Goal: Transaction & Acquisition: Purchase product/service

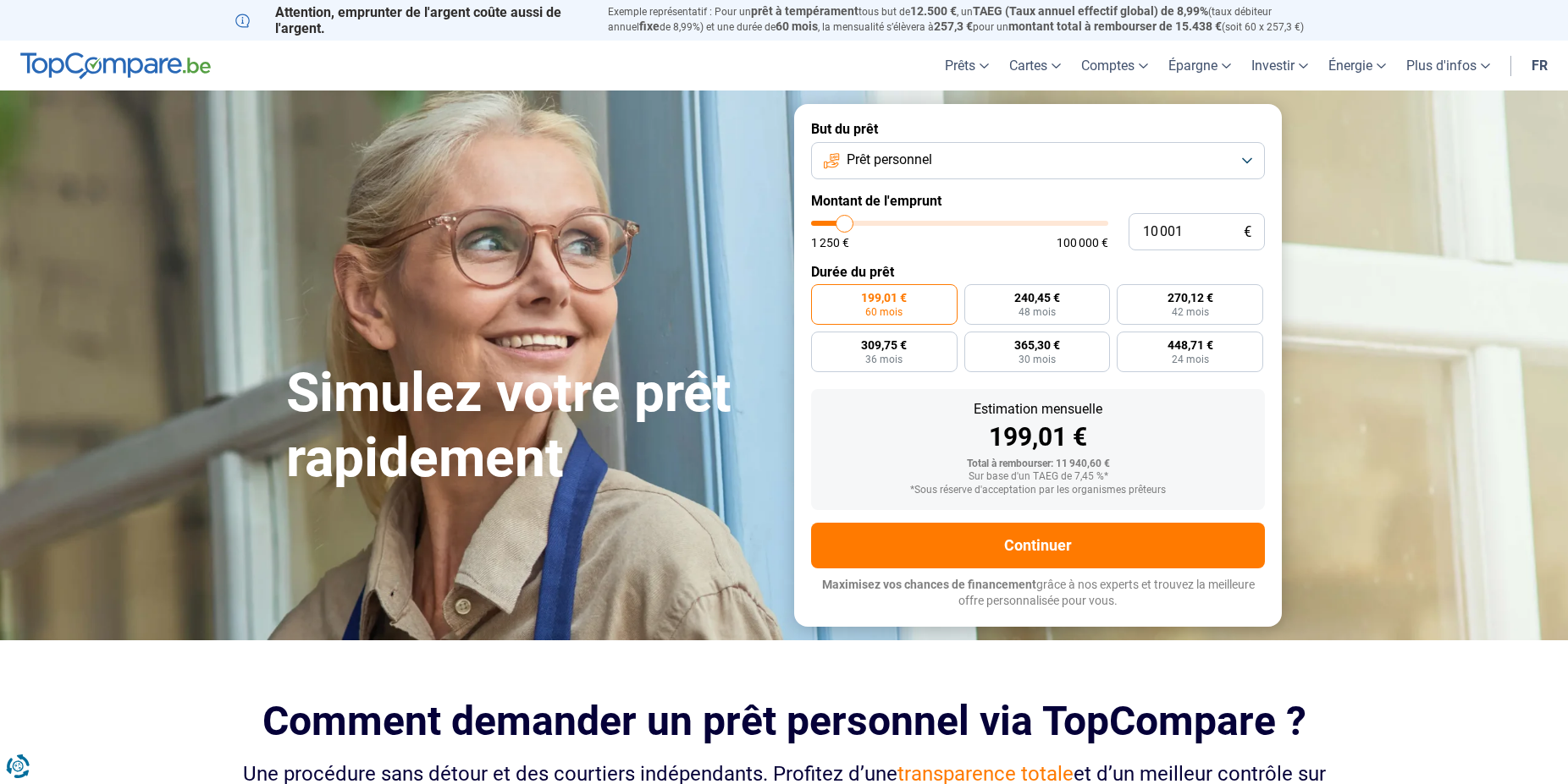
click at [897, 227] on div "1 250 € 100 000 €" at bounding box center [959, 234] width 297 height 28
click at [897, 219] on div "10 001 € 1 250 € 100 000 €" at bounding box center [1038, 232] width 454 height 37
drag, startPoint x: 1203, startPoint y: 232, endPoint x: 1099, endPoint y: 234, distance: 104.0
click input "10 001"
type input "1"
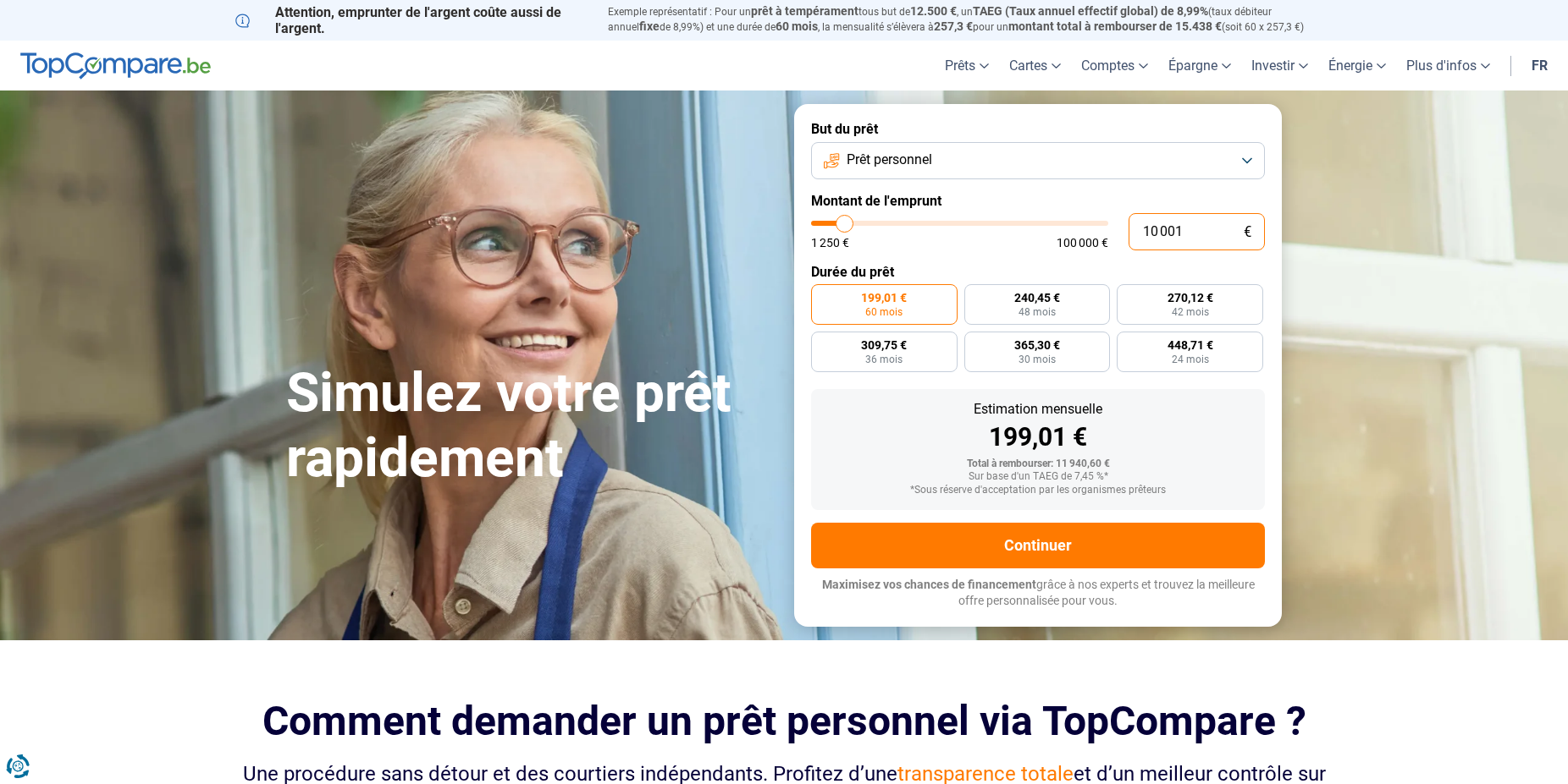
type input "1250"
type input "15"
type input "1250"
type input "150"
type input "1250"
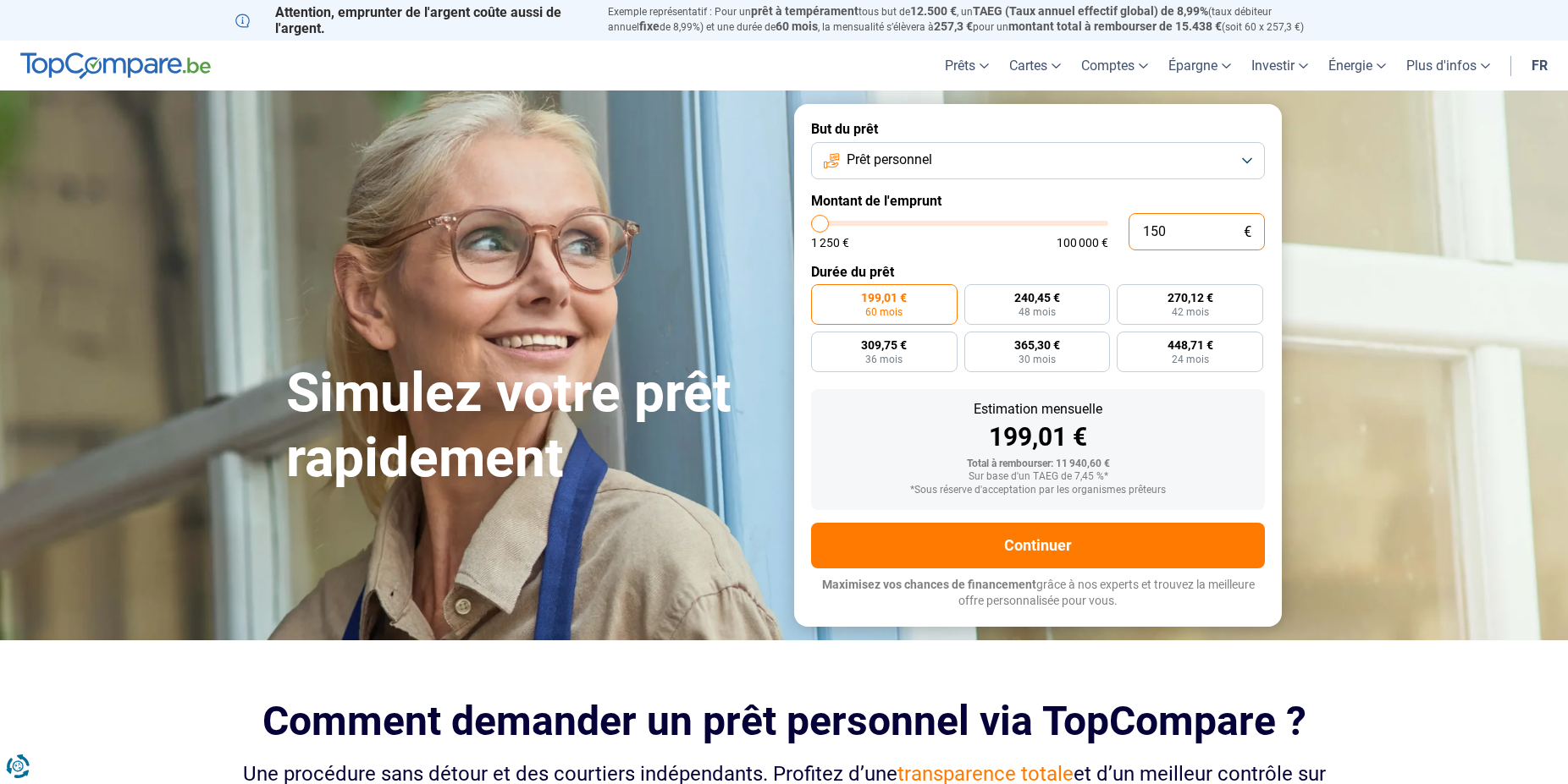
type input "1 500"
type input "1500"
type input "15 000"
type input "15000"
type input "15 000"
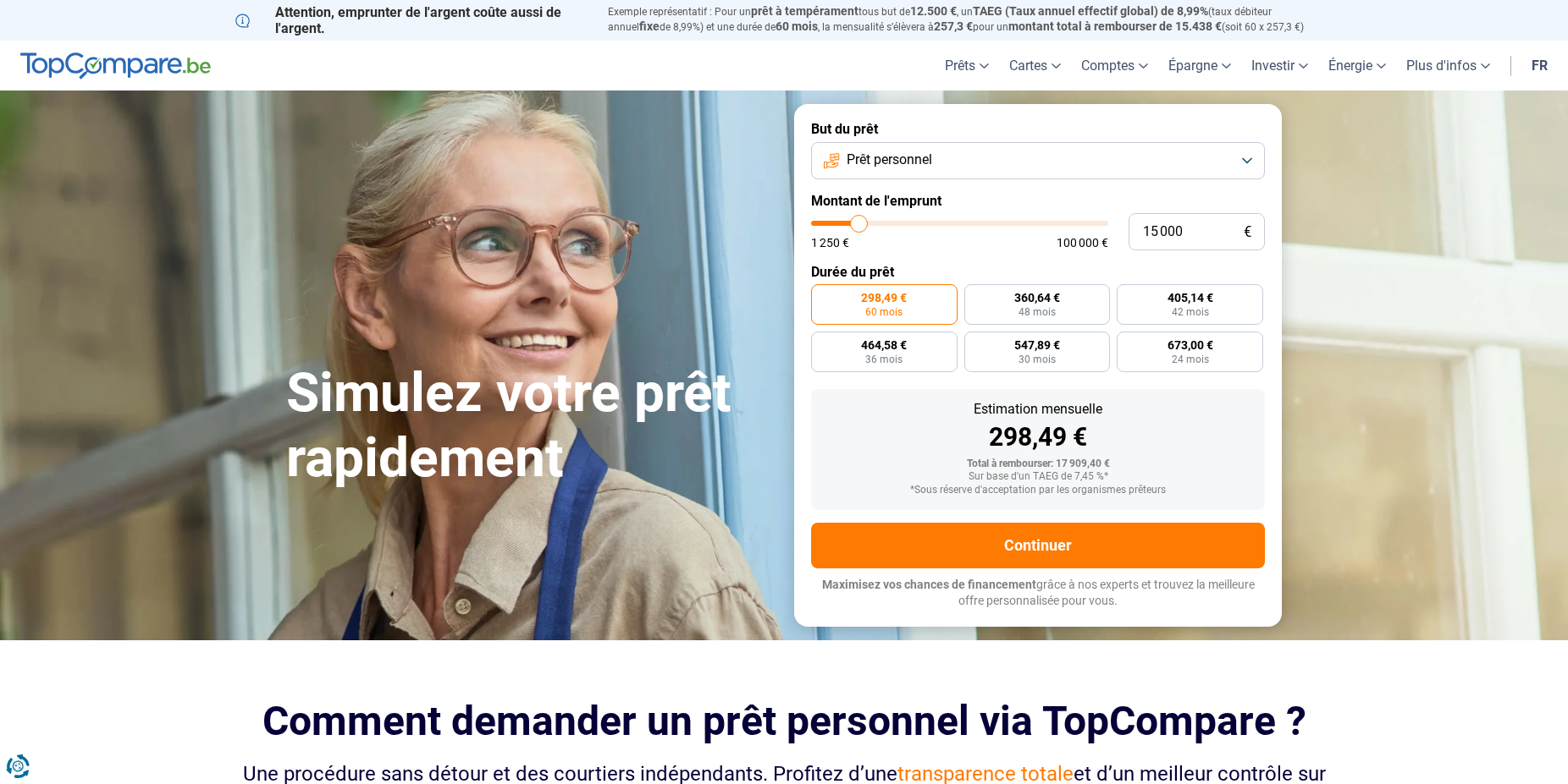
click label "298,49 € 60 mois"
click input "298,49 € 60 mois"
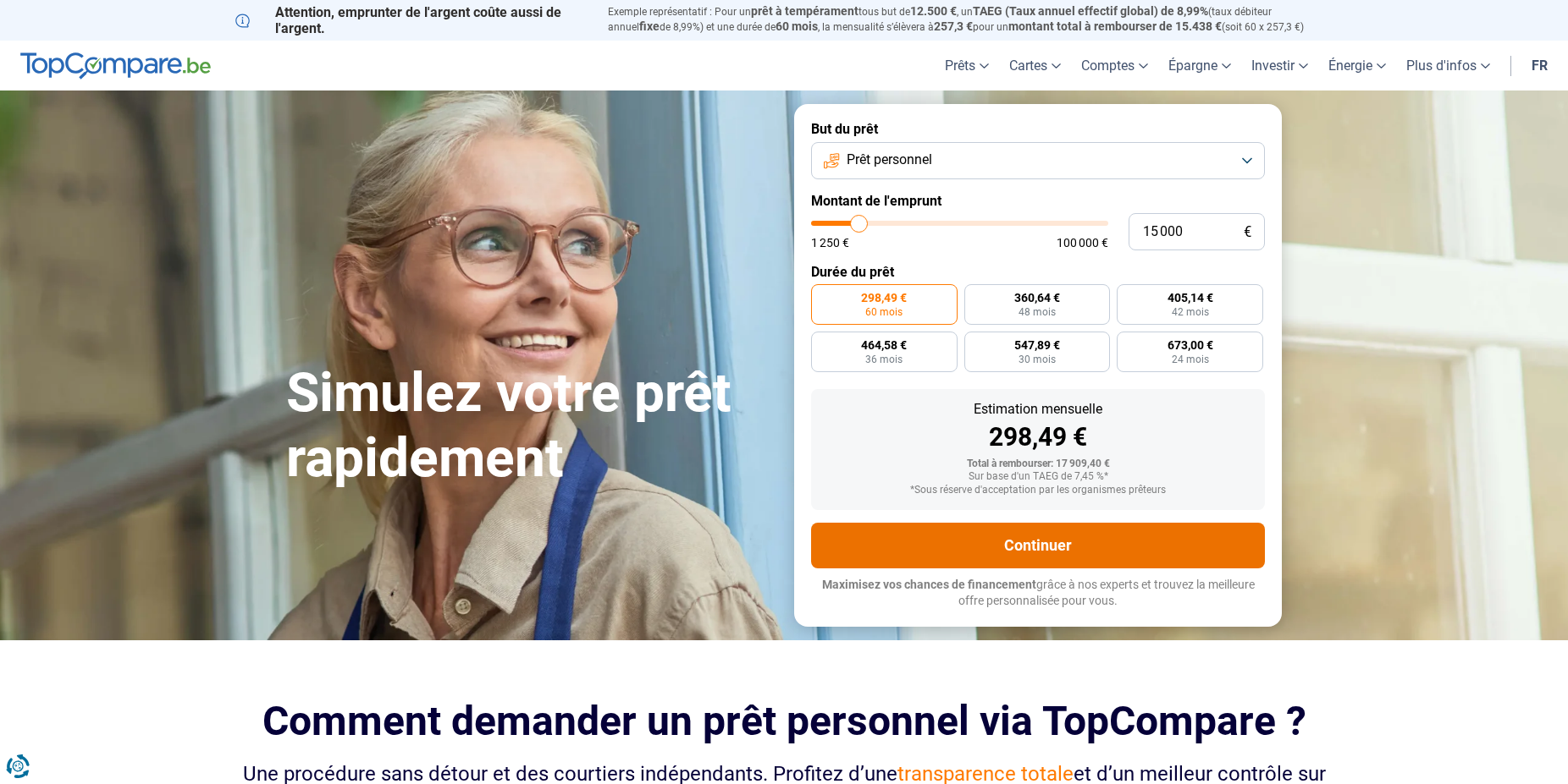
click button "Continuer"
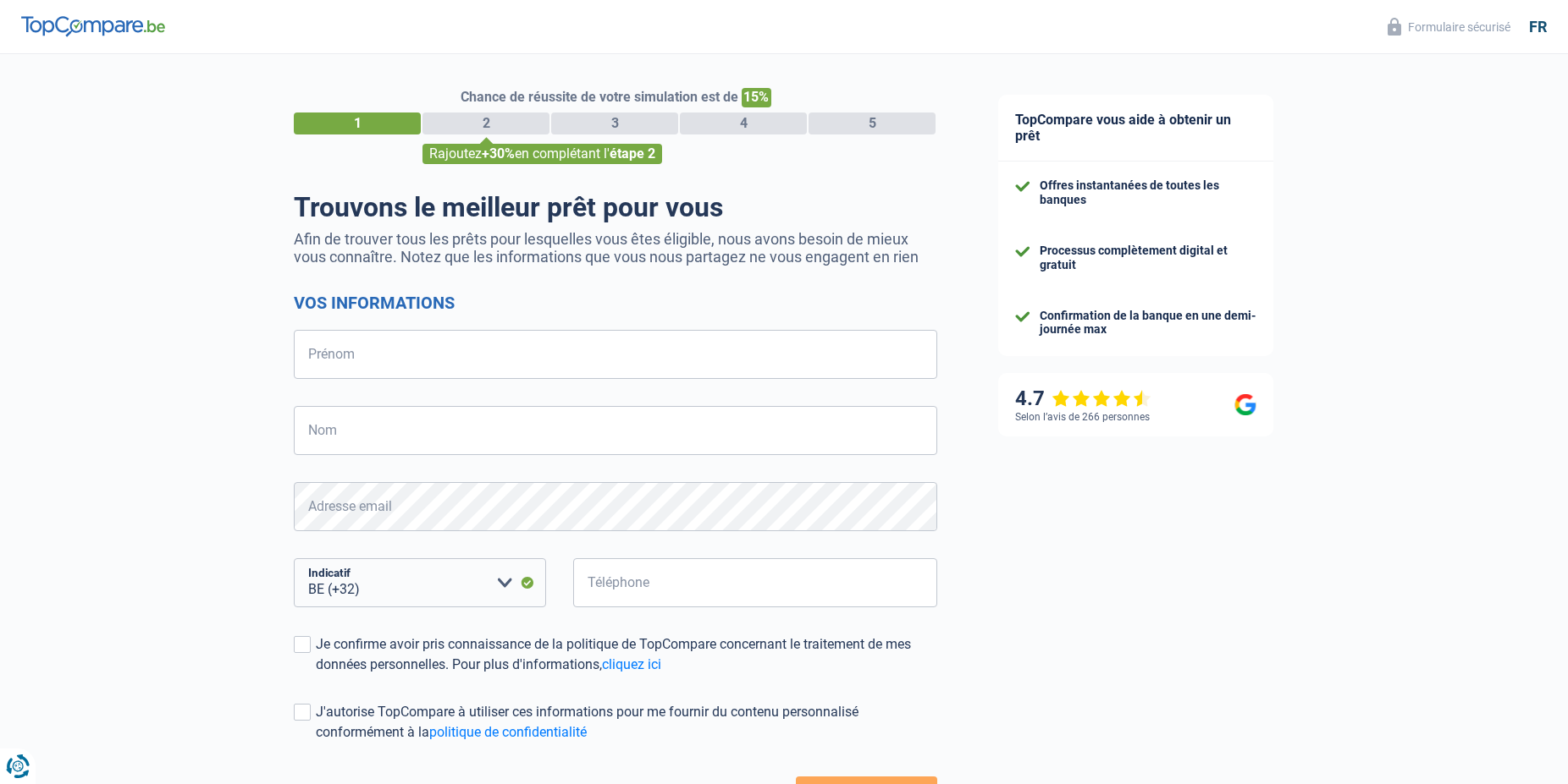
select select "32"
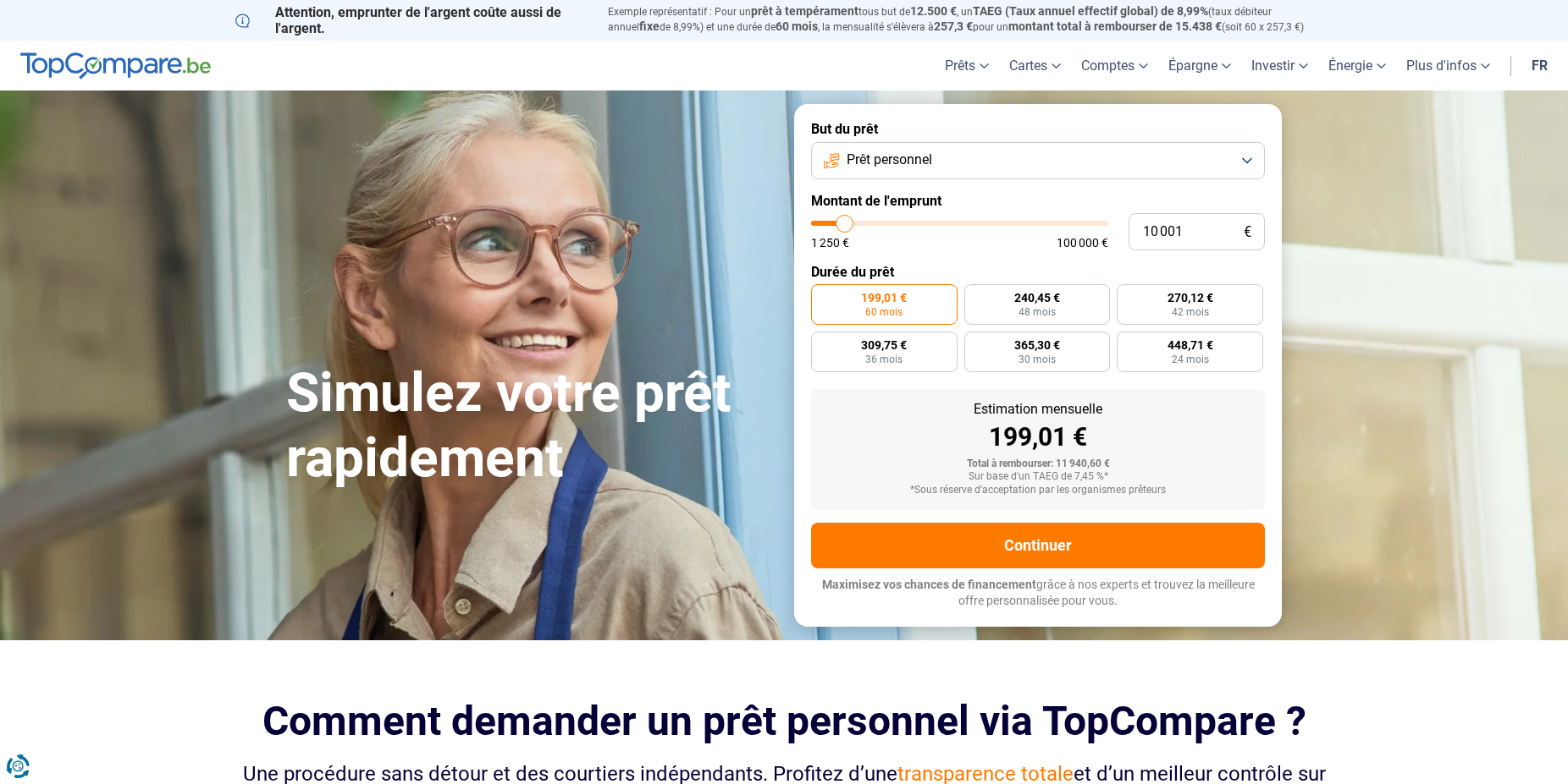
type input "11 250"
type input "11250"
type input "11 500"
type input "11500"
type input "11 750"
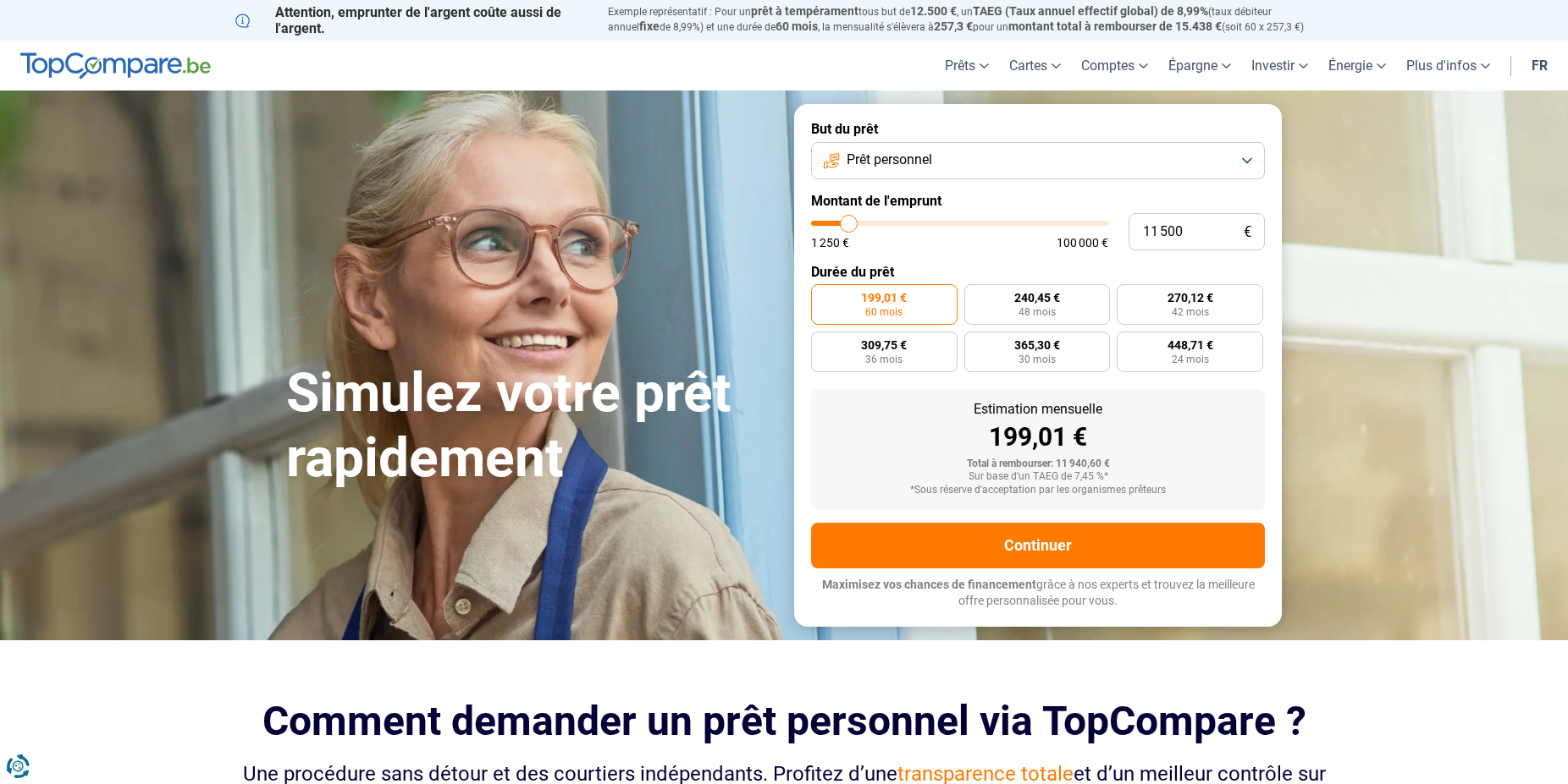
type input "11750"
type input "12 500"
type input "12500"
type input "13 000"
type input "13000"
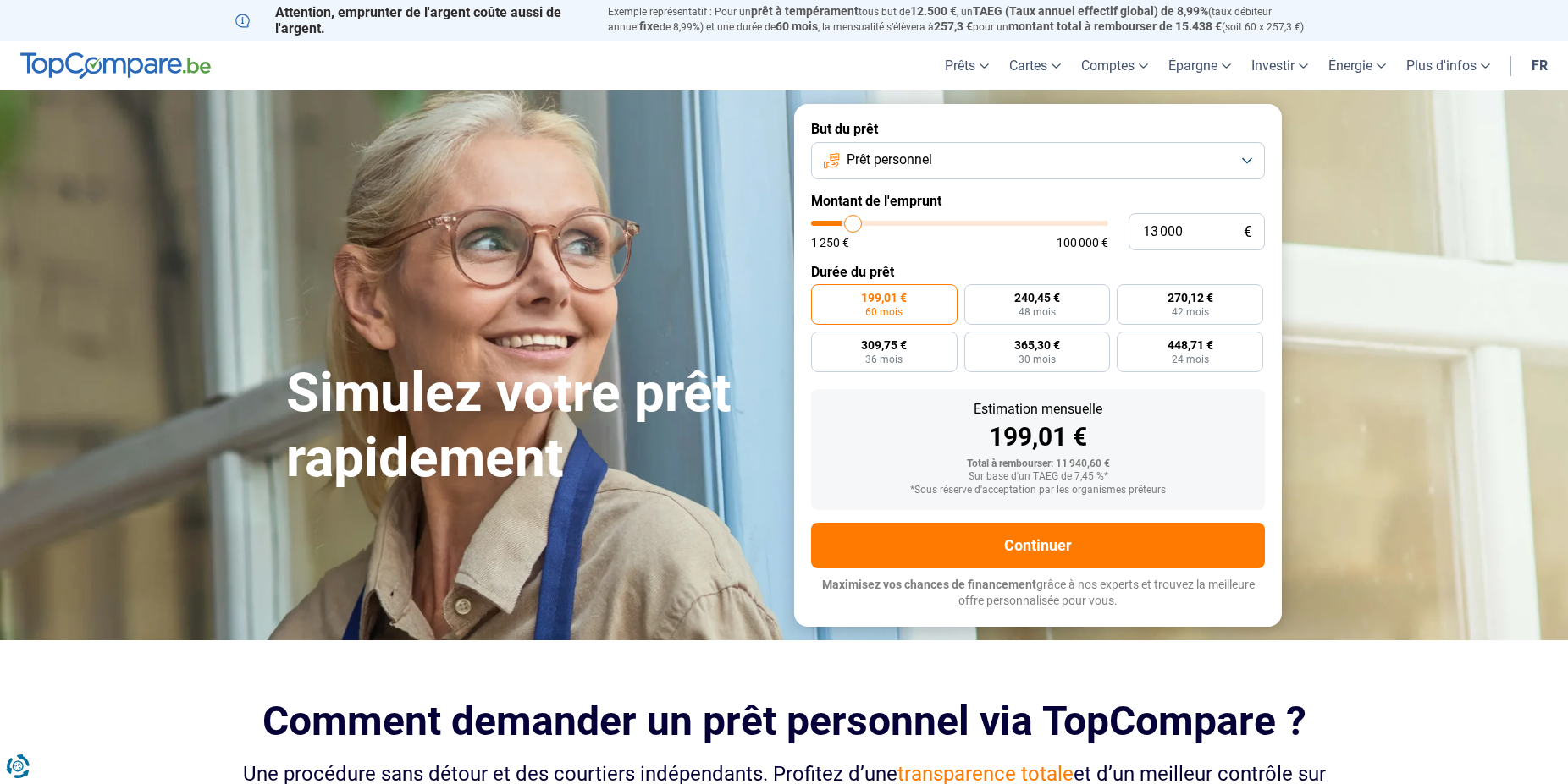
type input "13 750"
type input "13750"
type input "14 000"
type input "14000"
type input "14 500"
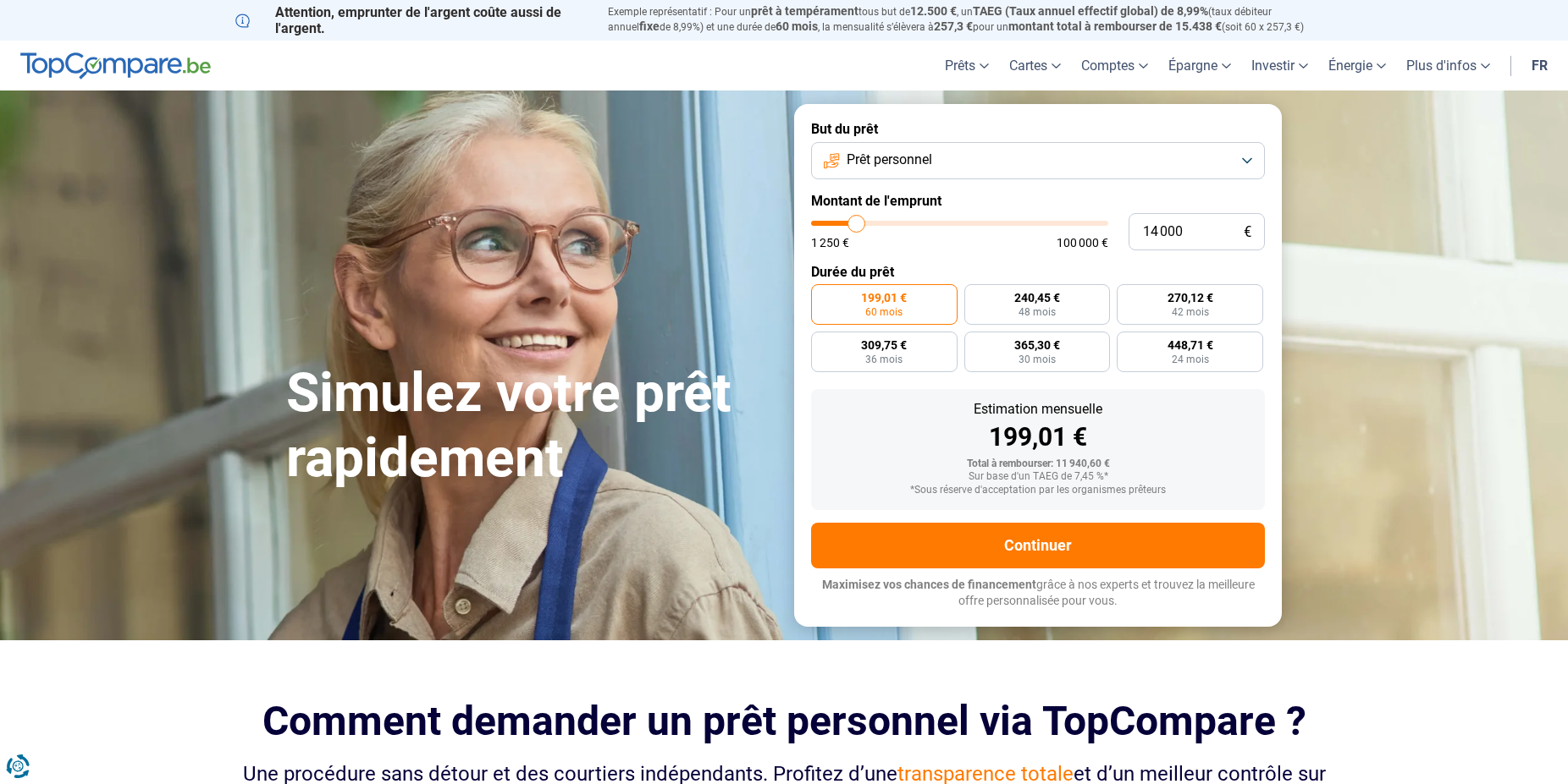
type input "14500"
type input "14 750"
type input "14750"
type input "15 250"
type input "15250"
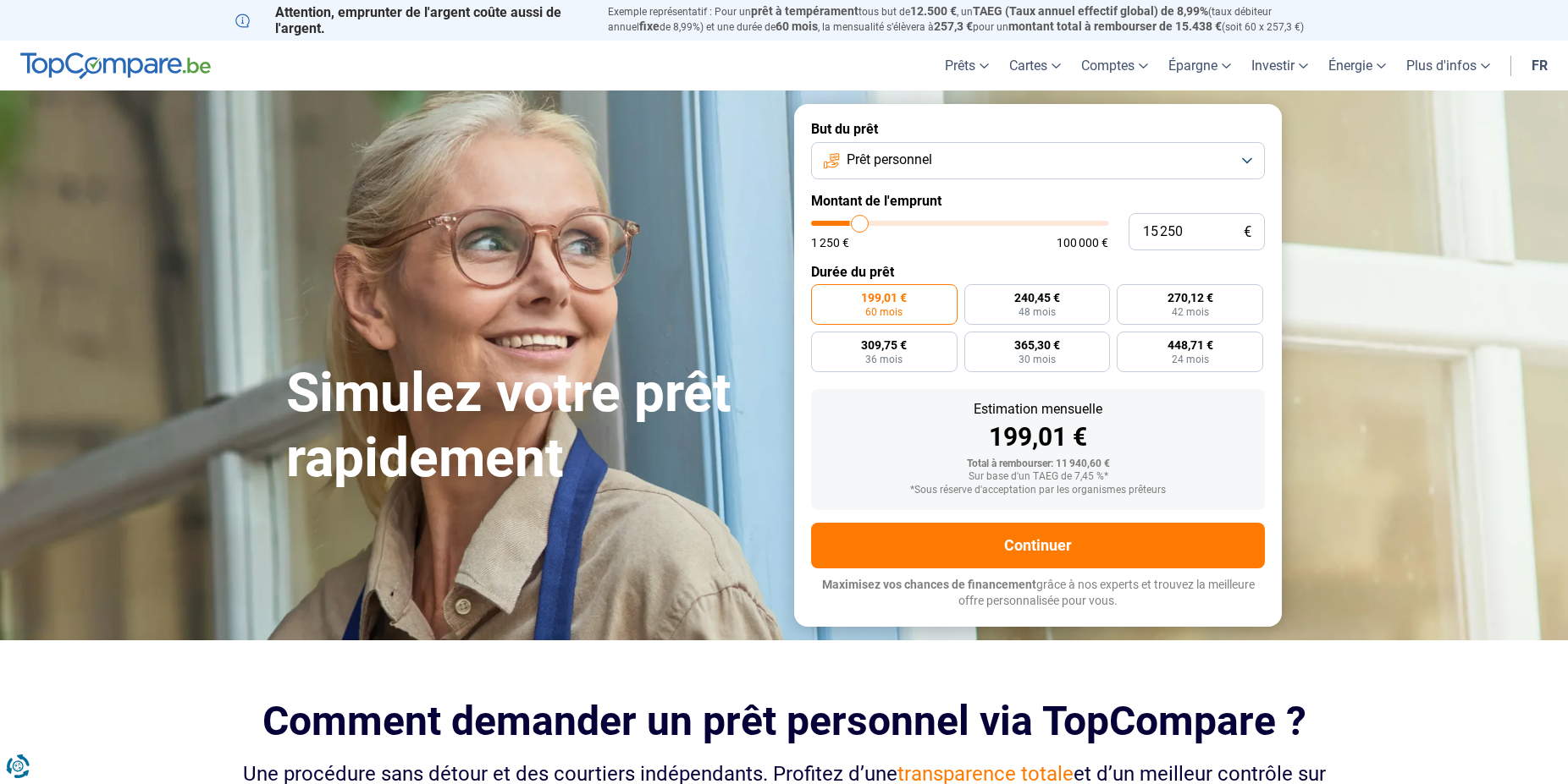
type input "15 500"
type input "15500"
type input "15 750"
type input "15750"
type input "15 500"
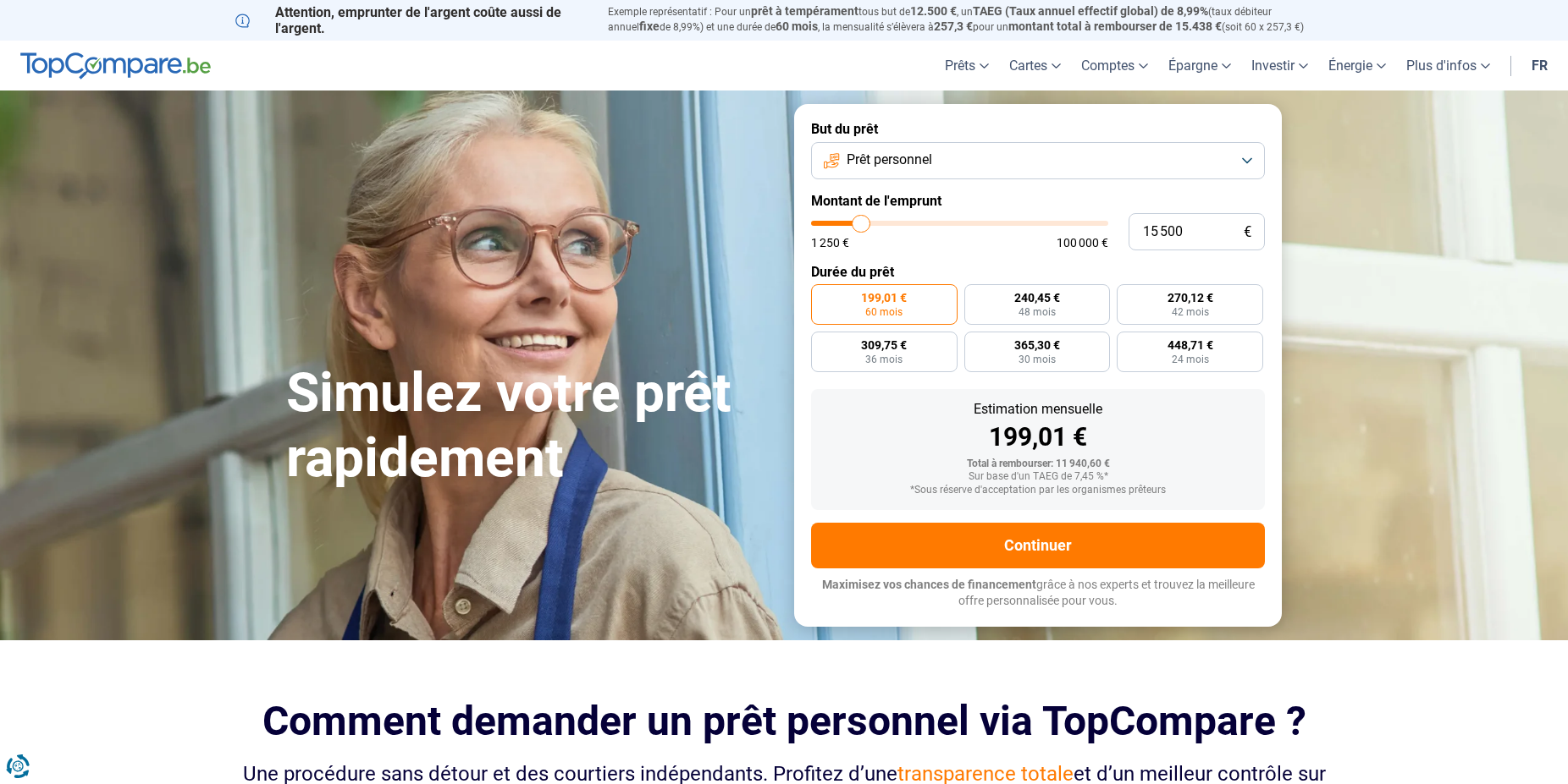
type input "15500"
type input "15 250"
type input "15250"
type input "14 750"
type input "14750"
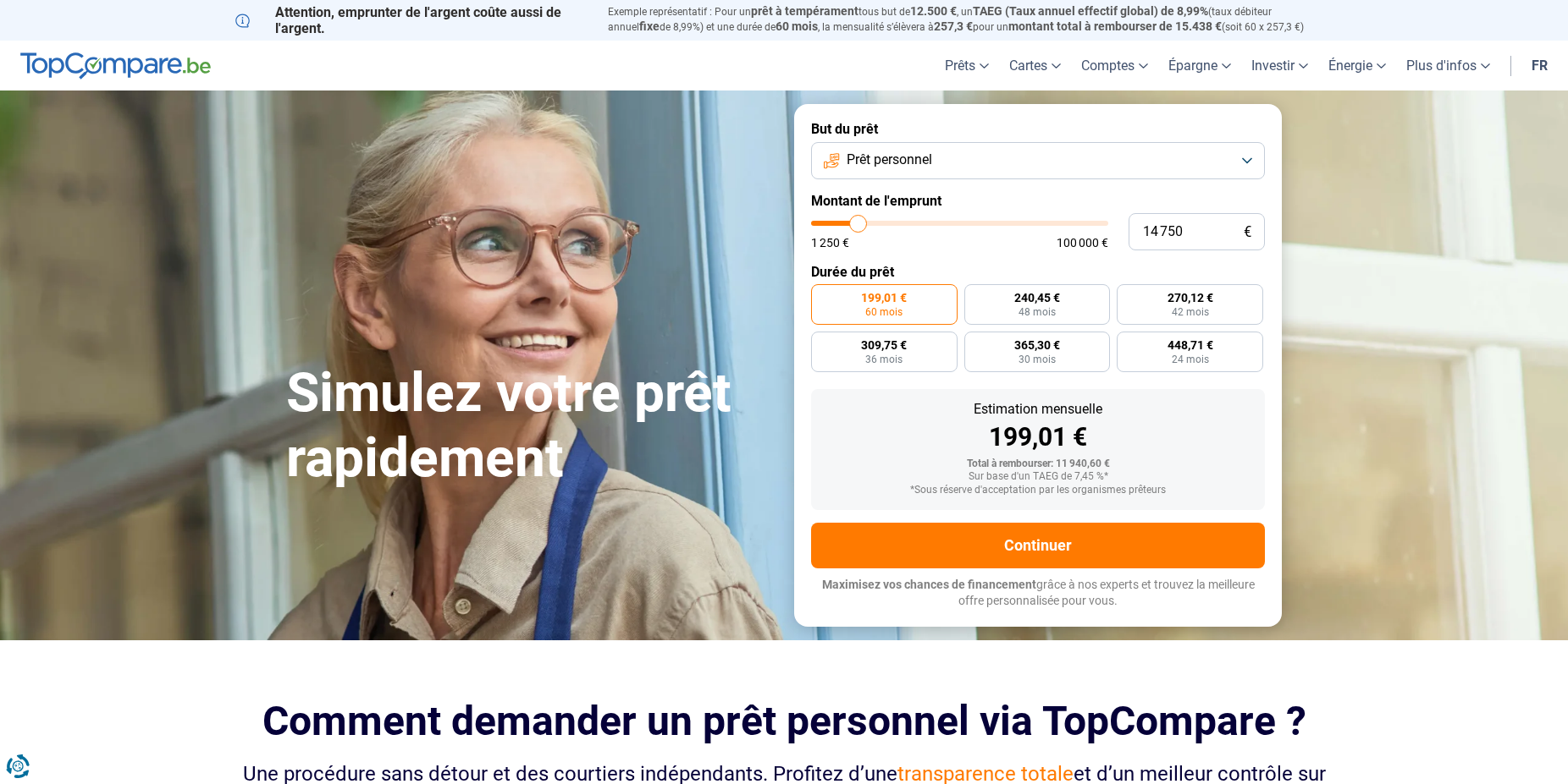
type input "14 500"
type input "14500"
type input "14 750"
type input "14750"
type input "15 250"
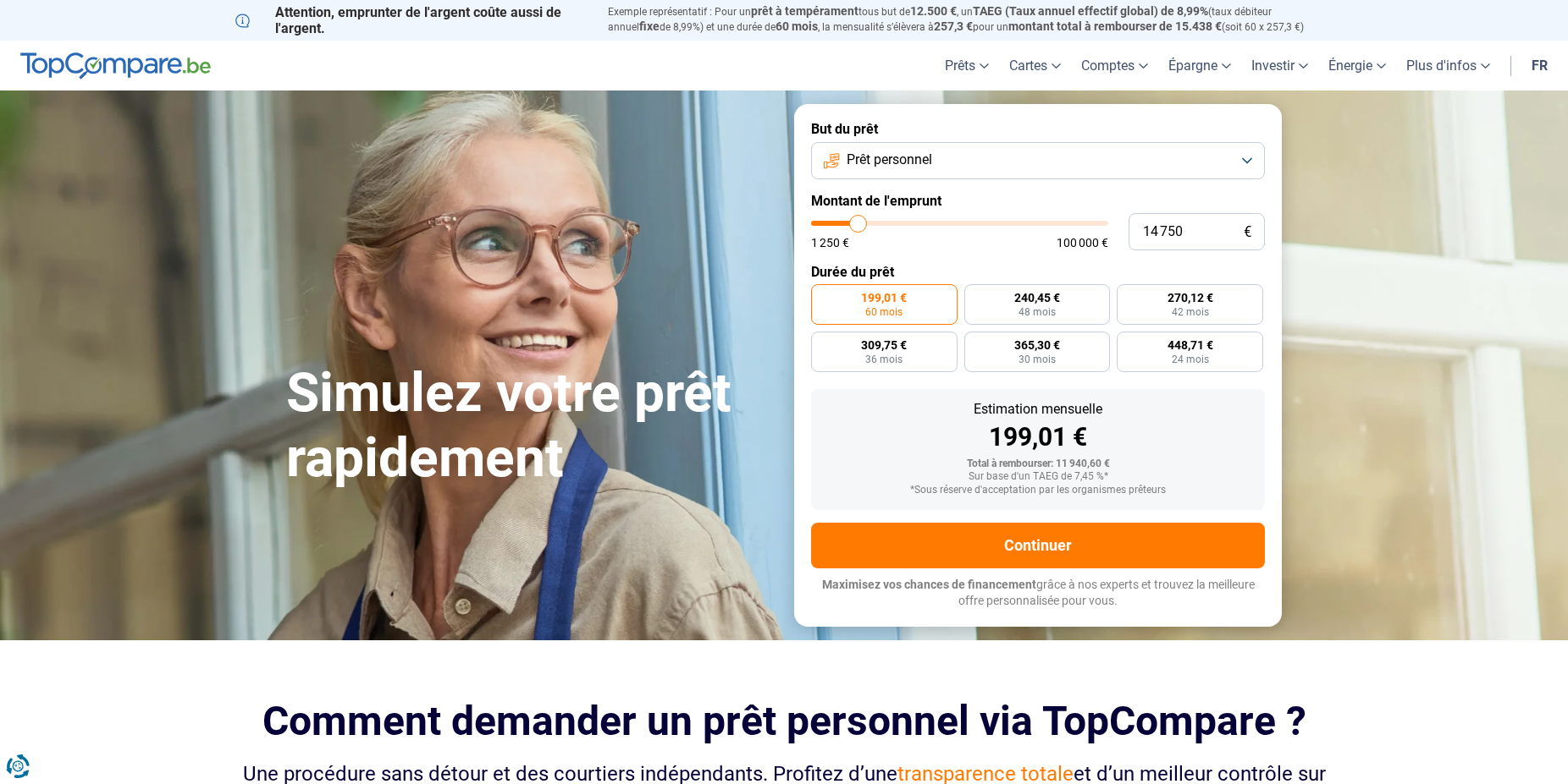
type input "15250"
type input "15 750"
type input "15750"
type input "16 000"
type input "16000"
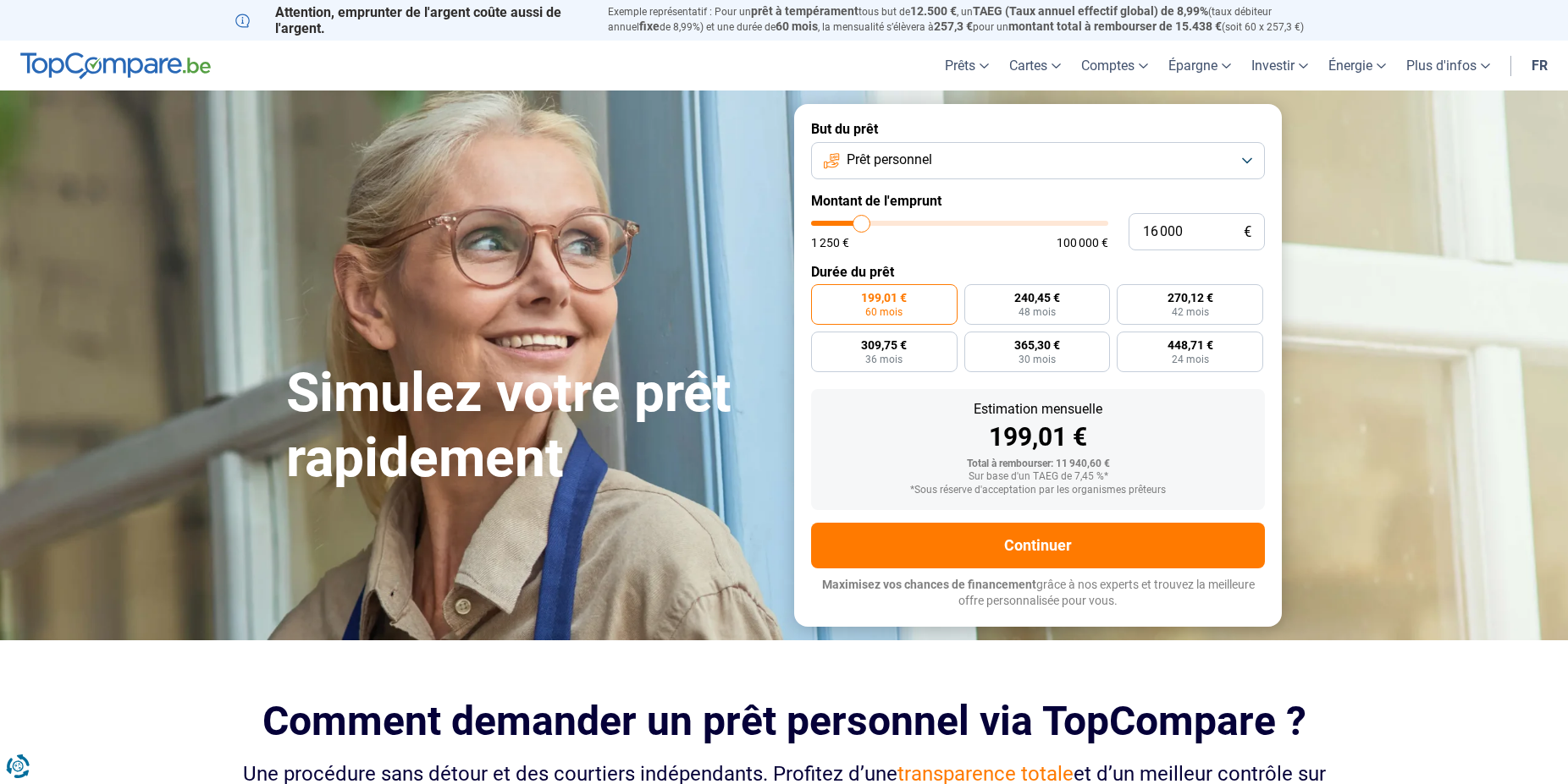
type input "16 250"
type input "16250"
type input "15 750"
type input "15750"
type input "15 500"
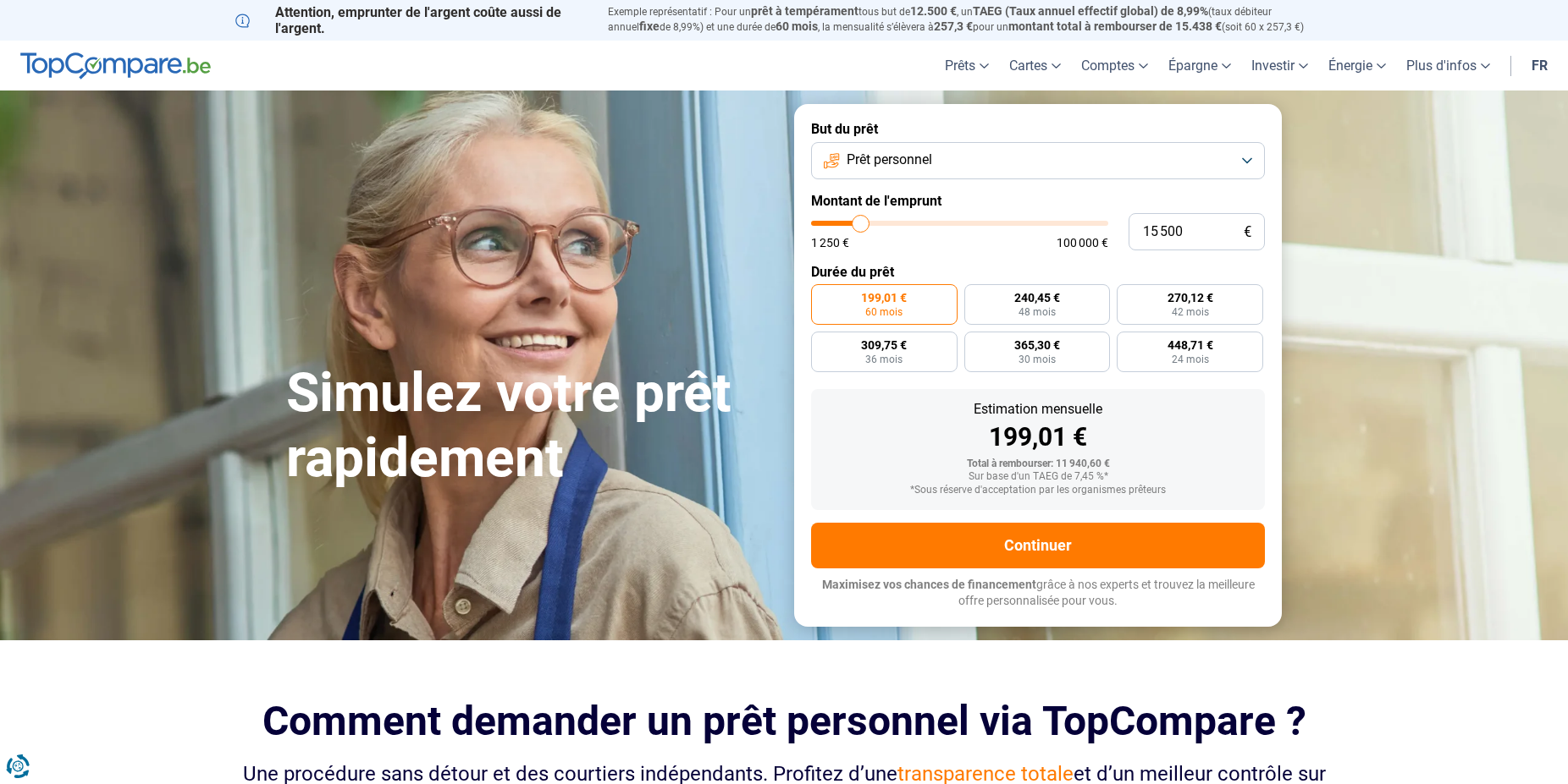
drag, startPoint x: 848, startPoint y: 223, endPoint x: 860, endPoint y: 227, distance: 12.6
type input "15500"
click at [860, 226] on input "range" at bounding box center [959, 223] width 297 height 5
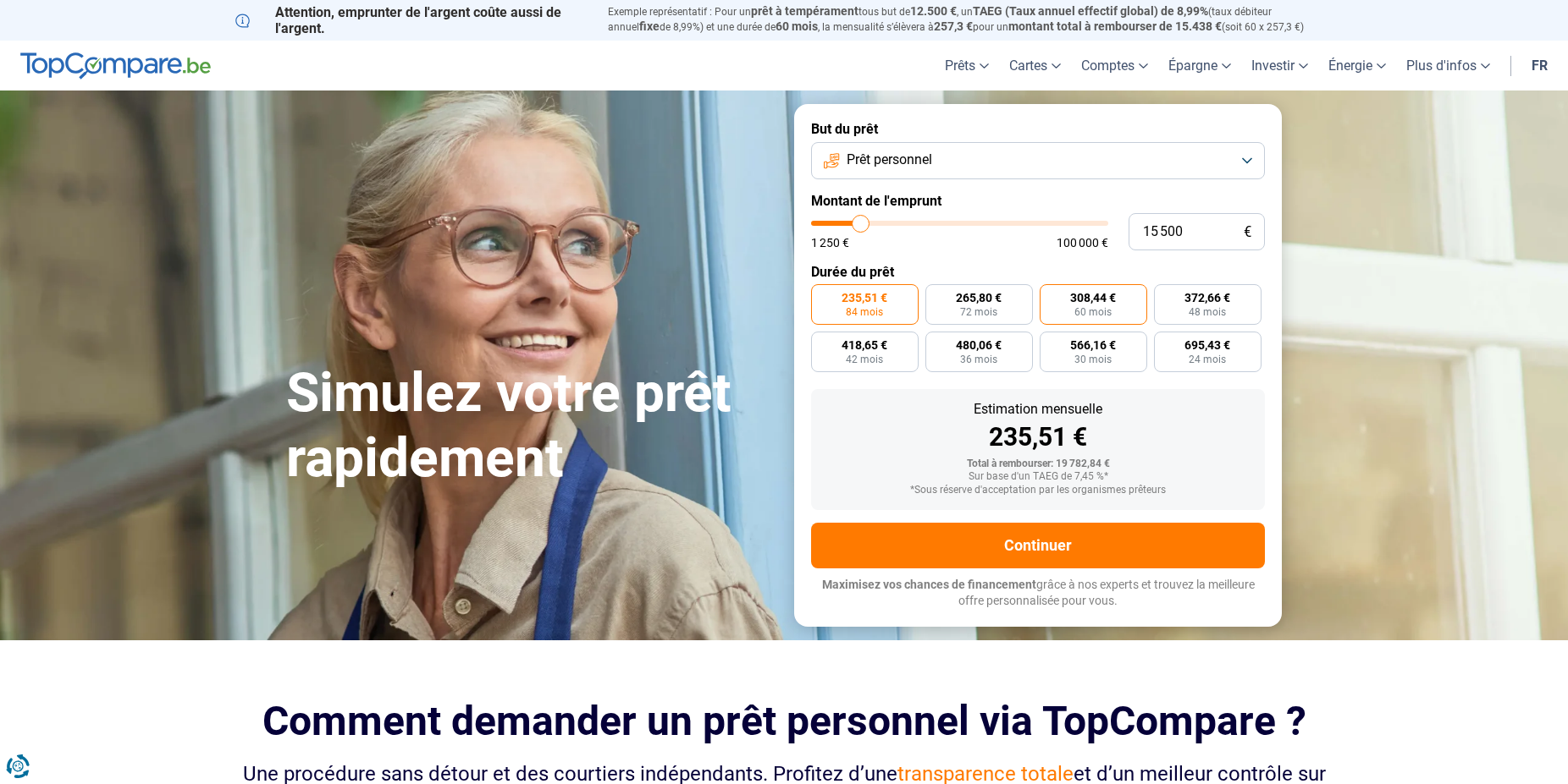
click at [1090, 315] on span "60 mois" at bounding box center [1092, 312] width 37 height 10
click at [1050, 295] on input "308,44 € 60 mois" at bounding box center [1046, 290] width 11 height 11
radio input "true"
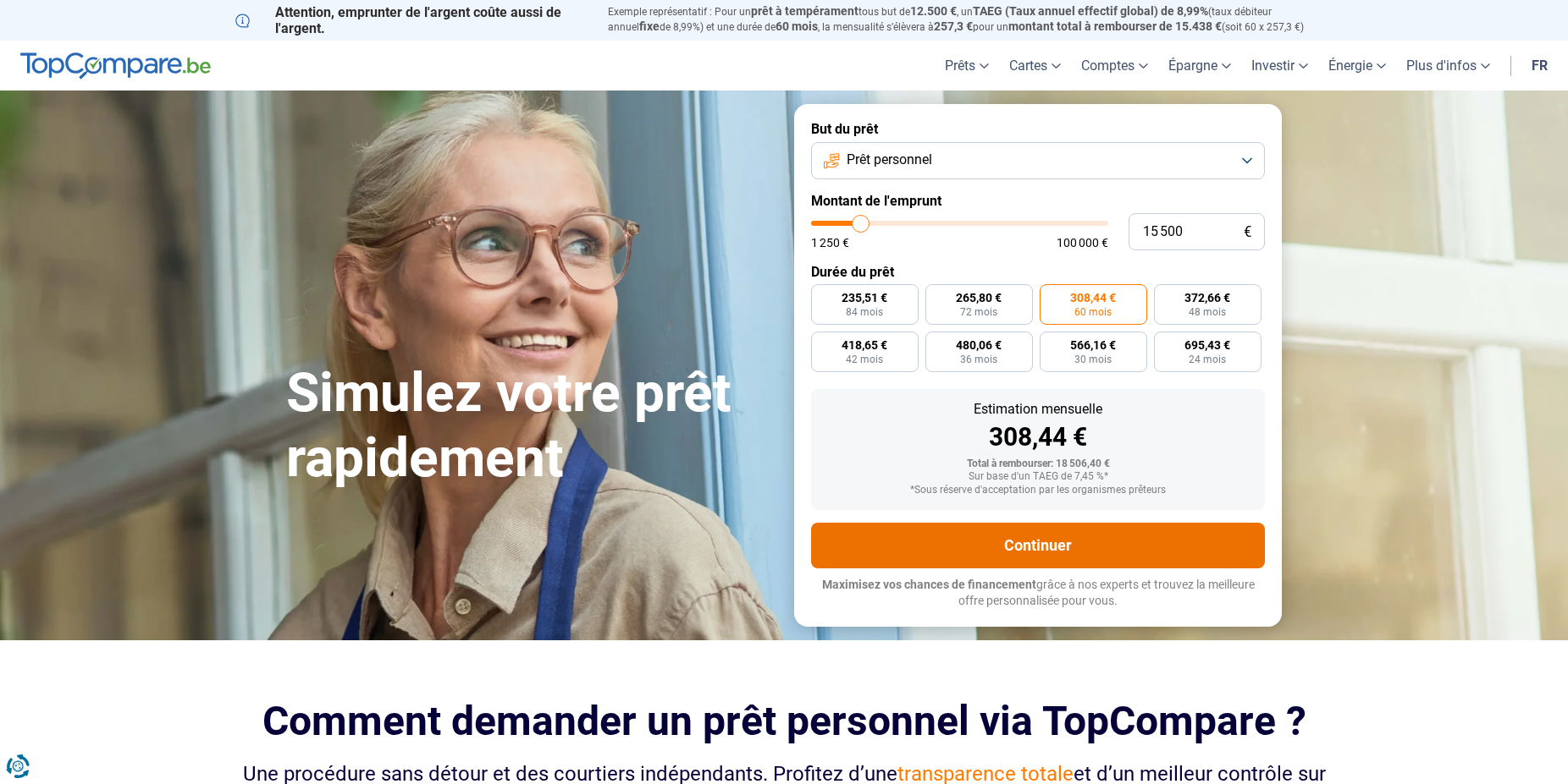
click at [1002, 542] on button "Continuer" at bounding box center [1038, 546] width 454 height 46
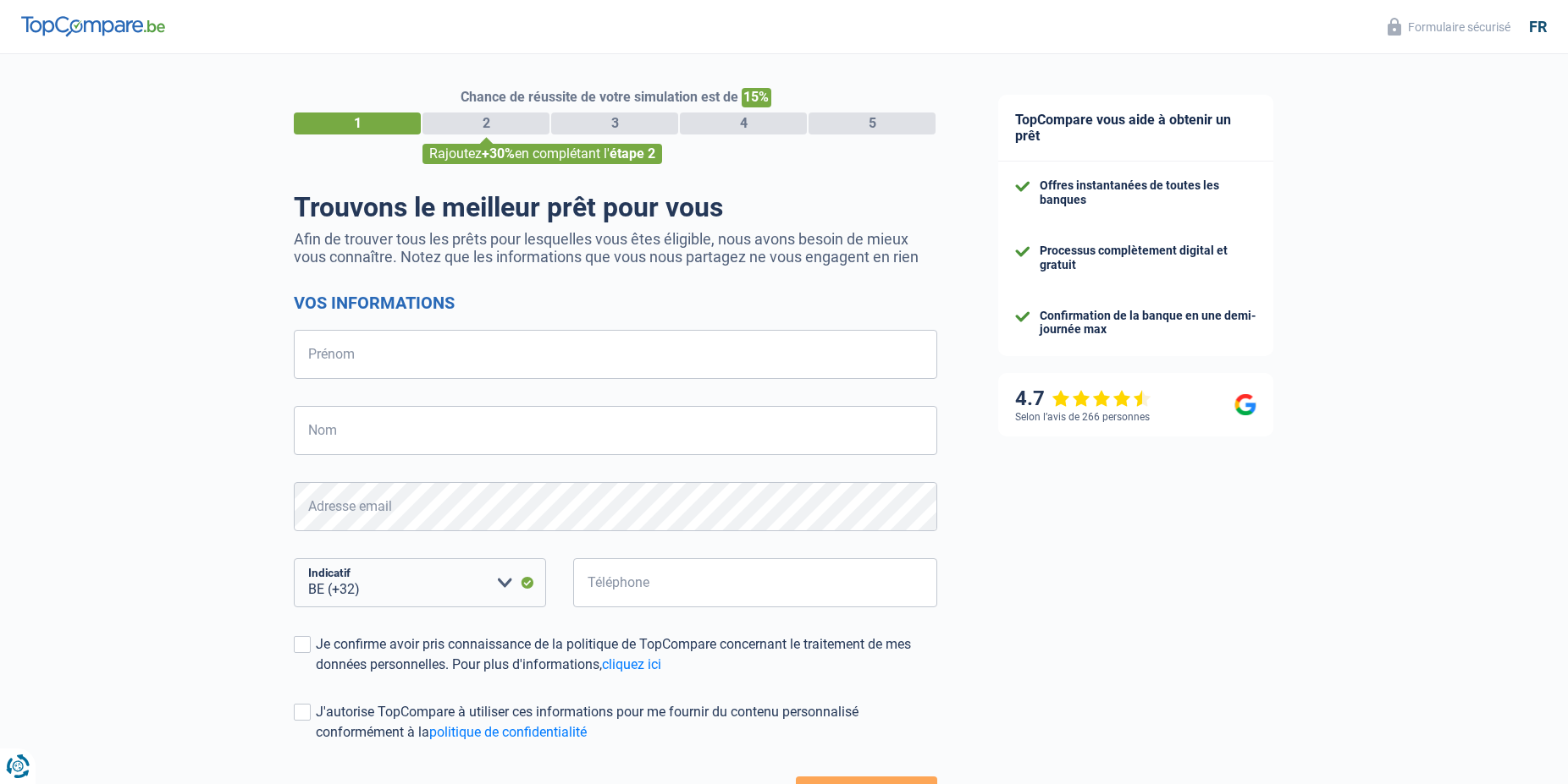
select select "32"
click at [341, 364] on input "Prénom" at bounding box center [615, 355] width 644 height 49
click at [316, 361] on input "Prénom" at bounding box center [615, 355] width 644 height 49
click at [330, 350] on input "Prénom" at bounding box center [615, 355] width 644 height 49
paste input "Schmit Norbert <schm"
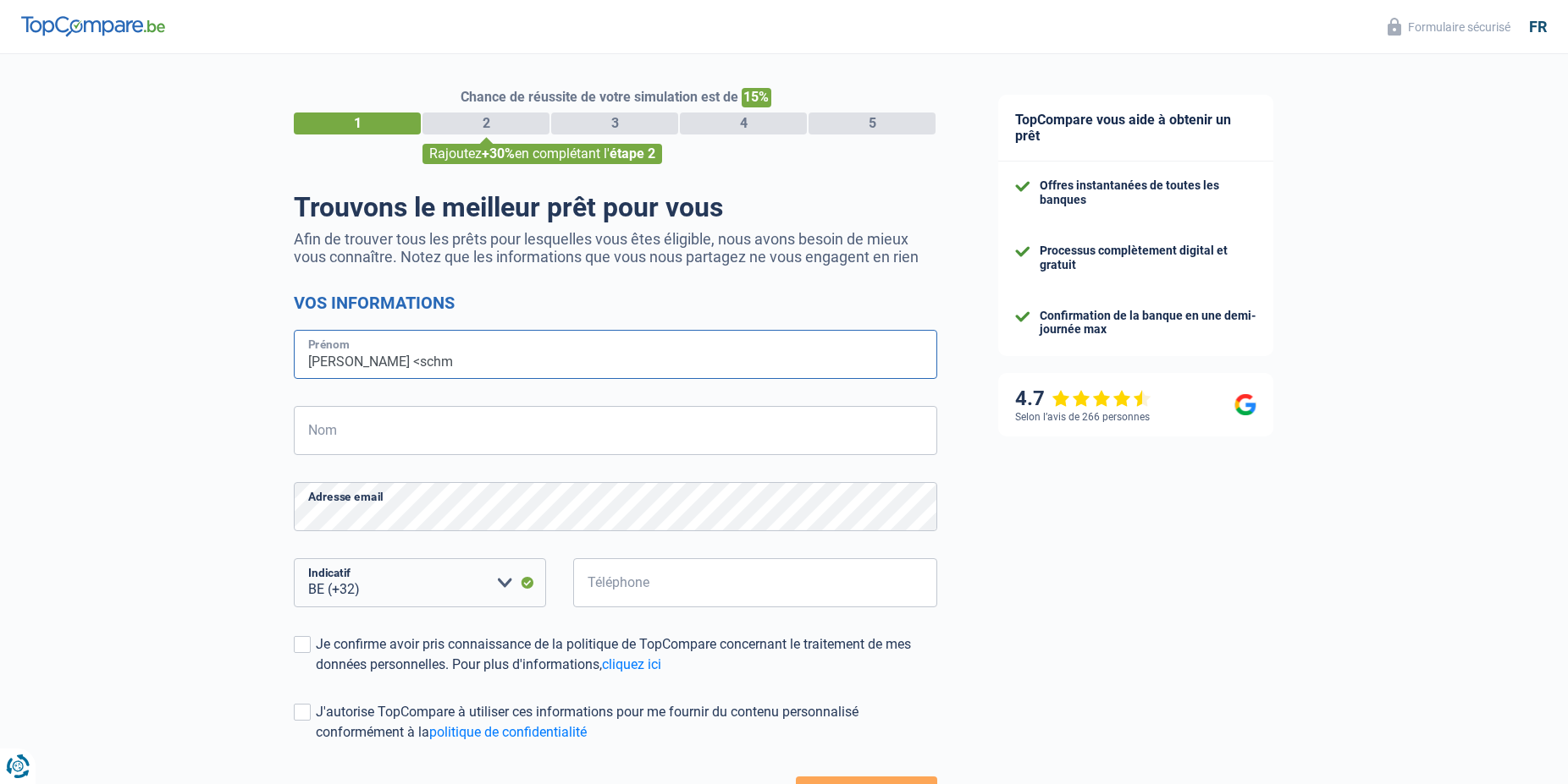
drag, startPoint x: 350, startPoint y: 362, endPoint x: 306, endPoint y: 361, distance: 44.0
click at [306, 361] on input "Schmit Norbert <schm" at bounding box center [615, 355] width 644 height 49
type input "Schmit Norbert <schm"
click at [332, 420] on input "Nom" at bounding box center [615, 431] width 644 height 49
paste input "Schmit"
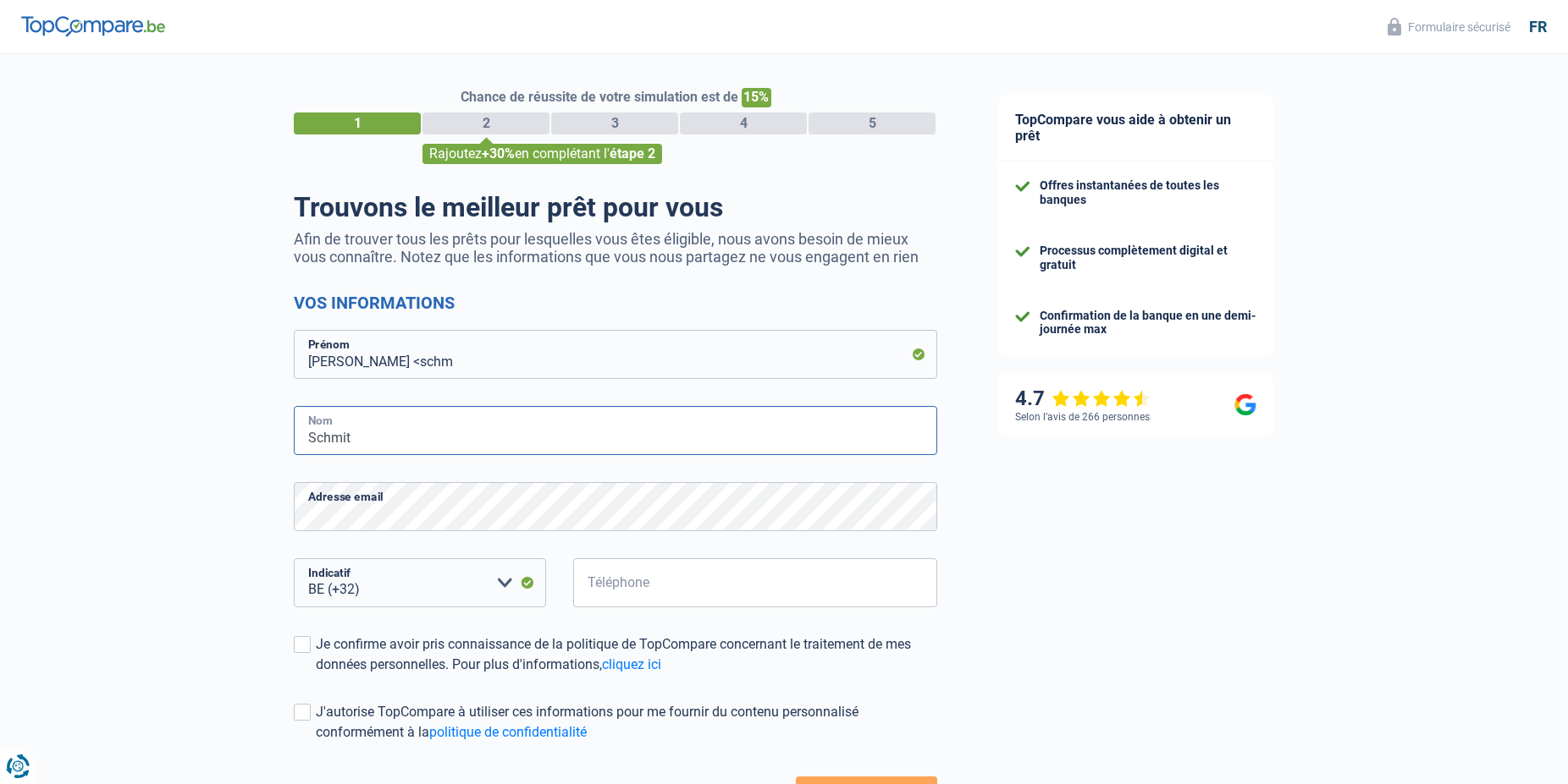
type input "Schmit"
click at [472, 357] on input "Schmit Norbert <schm" at bounding box center [615, 355] width 644 height 49
click at [350, 364] on input "Schmit Norbert" at bounding box center [615, 355] width 644 height 49
type input "Norbert"
click at [293, 558] on select "BE (+32) LU (+352) Veuillez sélectionner une option" at bounding box center [420, 583] width 253 height 49
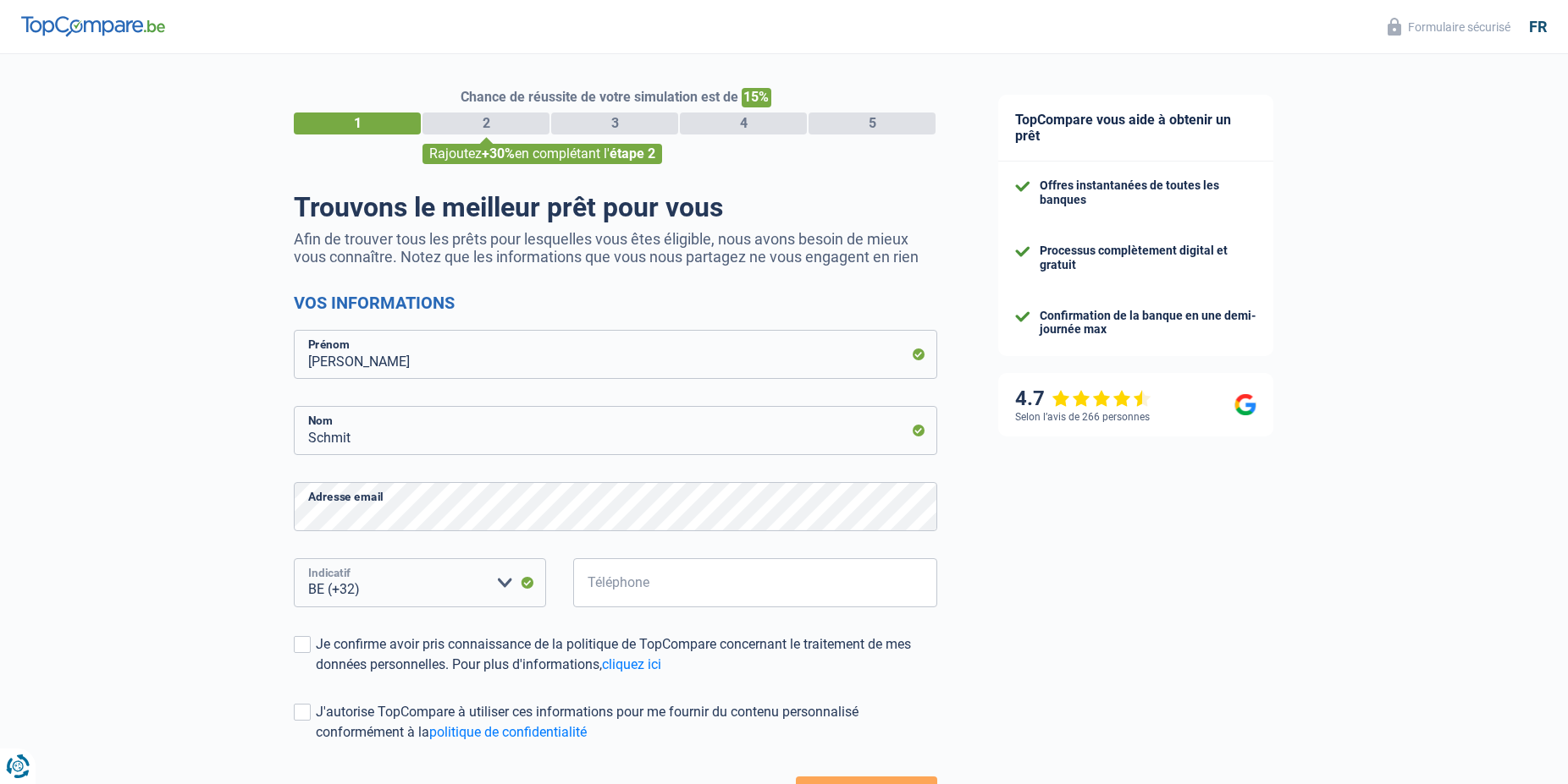
select select "352"
click option "LU (+352)" at bounding box center [0, 0] width 0 height 0
click at [293, 558] on select "BE (+32) LU (+352) Veuillez sélectionner une option" at bounding box center [420, 583] width 253 height 49
click at [406, 590] on select "BE (+32) LU (+352) Veuillez sélectionner une option" at bounding box center [420, 583] width 253 height 49
click at [293, 558] on select "BE (+32) LU (+352) Veuillez sélectionner une option" at bounding box center [420, 583] width 253 height 49
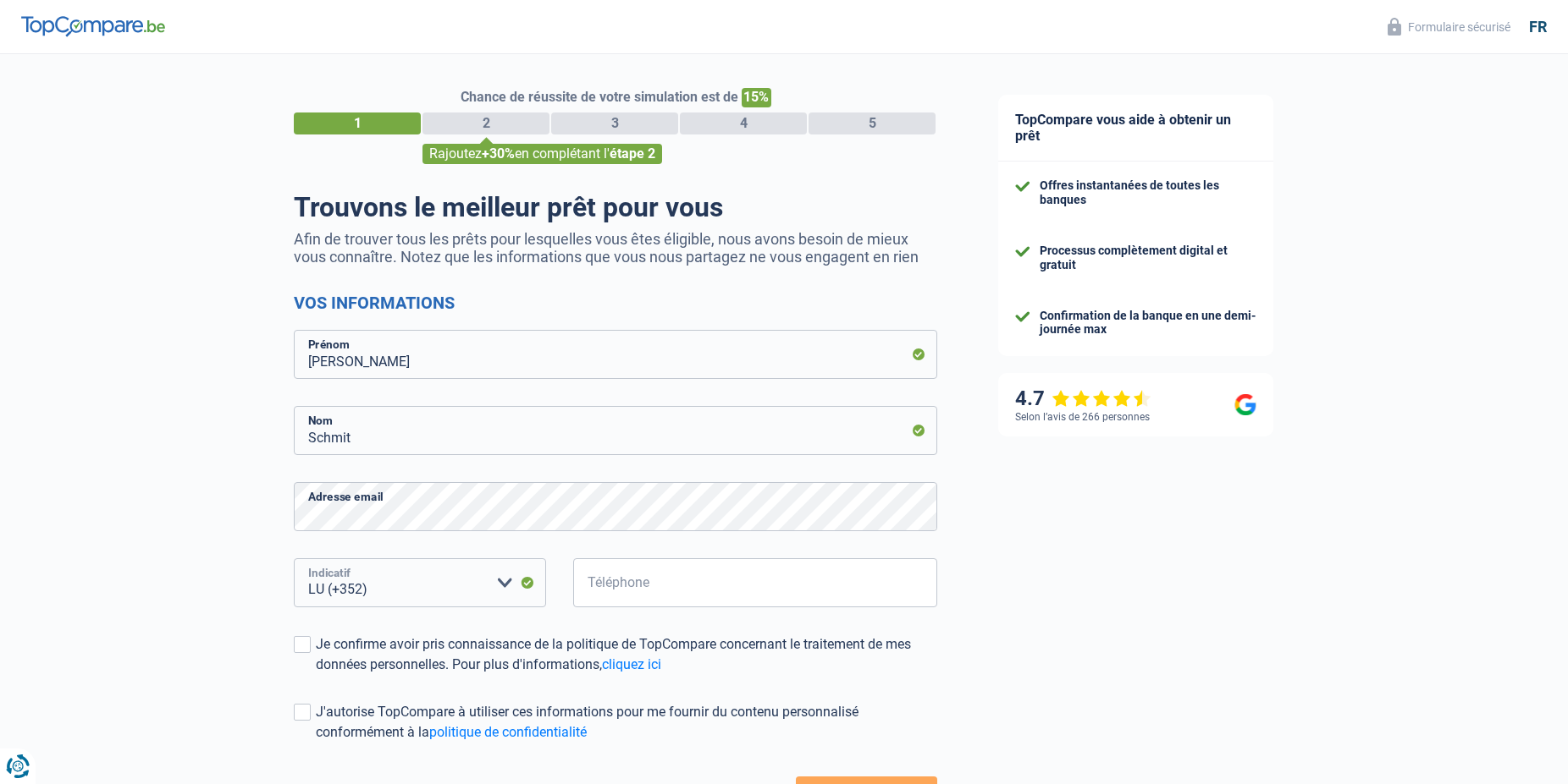
click at [343, 593] on select "BE (+32) LU (+352) Veuillez sélectionner une option" at bounding box center [420, 583] width 253 height 49
click at [293, 558] on select "BE (+32) LU (+352) Veuillez sélectionner une option" at bounding box center [420, 583] width 253 height 49
click at [382, 597] on select "BE (+32) LU (+352) Veuillez sélectionner une option" at bounding box center [420, 583] width 253 height 49
click at [293, 558] on select "BE (+32) LU (+352) Veuillez sélectionner une option" at bounding box center [420, 583] width 253 height 49
click at [525, 584] on select "BE (+32) LU (+352) Veuillez sélectionner une option" at bounding box center [420, 583] width 253 height 49
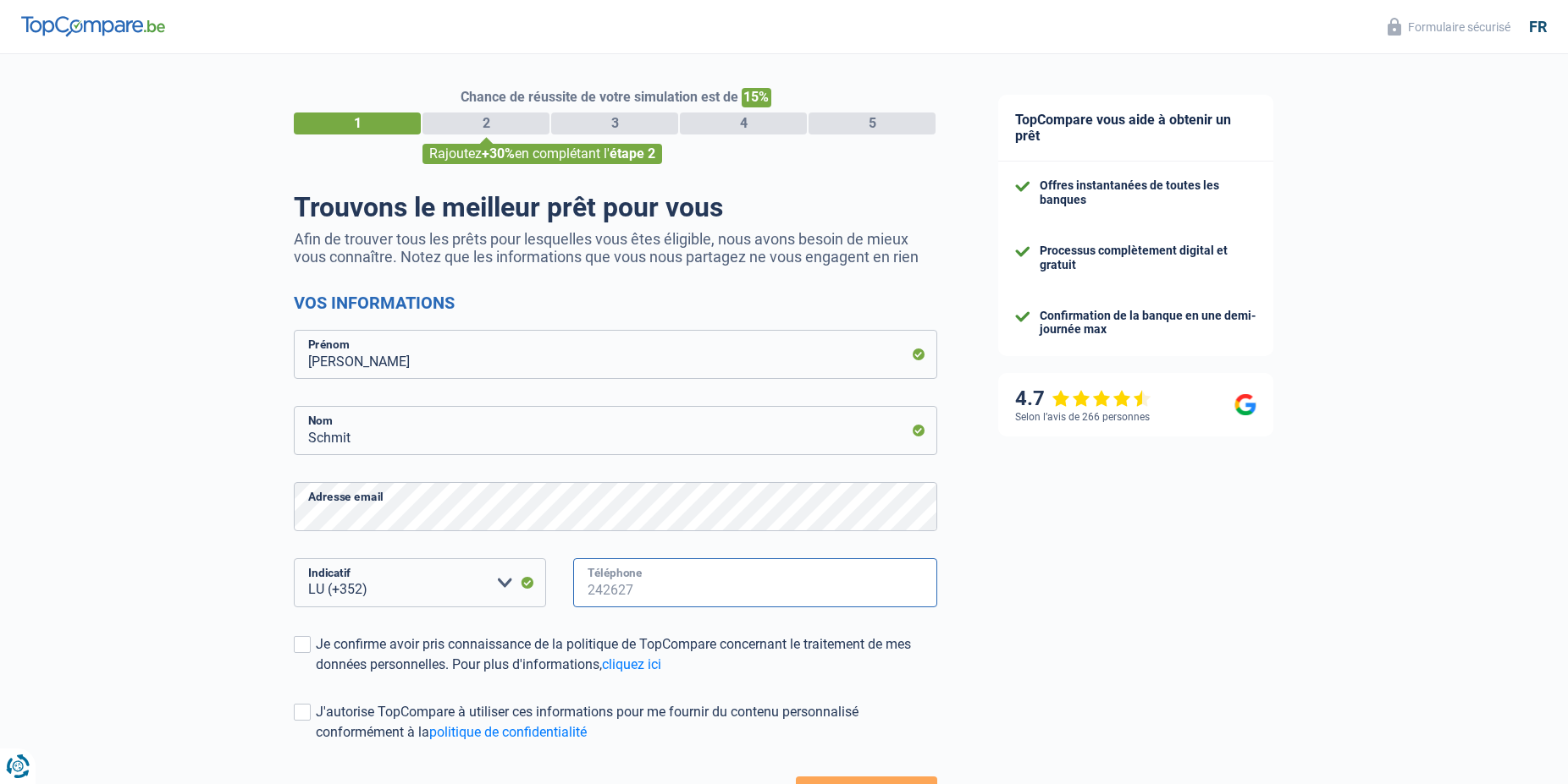
click at [599, 587] on input "Téléphone" at bounding box center [755, 583] width 364 height 49
type input "691802306"
click at [303, 644] on span at bounding box center [302, 644] width 17 height 17
click at [316, 675] on input "Je confirme avoir pris connaissance de la politique de TopCompare concernant le…" at bounding box center [316, 675] width 0 height 0
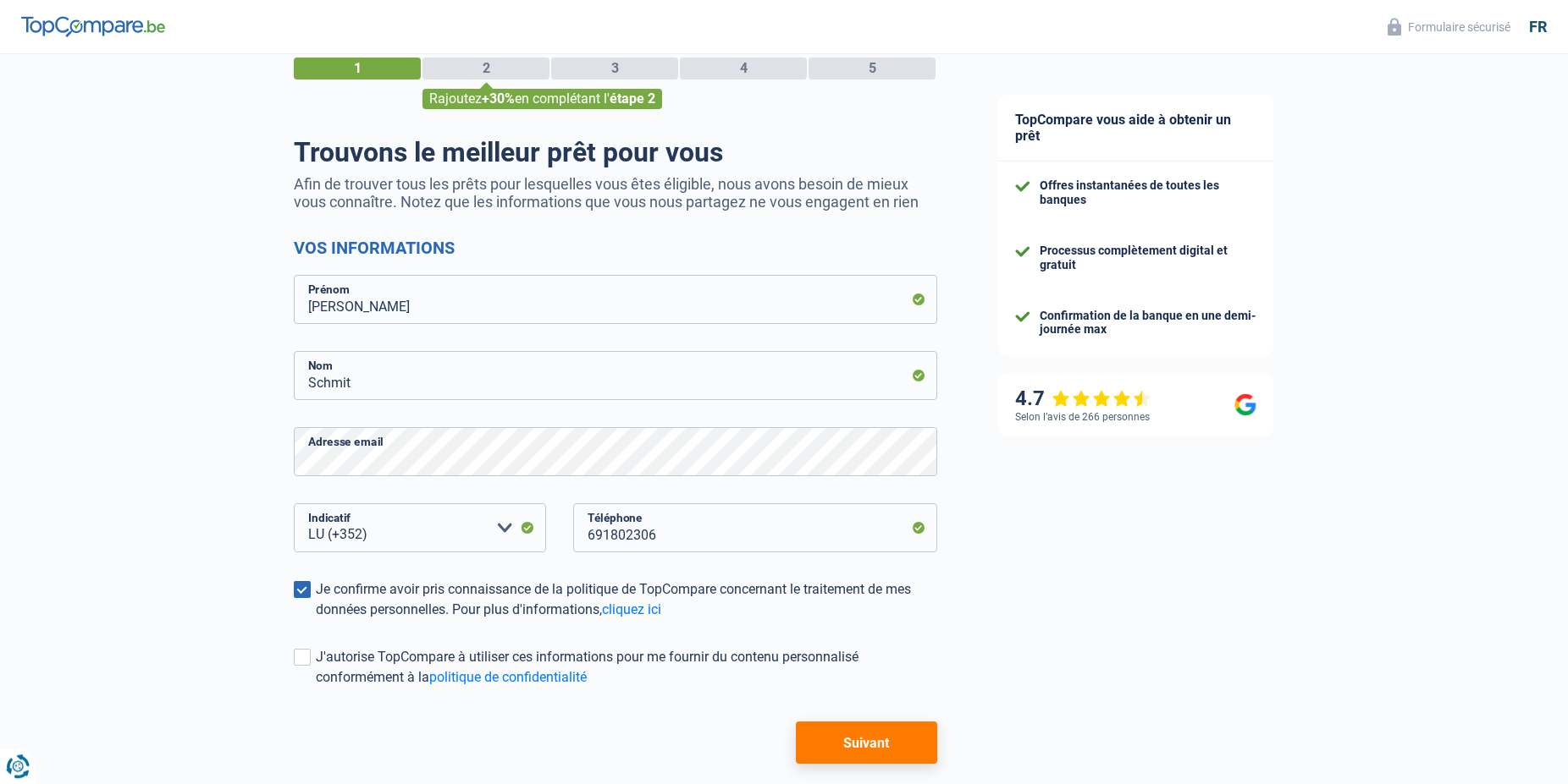
scroll to position [86, 0]
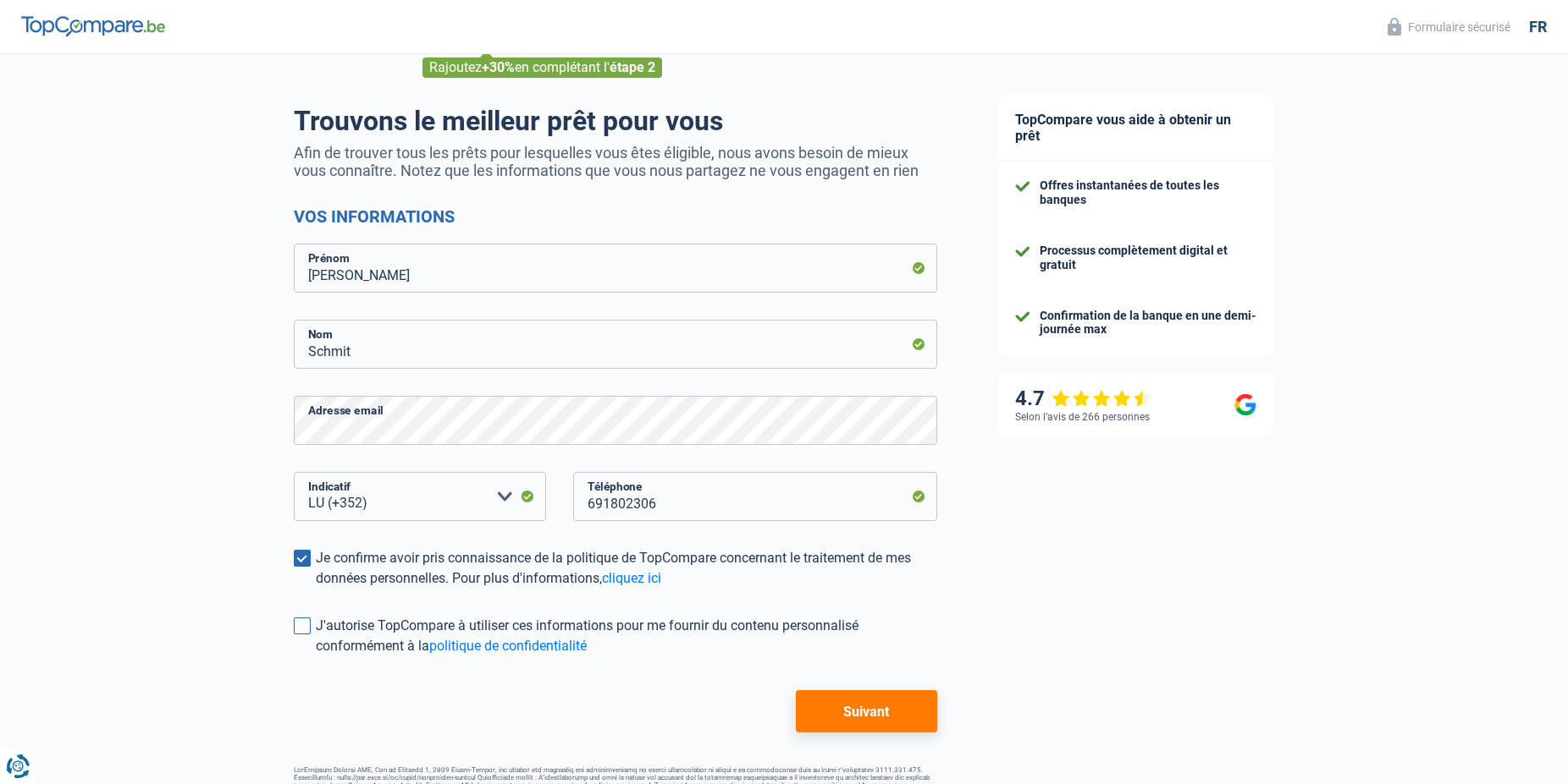
click at [307, 626] on span at bounding box center [302, 626] width 17 height 17
click at [316, 657] on input "J'autorise TopCompare à utiliser ces informations pour me fournir du contenu pe…" at bounding box center [316, 657] width 0 height 0
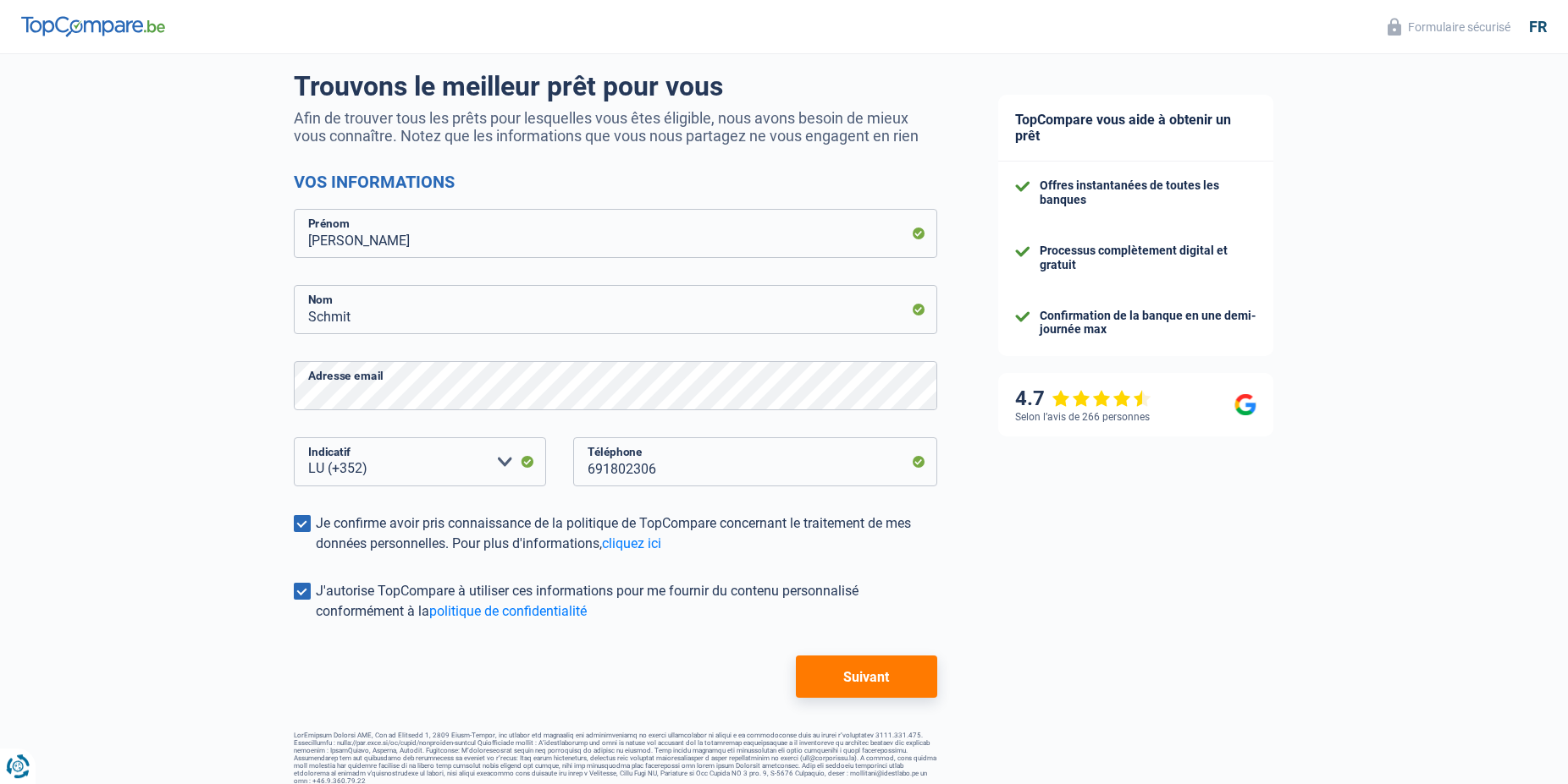
scroll to position [135, 0]
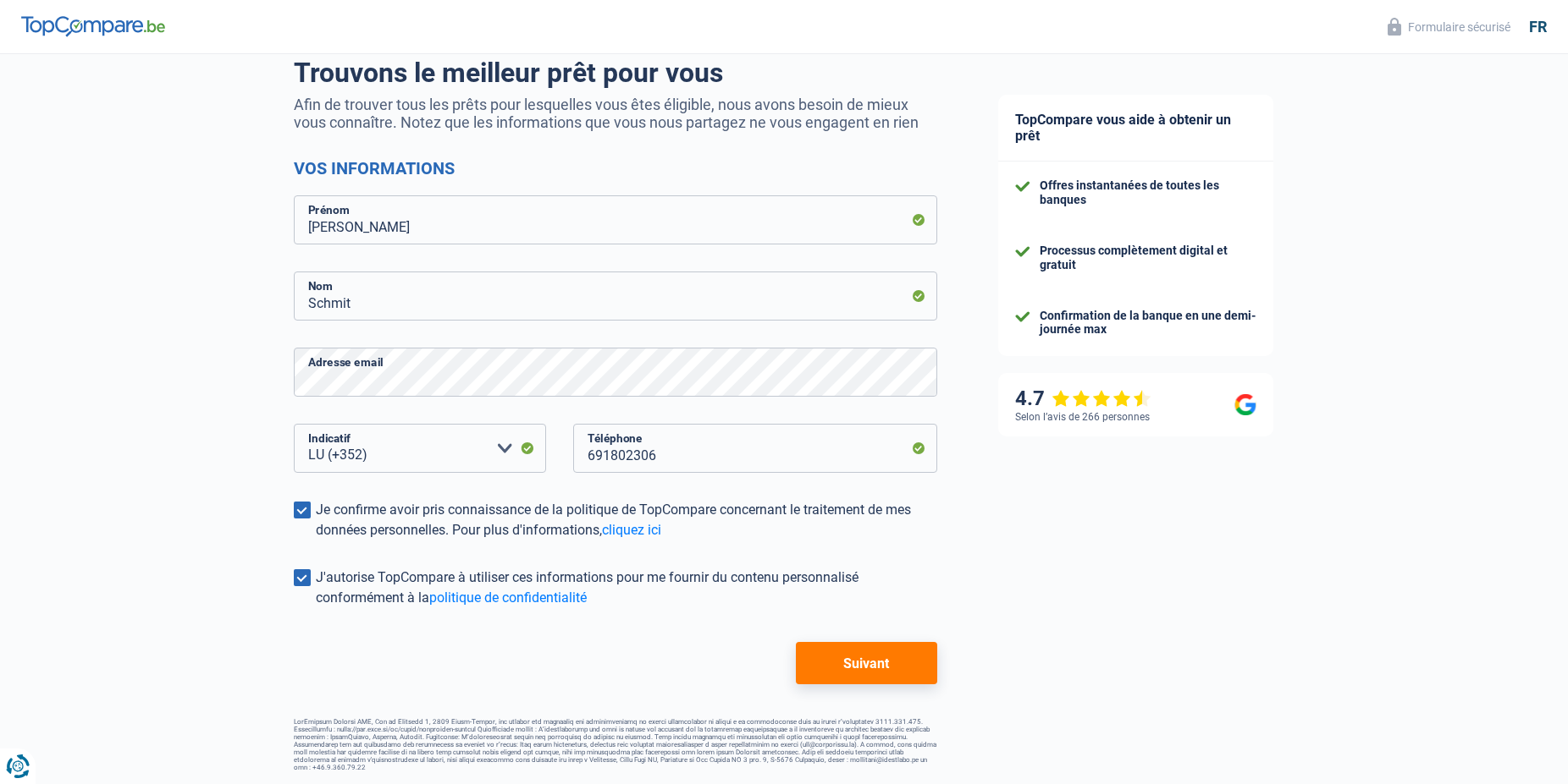
click at [867, 662] on button "Suivant" at bounding box center [866, 663] width 142 height 43
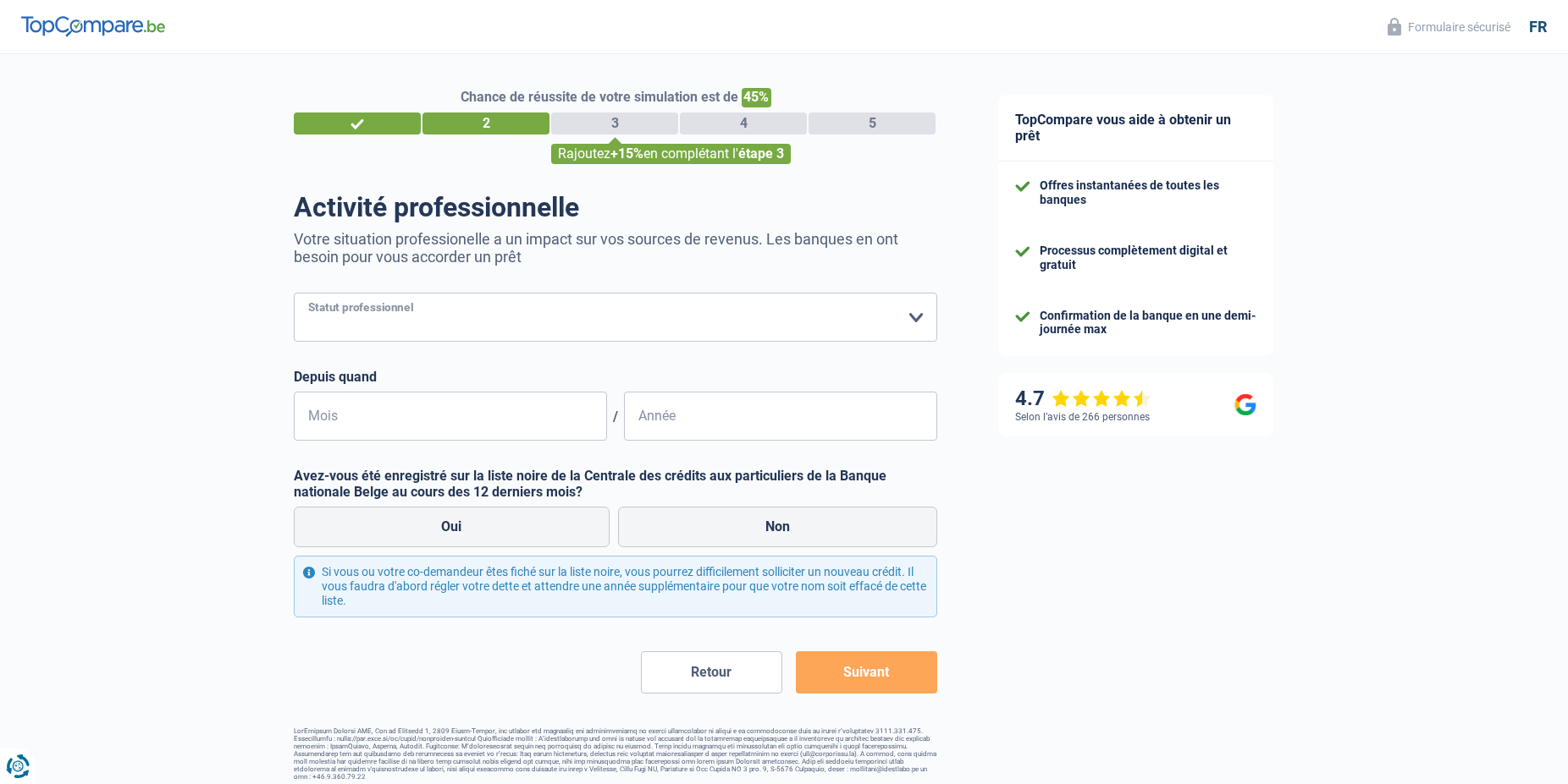
click at [293, 292] on select "Ouvrier Employé privé Employé public Invalide Indépendant Pensionné Chômeur Mut…" at bounding box center [615, 317] width 644 height 49
select select "privateEmployee"
click option "Employé privé" at bounding box center [0, 0] width 0 height 0
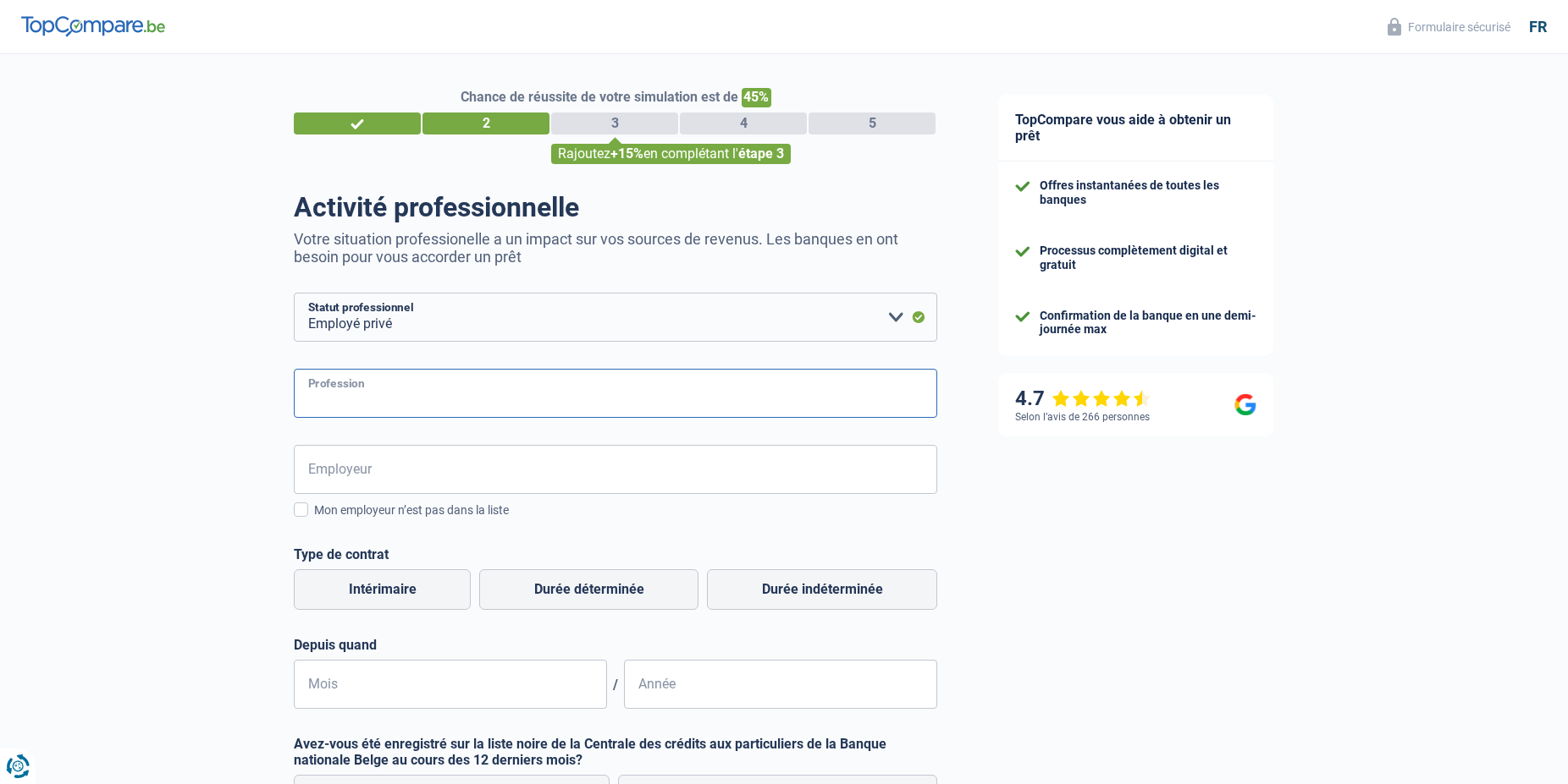
click at [456, 390] on input "Profession" at bounding box center [615, 394] width 644 height 49
click at [321, 477] on input "Employeur" at bounding box center [615, 470] width 644 height 49
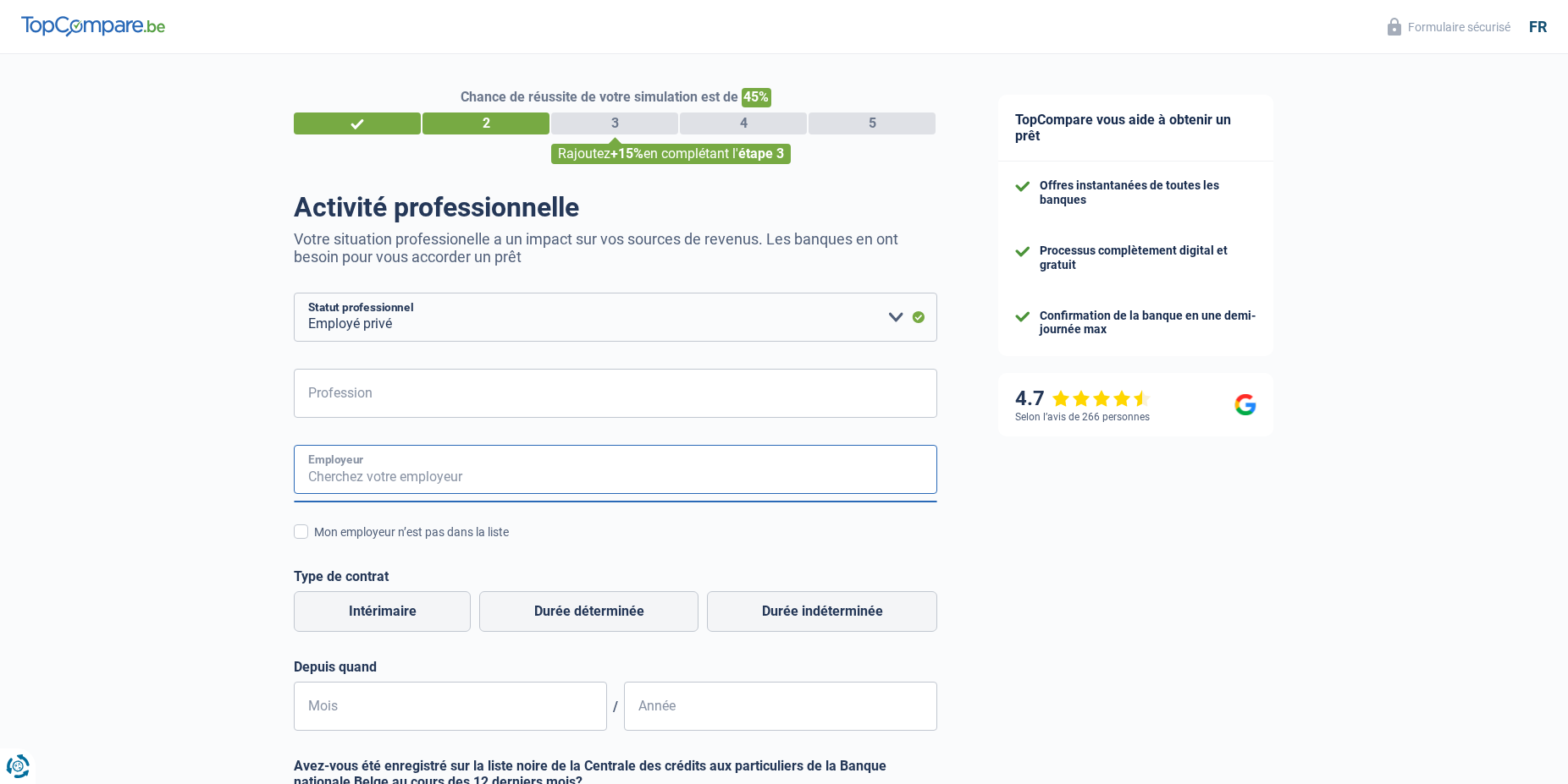
paste input "Responsable Formateur Camionnette"
type input "Responsable Formateur Camionnette"
click at [305, 532] on span at bounding box center [300, 532] width 14 height 14
click at [314, 542] on input "Mon employeur n’est pas dans la liste" at bounding box center [314, 542] width 0 height 0
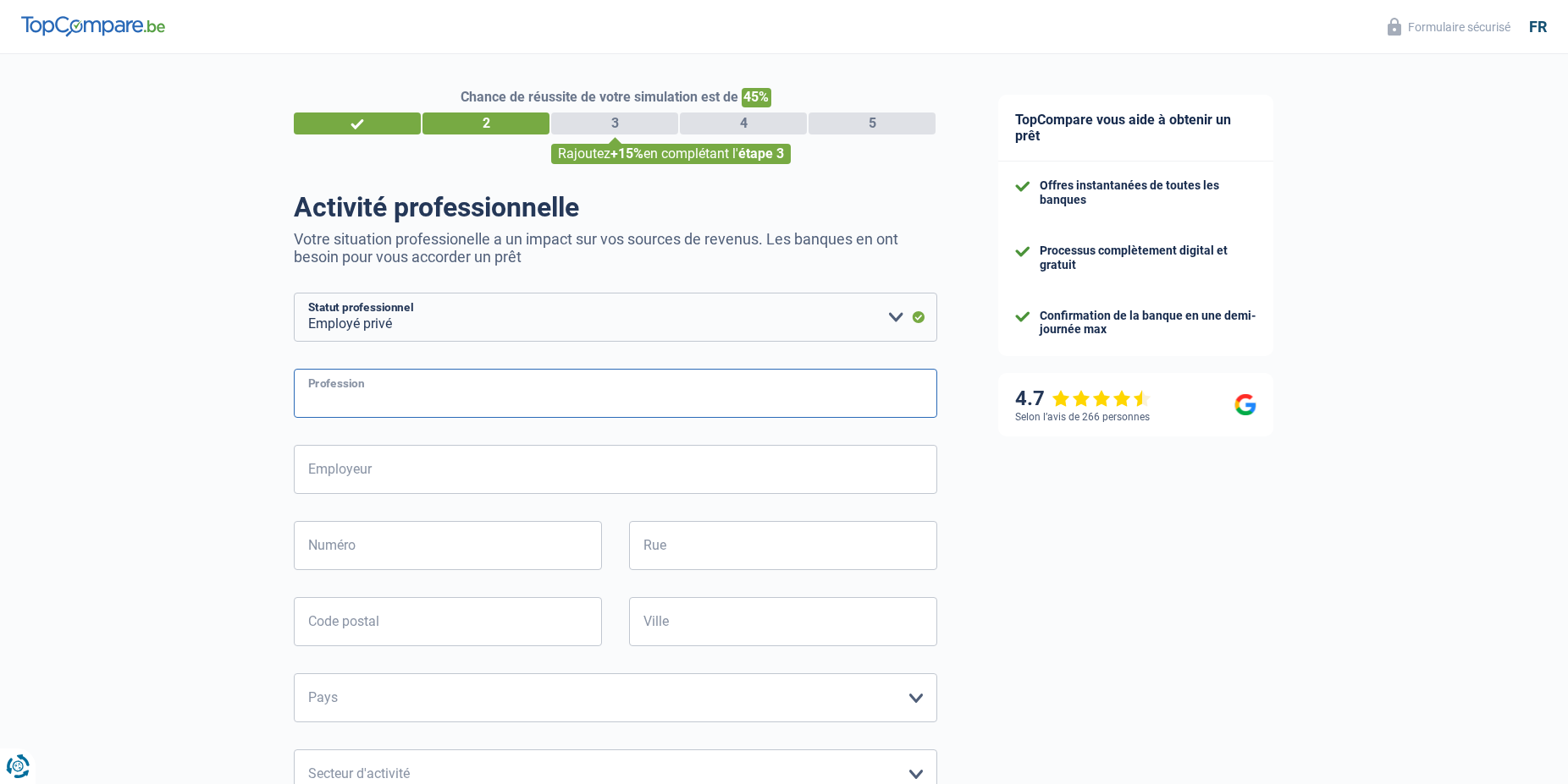
click at [362, 403] on input "Profession" at bounding box center [615, 394] width 644 height 49
paste input "Responsable Formateur Camionnette"
type input "Responsable Formateur Camionnette"
click at [360, 470] on input "Employeur" at bounding box center [615, 470] width 644 height 49
type input "sales-[PERSON_NAME]"
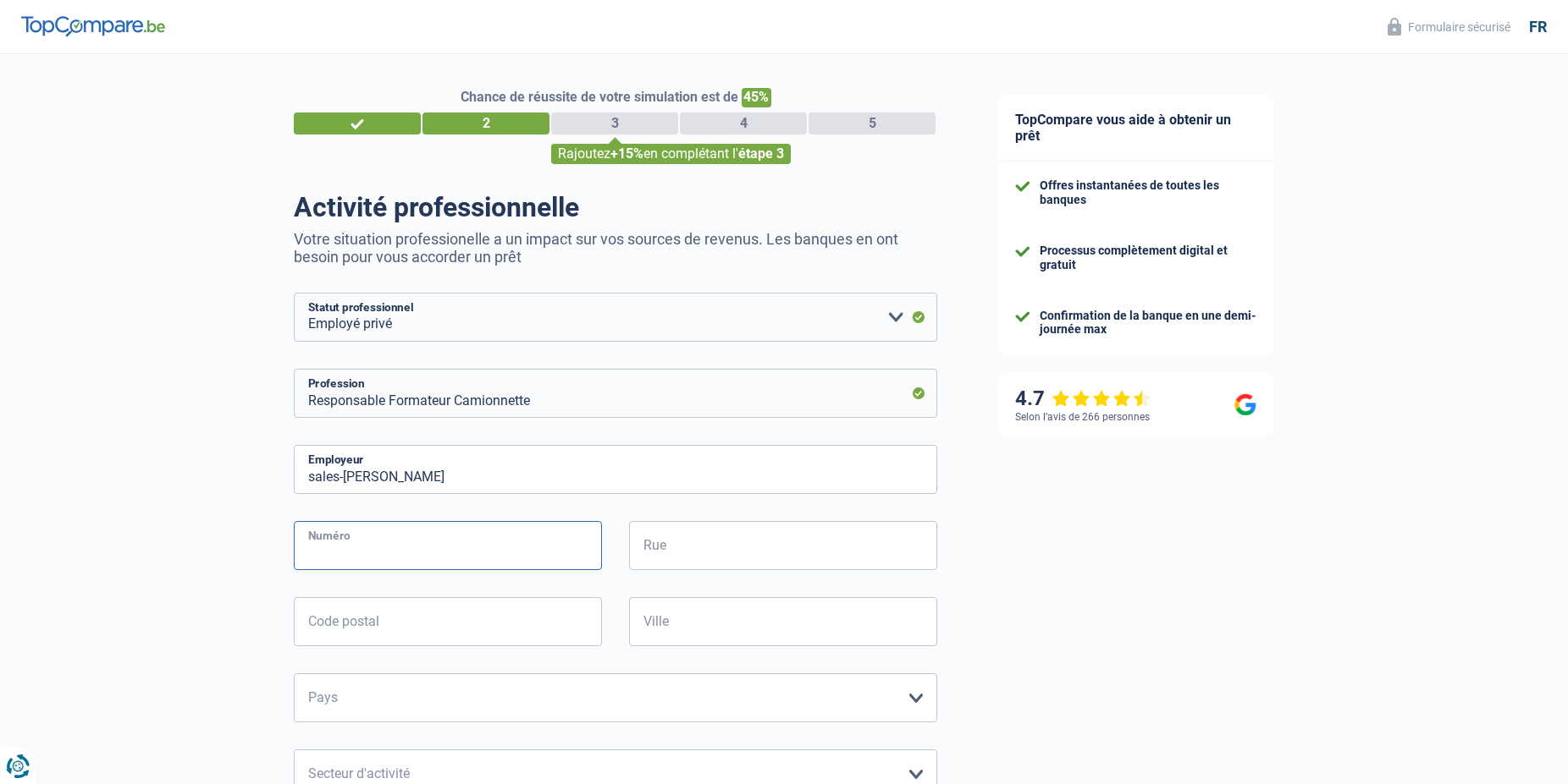
click at [344, 547] on input "Numéro" at bounding box center [447, 546] width 309 height 49
type input "33"
click at [687, 549] on input "Rue" at bounding box center [783, 546] width 309 height 49
type input "GRAND-RUE"
click at [341, 632] on input "Code postal" at bounding box center [447, 622] width 309 height 49
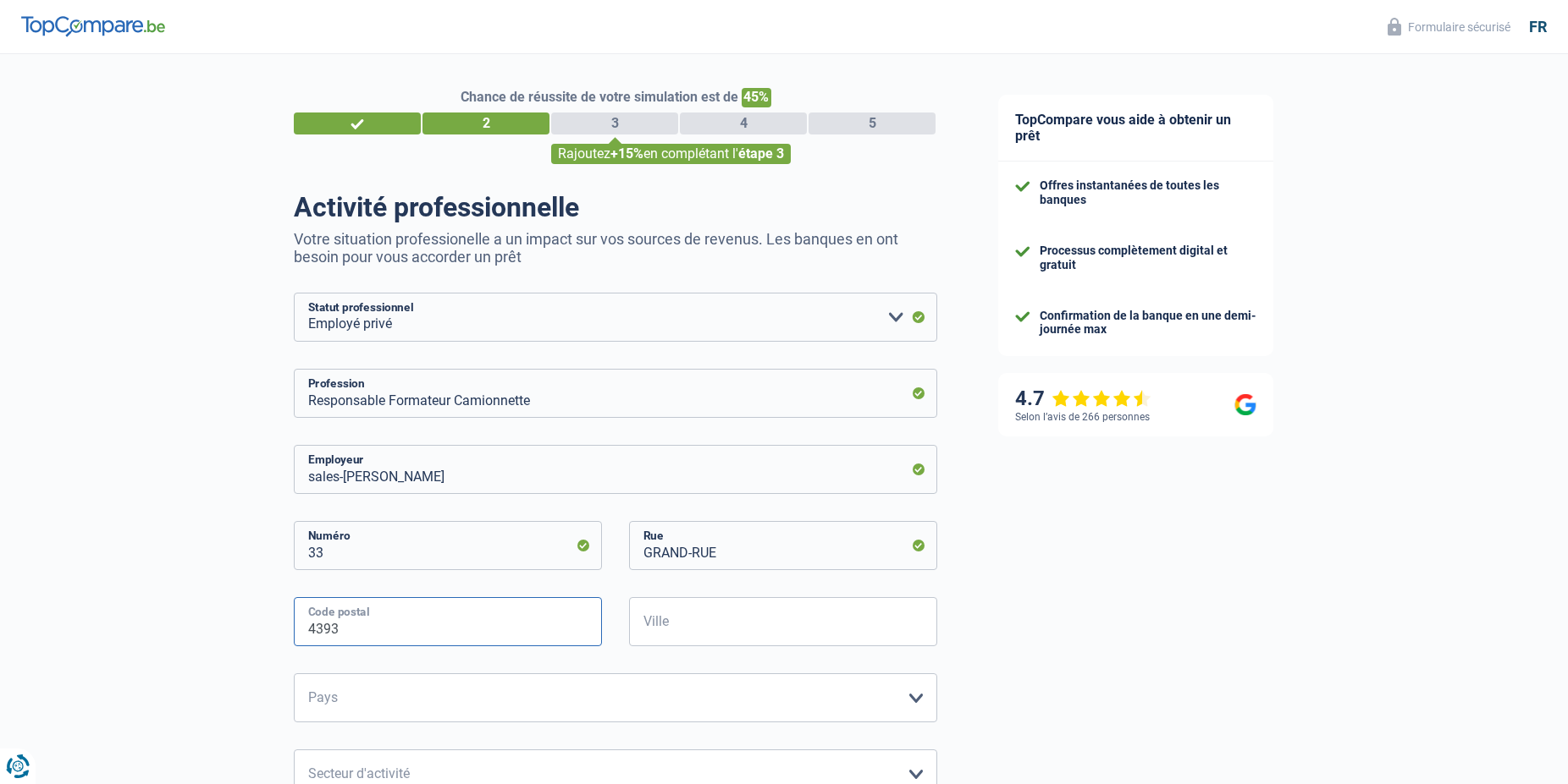
type input "4393"
click at [702, 624] on input "Ville" at bounding box center [783, 622] width 309 height 49
type input "PONTPIERRE"
click at [293, 674] on select "Belgique France Allemagne Italie Luxembourg Pays-Bas Espagne Suisse Veuillez sé…" at bounding box center [615, 699] width 644 height 49
select select "LU"
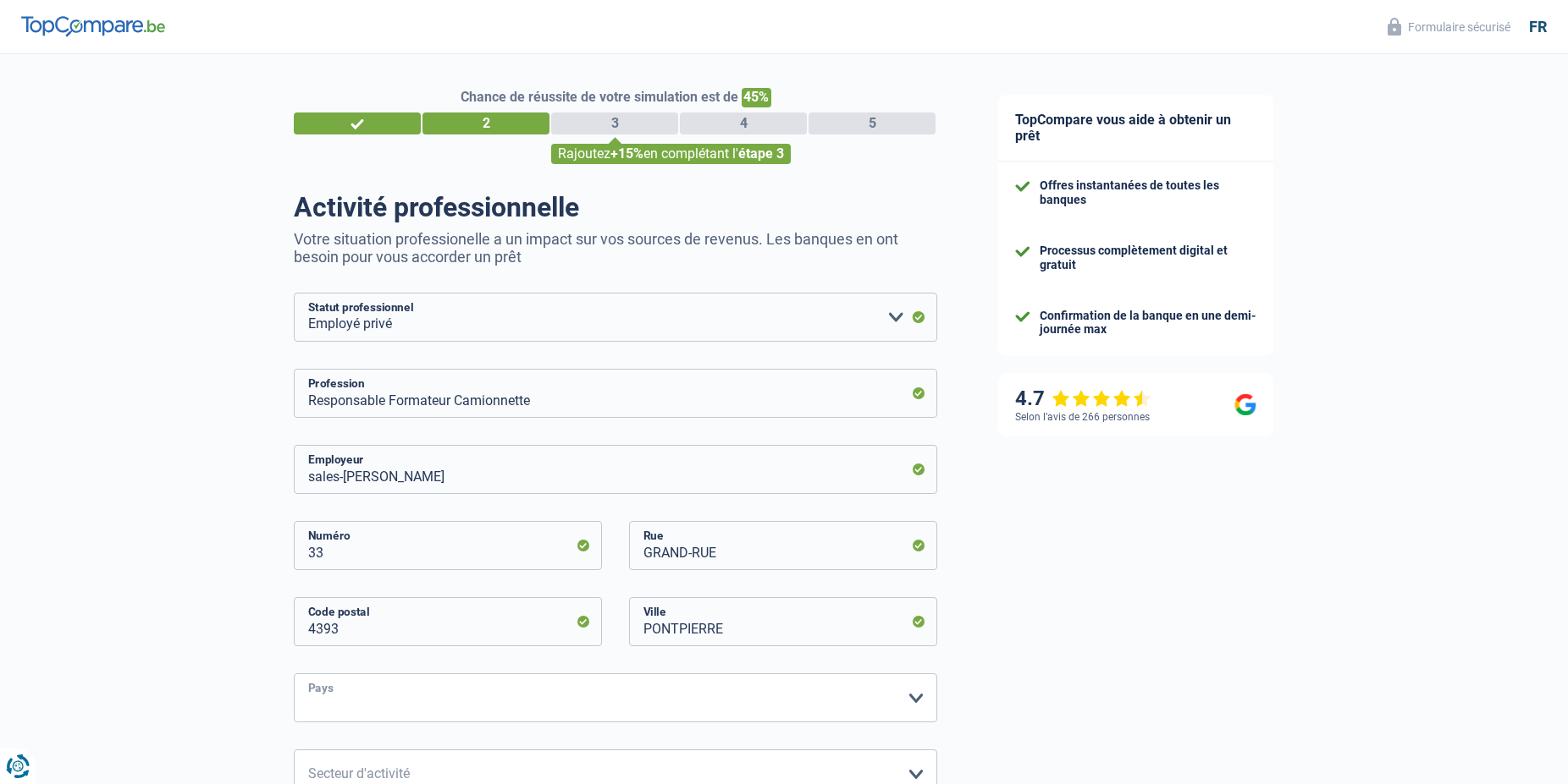
click option "Luxembourg" at bounding box center [0, 0] width 0 height 0
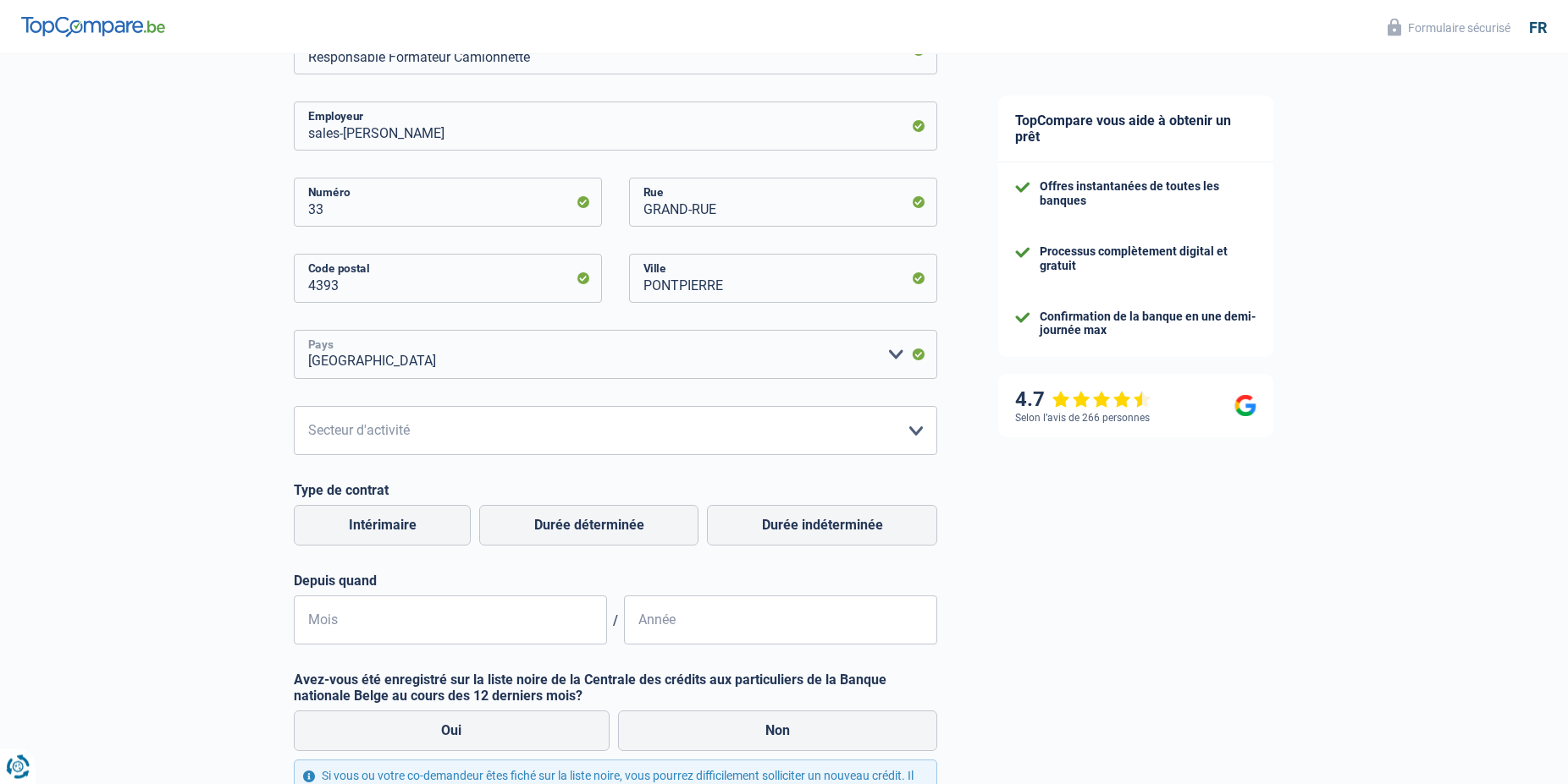
scroll to position [345, 0]
click at [293, 404] on select "Agriculture/Pêche Industrie Horeca Courier/Fitness/Taxi Construction Banques/As…" at bounding box center [615, 429] width 644 height 49
click at [331, 425] on select "Agriculture/Pêche Industrie Horeca Courier/Fitness/Taxi Construction Banques/As…" at bounding box center [615, 429] width 644 height 49
click at [293, 404] on select "Agriculture/Pêche Industrie Horeca Courier/Fitness/Taxi Construction Banques/As…" at bounding box center [615, 429] width 644 height 49
select select "bigCompanies"
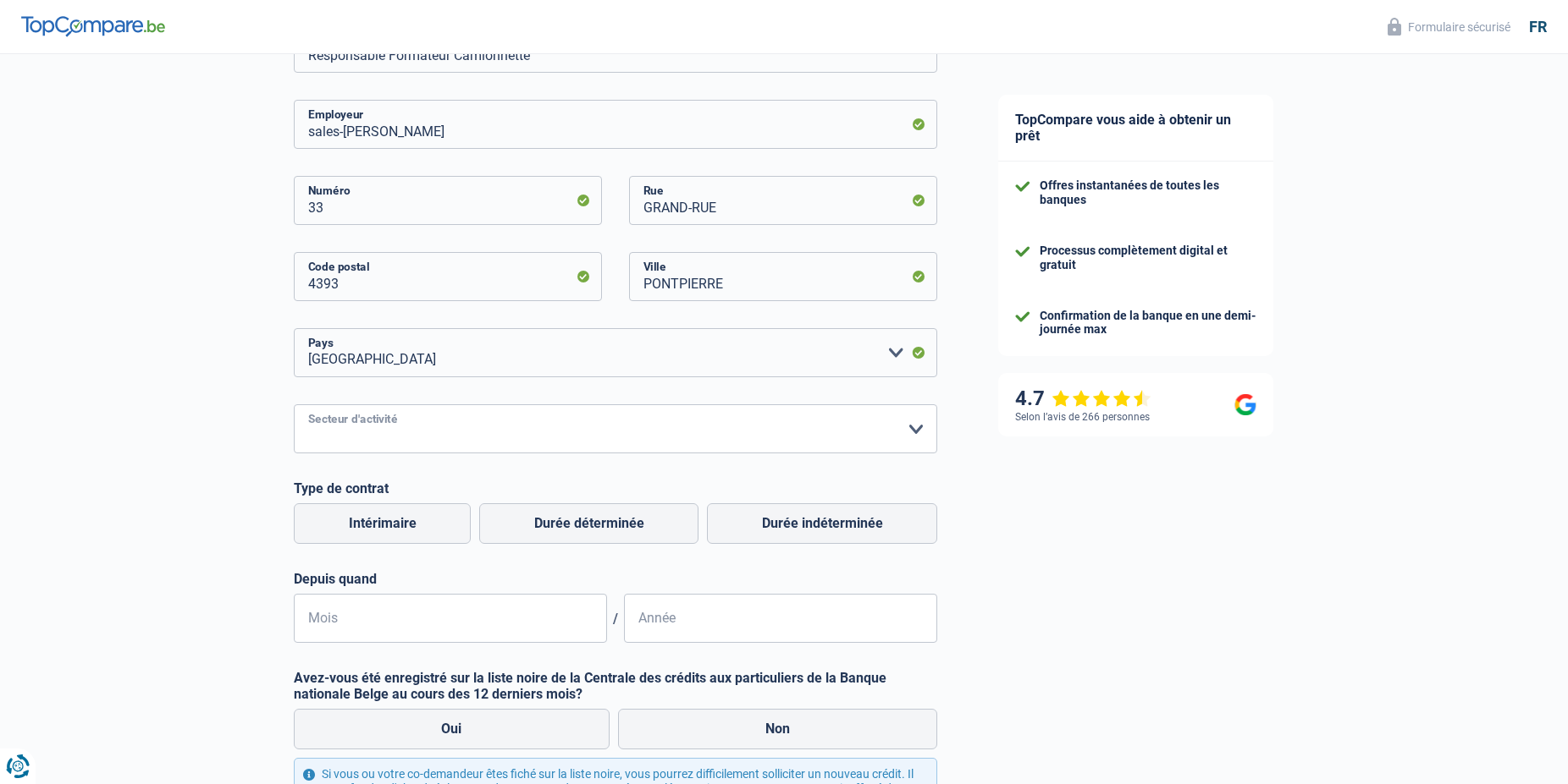
click option "Grandes entreprises (+50pers)" at bounding box center [0, 0] width 0 height 0
click at [802, 526] on label "Durée indéterminée" at bounding box center [822, 523] width 230 height 41
click at [802, 526] on input "Durée indéterminée" at bounding box center [822, 523] width 230 height 41
radio input "true"
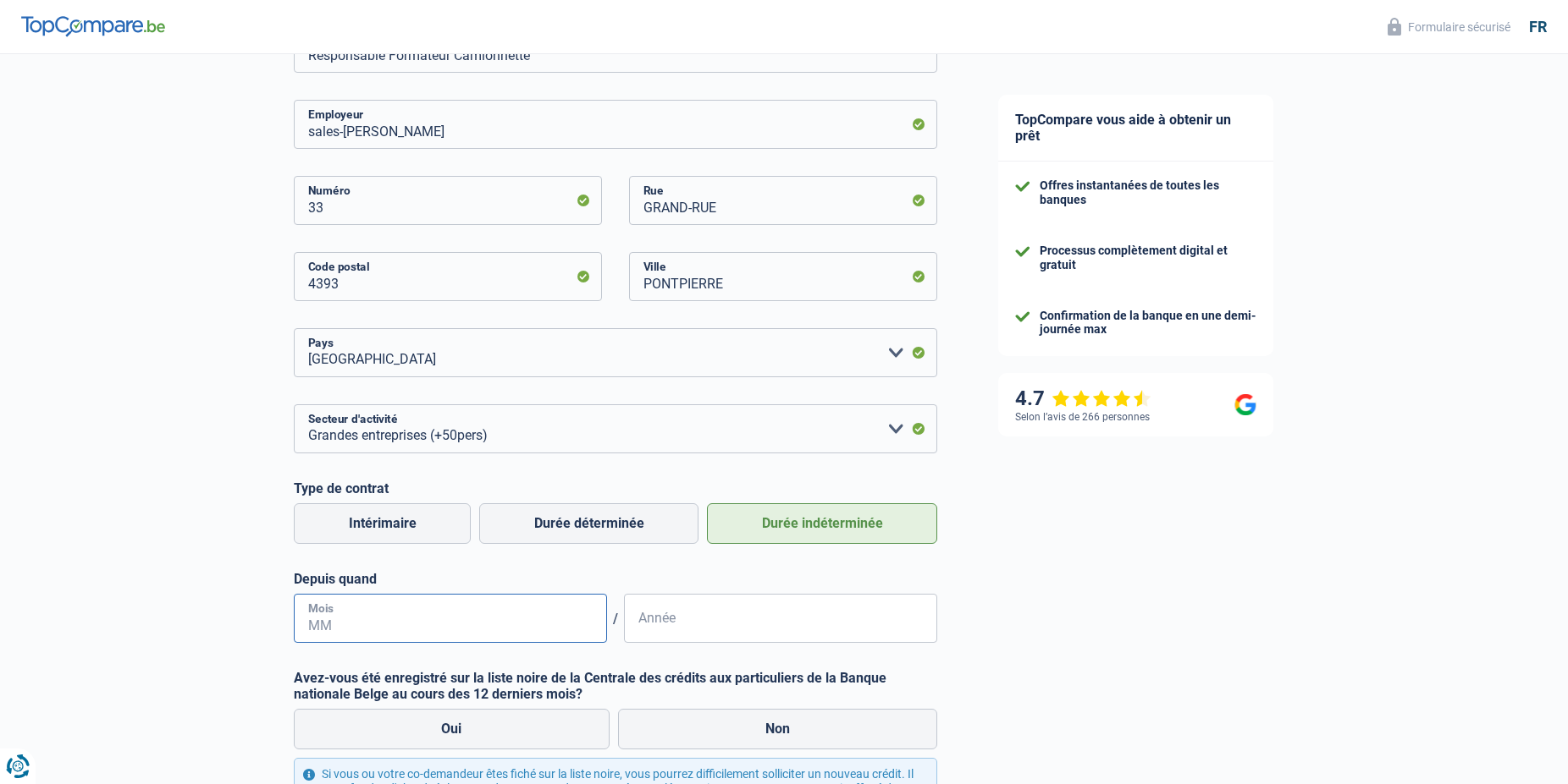
click at [319, 618] on input "Mois" at bounding box center [450, 619] width 313 height 49
click at [329, 625] on input "Mois" at bounding box center [450, 619] width 313 height 49
type input "08"
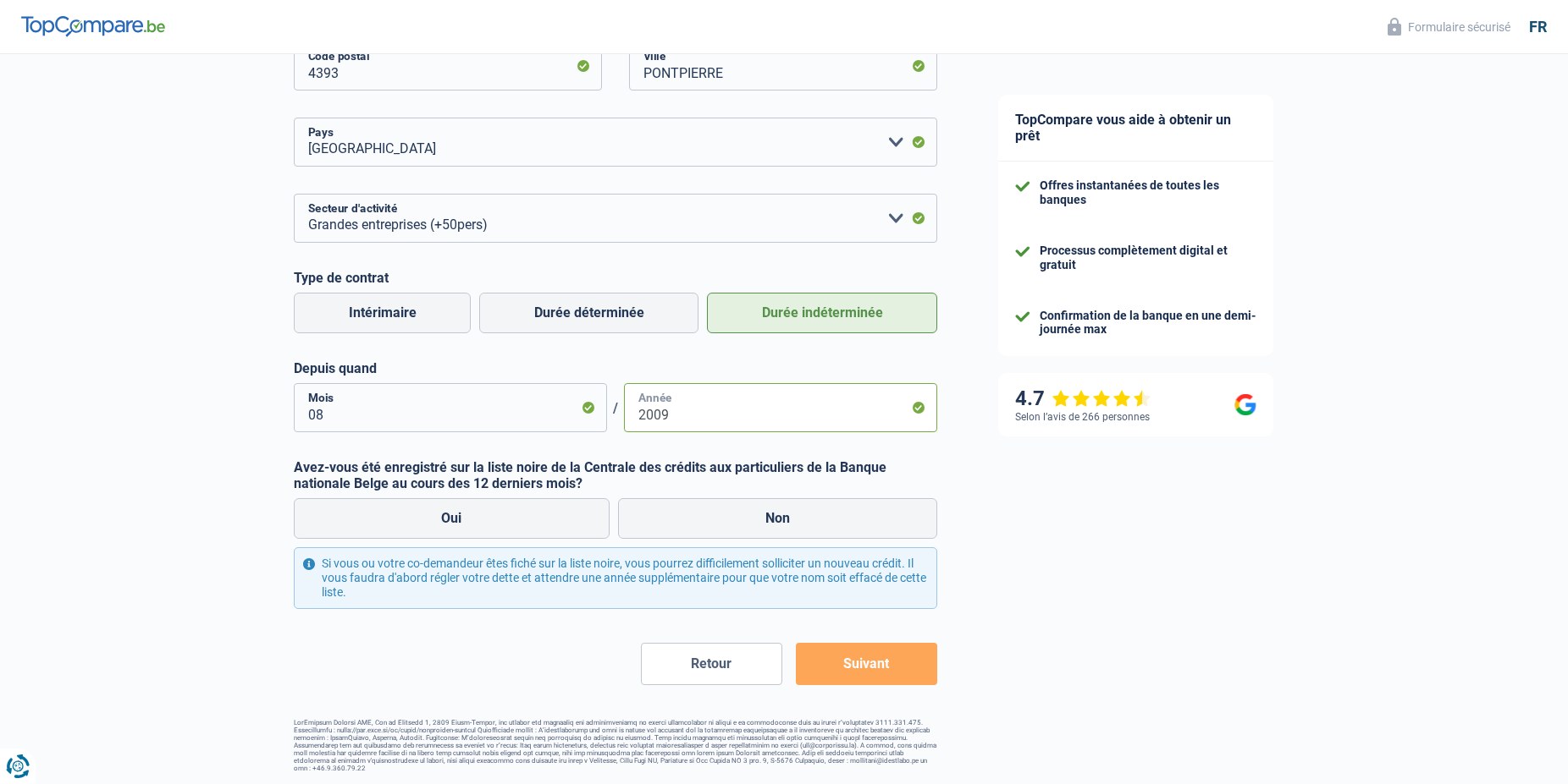
scroll to position [557, 0]
type input "2009"
click at [761, 527] on label "Non" at bounding box center [778, 517] width 320 height 41
click at [761, 527] on input "Non" at bounding box center [778, 517] width 320 height 41
radio input "true"
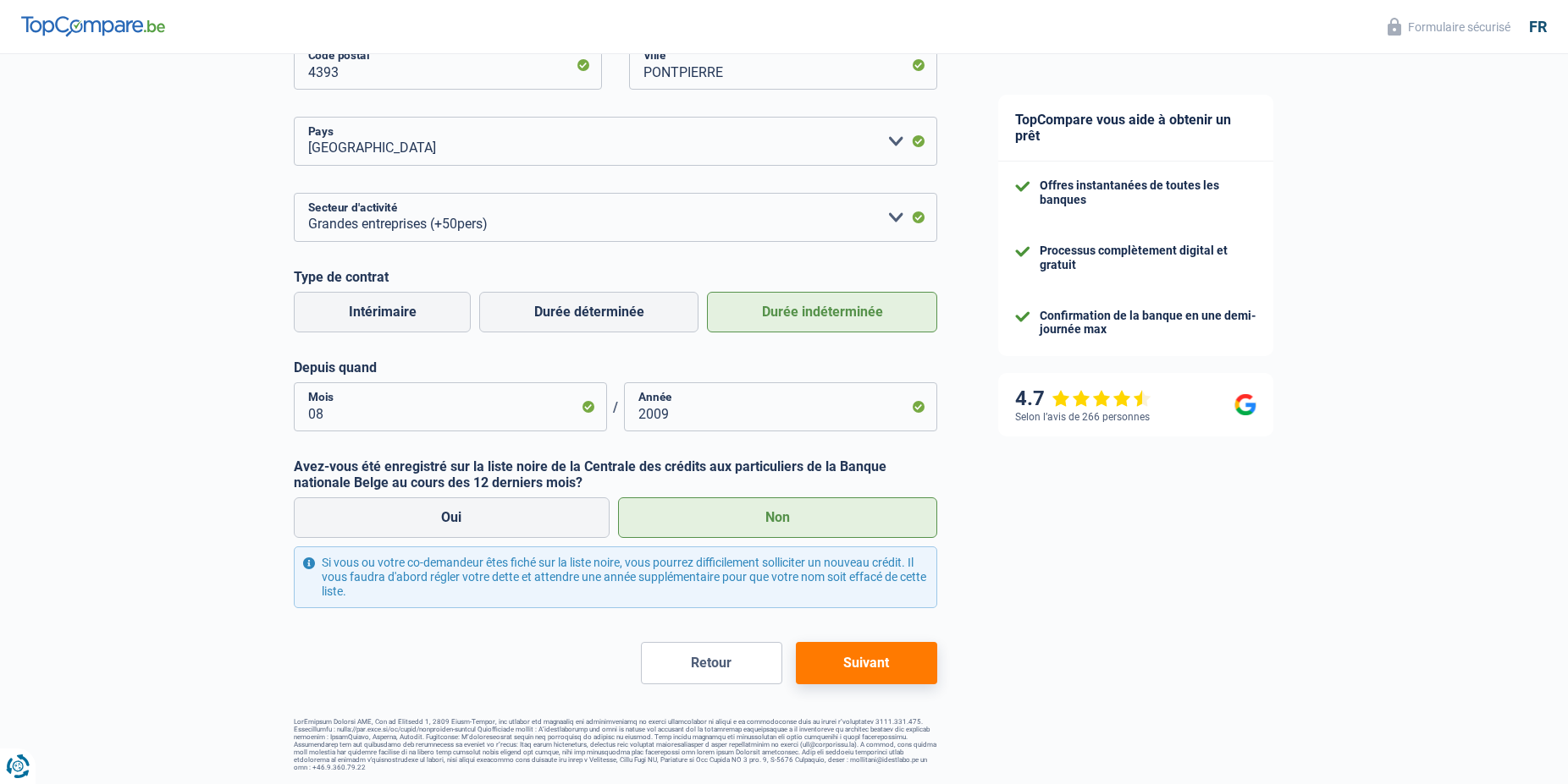
click at [841, 662] on button "Suivant" at bounding box center [866, 663] width 142 height 43
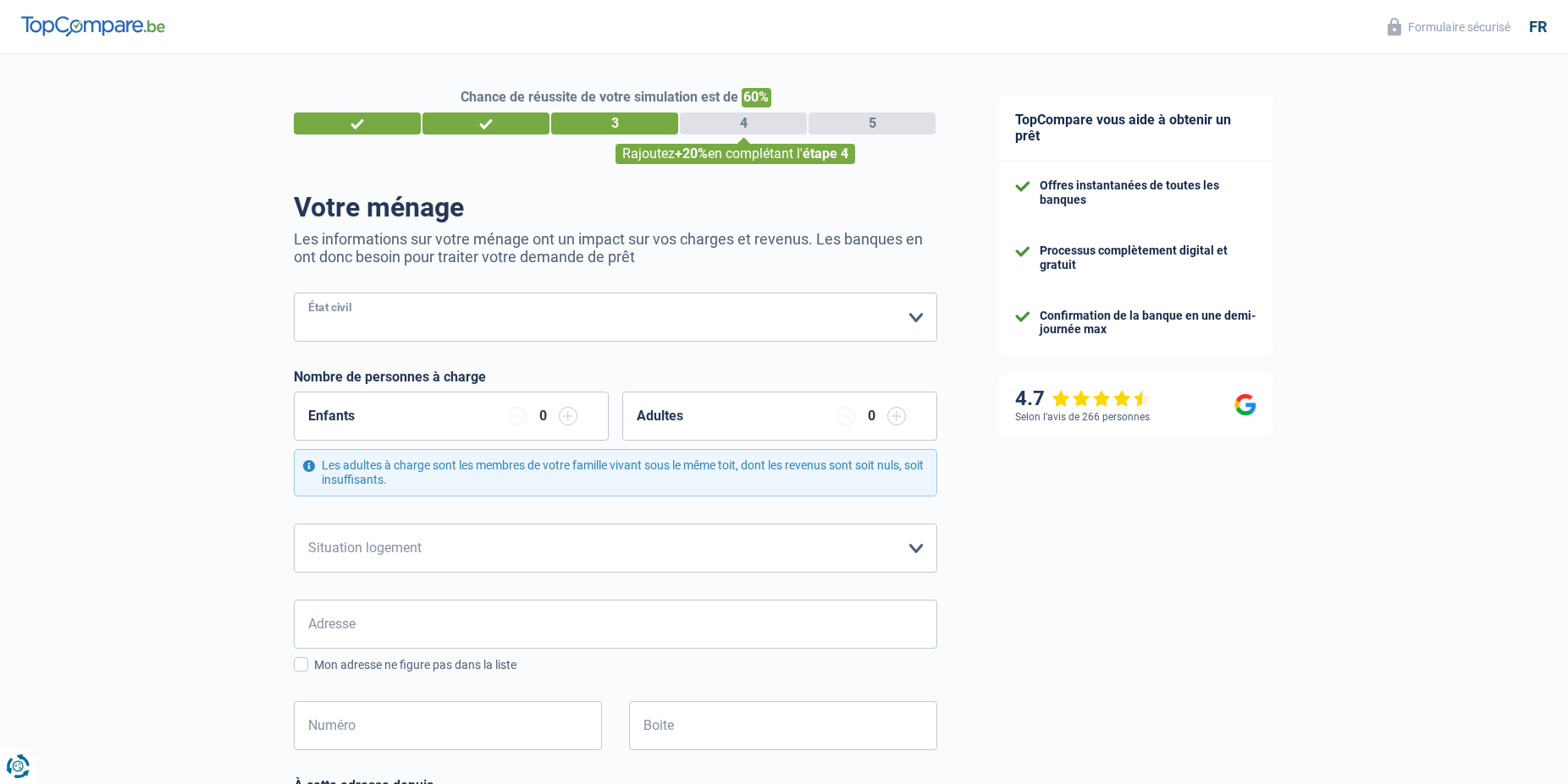
click at [293, 292] on select "Célibataire Marié(e) Cohabitant(e) légal(e) Divorcé(e) Veuf(ve) Séparé (de fait…" at bounding box center [615, 317] width 644 height 49
select select "married"
click option "Marié(e)" at bounding box center [0, 0] width 0 height 0
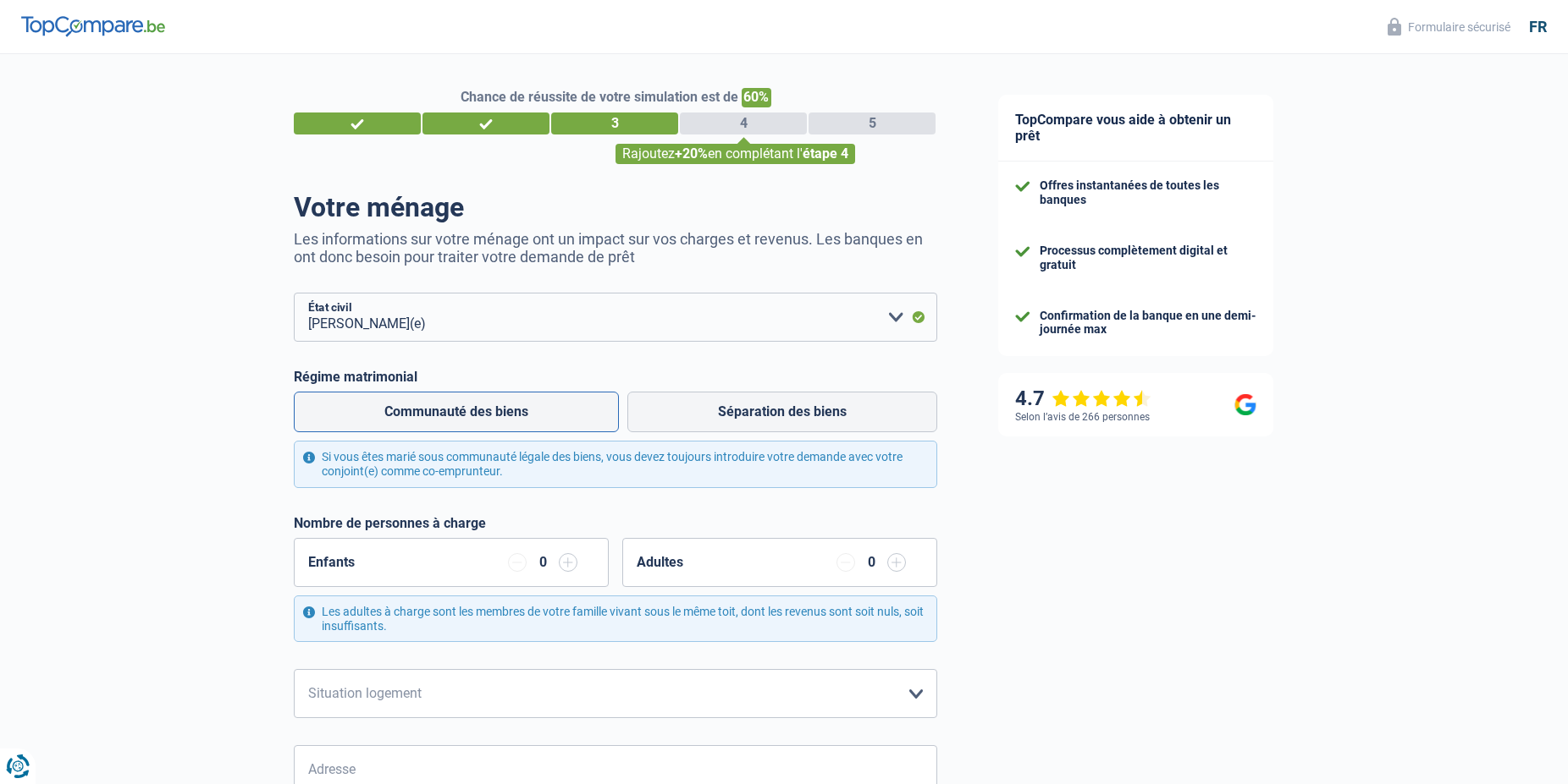
click at [474, 415] on label "Communauté des biens" at bounding box center [456, 412] width 325 height 41
click at [474, 415] on input "Communauté des biens" at bounding box center [456, 412] width 325 height 41
radio input "true"
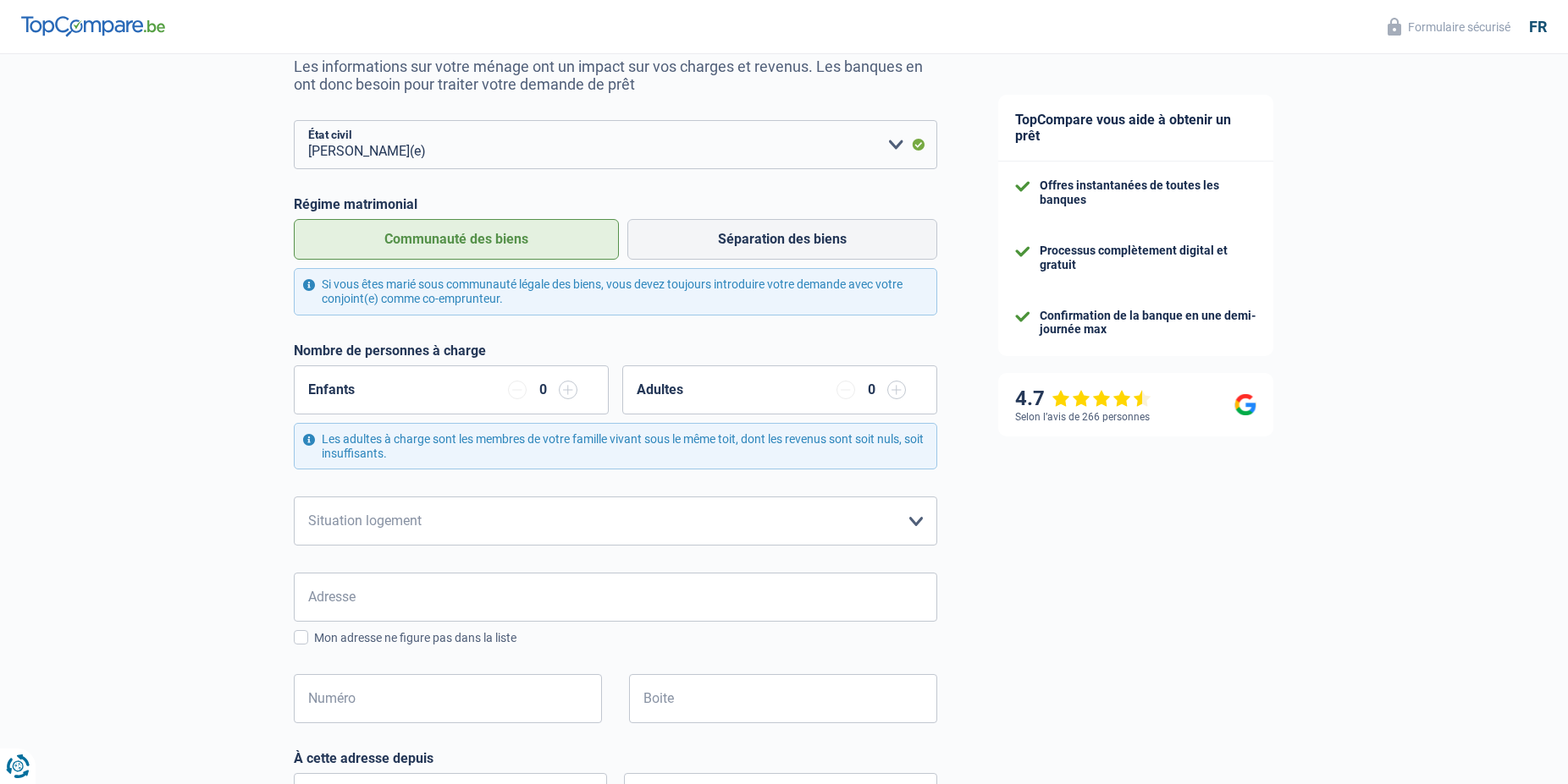
scroll to position [259, 0]
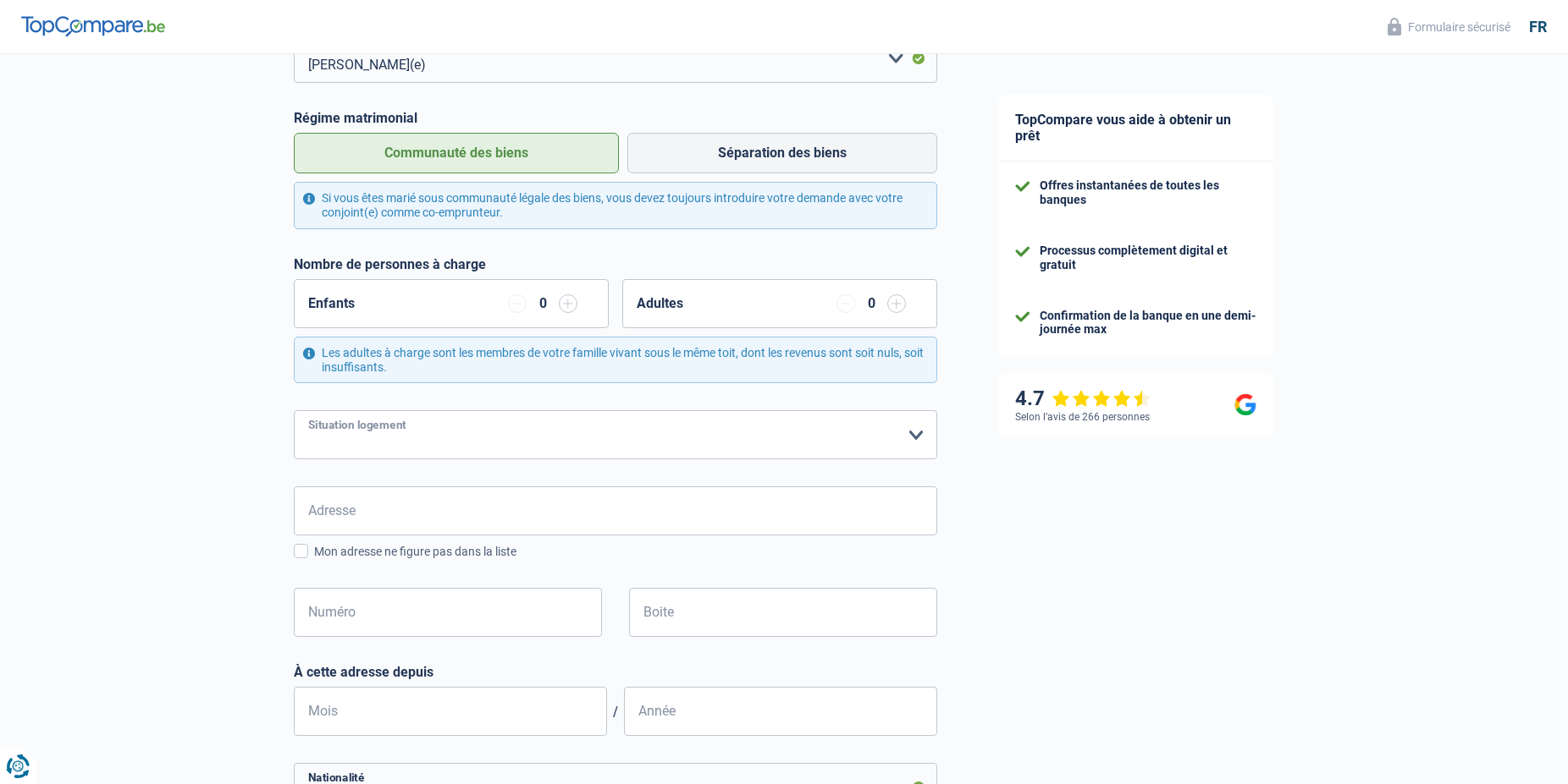
click at [293, 410] on select "Locataire Propriétaire avec prêt hypothécaire Propriétaire sans prêt hypothécai…" at bounding box center [615, 435] width 644 height 49
select select "rents"
click option "Locataire" at bounding box center [0, 0] width 0 height 0
click at [350, 513] on input "Adresse" at bounding box center [615, 512] width 644 height 49
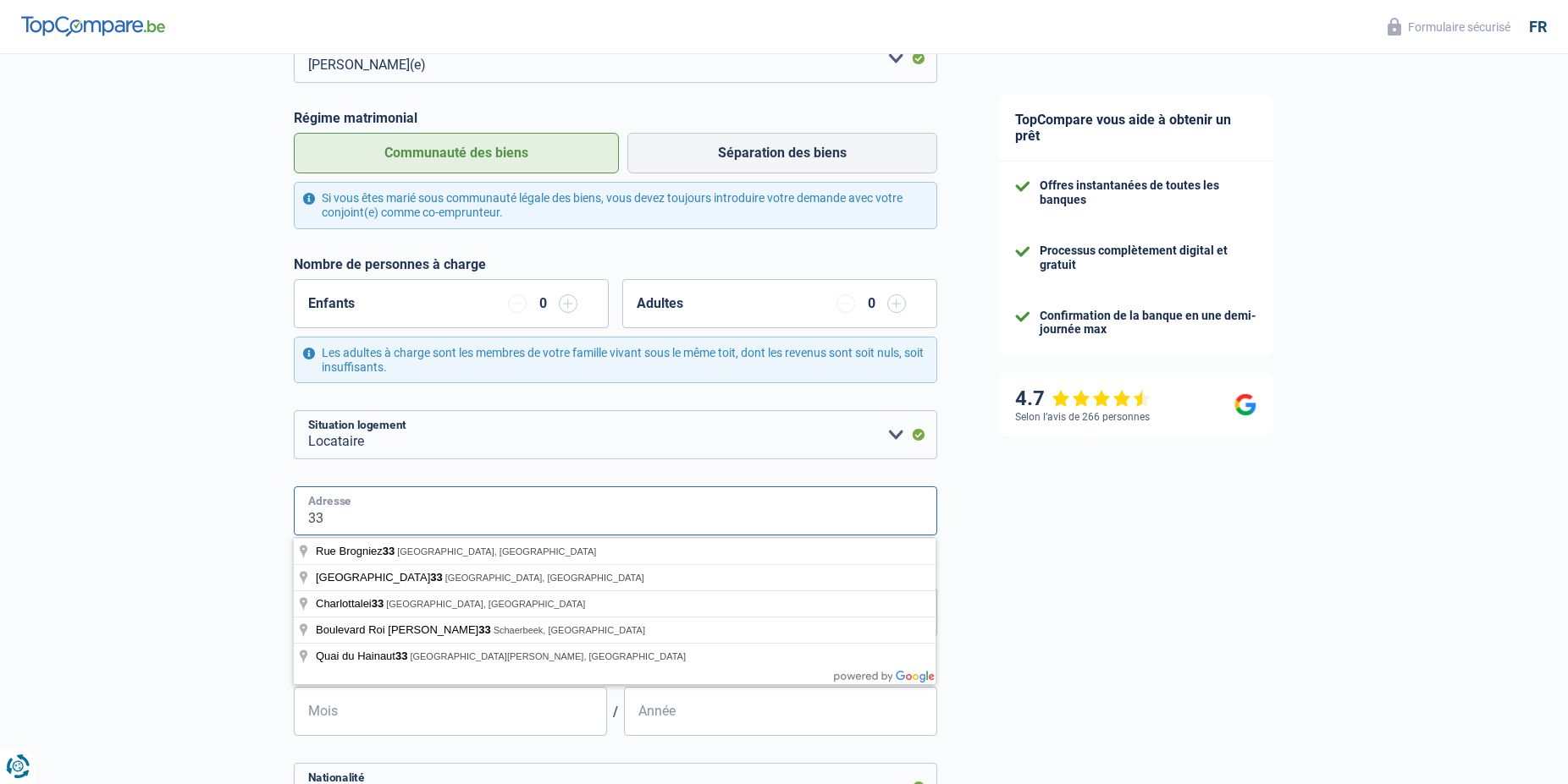
type input "3"
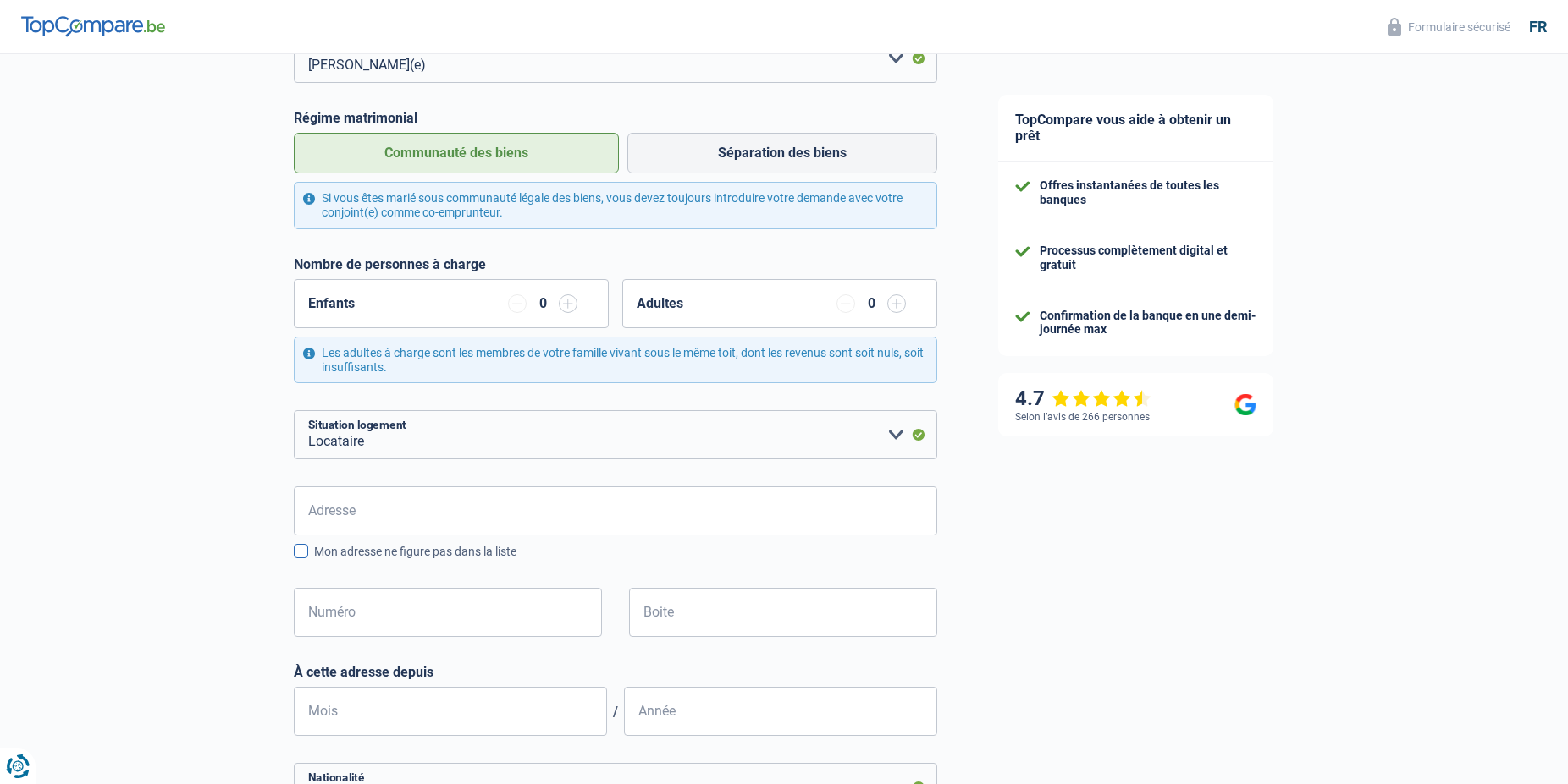
click at [305, 553] on span at bounding box center [300, 551] width 14 height 14
click at [314, 561] on input "Mon adresse ne figure pas dans la liste" at bounding box center [314, 561] width 0 height 0
click at [319, 517] on input "Rue" at bounding box center [615, 512] width 644 height 49
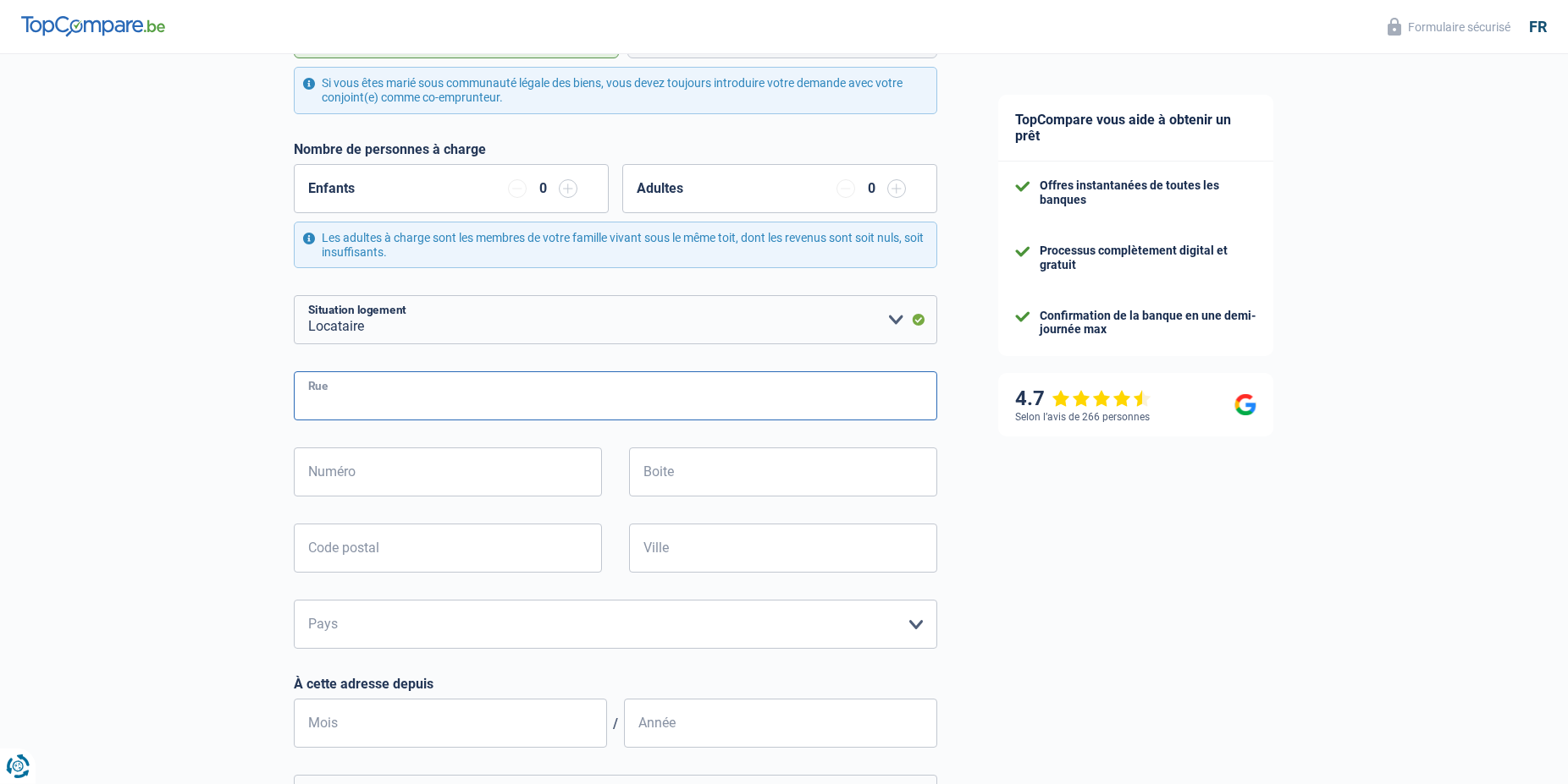
scroll to position [432, 0]
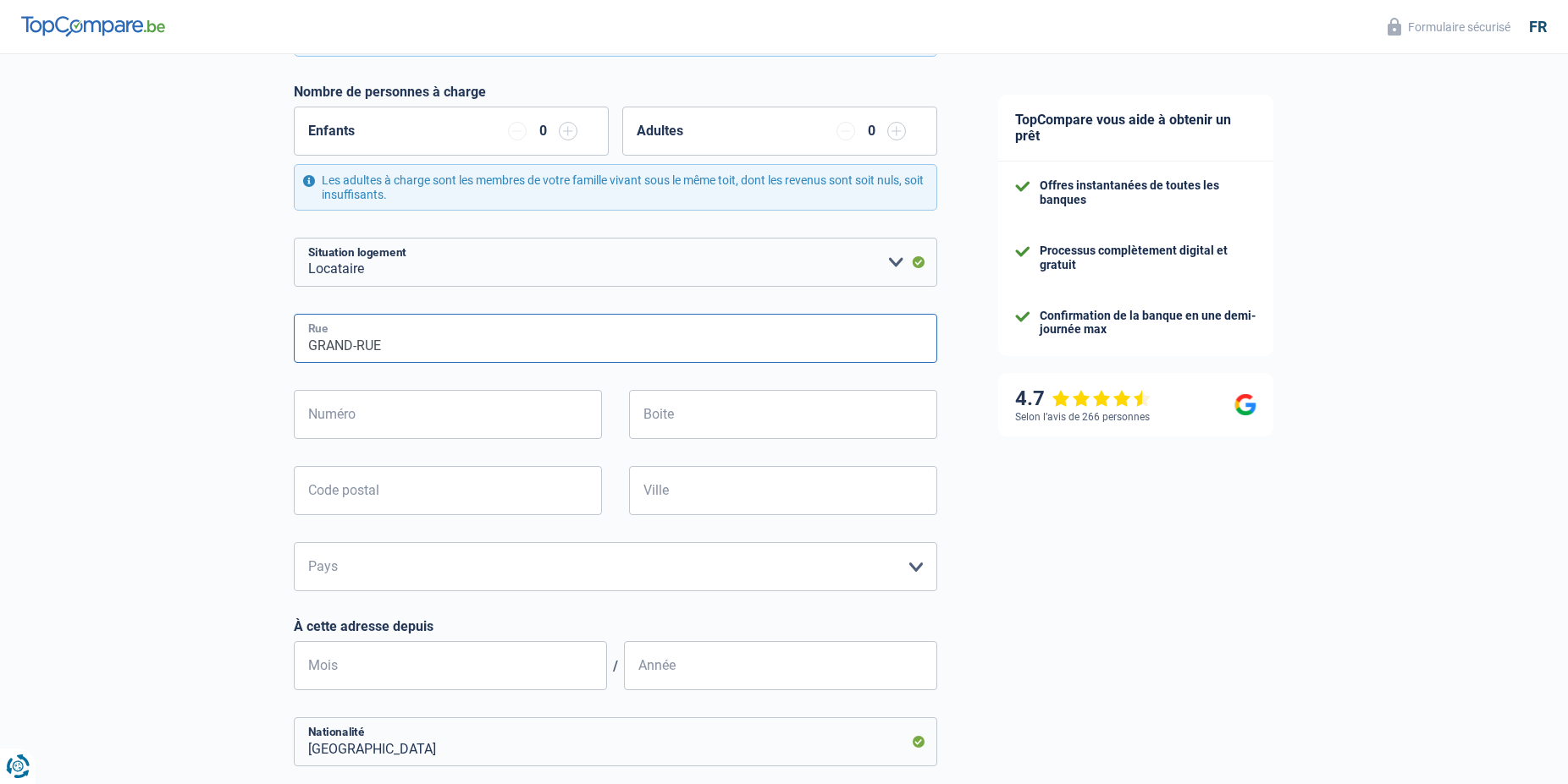
type input "GRAND-RUE"
click at [368, 421] on input "Numéro" at bounding box center [447, 415] width 309 height 49
type input "33"
click at [677, 417] on input "Boite" at bounding box center [783, 415] width 309 height 49
click at [314, 495] on input "Code postal" at bounding box center [447, 491] width 309 height 49
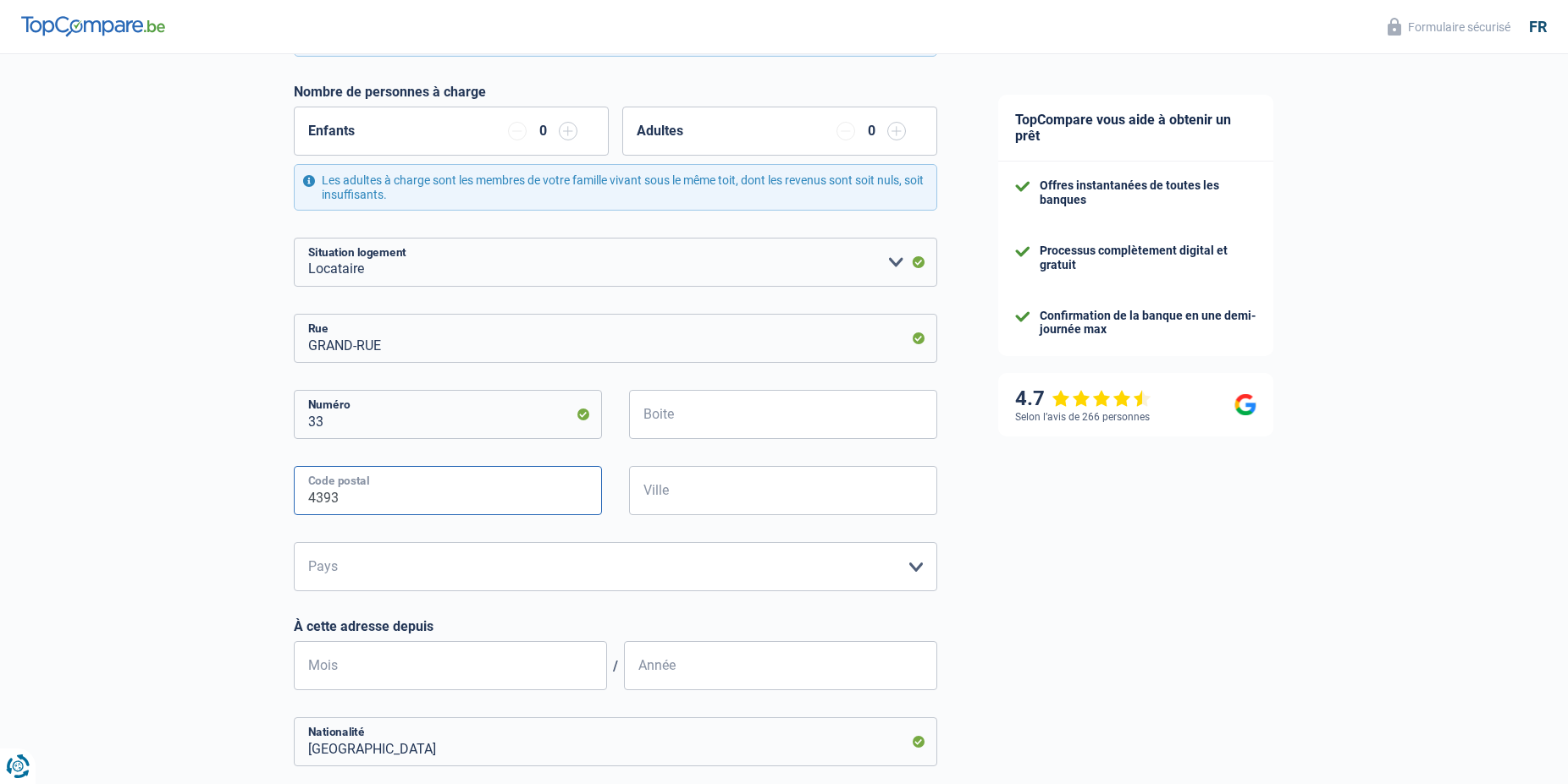
type input "4393"
click at [683, 487] on input "Ville" at bounding box center [783, 491] width 309 height 49
type input "PONTPIERRE"
click at [293, 542] on select "Belgique Luxembourg Veuillez sélectionner une option" at bounding box center [615, 567] width 644 height 49
select select "LU"
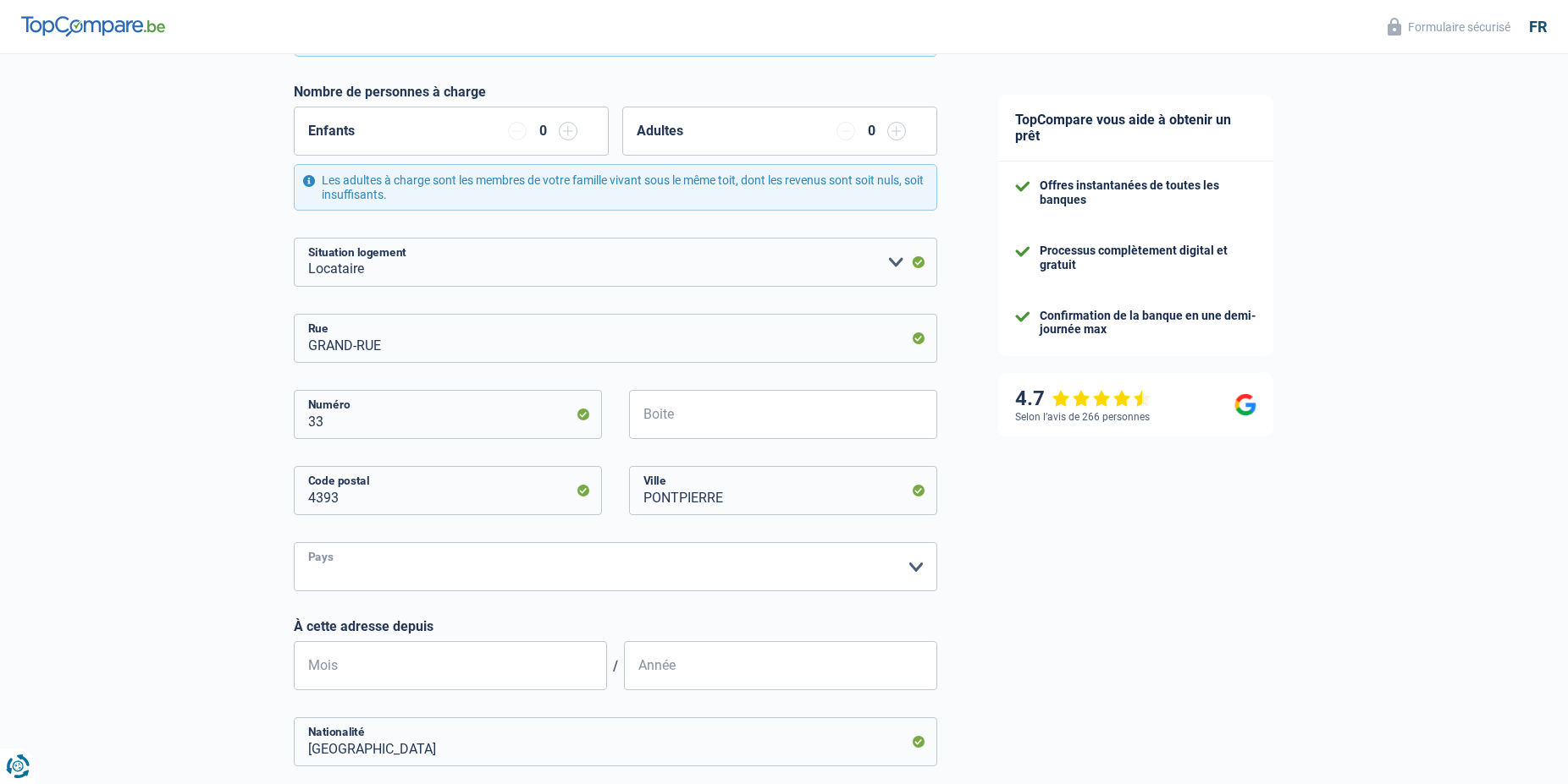
click option "Luxembourg" at bounding box center [0, 0] width 0 height 0
click at [415, 662] on input "Mois" at bounding box center [450, 666] width 313 height 49
type input "09"
click at [672, 677] on input "Année" at bounding box center [781, 666] width 313 height 49
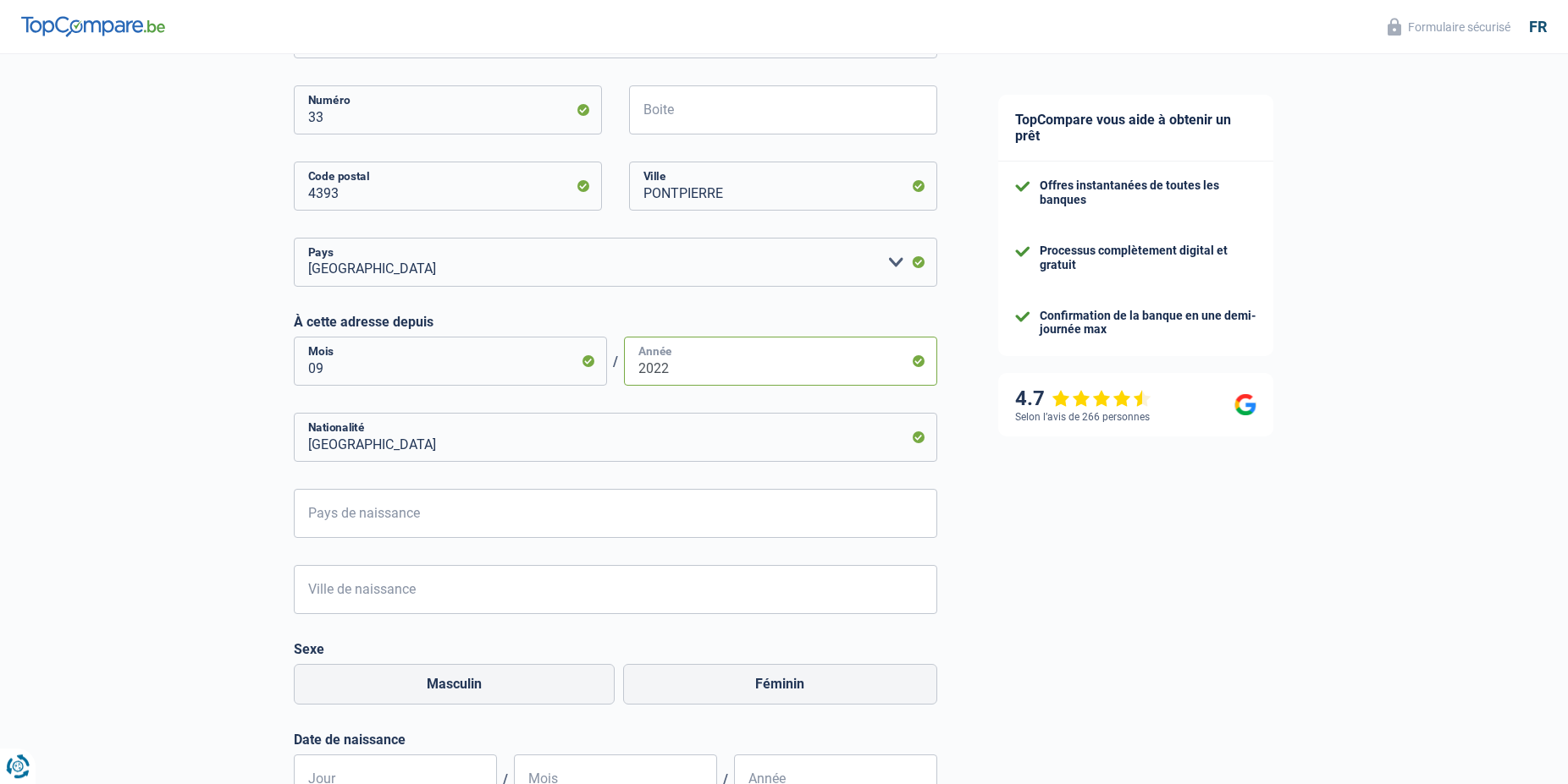
scroll to position [776, 0]
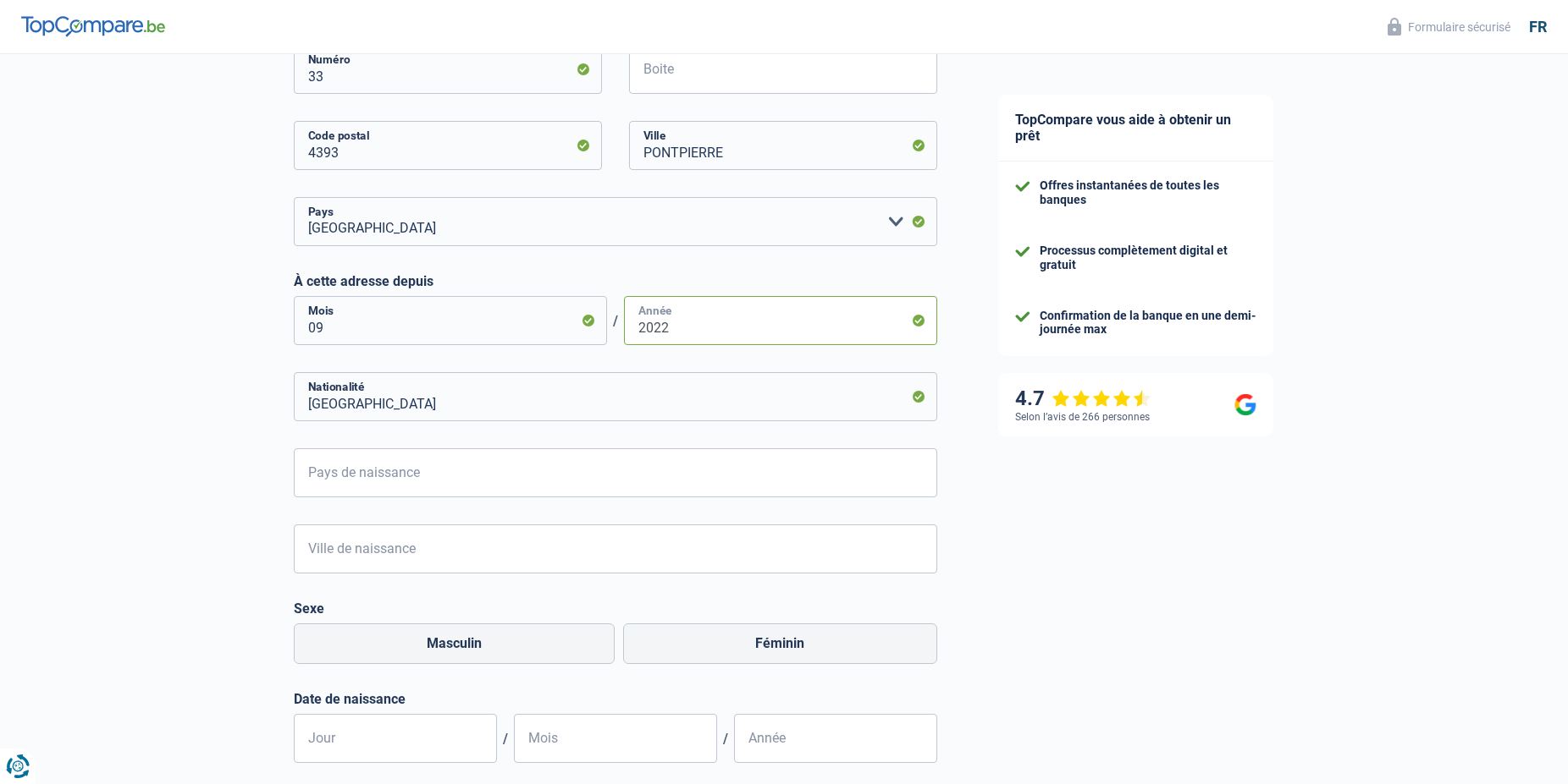
type input "2022"
click at [478, 480] on input "Pays de naissance" at bounding box center [615, 473] width 644 height 49
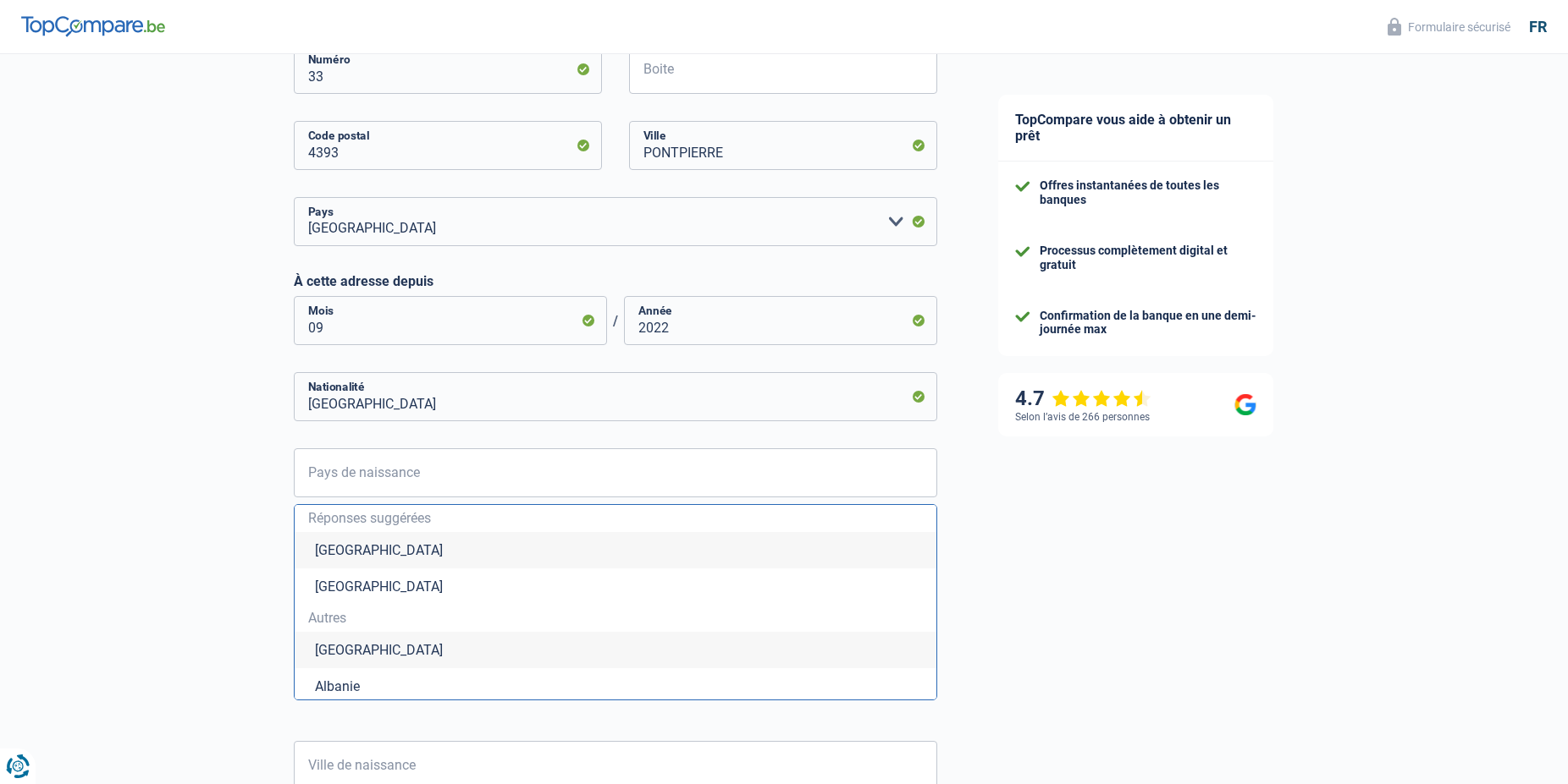
click at [406, 586] on li "Luxembourg" at bounding box center [615, 587] width 642 height 36
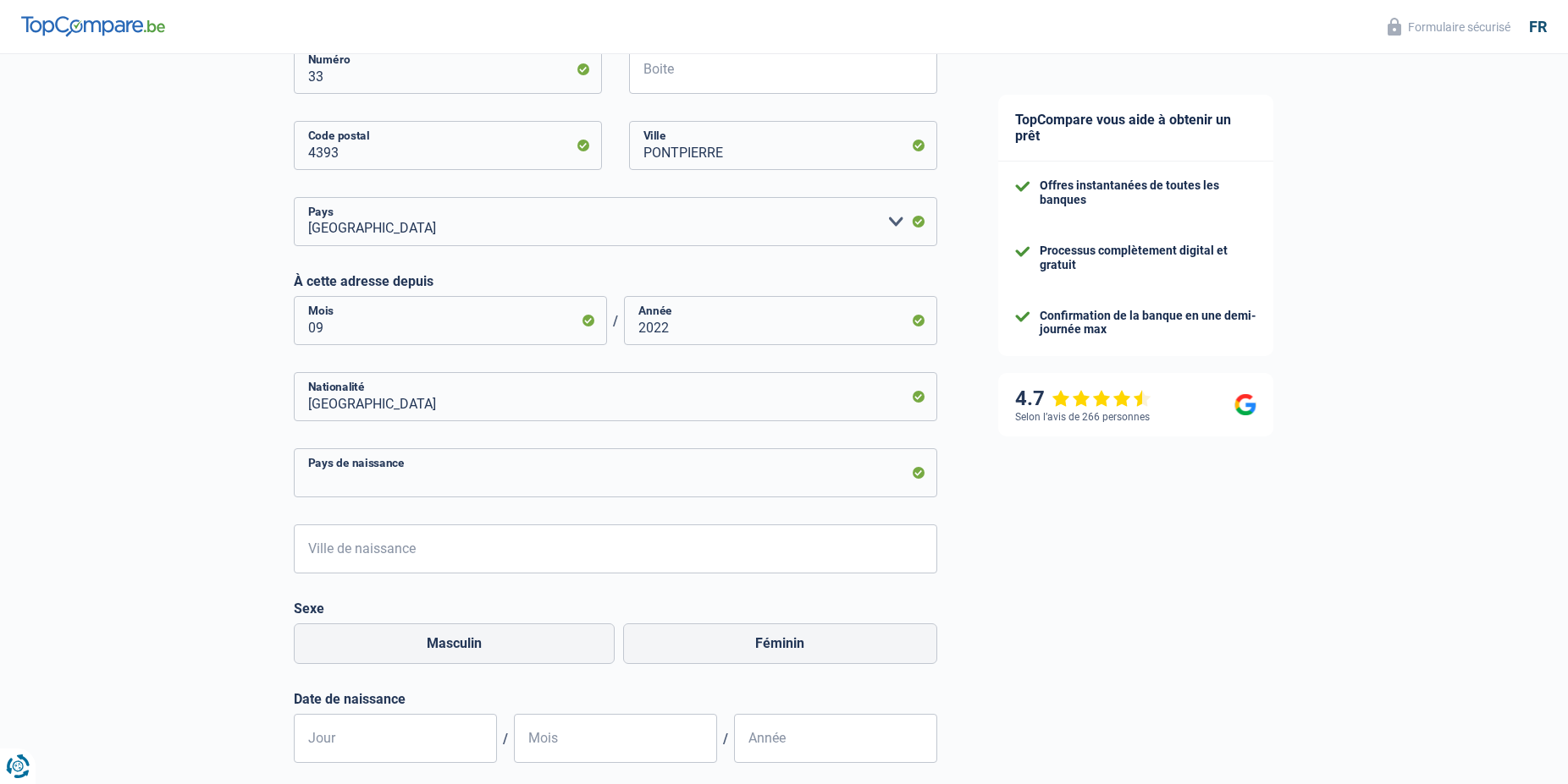
type input "Luxembourg"
click at [428, 552] on input "Ville de naissance" at bounding box center [615, 550] width 644 height 49
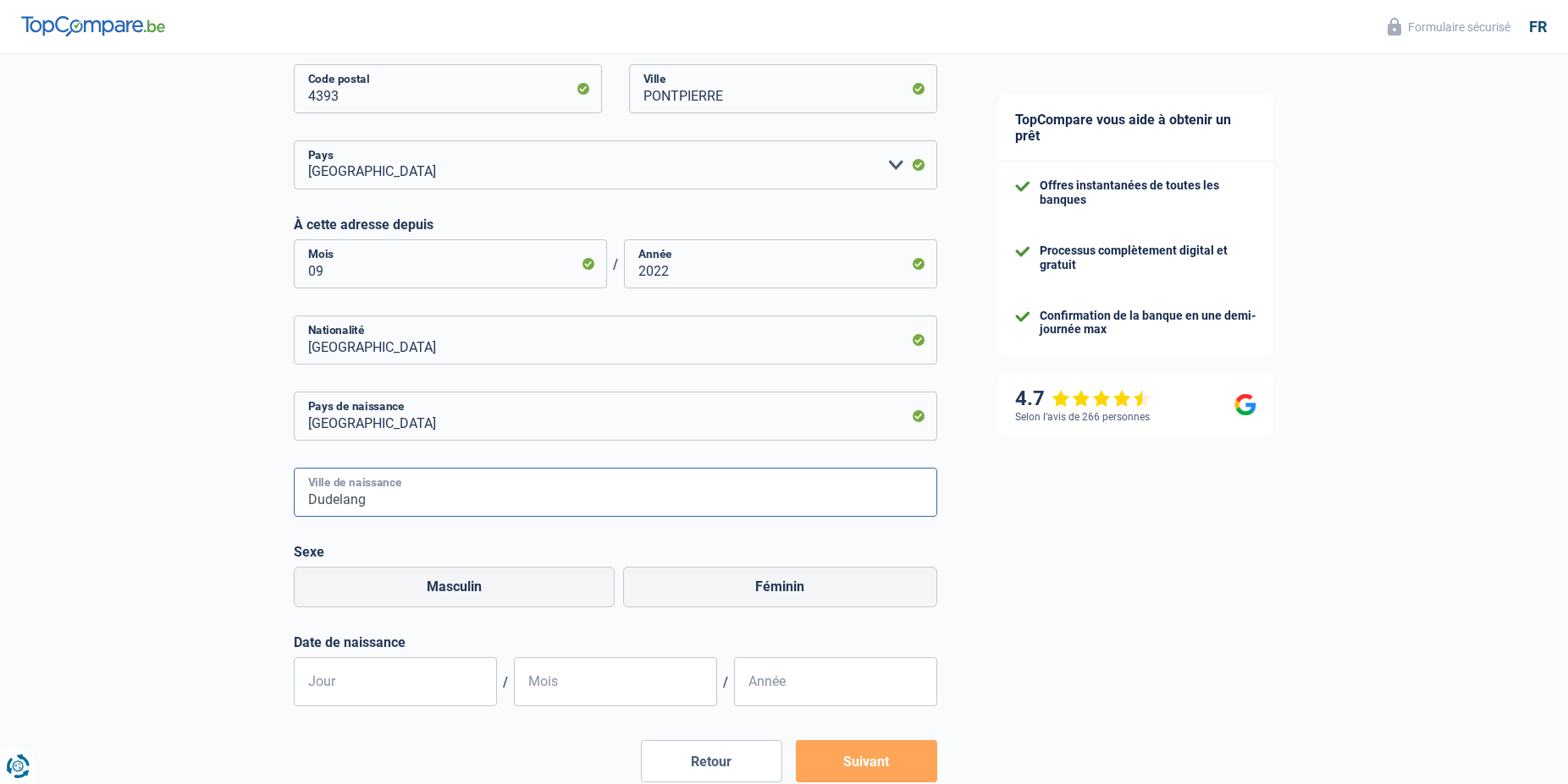
scroll to position [863, 0]
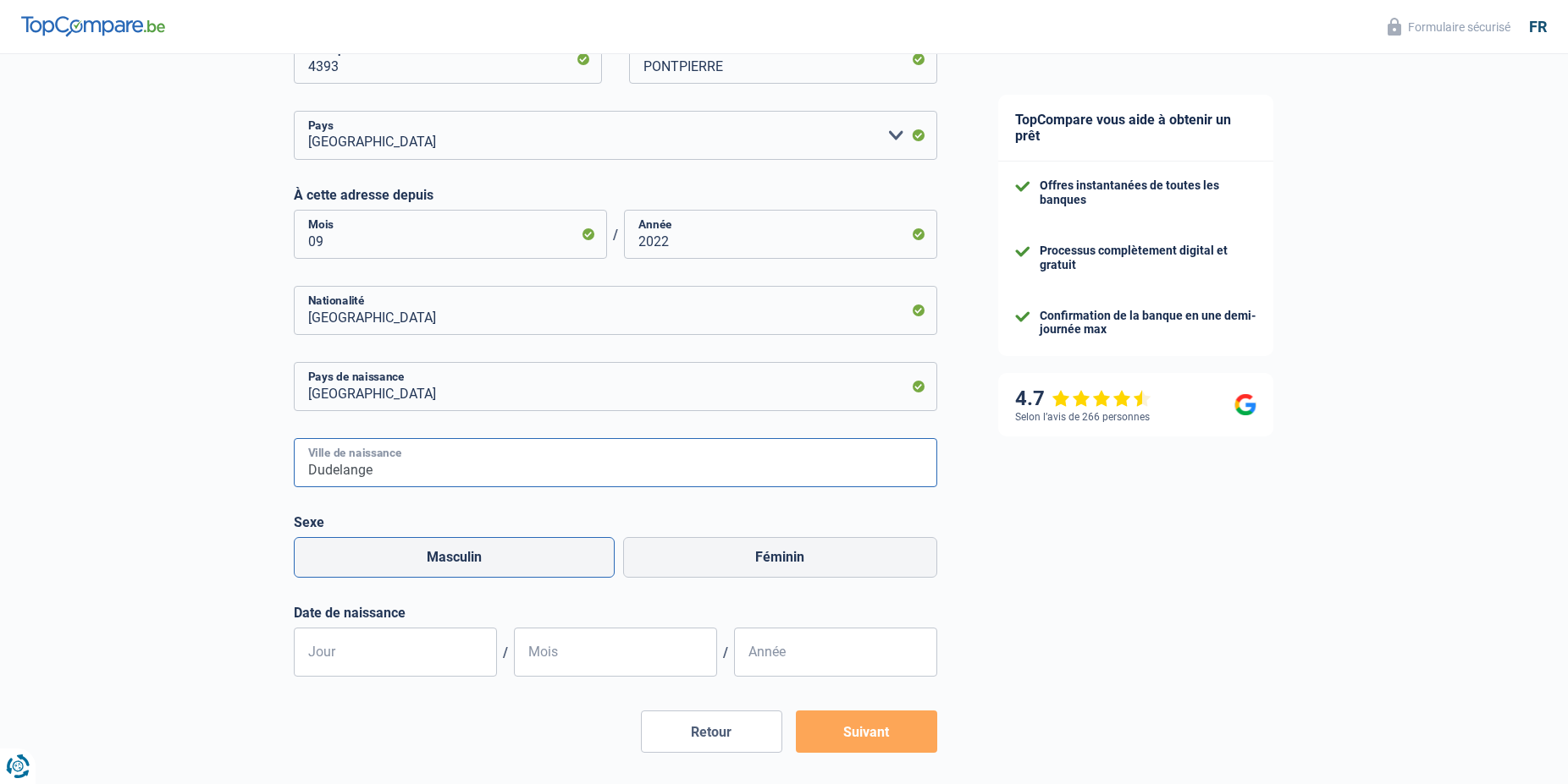
type input "Dudelange"
click at [453, 555] on label "Masculin" at bounding box center [454, 557] width 321 height 41
click at [453, 555] on input "Masculin" at bounding box center [454, 557] width 321 height 41
radio input "true"
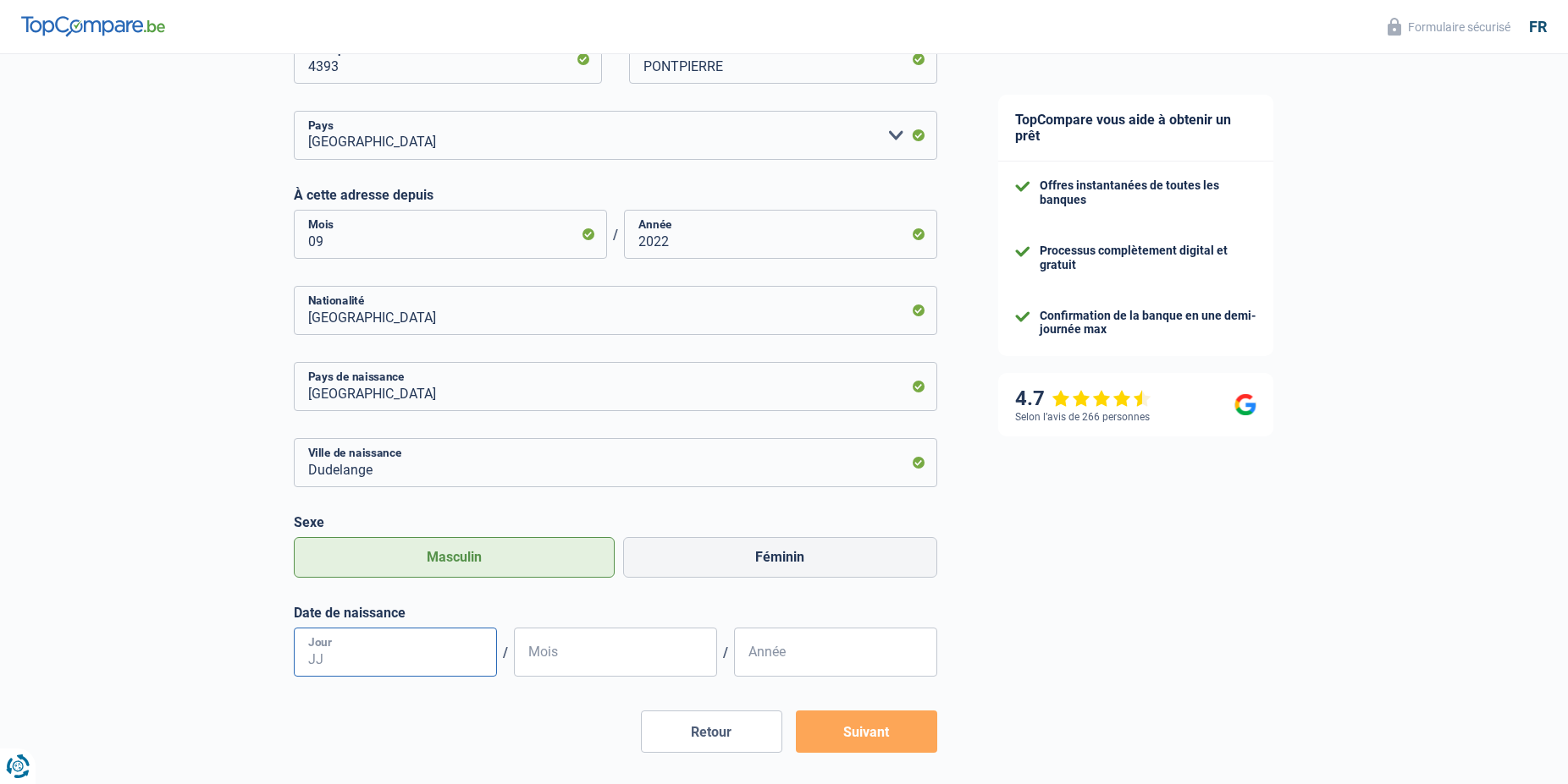
click at [395, 663] on input "Jour" at bounding box center [395, 652] width 203 height 49
type input "13"
click at [599, 658] on input "Mois" at bounding box center [615, 652] width 203 height 49
type input "03"
type input "1968"
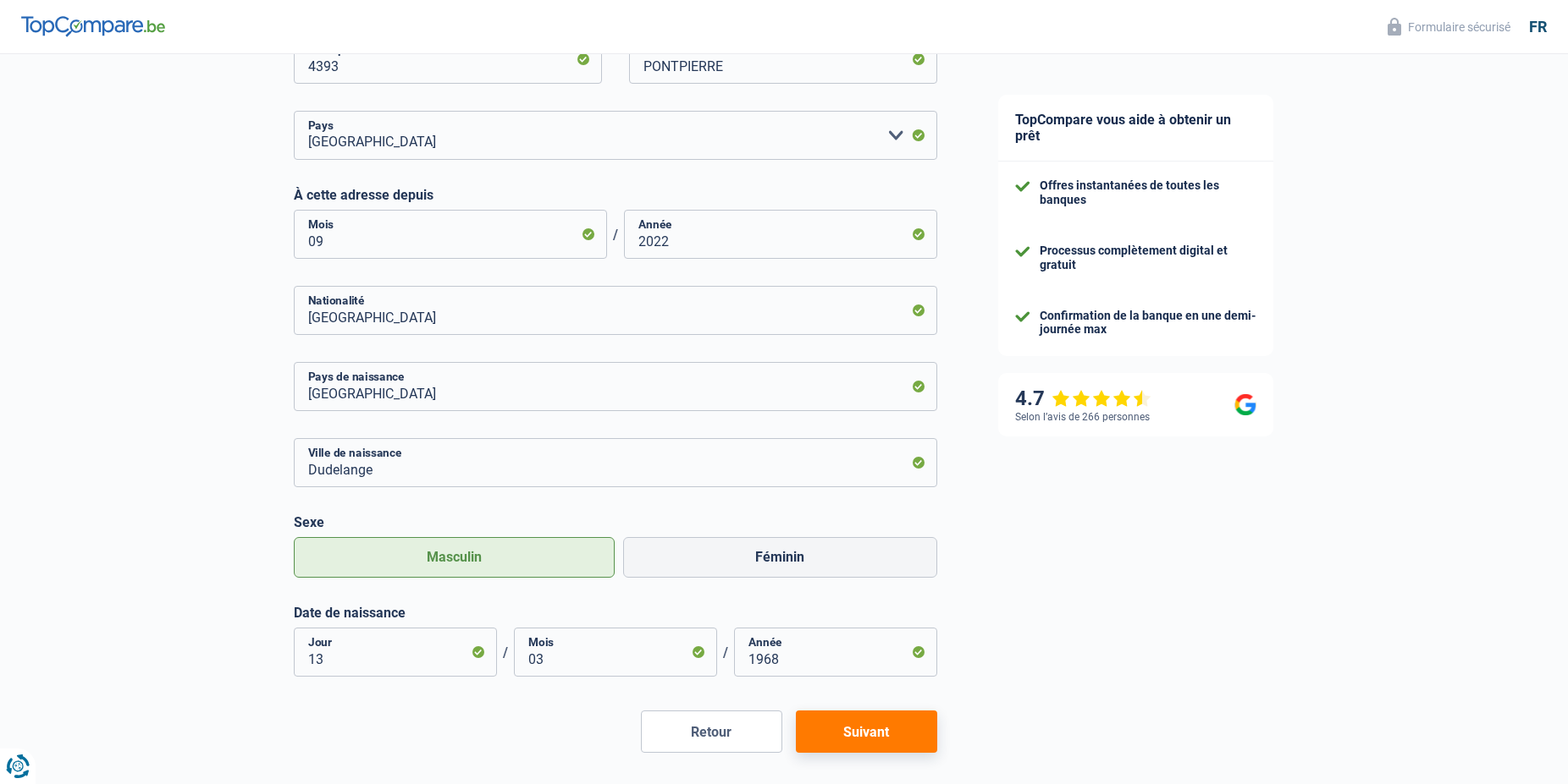
click at [846, 724] on button "Suivant" at bounding box center [866, 732] width 142 height 43
select select "netSalary"
select select "mealVouchers"
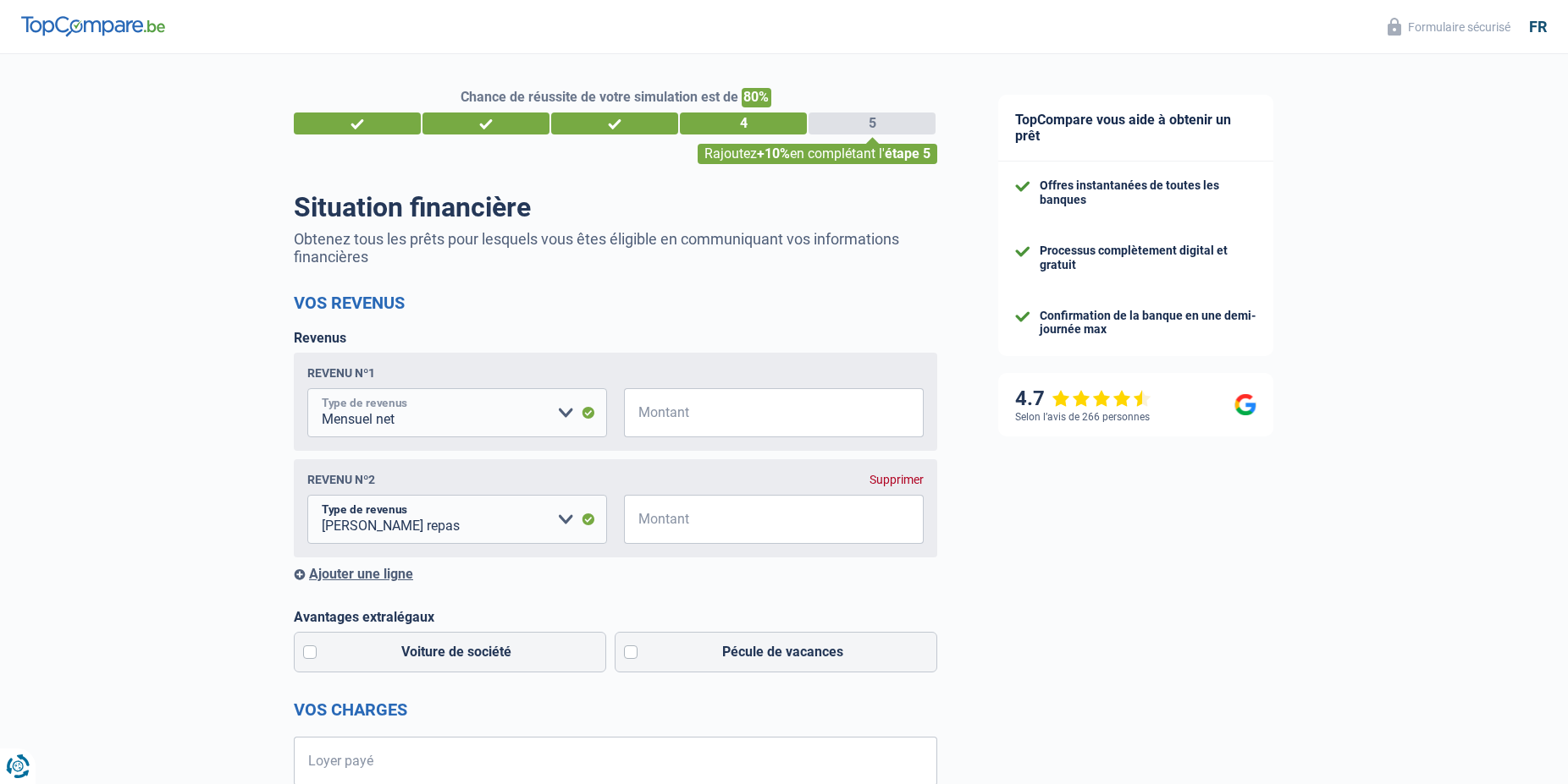
click at [308, 388] on select "Allocation d'handicap Allocations chômage Allocations familiales Chèques repas …" at bounding box center [458, 413] width 300 height 49
click option "Mensuel net" at bounding box center [0, 0] width 0 height 0
click at [653, 413] on input "Montant" at bounding box center [784, 413] width 278 height 49
type input "2"
type input "3.800"
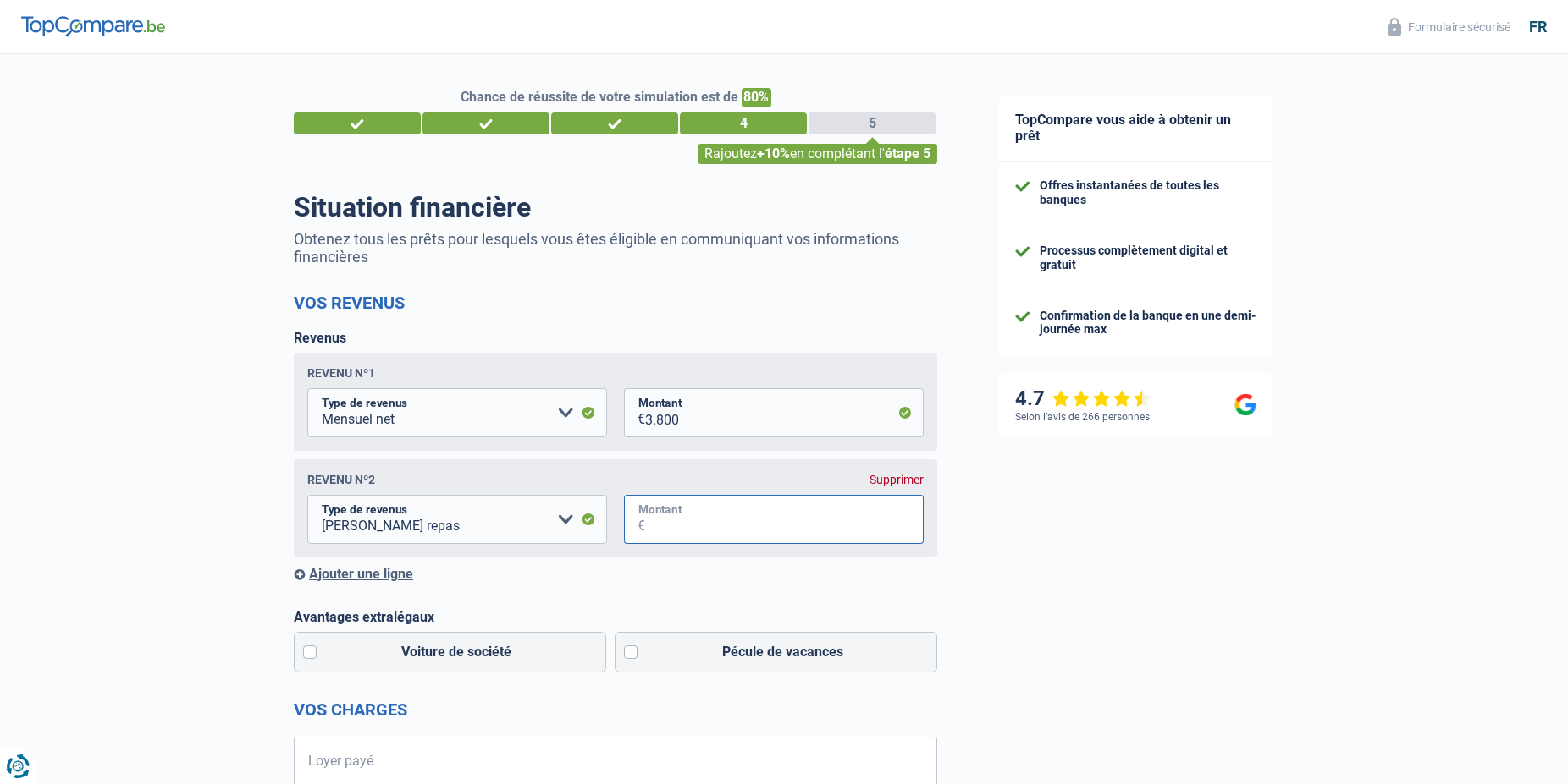
click at [677, 515] on input "Montant" at bounding box center [784, 520] width 278 height 49
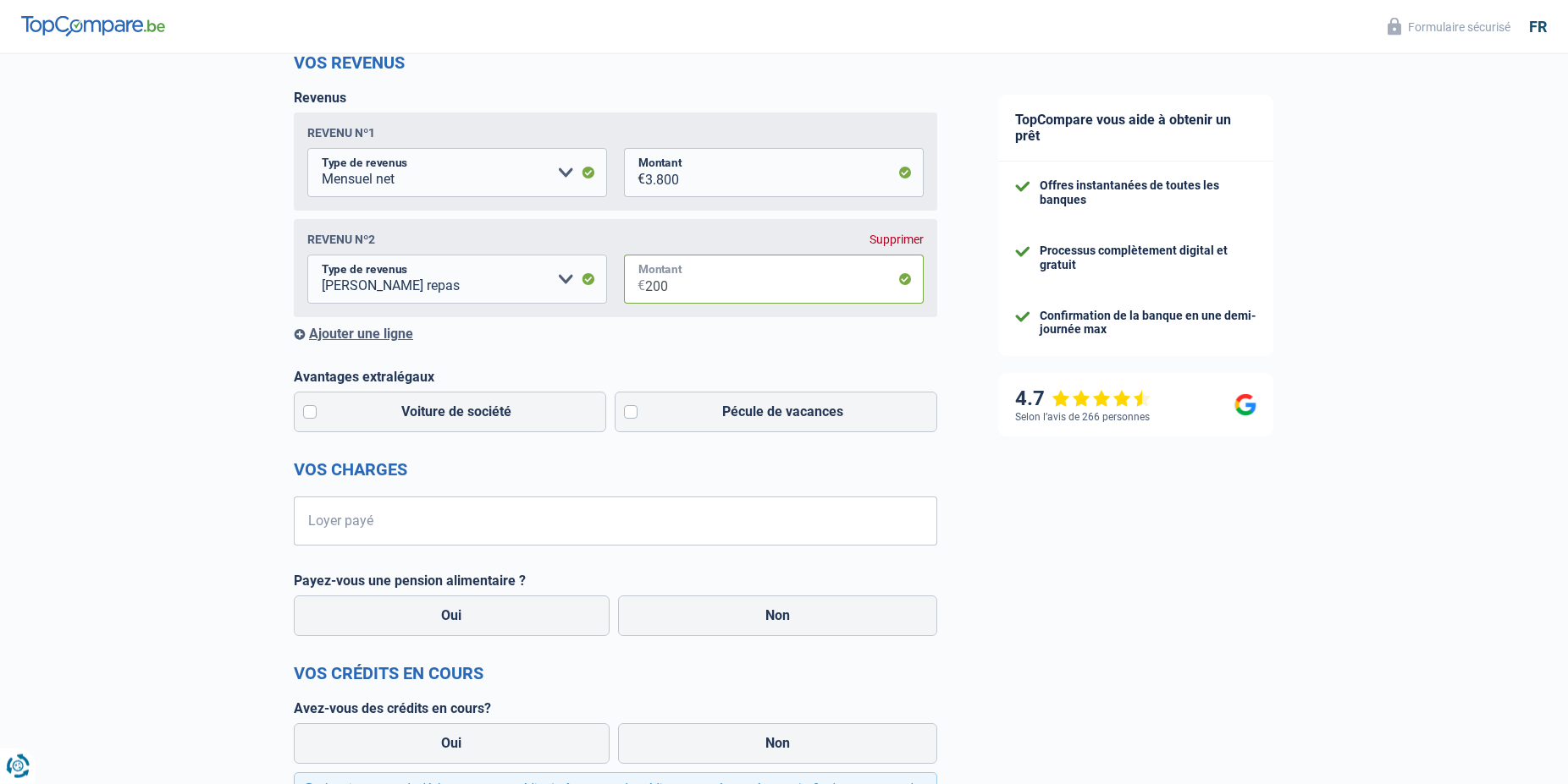
scroll to position [259, 0]
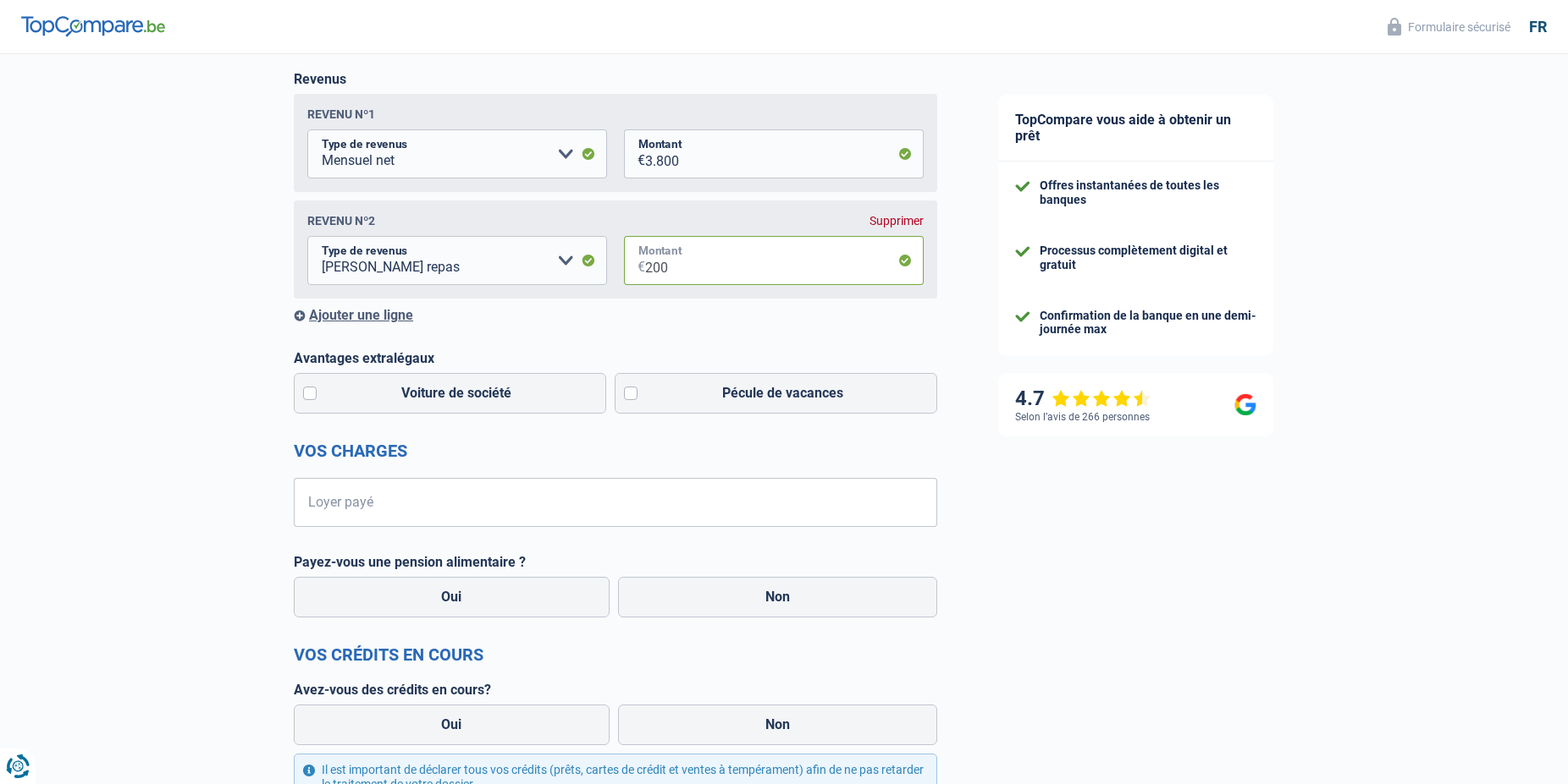
type input "200"
click at [345, 510] on input "Loyer payé" at bounding box center [626, 503] width 622 height 49
type input "1.600"
click at [789, 599] on label "Non" at bounding box center [778, 597] width 320 height 41
click at [789, 599] on input "Non" at bounding box center [778, 597] width 320 height 41
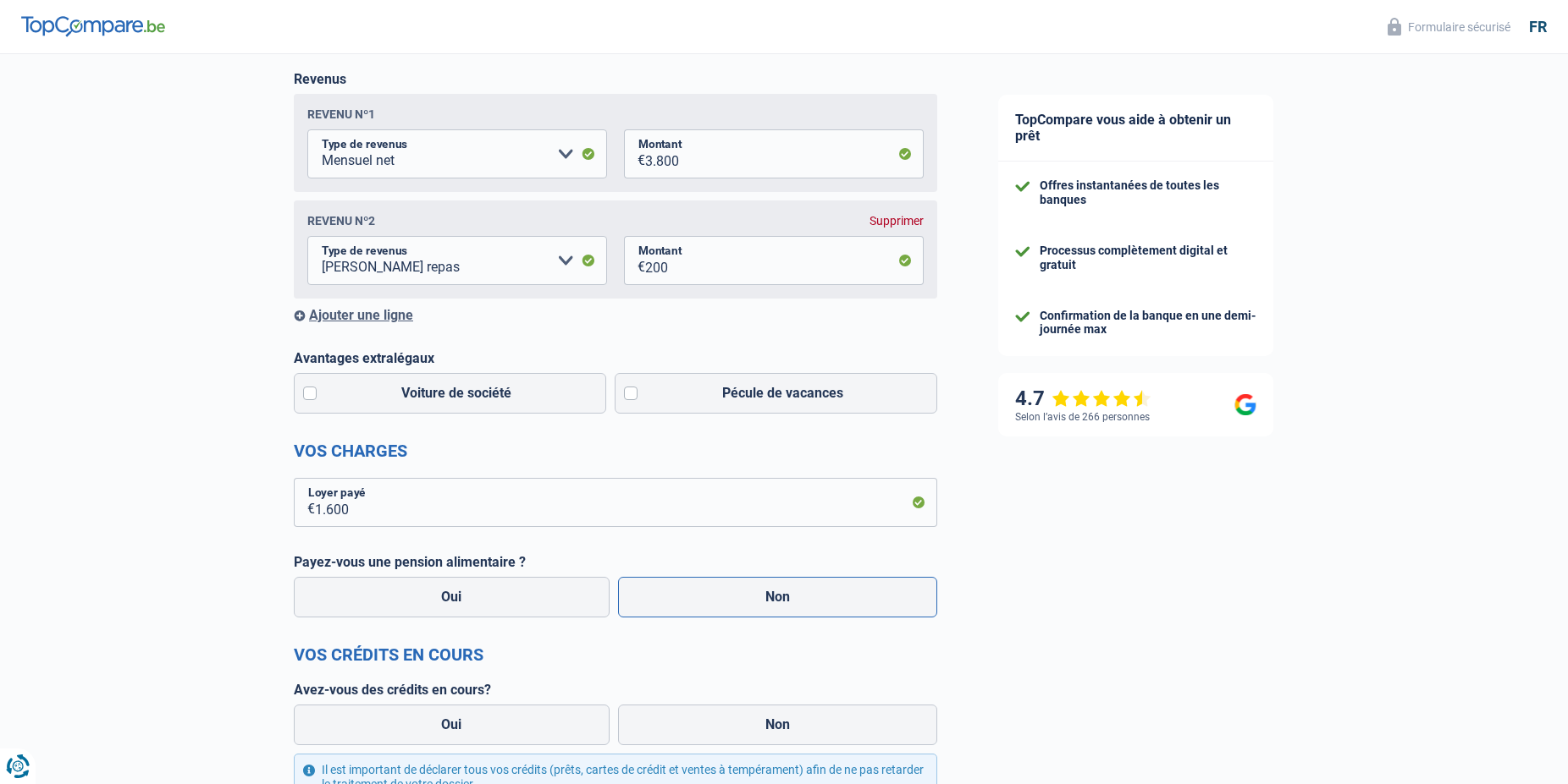
radio input "true"
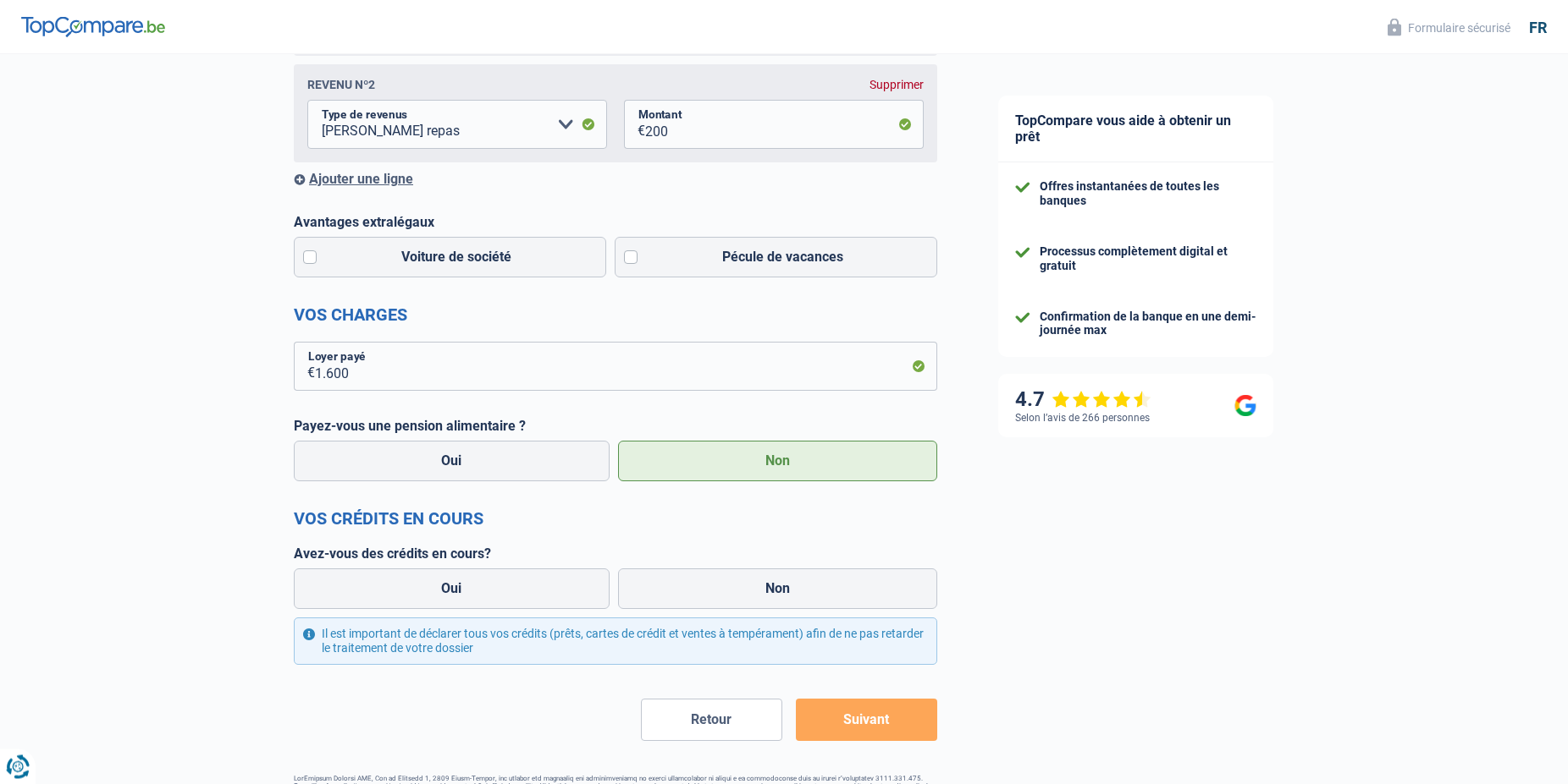
scroll to position [432, 0]
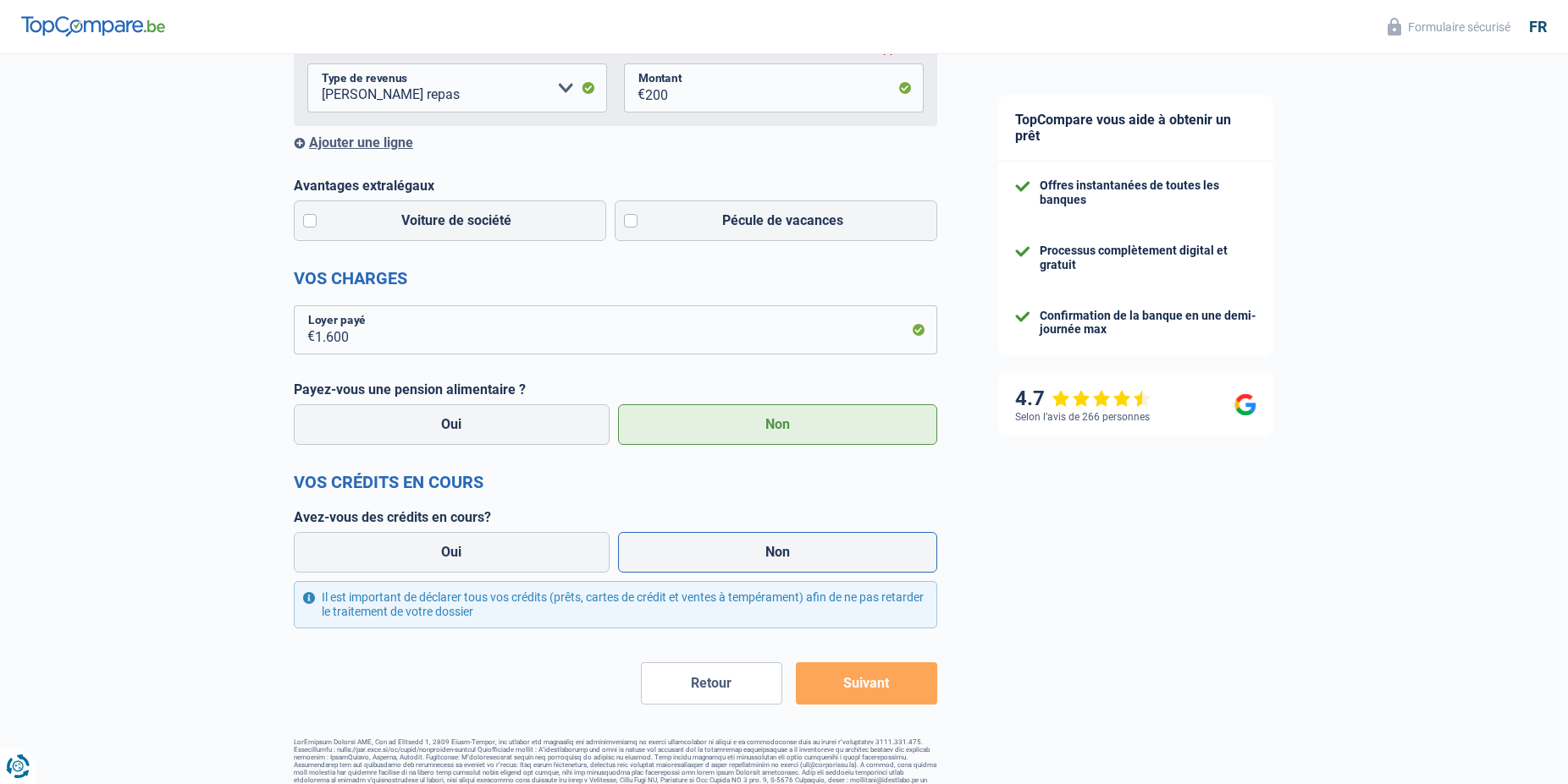
click at [775, 551] on label "Non" at bounding box center [778, 552] width 320 height 41
click at [775, 551] on input "Non" at bounding box center [778, 552] width 320 height 41
radio input "true"
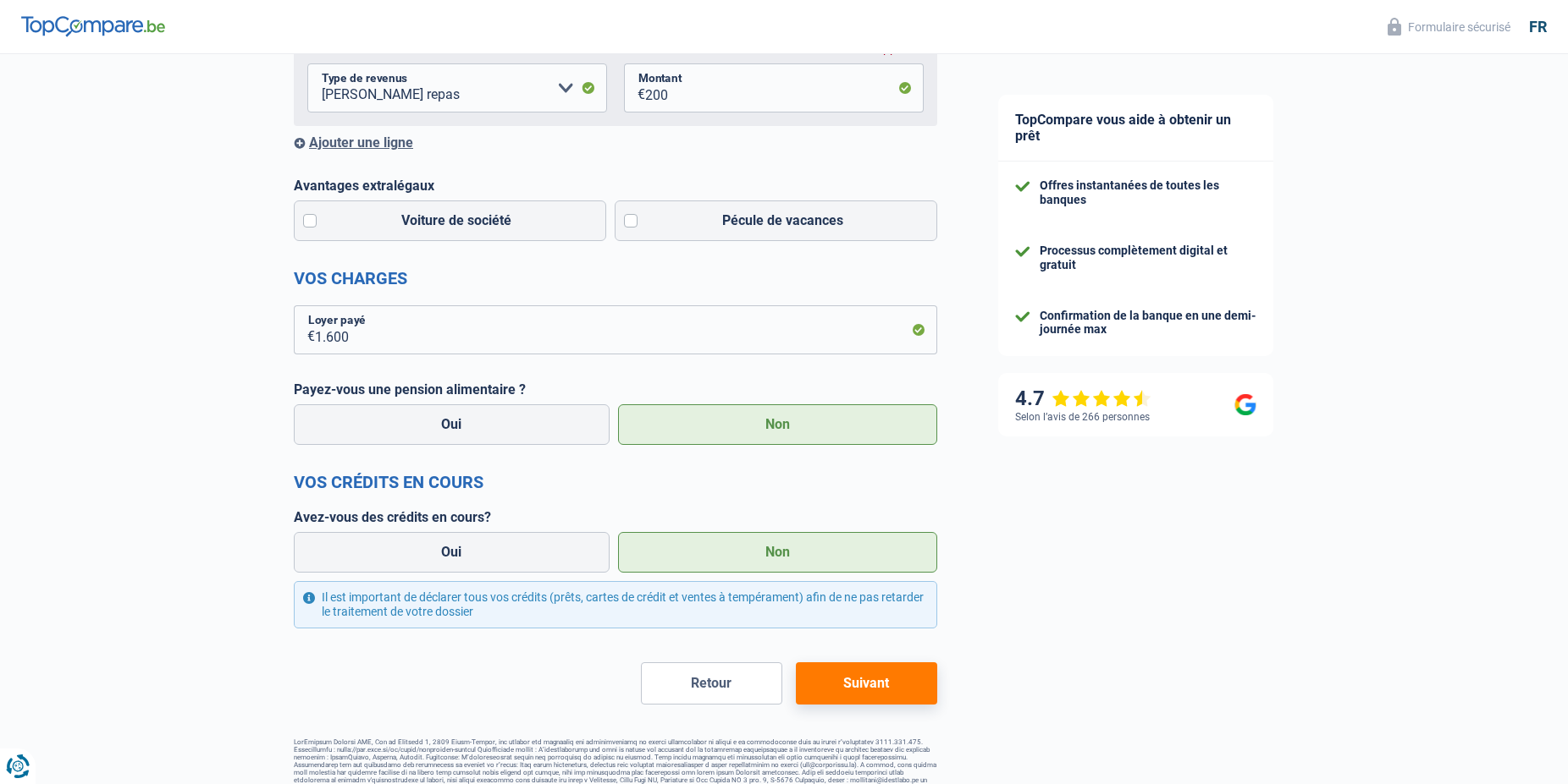
click at [852, 682] on button "Suivant" at bounding box center [866, 683] width 142 height 43
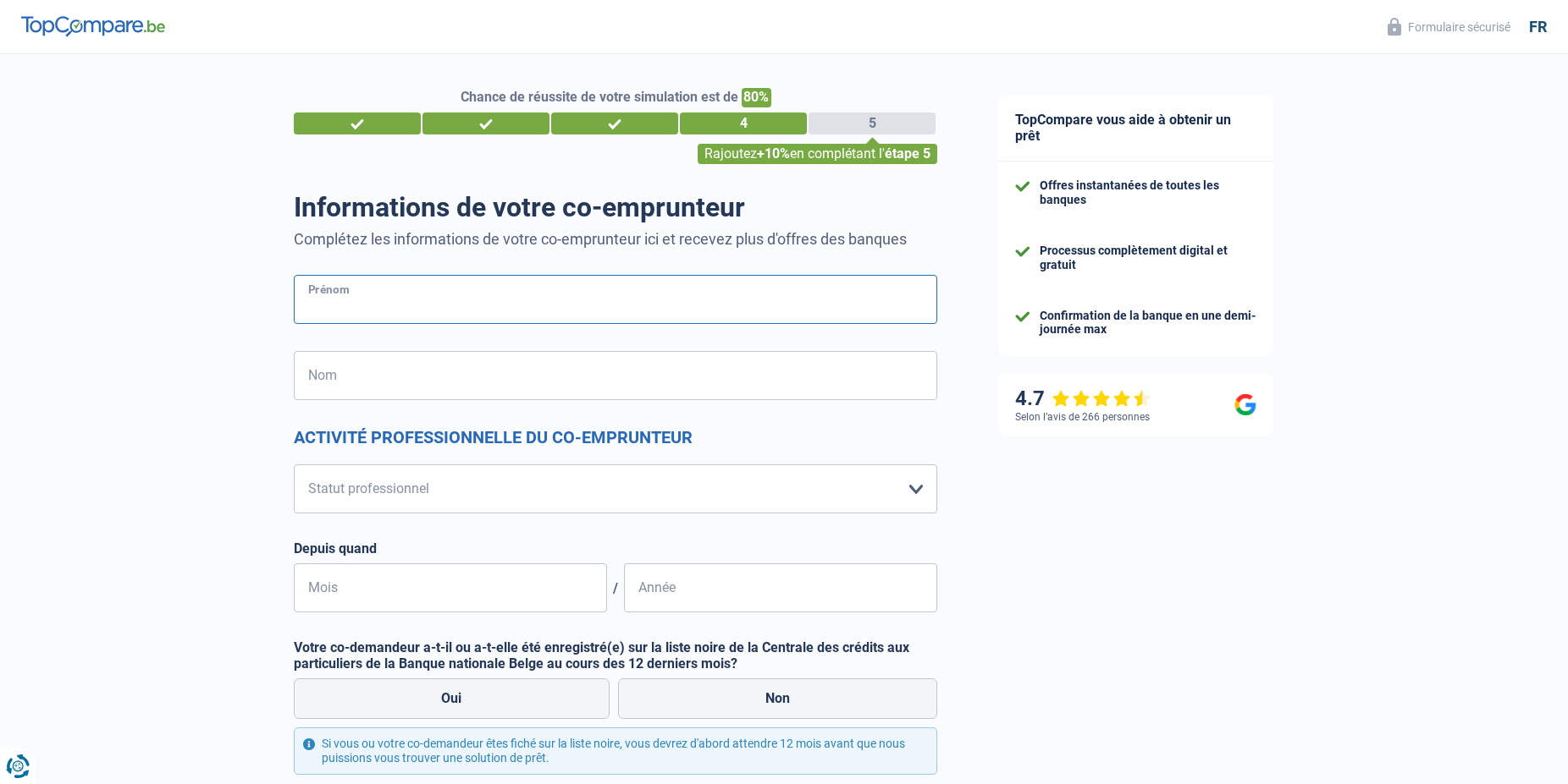
click at [342, 297] on input "Prénom" at bounding box center [615, 300] width 644 height 49
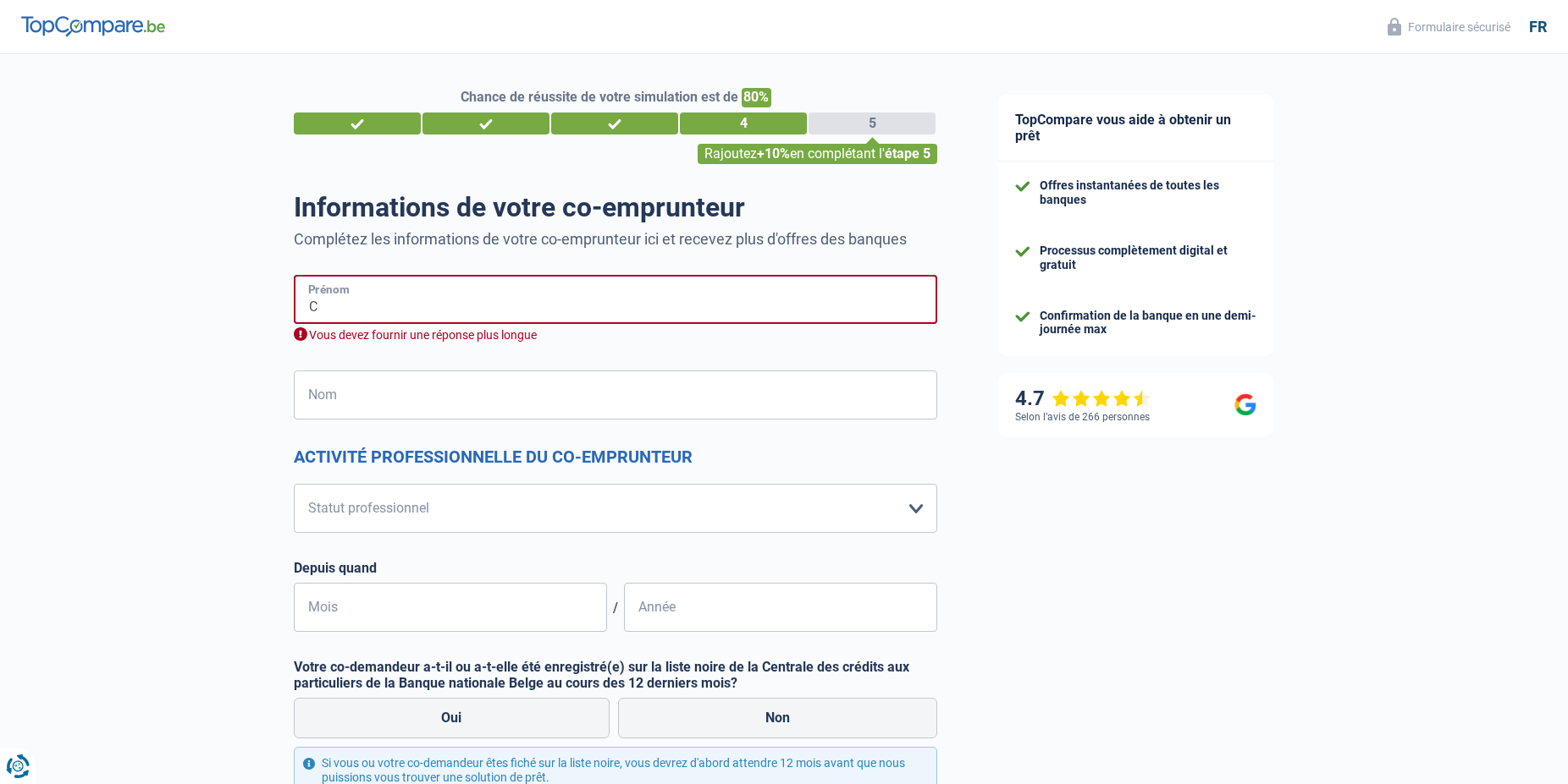
click at [336, 311] on input "C" at bounding box center [615, 300] width 644 height 49
paste input "Responsable Formate"
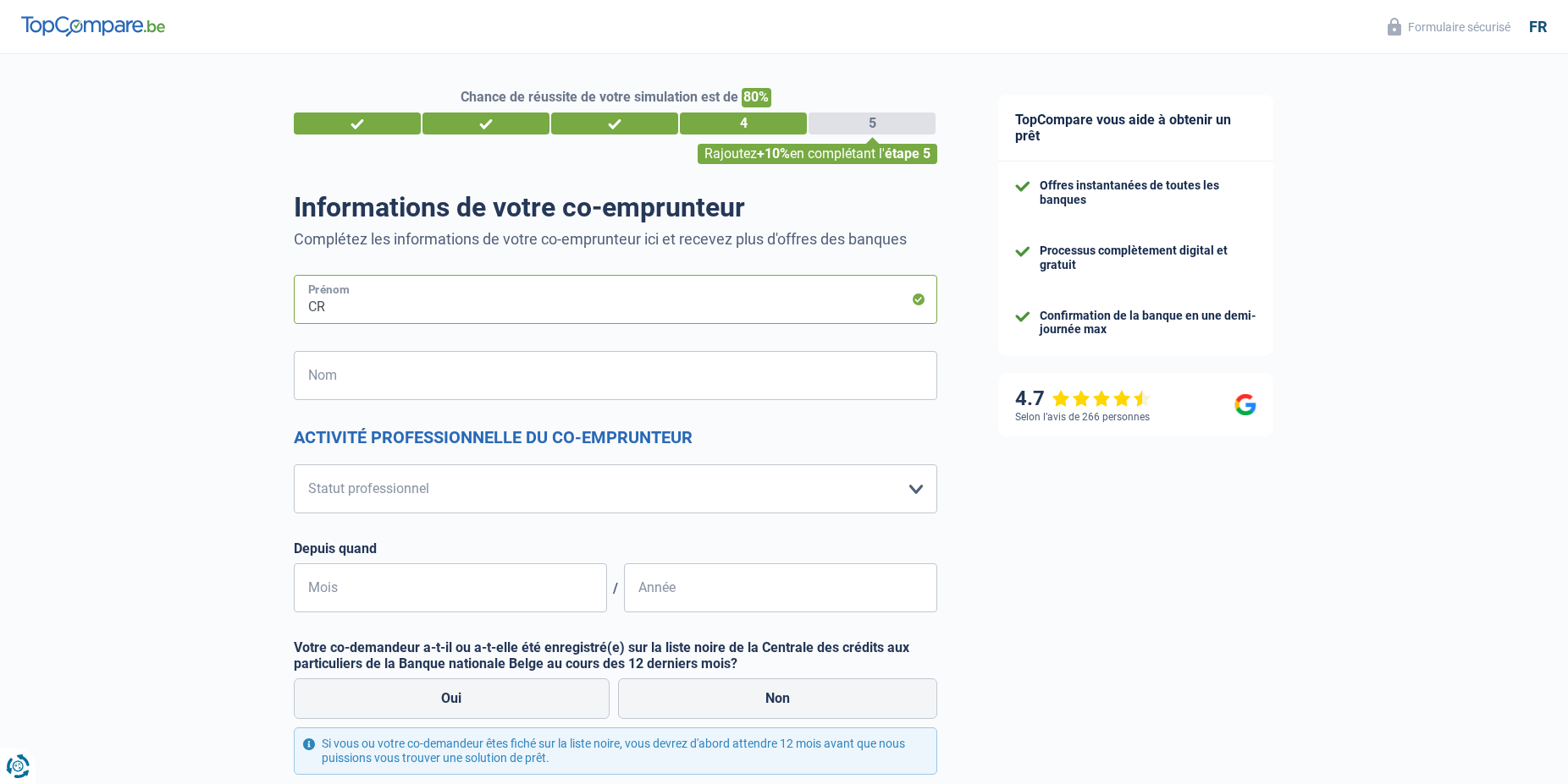
type input "C"
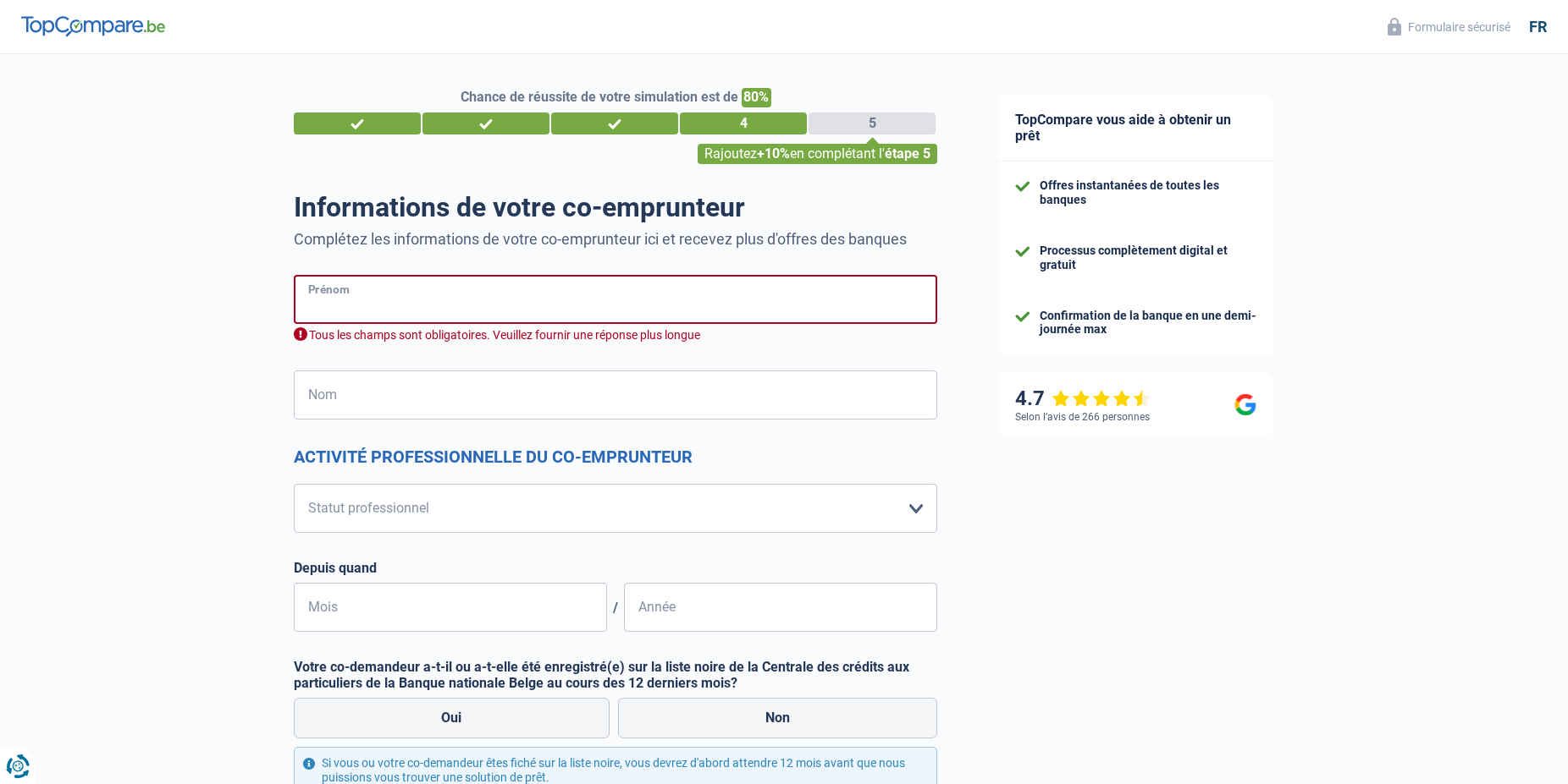
click at [327, 307] on input "Prénom" at bounding box center [615, 300] width 644 height 49
paste input "Responsable Formateu"
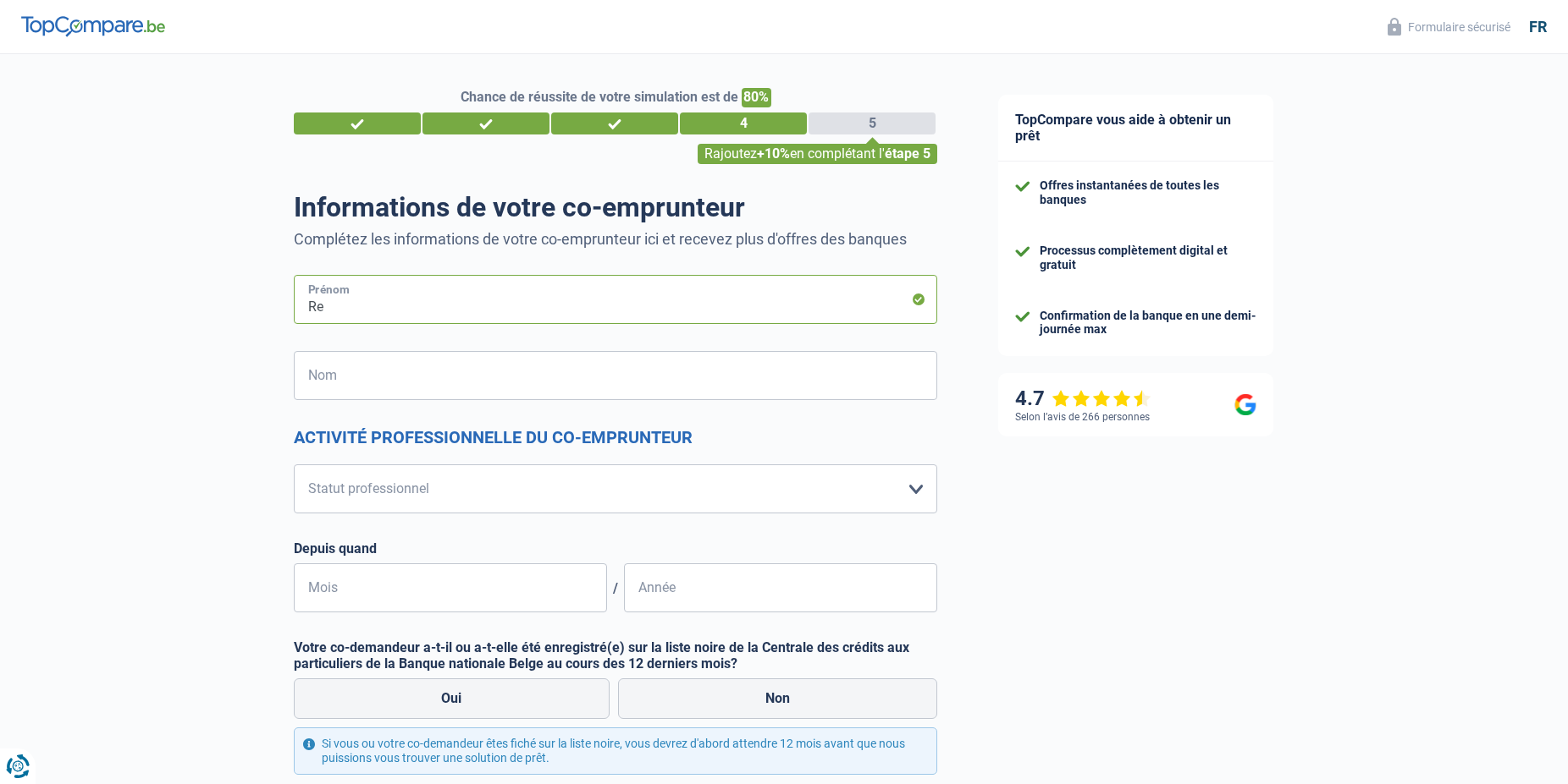
type input "R"
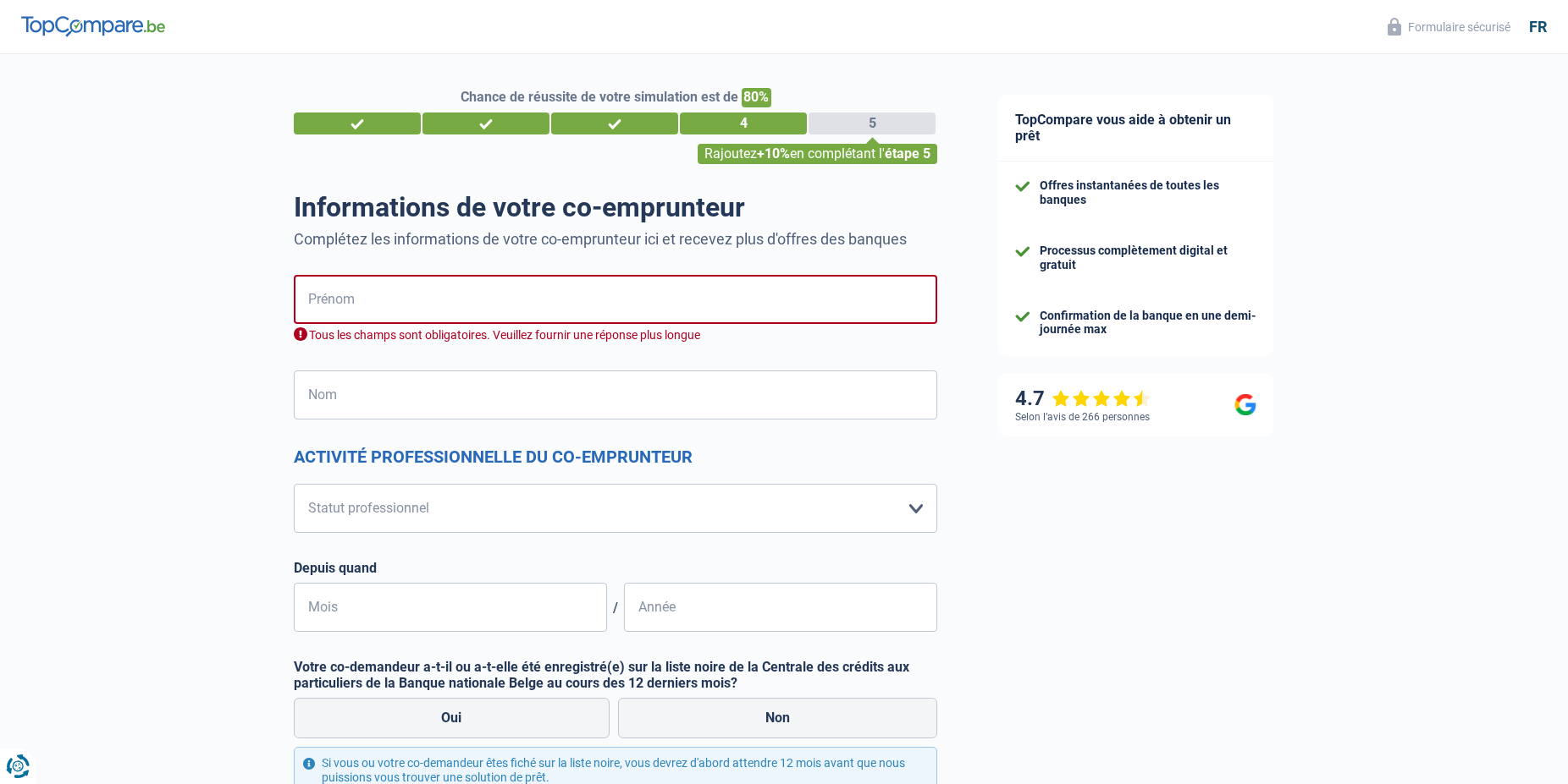
drag, startPoint x: 749, startPoint y: 207, endPoint x: 854, endPoint y: 215, distance: 105.3
click at [869, 215] on h1 "Informations de votre co-emprunteur" at bounding box center [615, 207] width 644 height 32
drag, startPoint x: 747, startPoint y: 205, endPoint x: 290, endPoint y: 212, distance: 457.1
copy h1 "Informations de votre co-emprunteur"
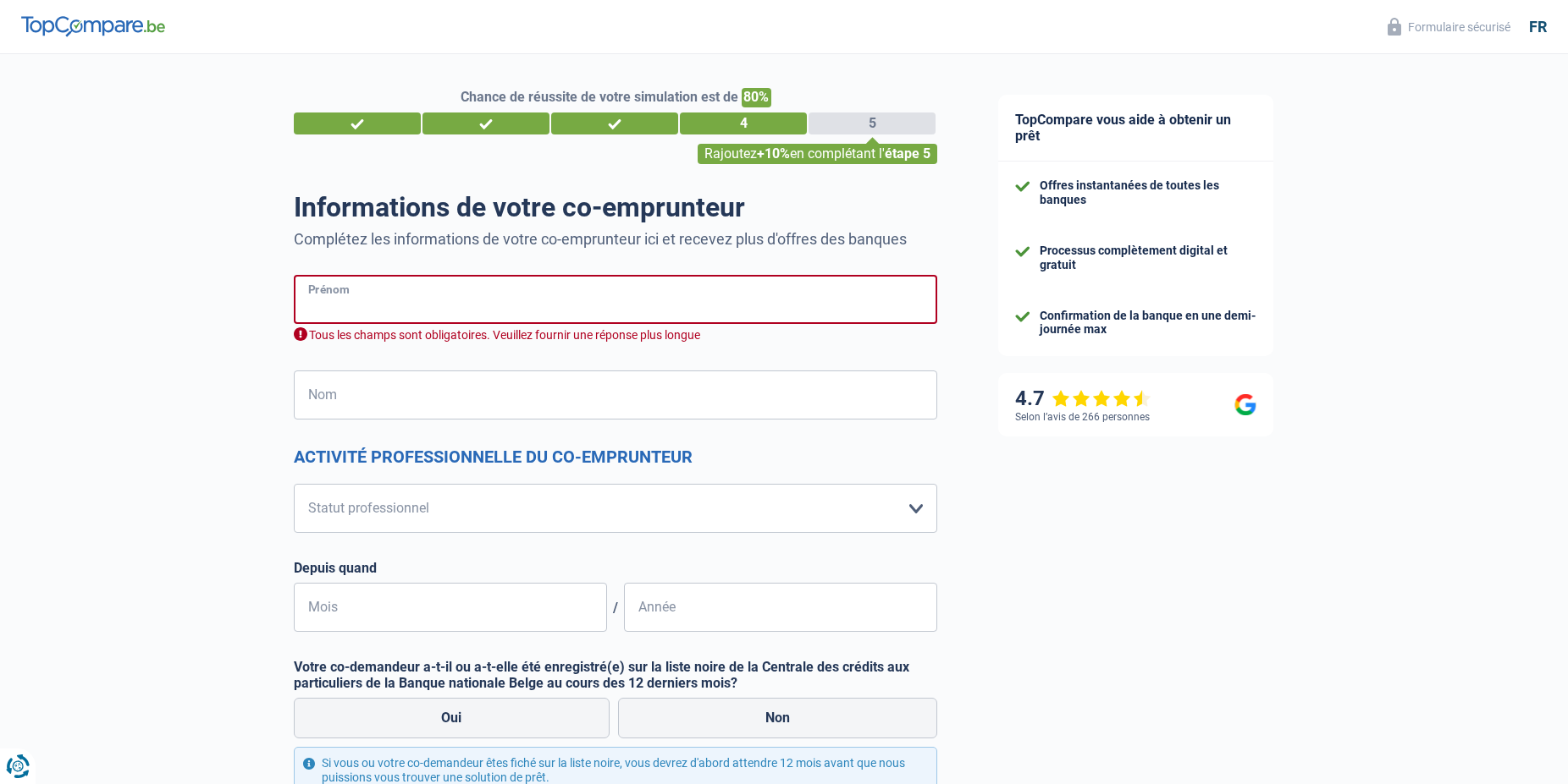
click at [345, 305] on input "Prénom" at bounding box center [615, 300] width 644 height 49
click at [471, 103] on span "Chance de réussite de votre simulation est de" at bounding box center [599, 97] width 277 height 16
copy span "h"
click at [324, 307] on input "C" at bounding box center [615, 300] width 644 height 49
paste input "h"
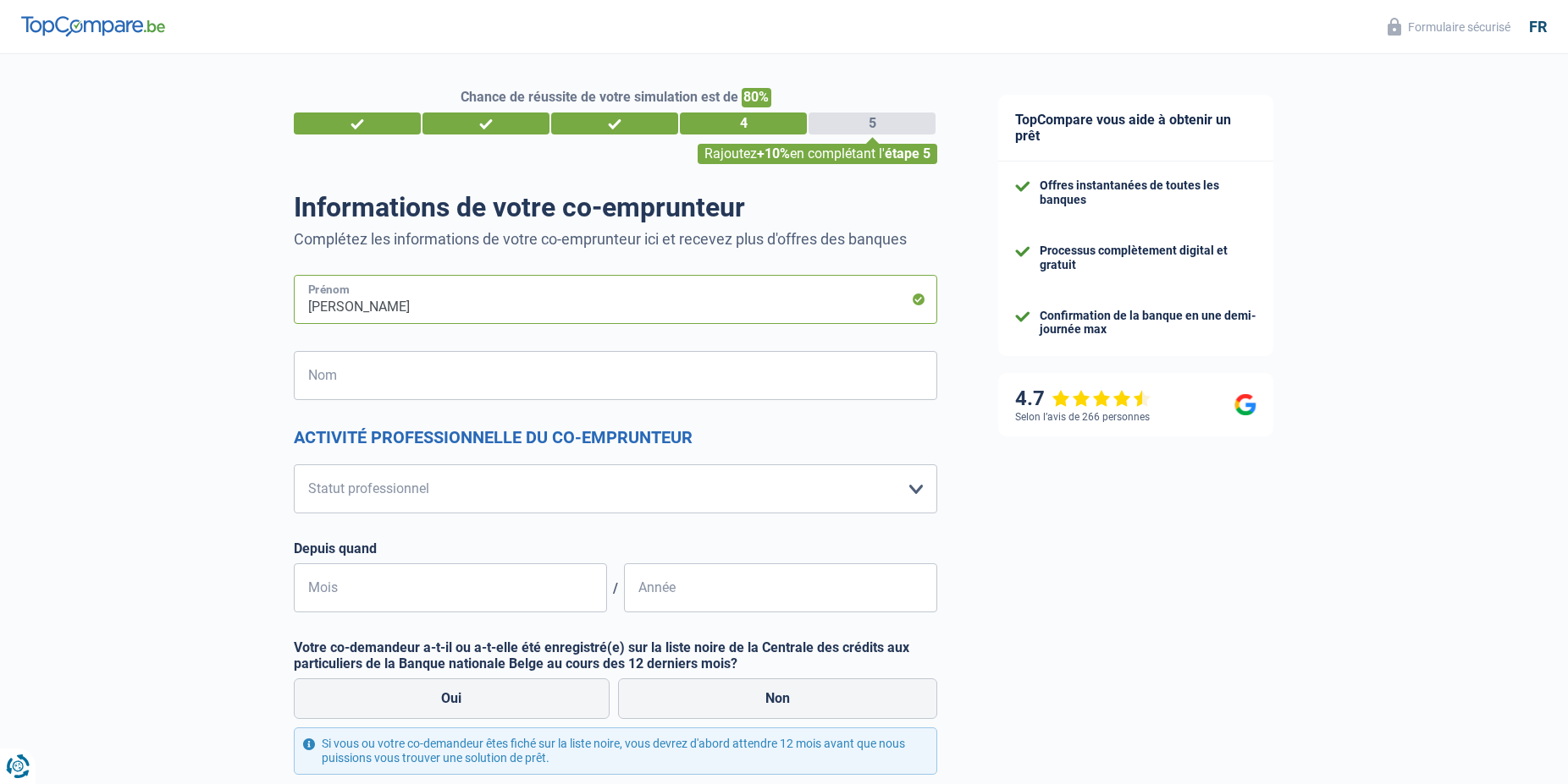
type input "Chantal"
click at [300, 370] on input "Nom" at bounding box center [615, 376] width 644 height 49
paste input "h"
type input "Schmit-Roderes"
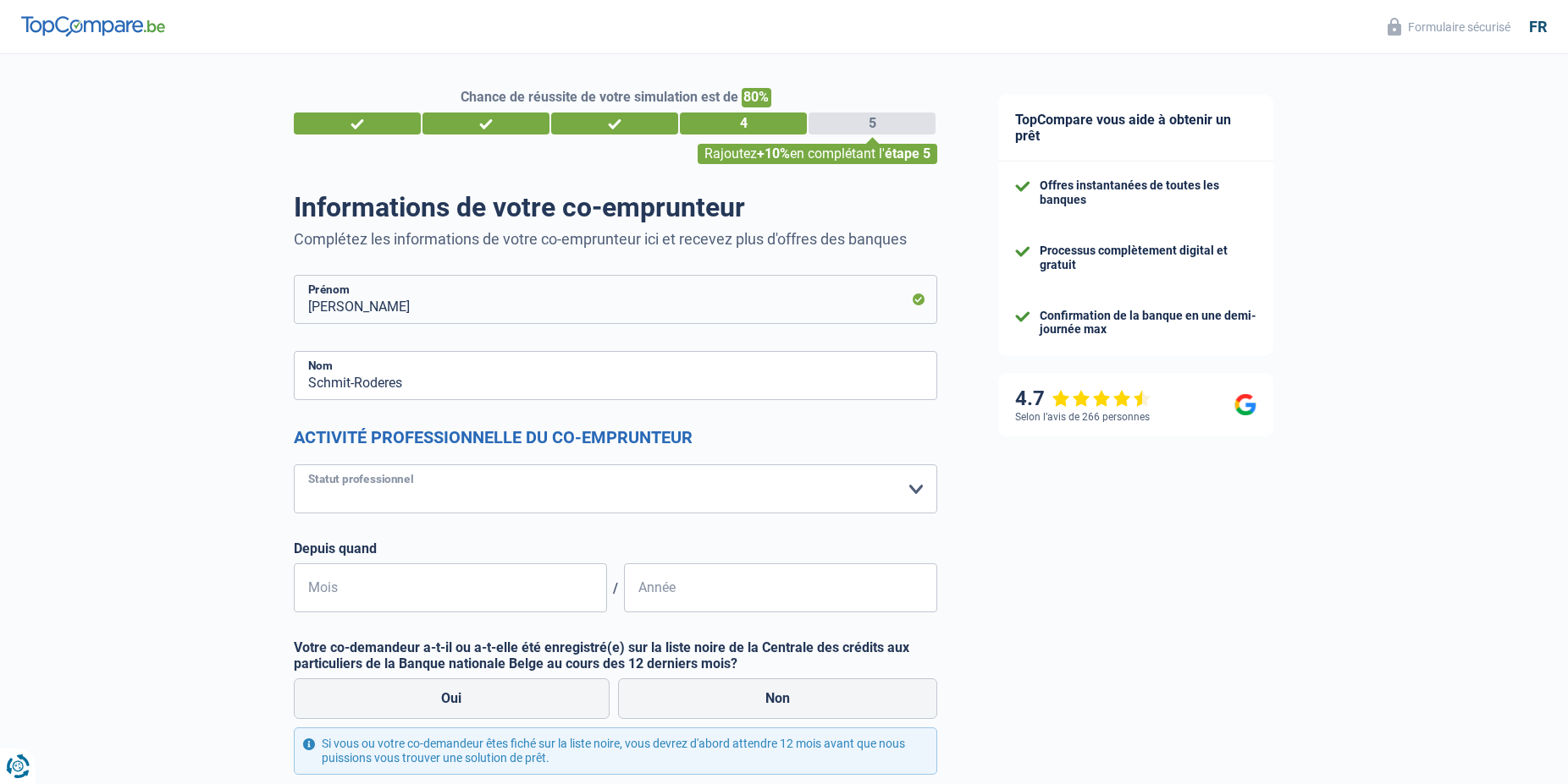
click at [293, 464] on select "Ouvrier Employé privé Employé public Invalide Indépendant Pensionné Chômeur Mut…" at bounding box center [615, 489] width 644 height 49
select select "retired"
click option "Pensionné" at bounding box center [0, 0] width 0 height 0
select select "pension"
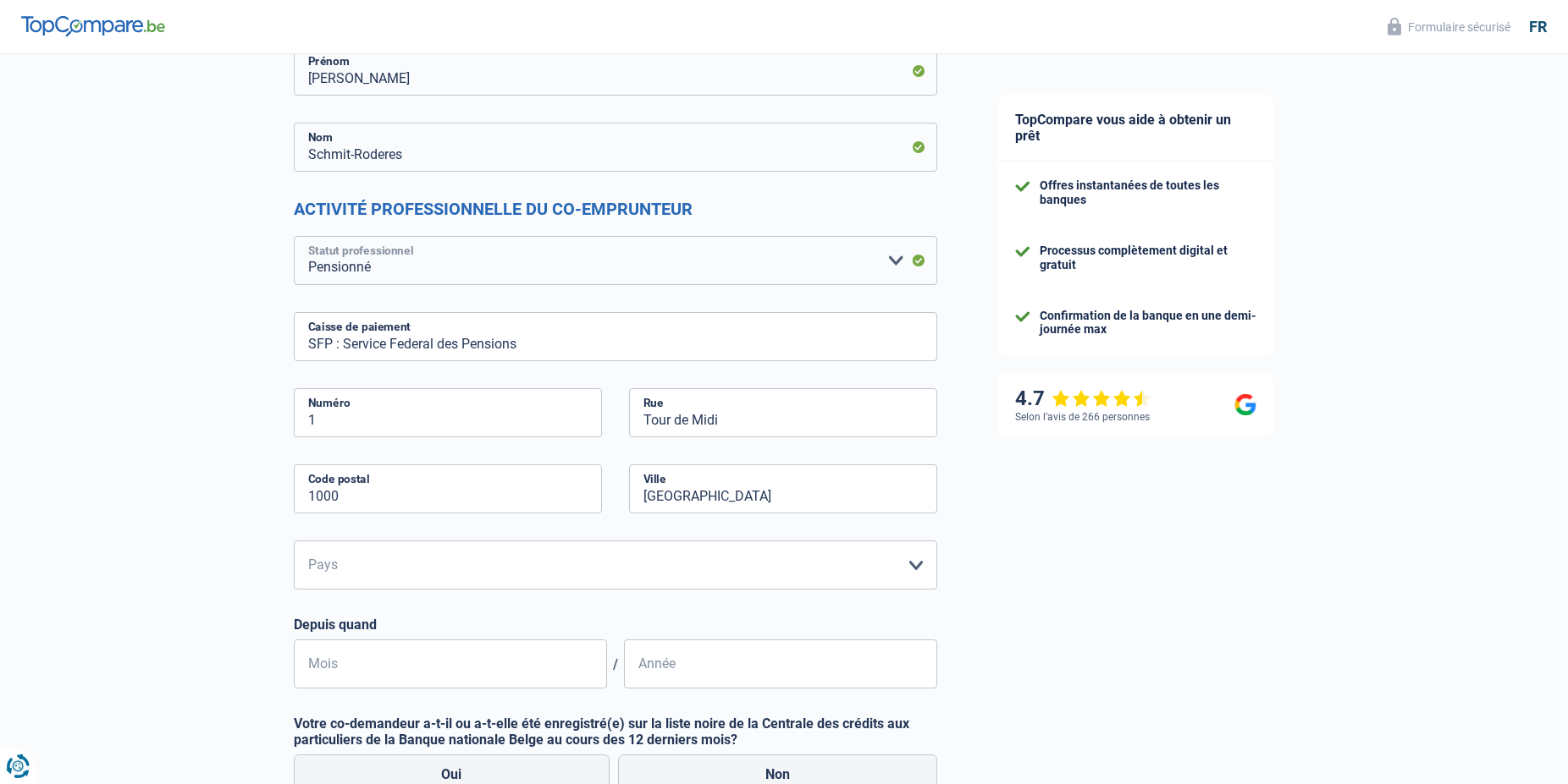
scroll to position [259, 0]
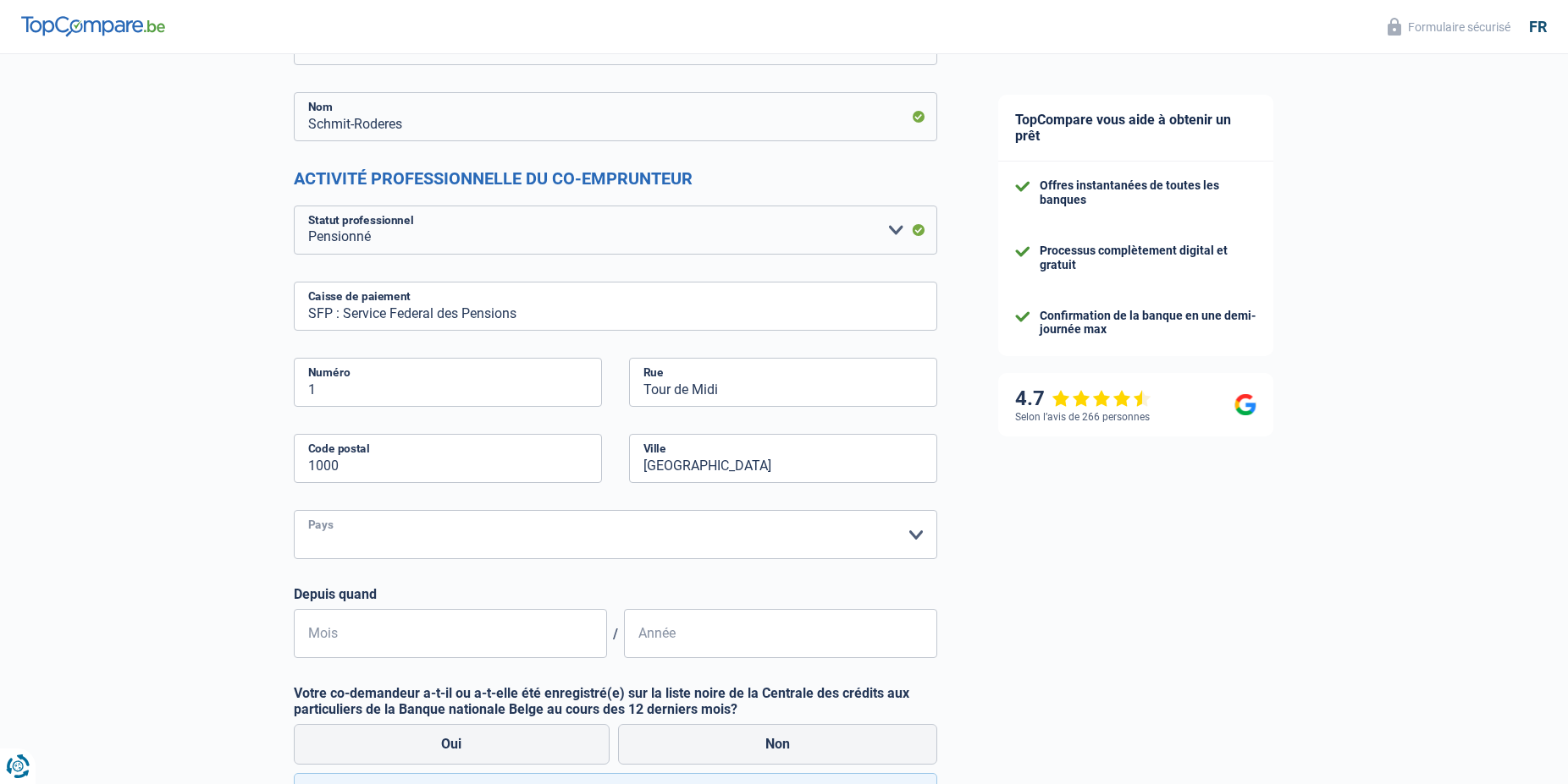
click at [293, 511] on select "Belgique Luxembourg Veuillez sélectionner une option" at bounding box center [615, 535] width 644 height 49
select select "LU"
click option "Luxembourg" at bounding box center [0, 0] width 0 height 0
click at [350, 632] on input "Mois" at bounding box center [450, 634] width 313 height 49
type input "03"
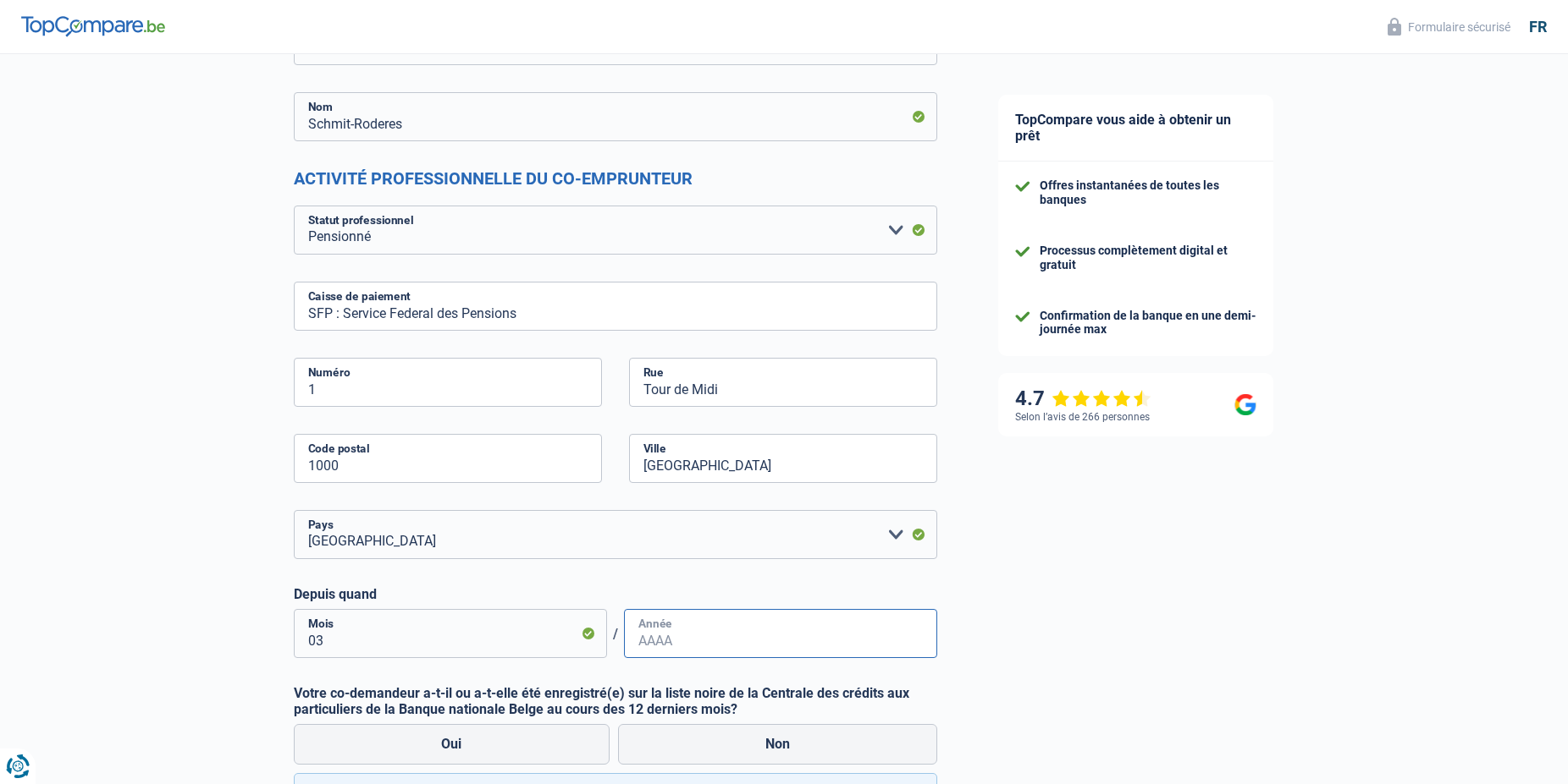
click at [674, 639] on input "Année" at bounding box center [781, 634] width 313 height 49
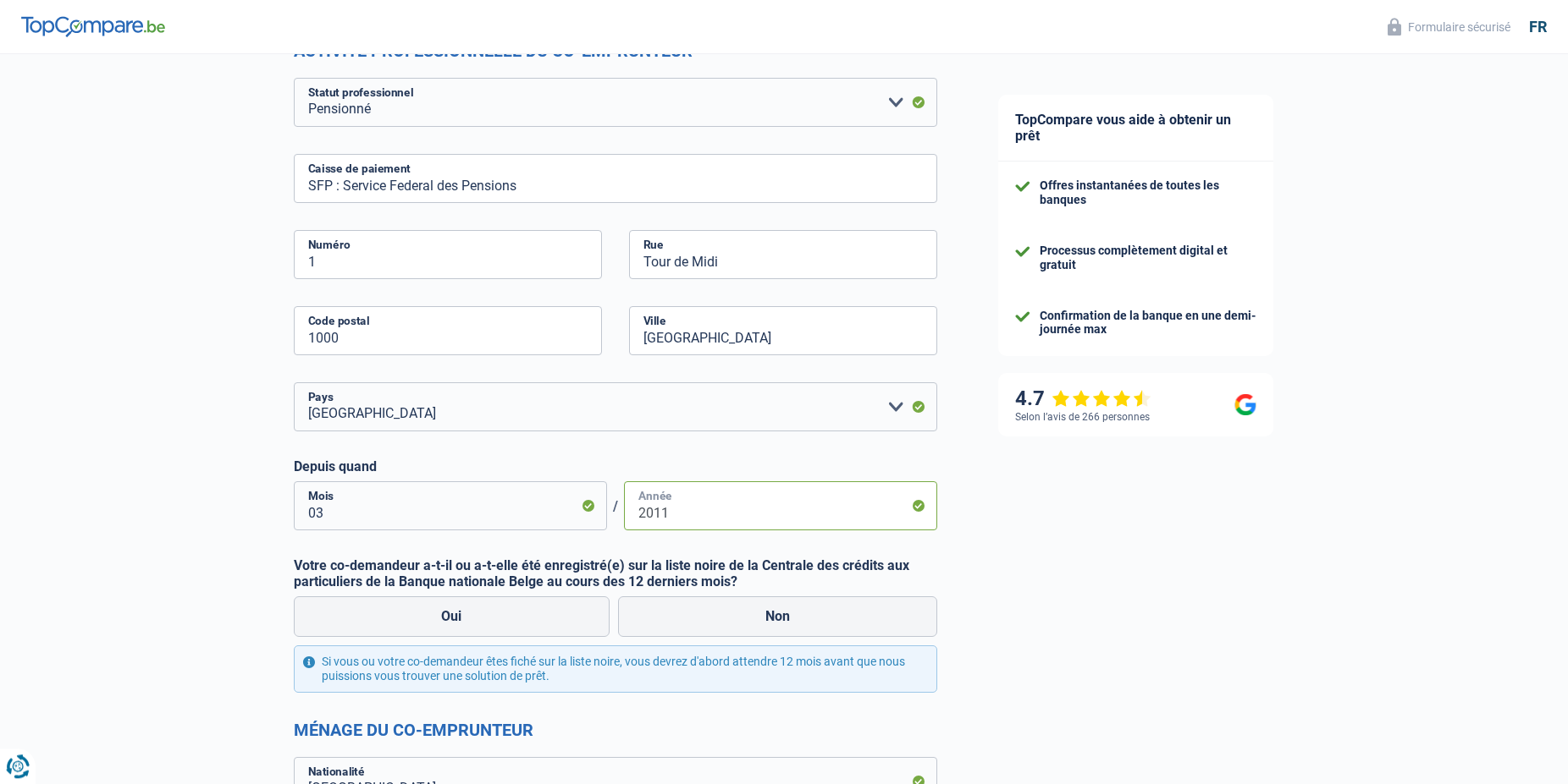
scroll to position [432, 0]
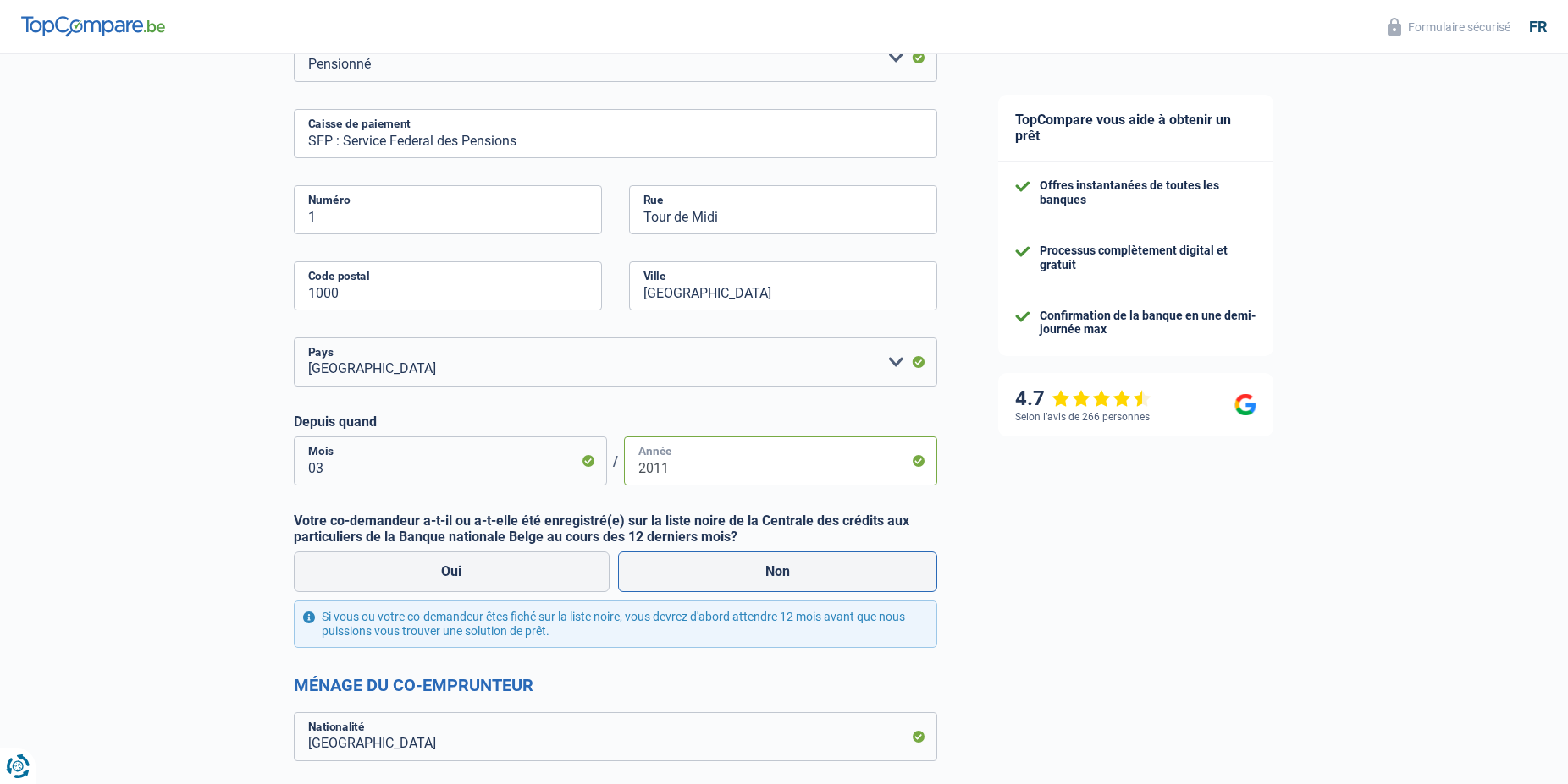
type input "2011"
click at [751, 568] on label "Non" at bounding box center [778, 571] width 320 height 41
click at [751, 568] on input "Non" at bounding box center [778, 571] width 320 height 41
radio input "true"
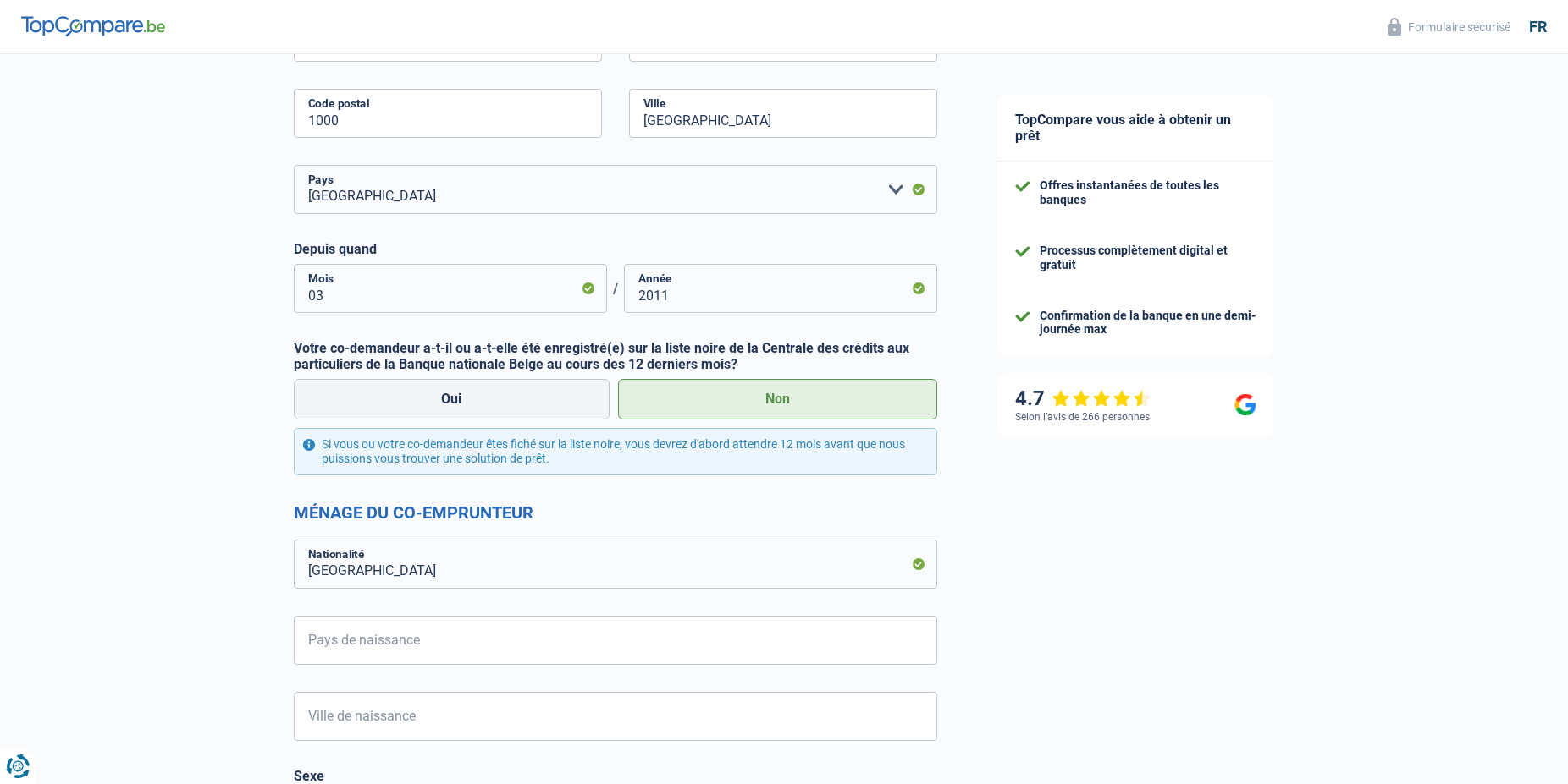
scroll to position [690, 0]
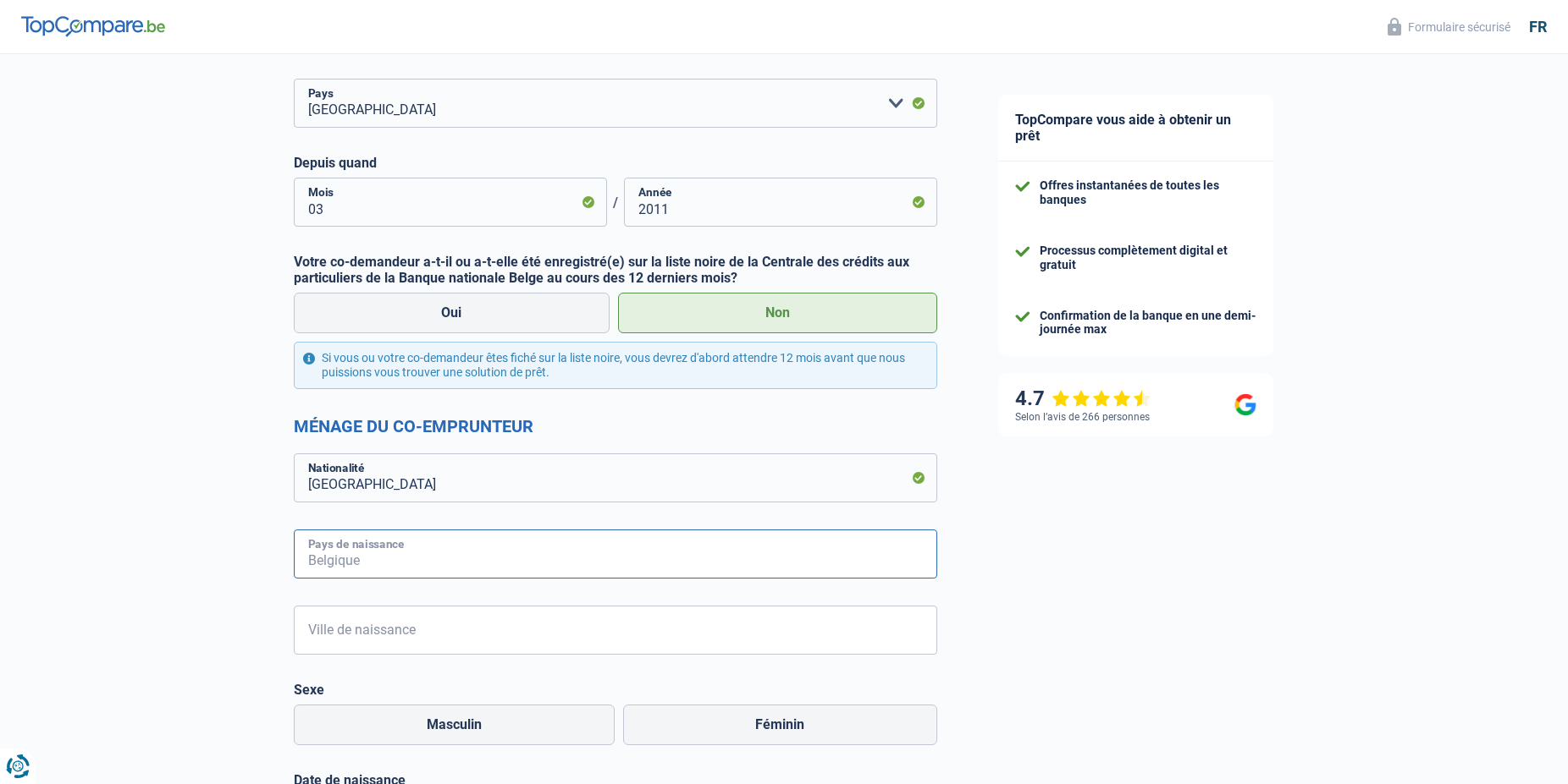
click at [513, 562] on input "Pays de naissance" at bounding box center [615, 554] width 644 height 49
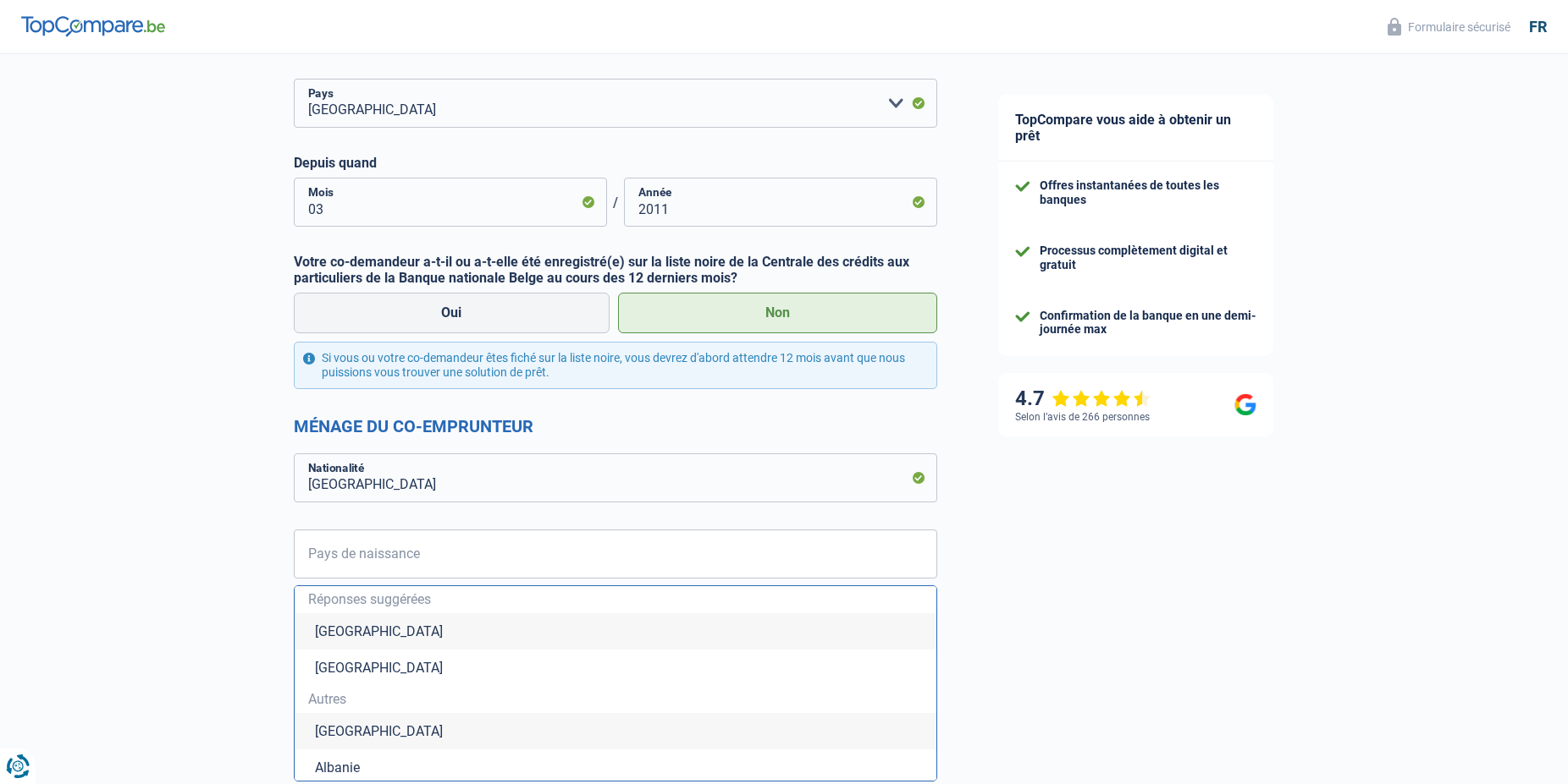
click at [382, 664] on li "Luxembourg" at bounding box center [615, 668] width 642 height 36
type input "Luxembourg"
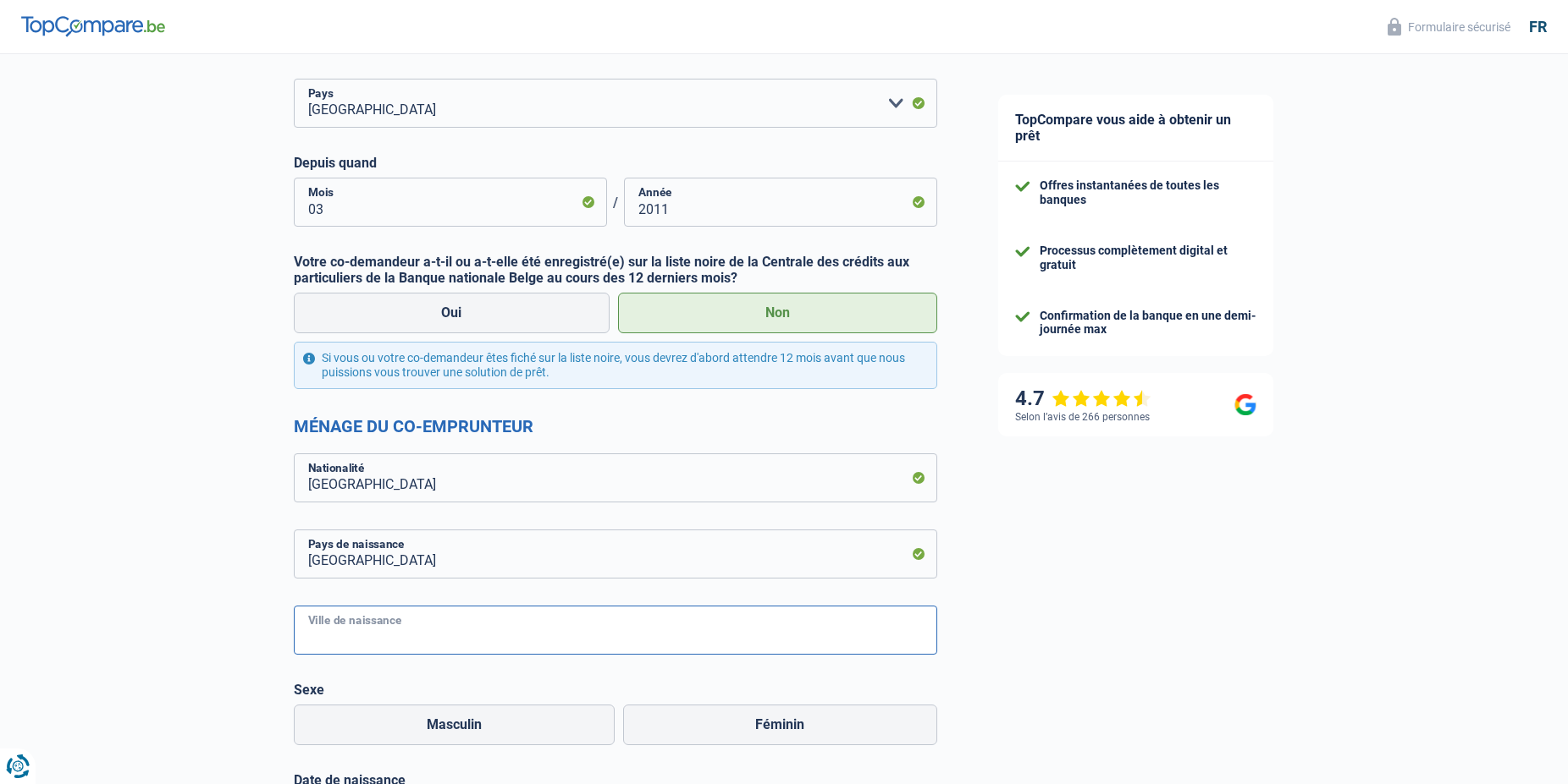
click at [404, 641] on input "Ville de naissance" at bounding box center [615, 630] width 644 height 49
type input "E"
paste input "h"
type input "Esch-Alzette"
click at [782, 724] on label "Féminin" at bounding box center [781, 725] width 315 height 41
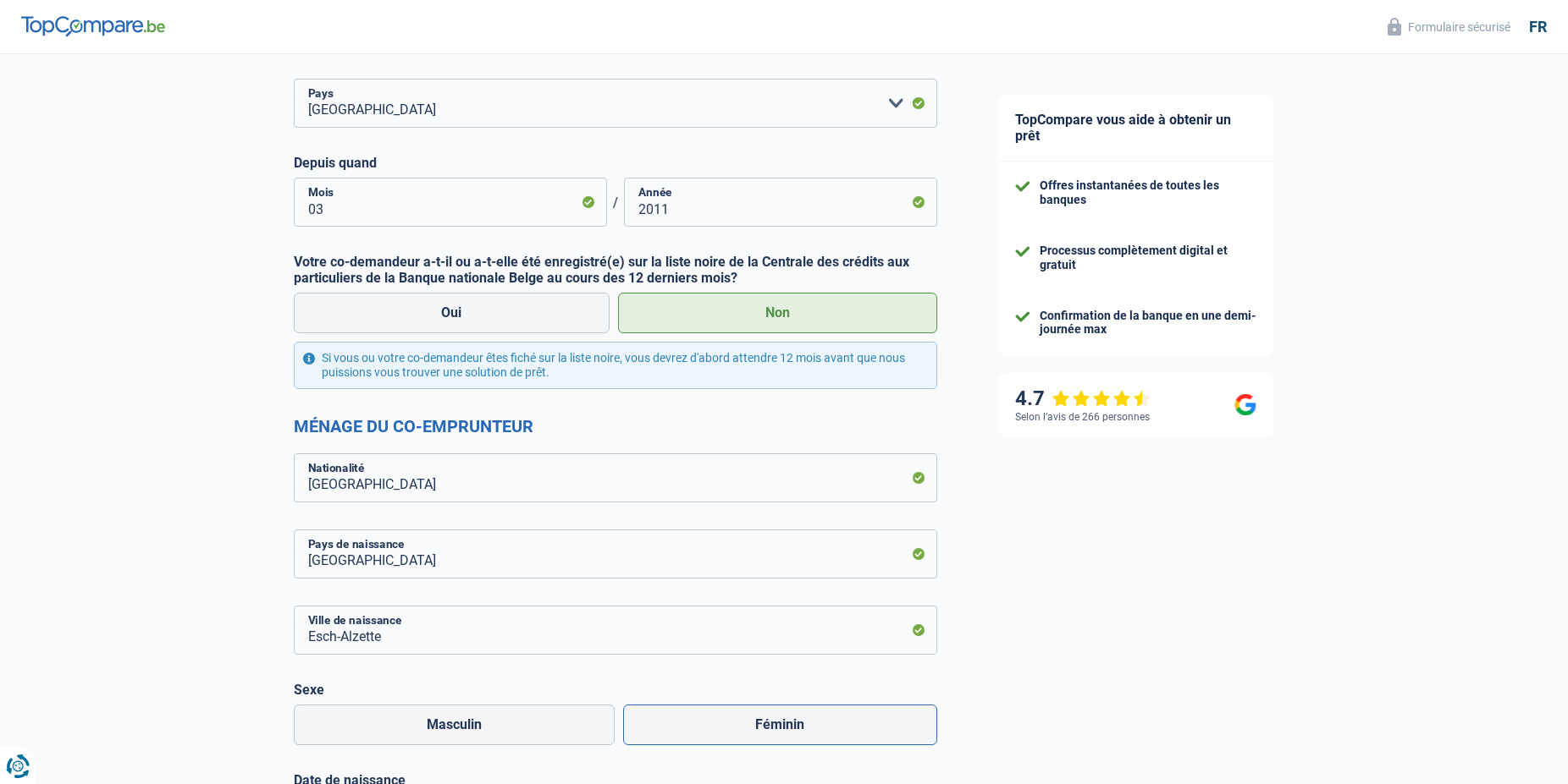
click at [782, 724] on input "Féminin" at bounding box center [781, 725] width 315 height 41
radio input "true"
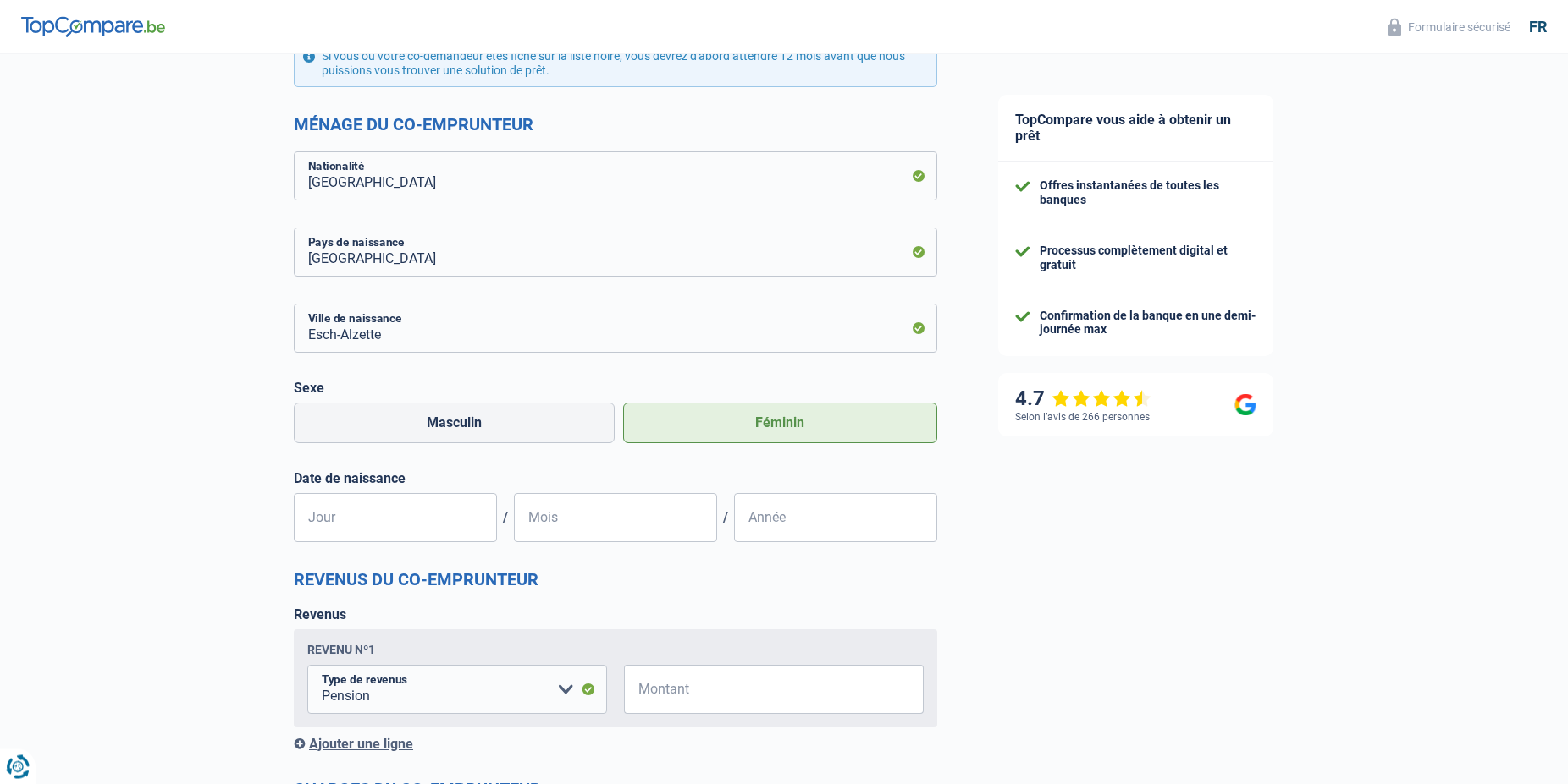
scroll to position [1036, 0]
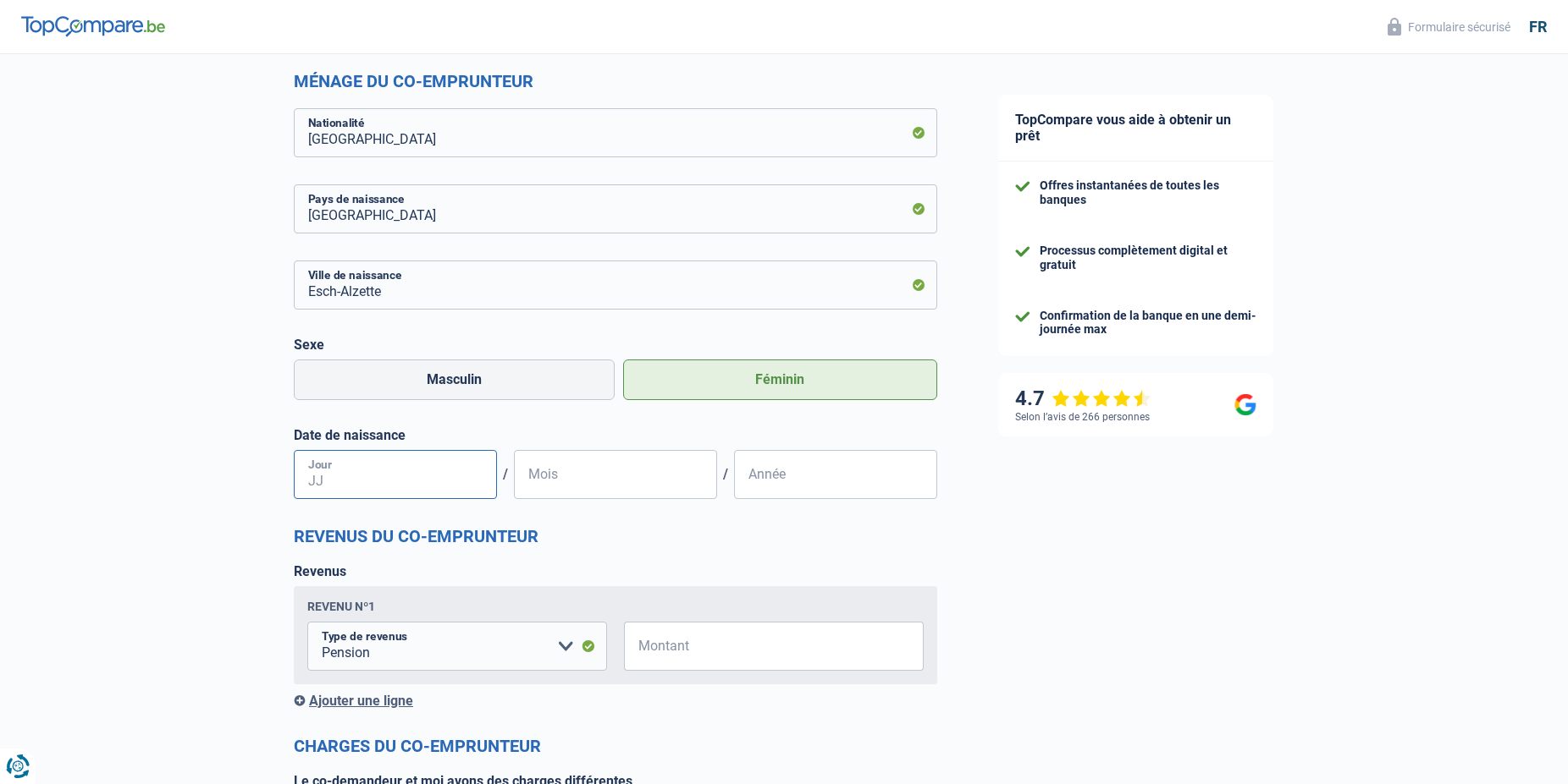
click at [333, 480] on input "Jour" at bounding box center [395, 475] width 203 height 49
type input "03"
click at [560, 484] on input "Mois" at bounding box center [615, 475] width 203 height 49
type input "08"
type input "5"
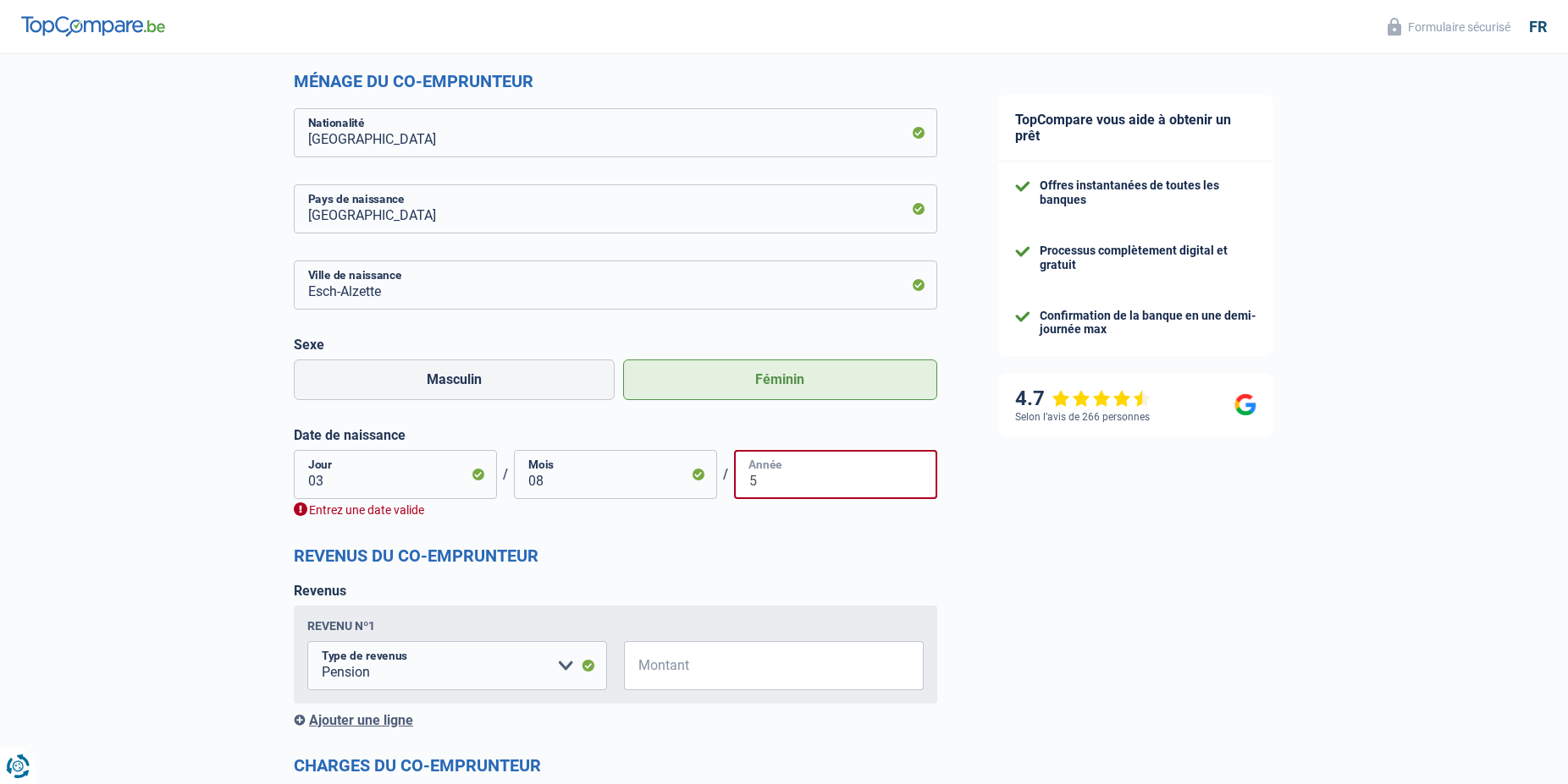
click at [783, 470] on input "5" at bounding box center [836, 475] width 203 height 49
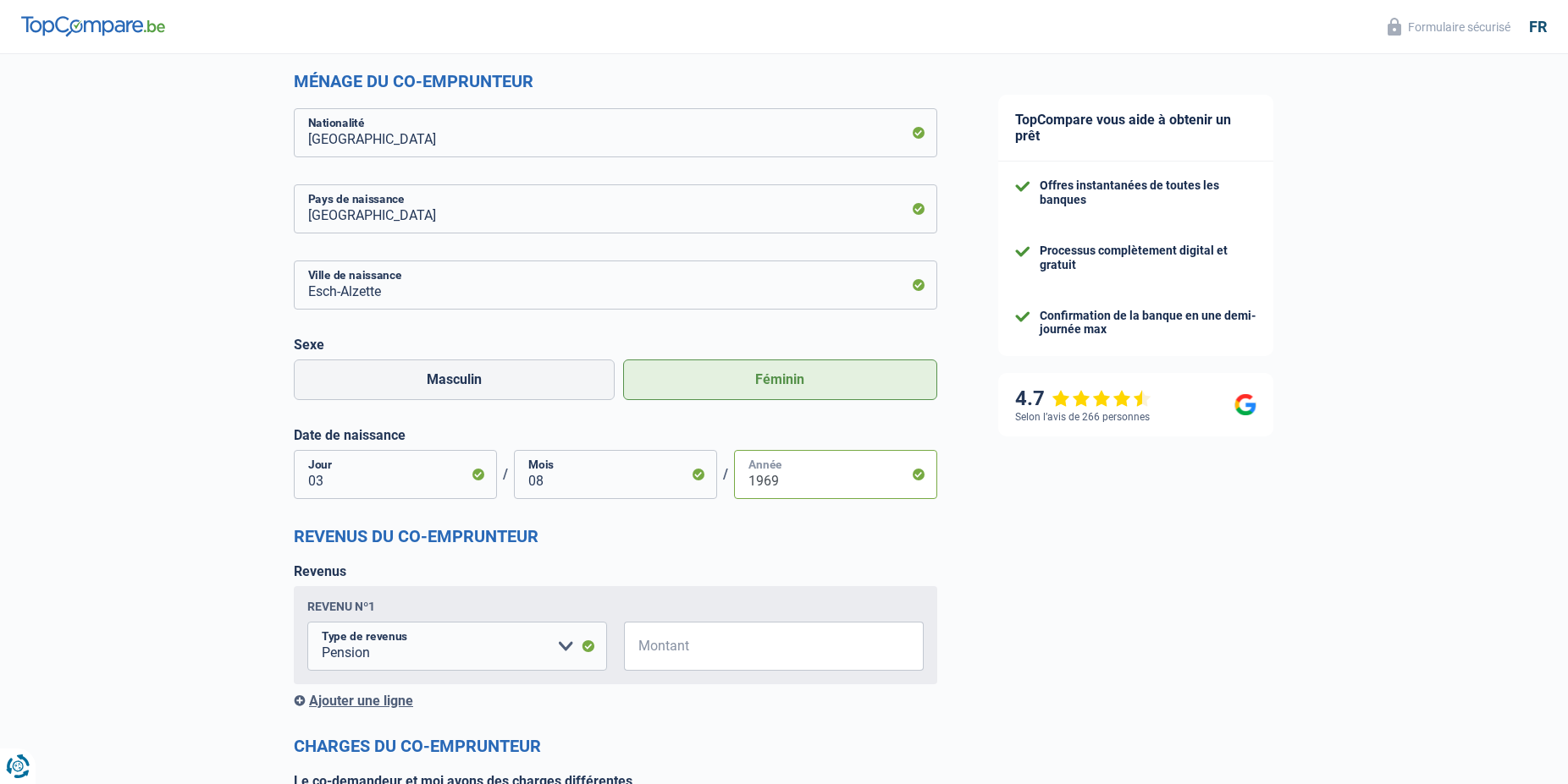
type input "1969"
click at [681, 655] on input "Montant" at bounding box center [784, 646] width 278 height 49
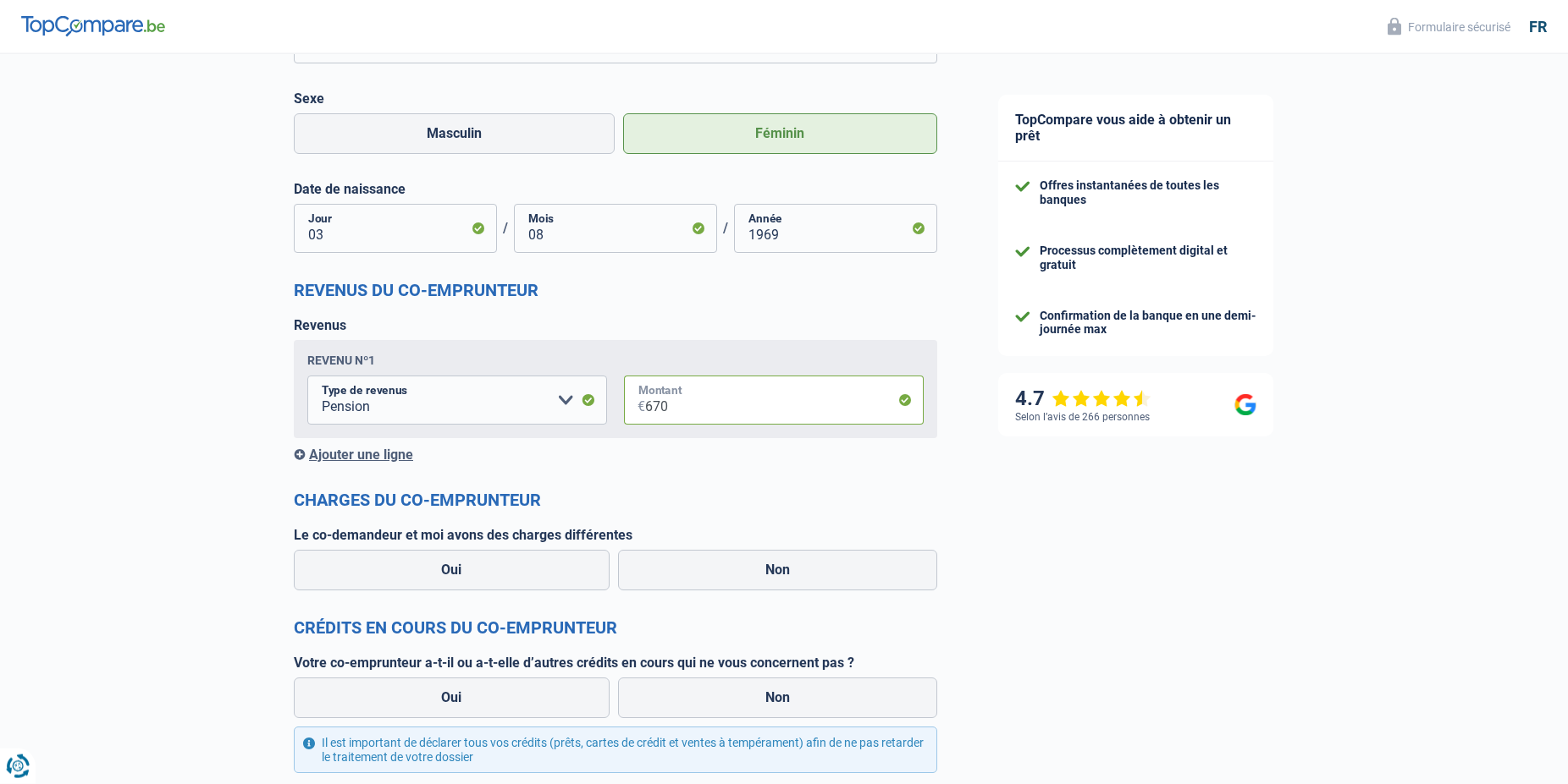
scroll to position [1295, 0]
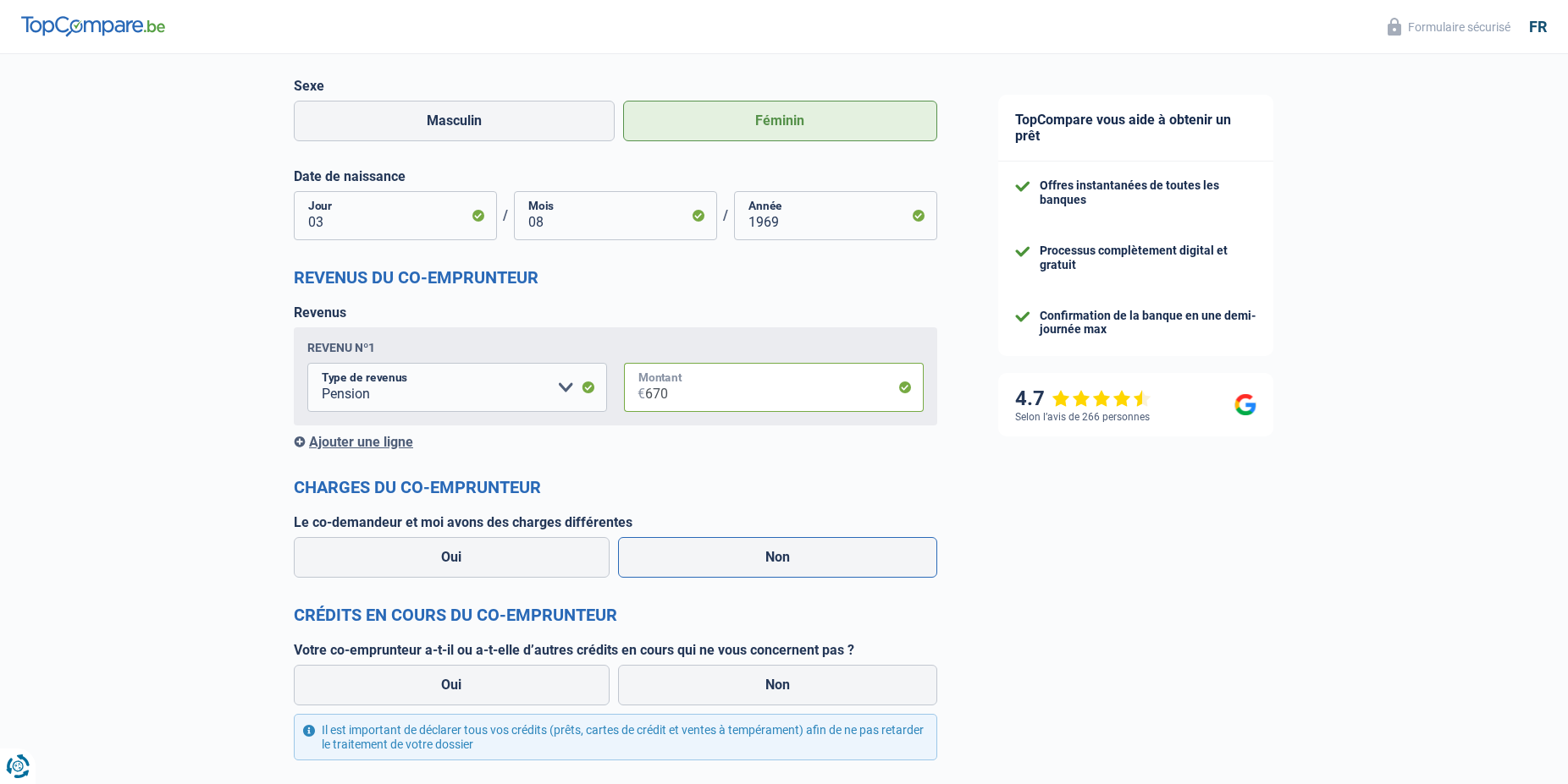
type input "670"
click at [785, 557] on label "Non" at bounding box center [778, 557] width 320 height 41
click at [785, 557] on input "Non" at bounding box center [778, 557] width 320 height 41
radio input "true"
click at [766, 679] on label "Non" at bounding box center [778, 685] width 320 height 41
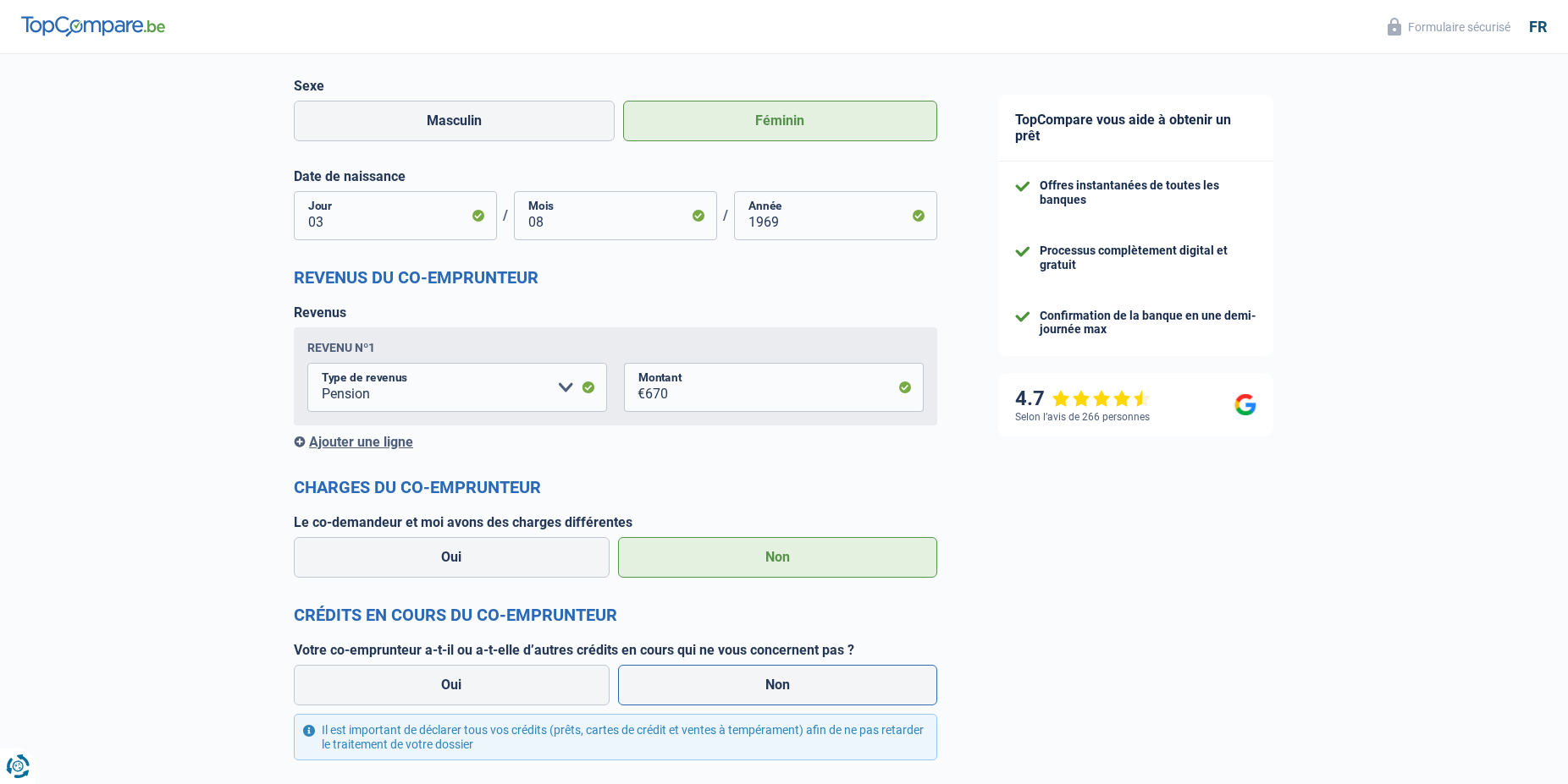
click at [766, 679] on input "Non" at bounding box center [778, 685] width 320 height 41
radio input "true"
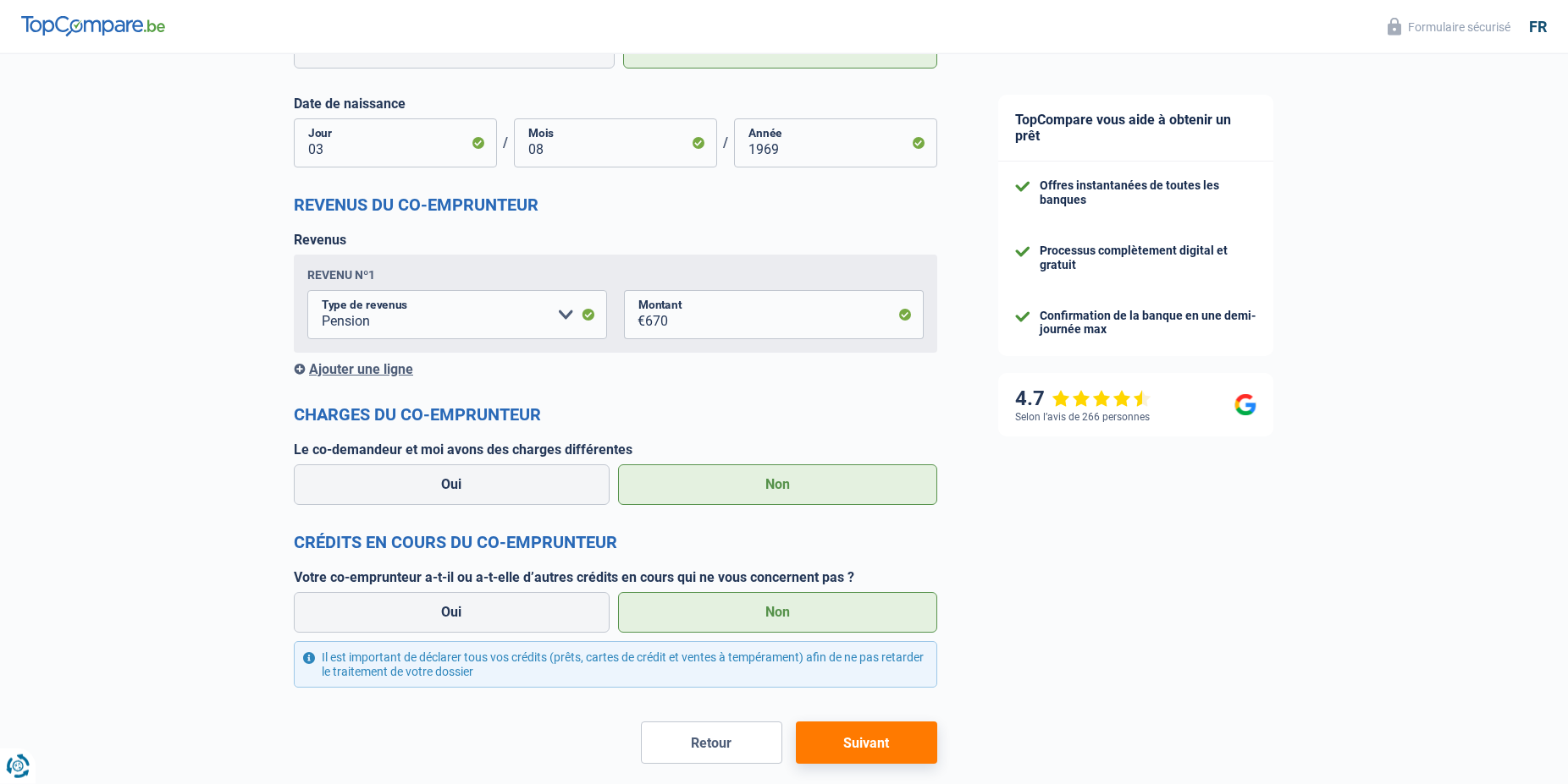
scroll to position [1447, 0]
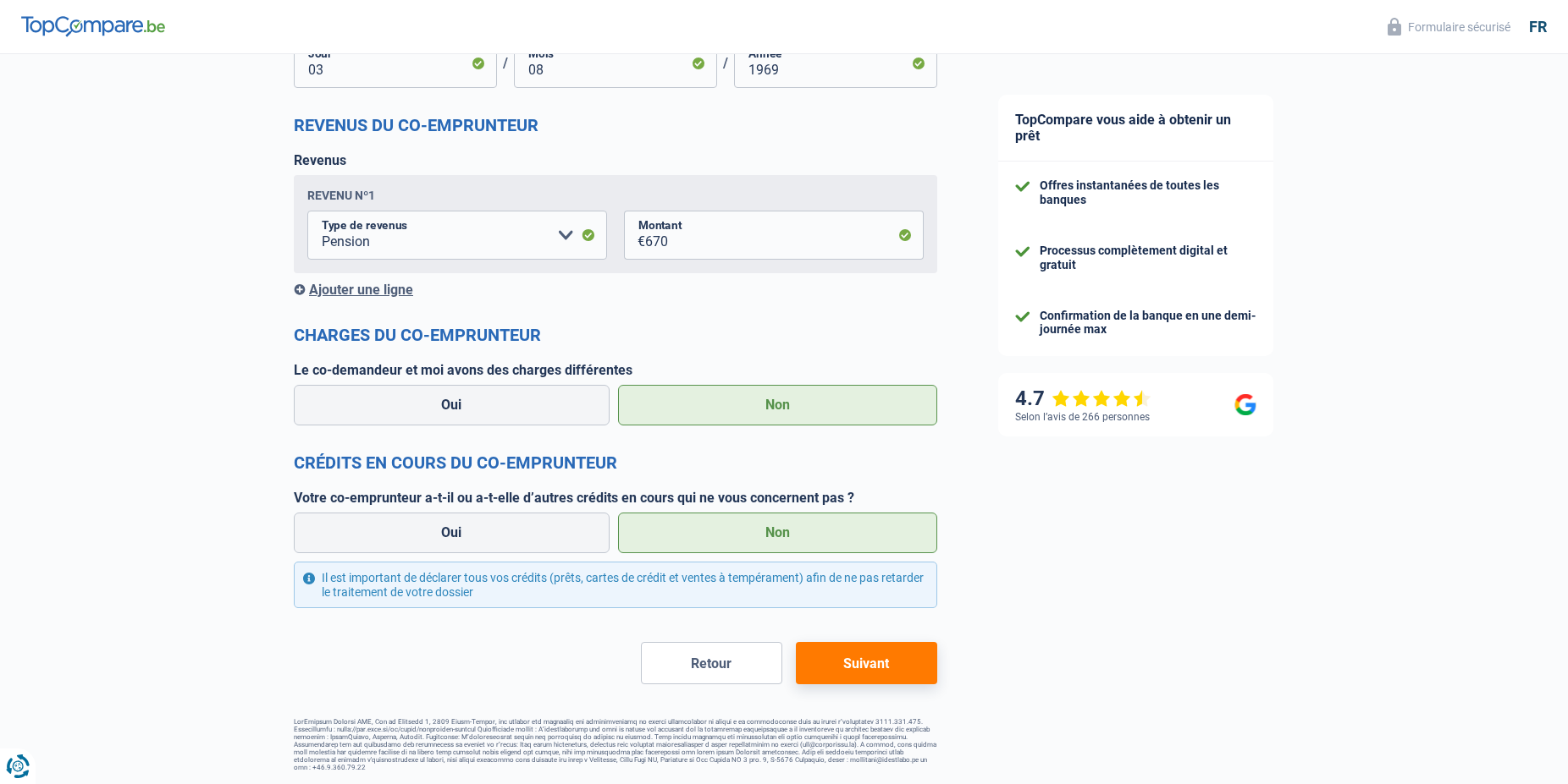
click at [874, 664] on button "Suivant" at bounding box center [866, 663] width 142 height 43
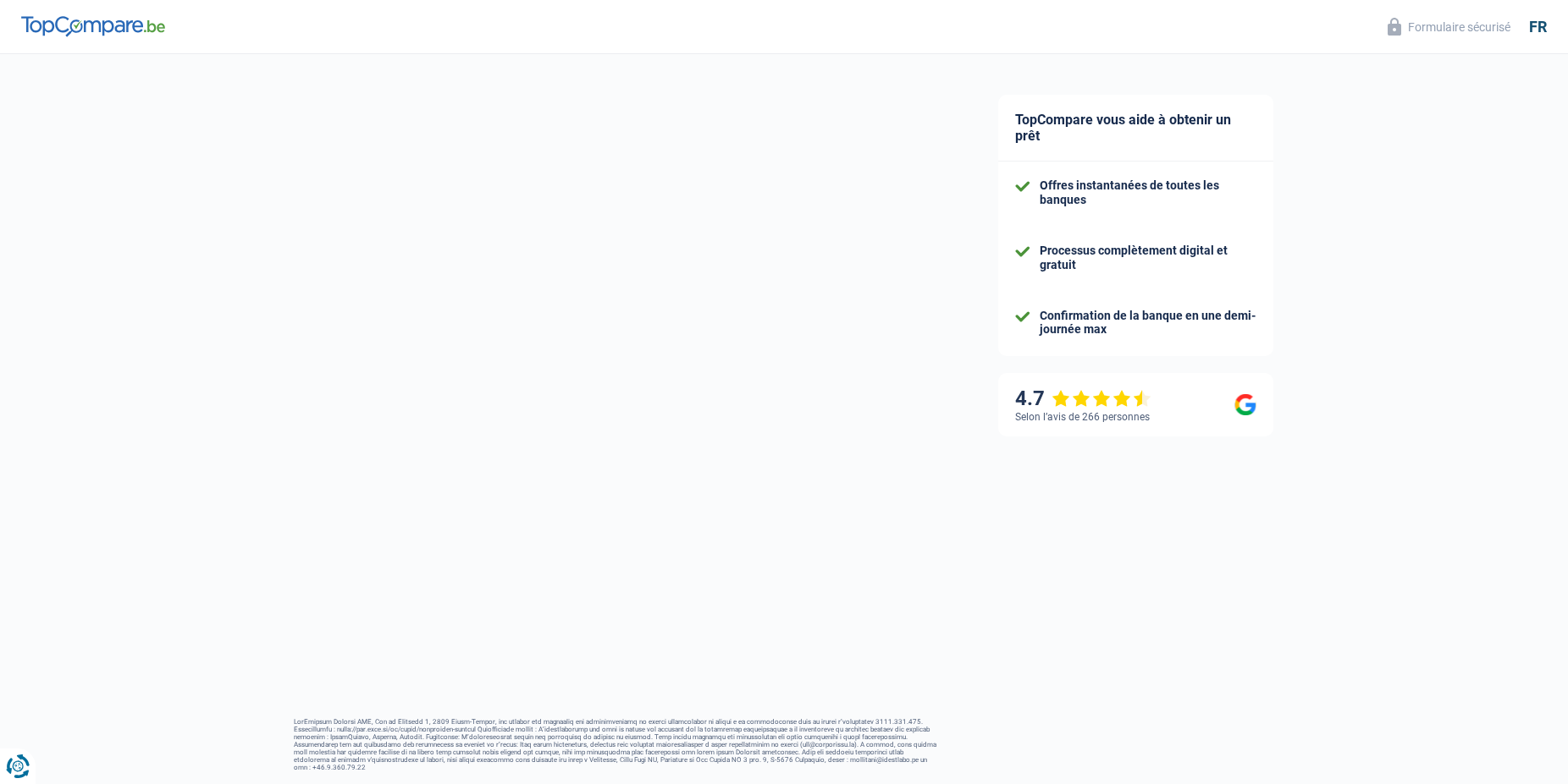
select select "84"
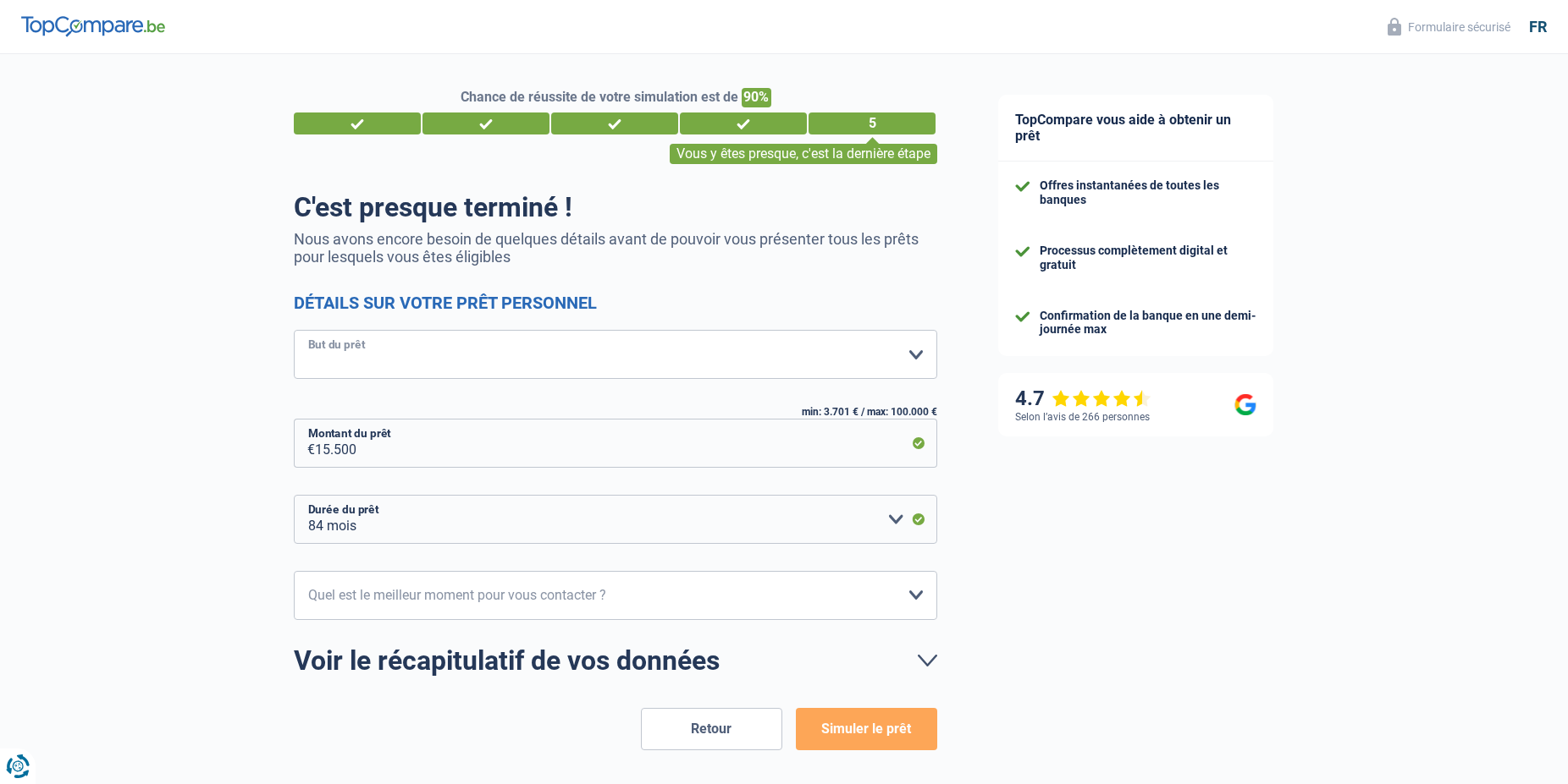
click at [293, 330] on select "Confort maison: meubles, textile, peinture, électroménager, outillage non-profe…" at bounding box center [615, 355] width 644 height 49
select select "household"
click option "Confort maison: meubles, textile, peinture, électroménager, outillage non-profe…" at bounding box center [0, 0] width 0 height 0
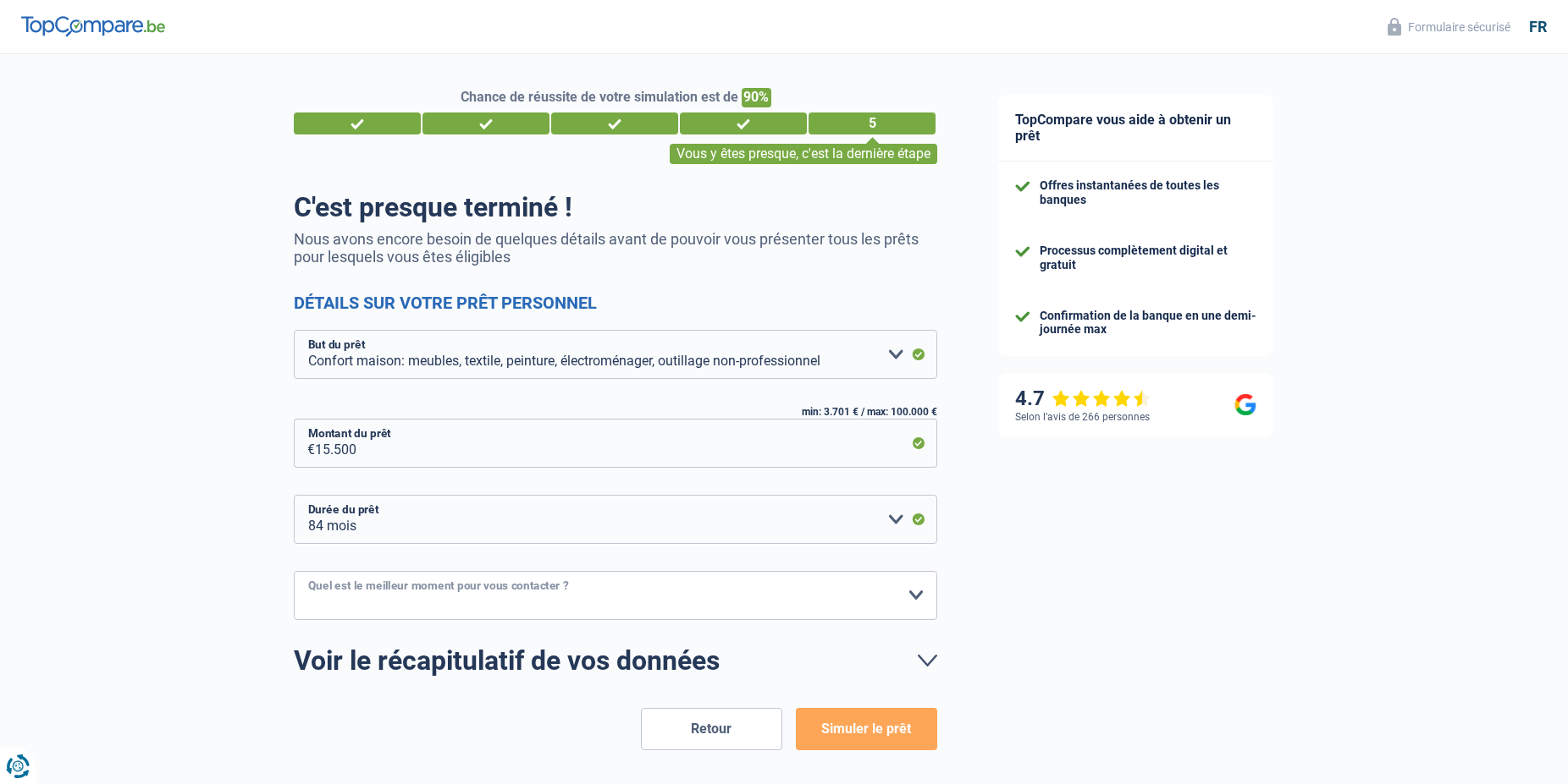
click at [293, 571] on select "10h-12h 12h-14h 14h-16h 16h-18h Veuillez sélectionner une option" at bounding box center [615, 596] width 644 height 49
select select "10-12"
click option "10h-12h" at bounding box center [0, 0] width 0 height 0
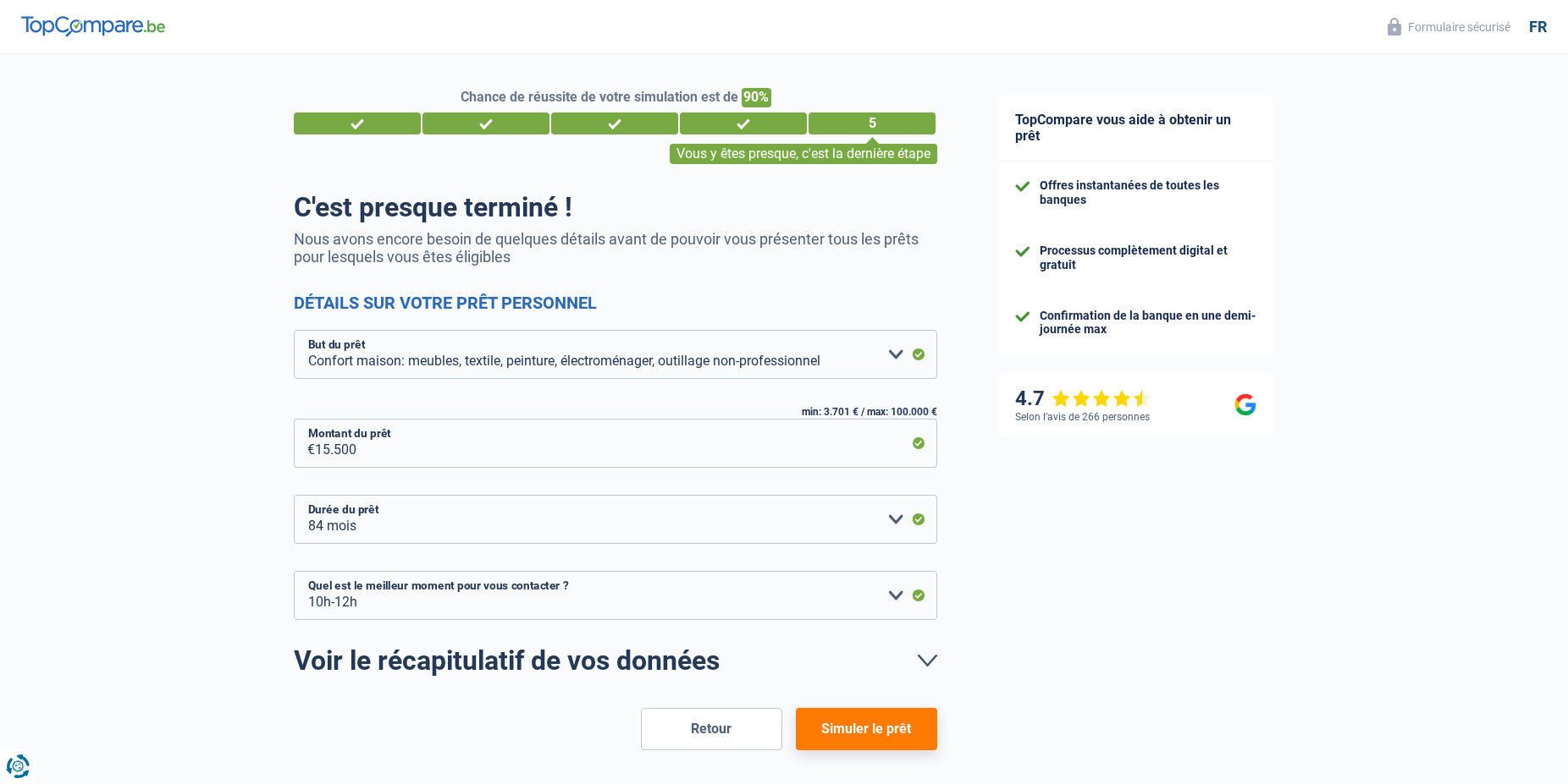
click at [860, 727] on button "Simuler le prêt" at bounding box center [866, 729] width 142 height 43
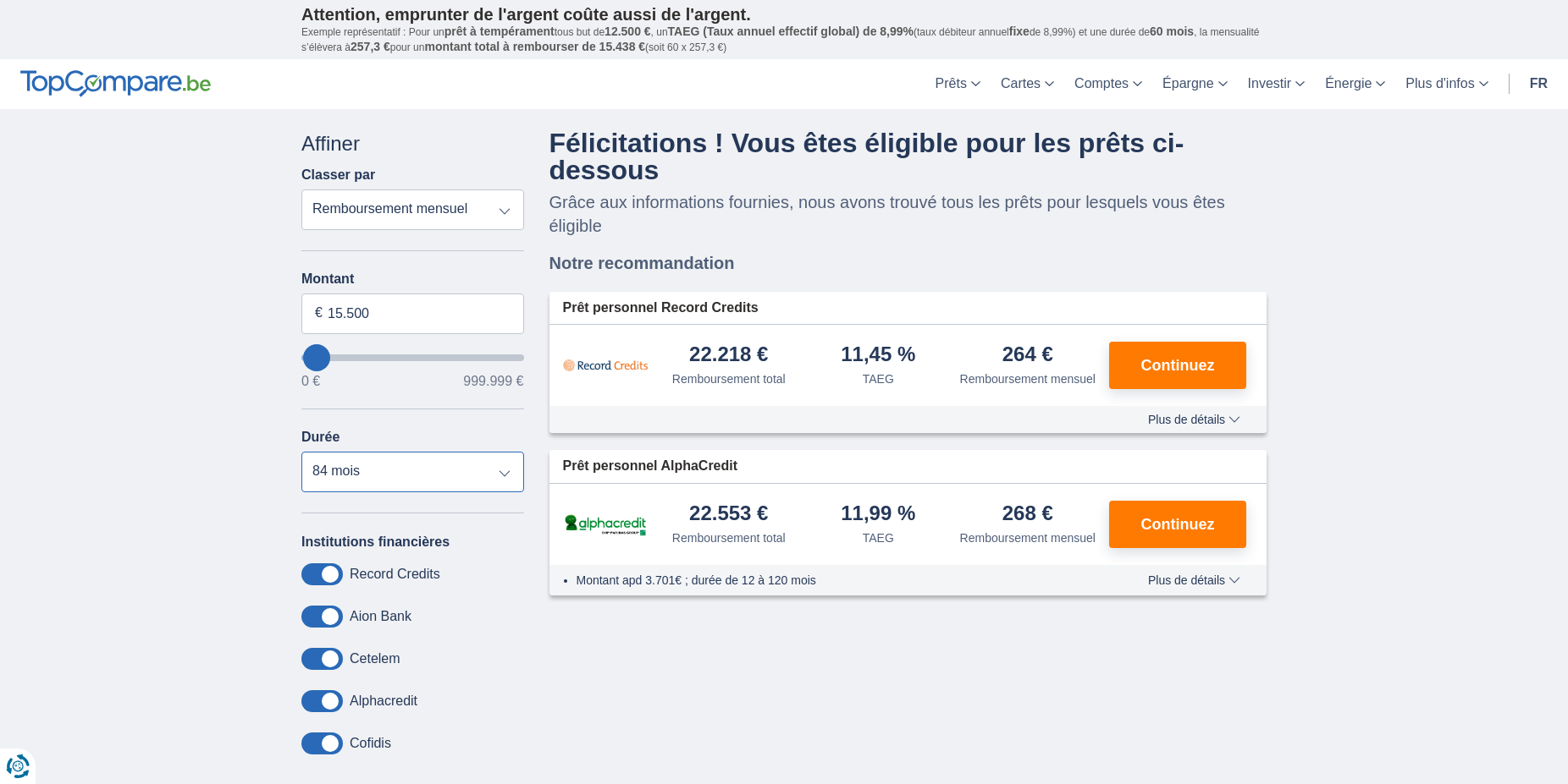
click at [301, 452] on select "12 mois 18 mois 24 mois 30 mois 36 mois 42 mois 48 mois 60 mois 72 mois 84 mois" at bounding box center [412, 472] width 222 height 41
select select "60"
click option "60 mois" at bounding box center [0, 0] width 0 height 0
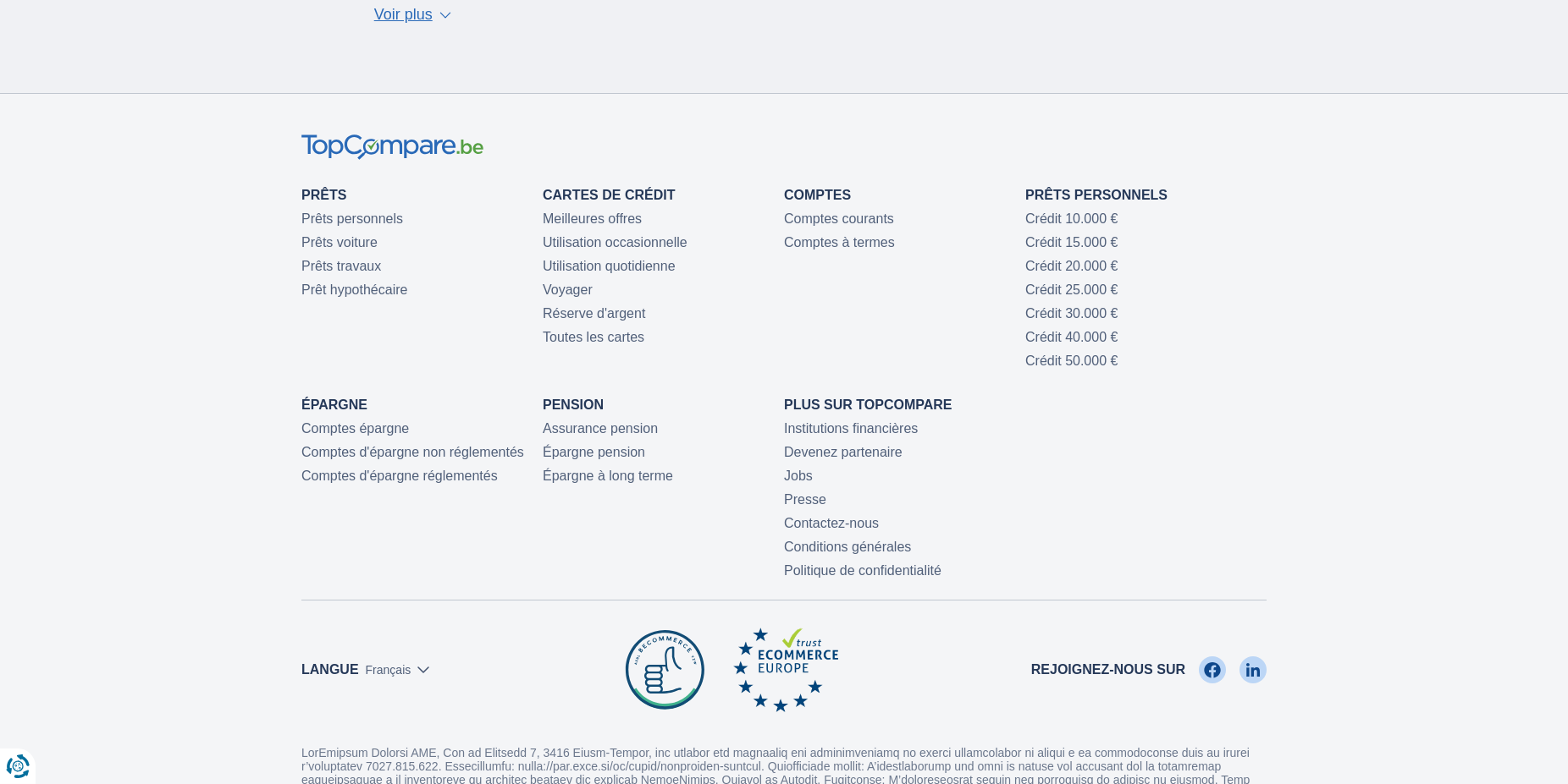
scroll to position [863, 0]
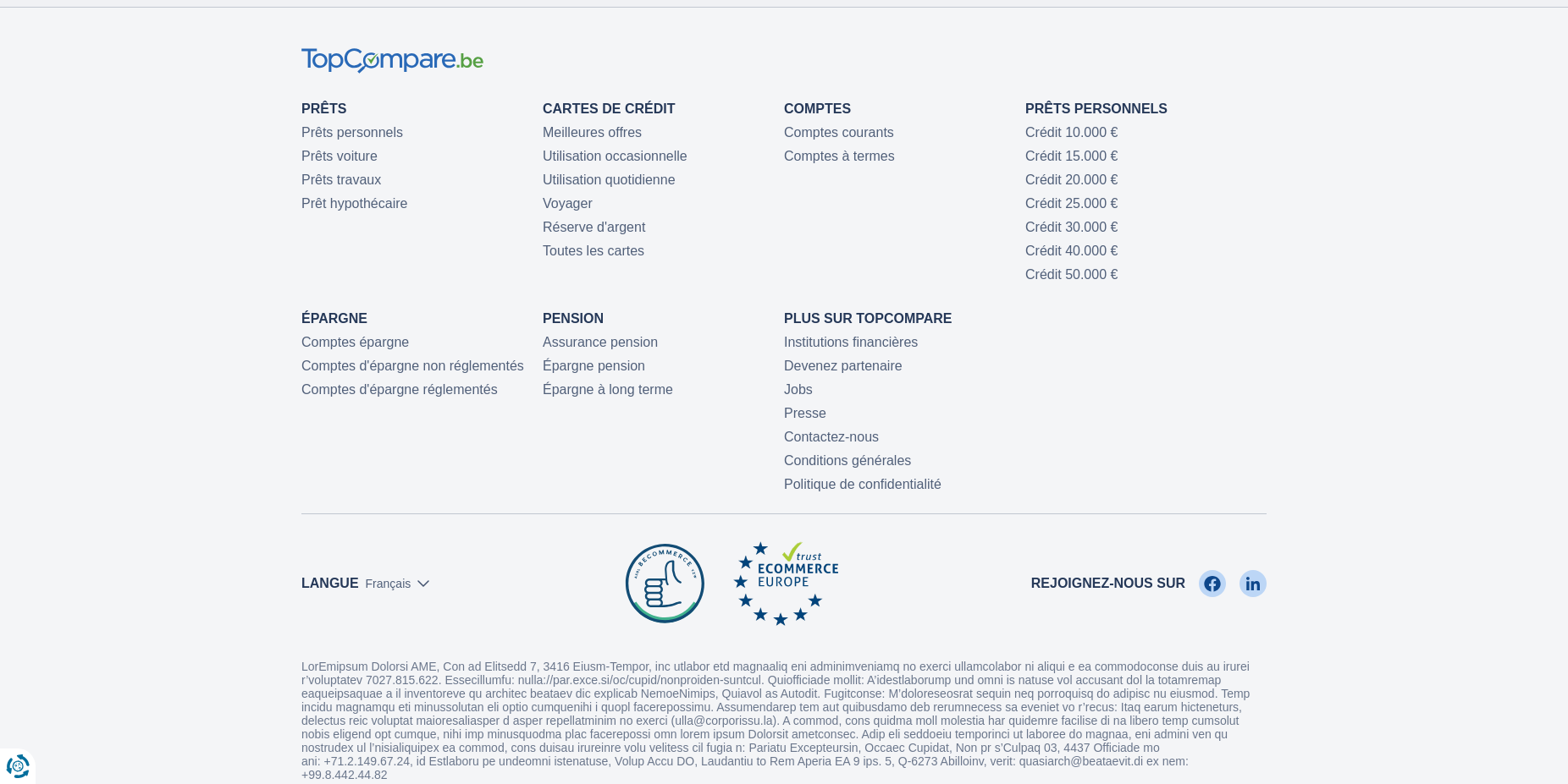
click at [366, 575] on select "Nederlands Français" at bounding box center [397, 584] width 64 height 17
click at [420, 584] on select "Nederlands Français" at bounding box center [397, 584] width 64 height 17
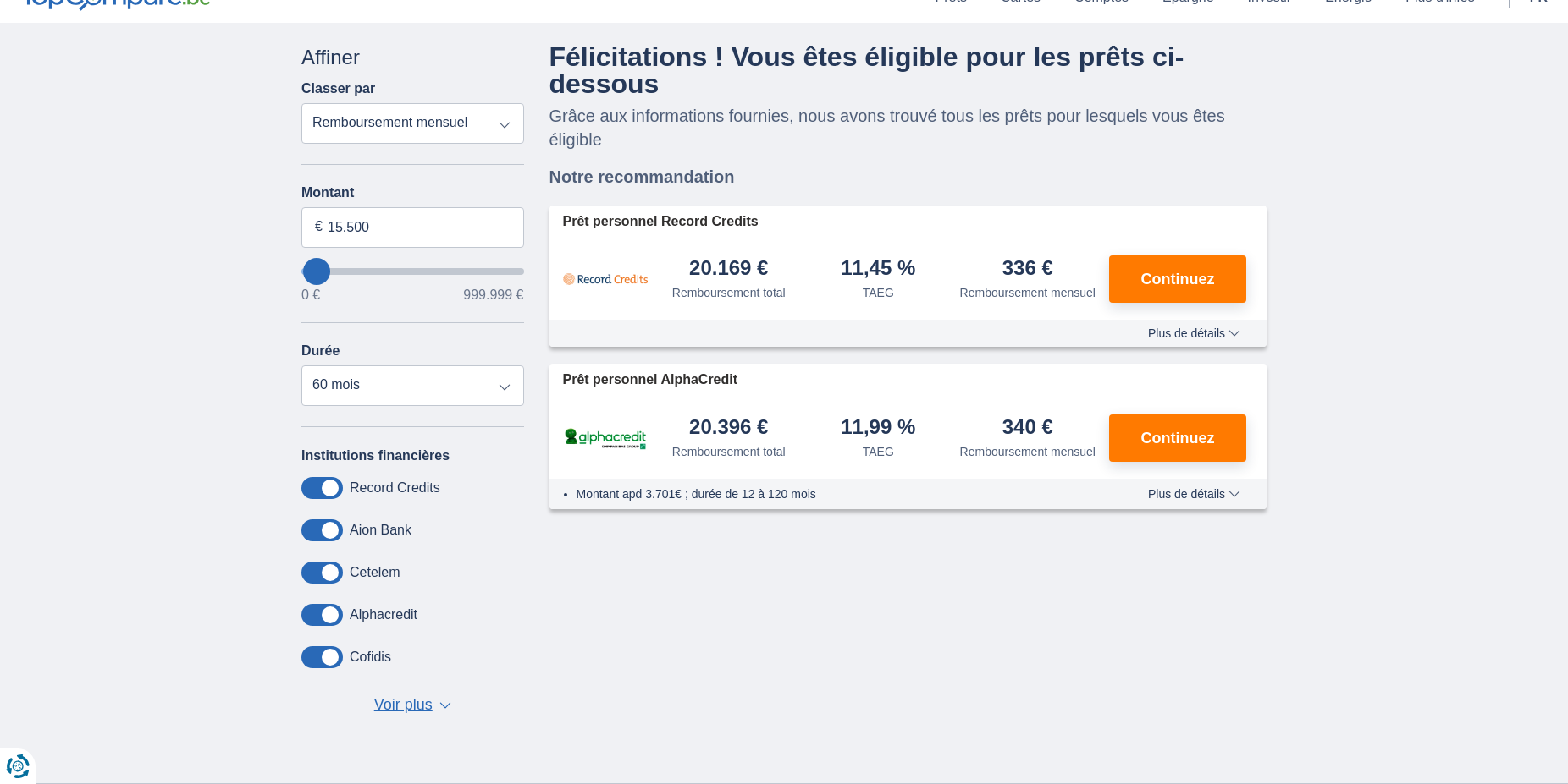
scroll to position [0, 0]
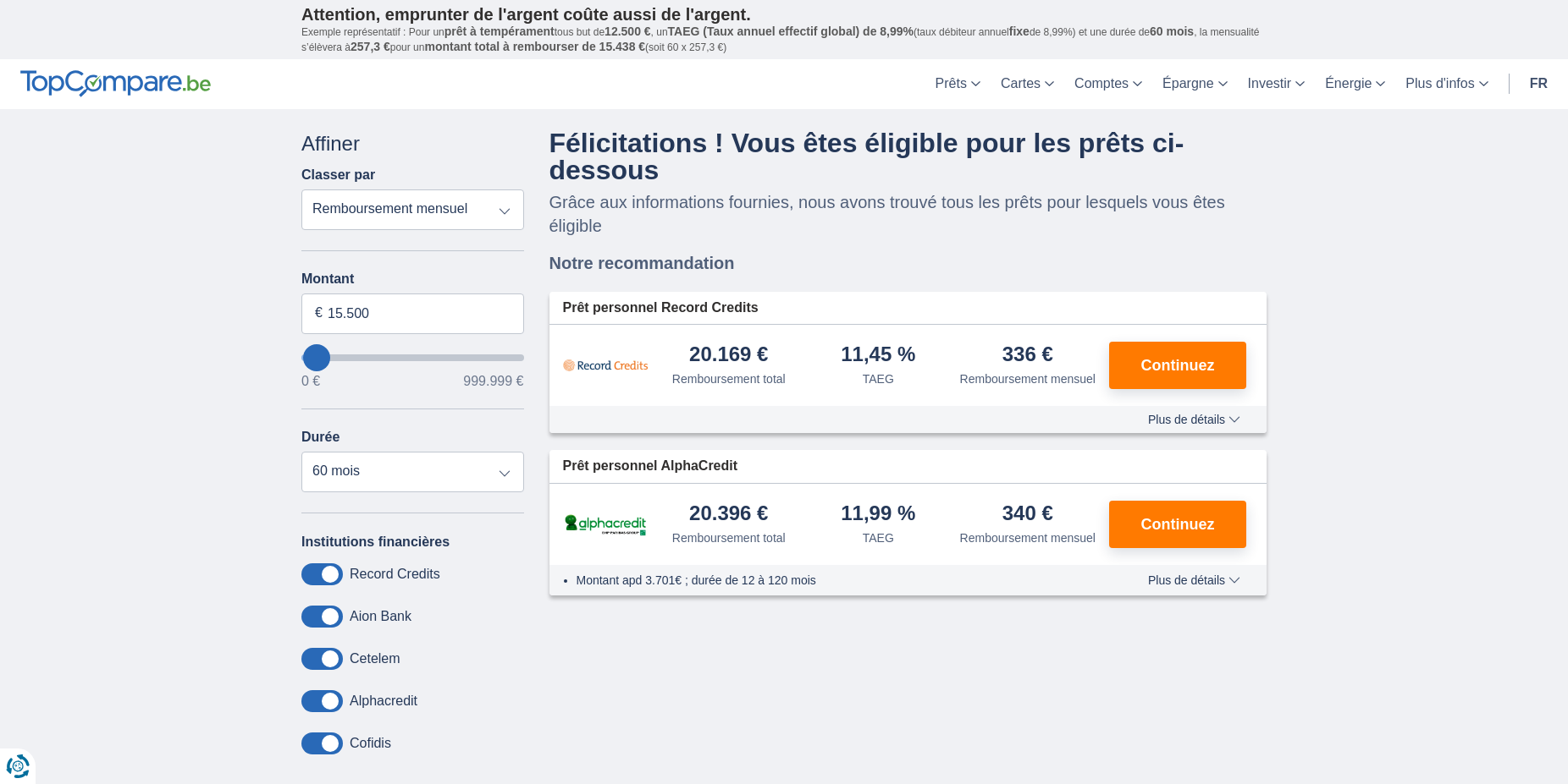
click at [1206, 579] on span "Plus de détails" at bounding box center [1194, 580] width 92 height 11
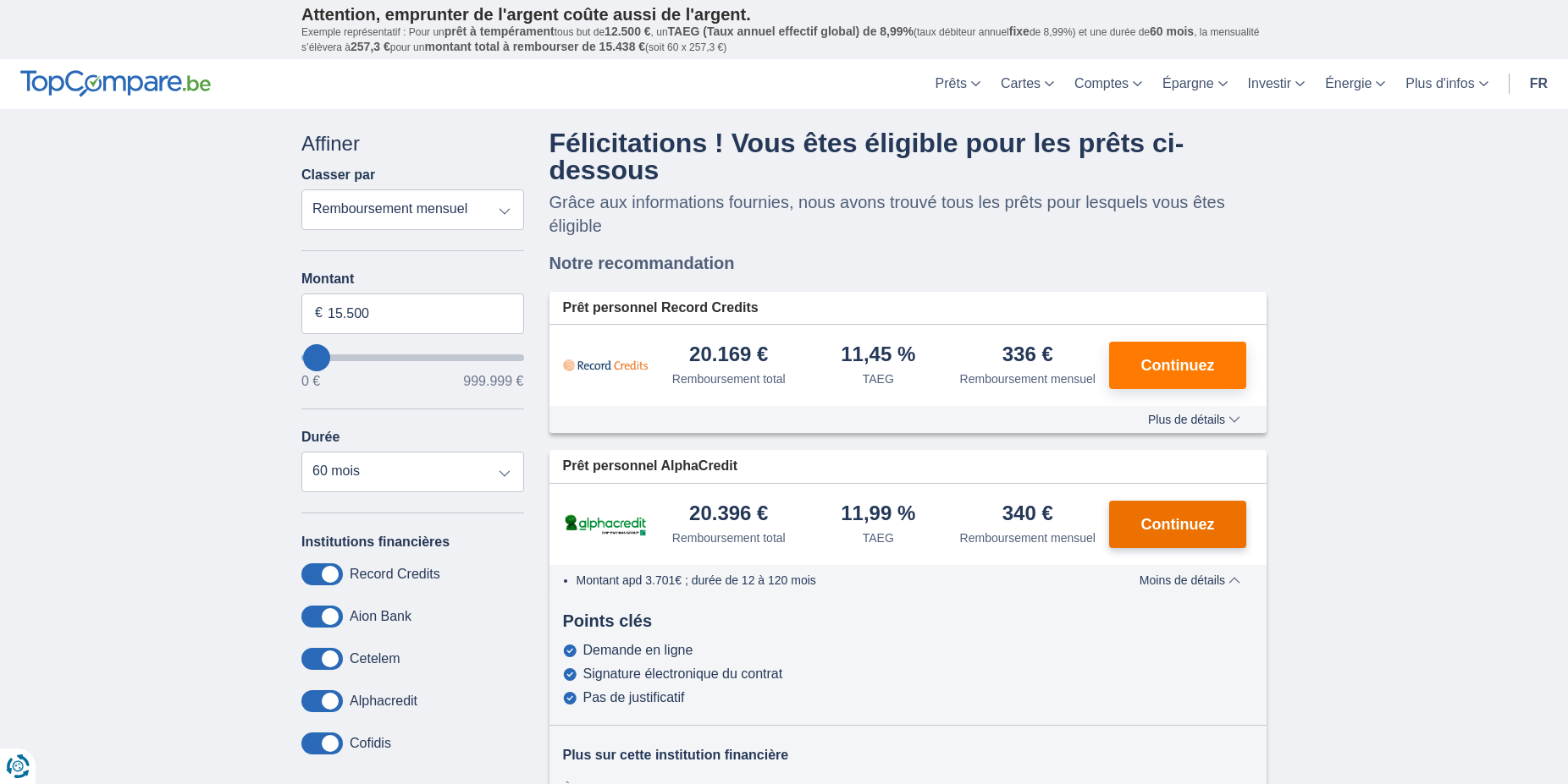
click at [1174, 520] on span "Continuez" at bounding box center [1179, 525] width 74 height 15
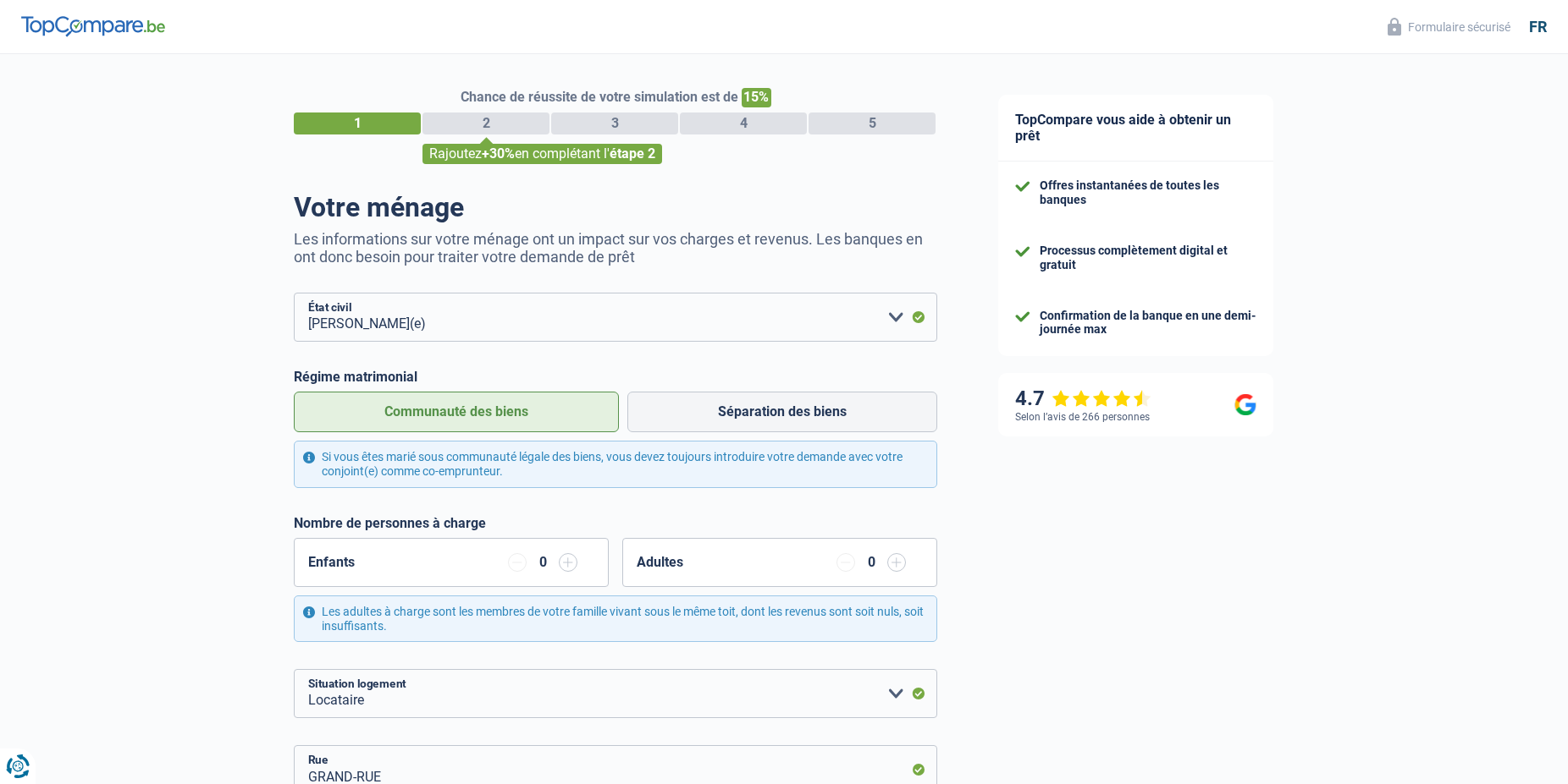
select select "married"
select select "rents"
select select "LU"
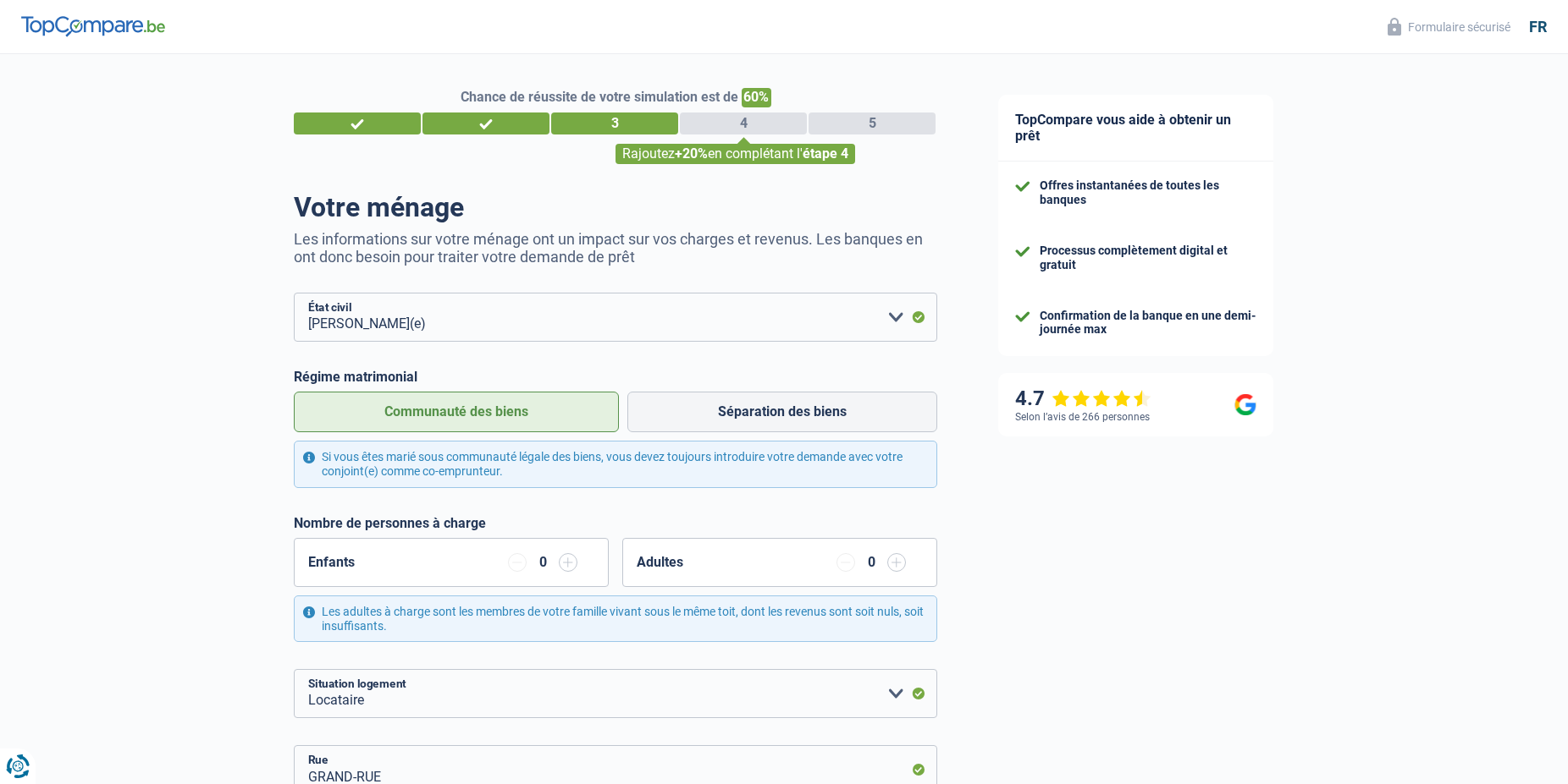
click at [358, 121] on div "1" at bounding box center [357, 123] width 127 height 22
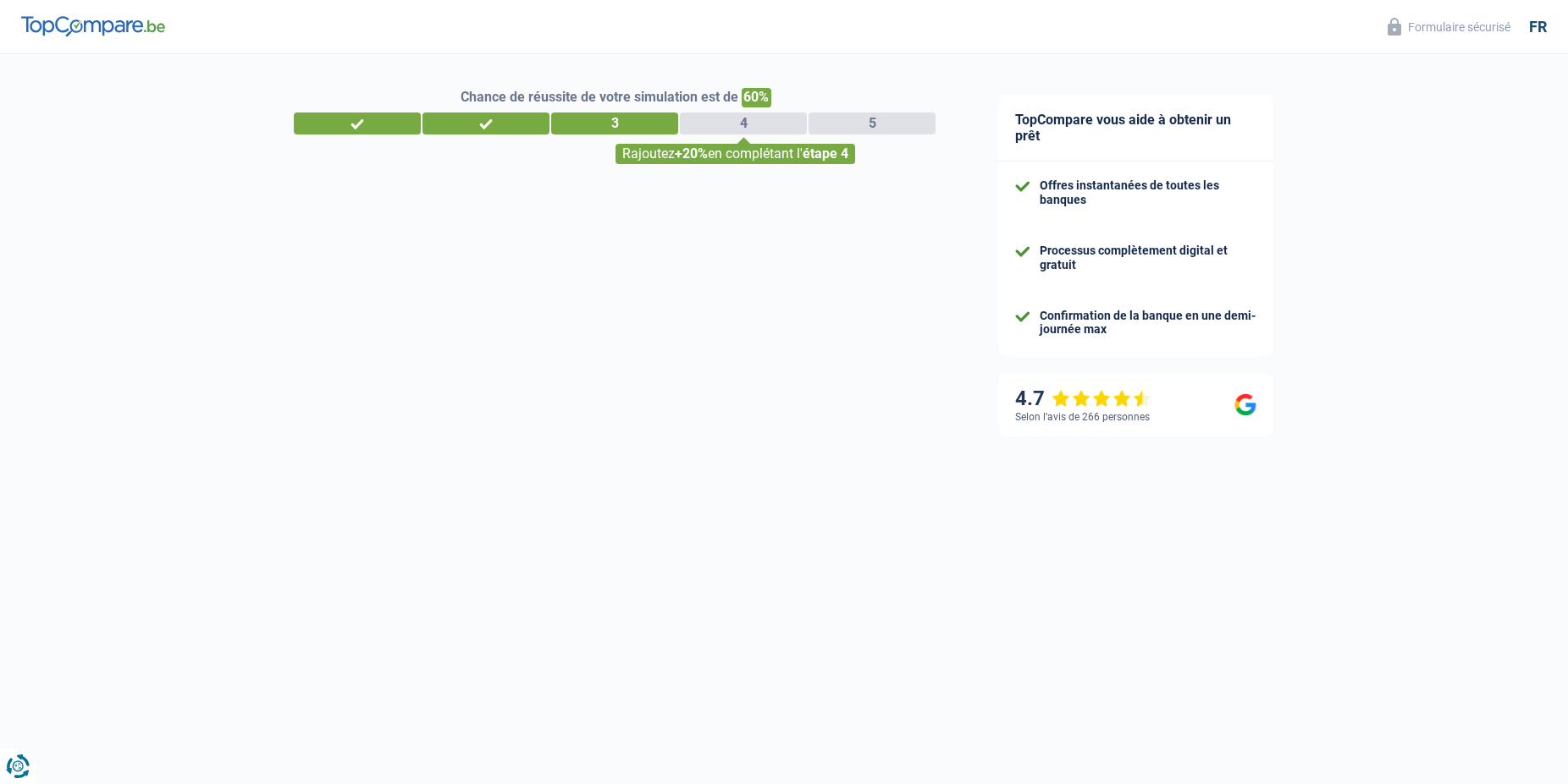
select select "352"
select select "netSalary"
select select "mealVouchers"
select select "married"
select select "rents"
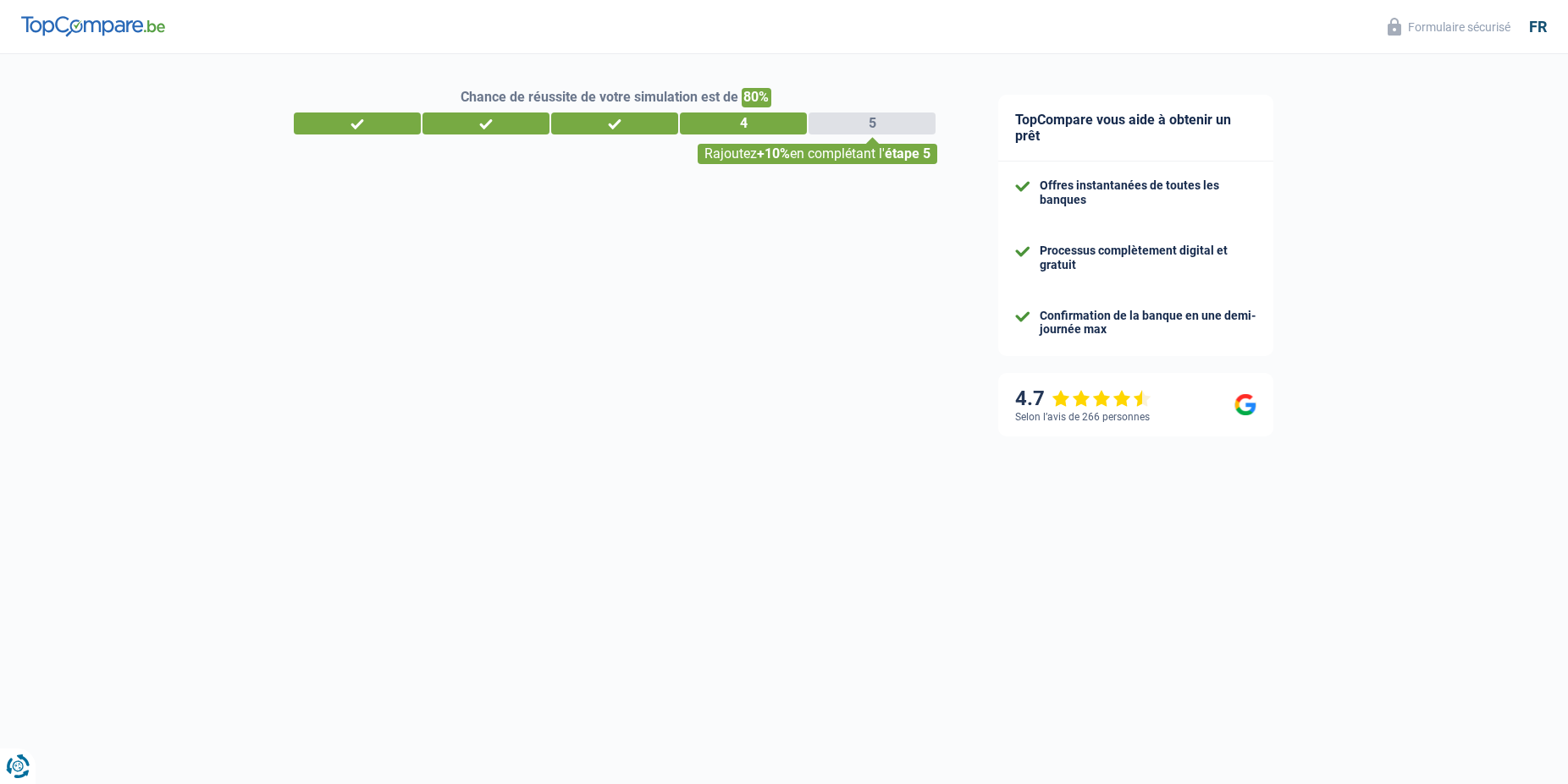
select select "LU"
select select "privateEmployee"
select select "LU"
select select "bigCompanies"
select select "352"
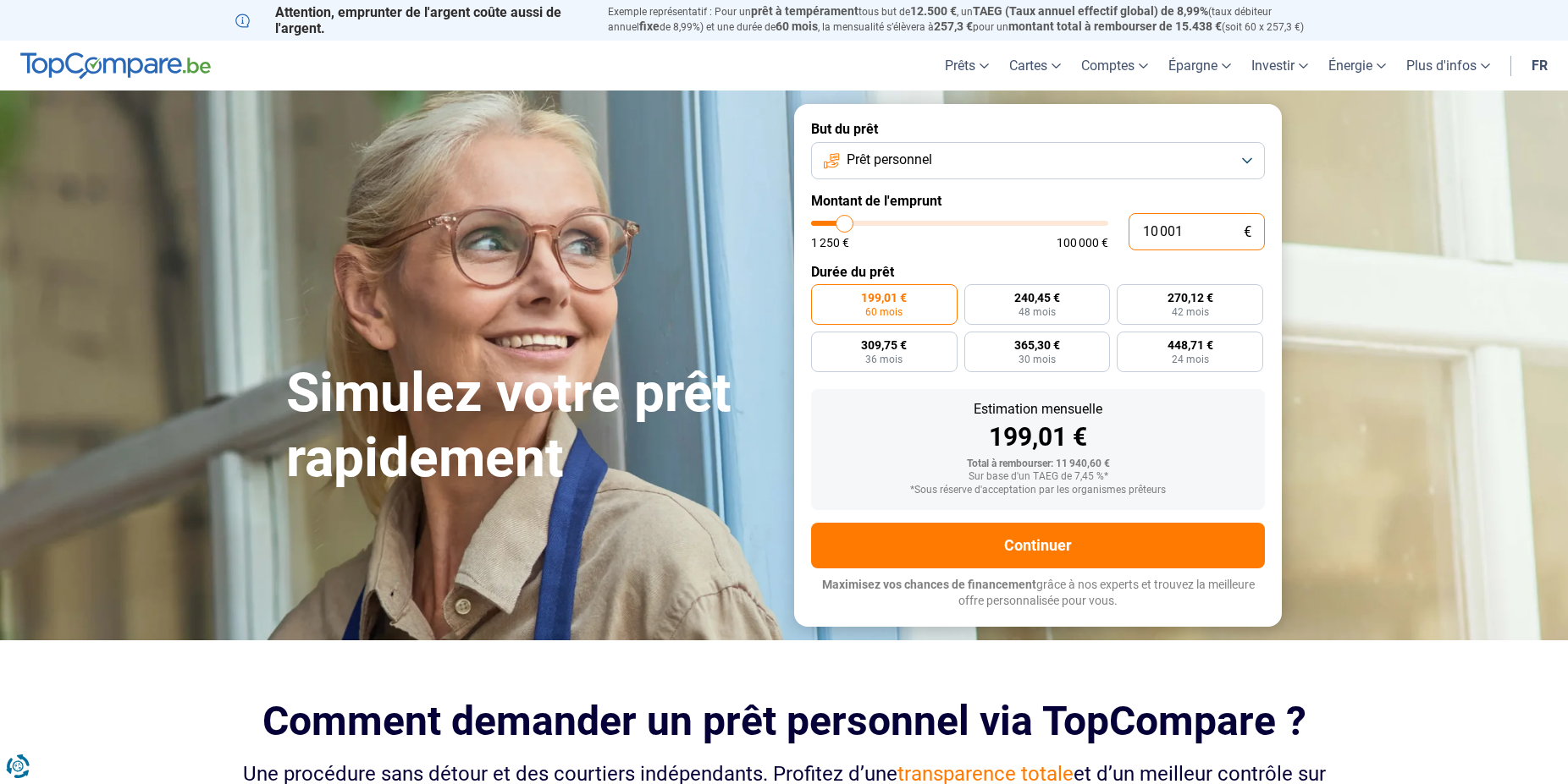
drag, startPoint x: 1178, startPoint y: 230, endPoint x: 1196, endPoint y: 225, distance: 18.7
click at [1213, 225] on input "10 001" at bounding box center [1197, 232] width 137 height 37
type input "11 000"
type input "11000"
drag, startPoint x: 1194, startPoint y: 236, endPoint x: 1126, endPoint y: 238, distance: 68.0
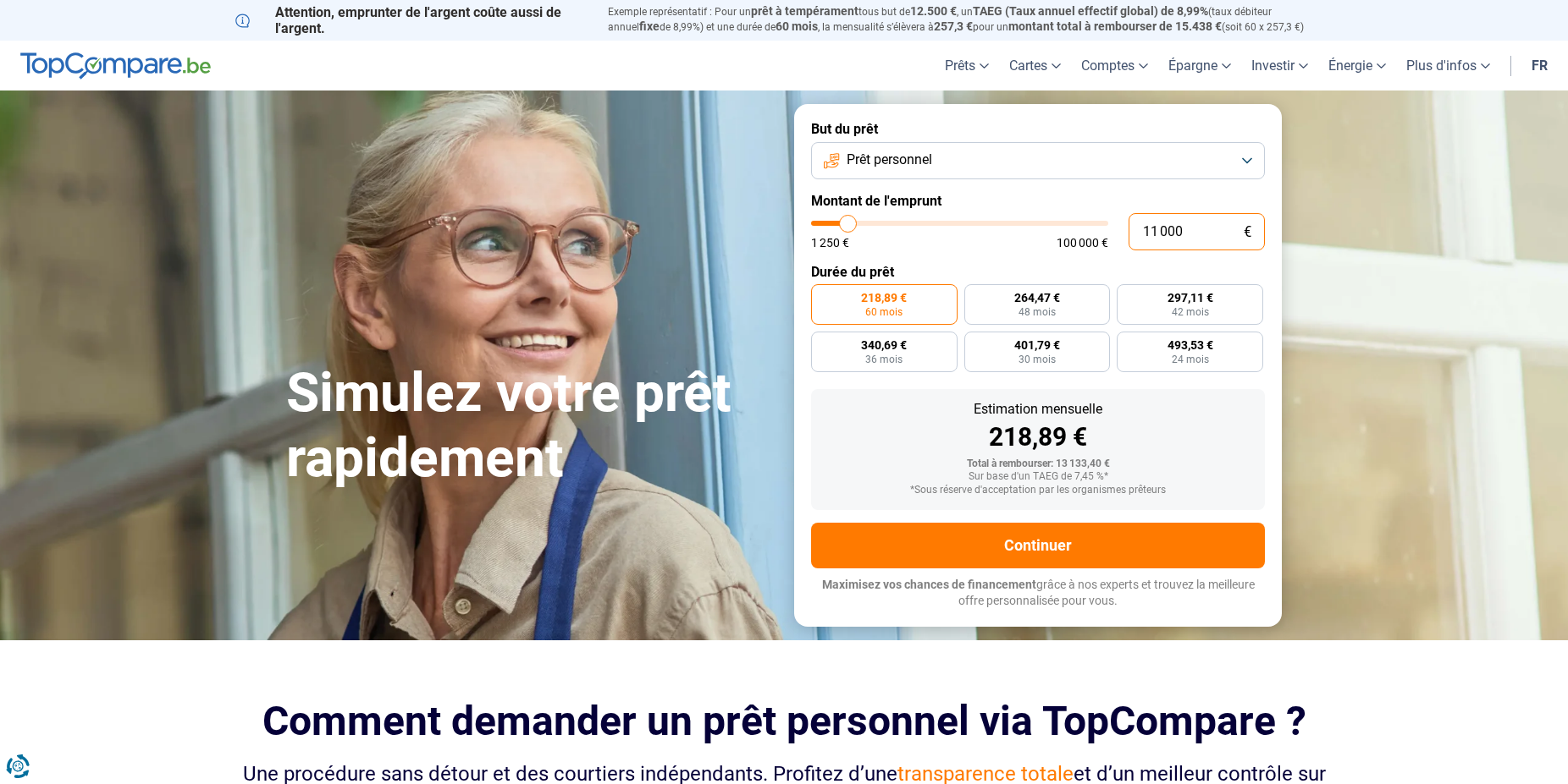
click at [1128, 238] on input "11 000" at bounding box center [1197, 232] width 137 height 37
type input "2"
type input "1250"
type input "20"
type input "1250"
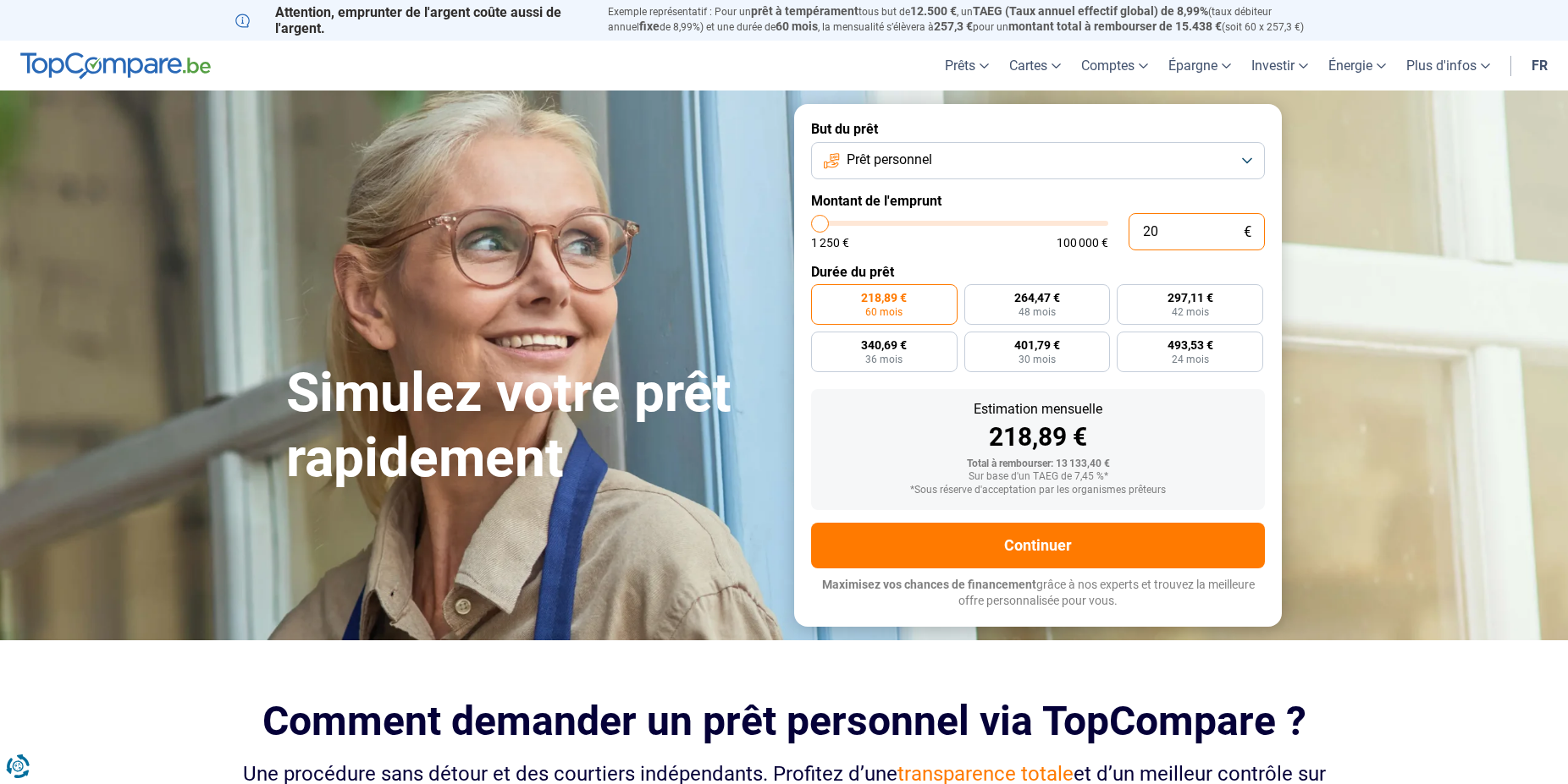
type input "200"
type input "1250"
type input "2 000"
type input "2000"
type input "20 000"
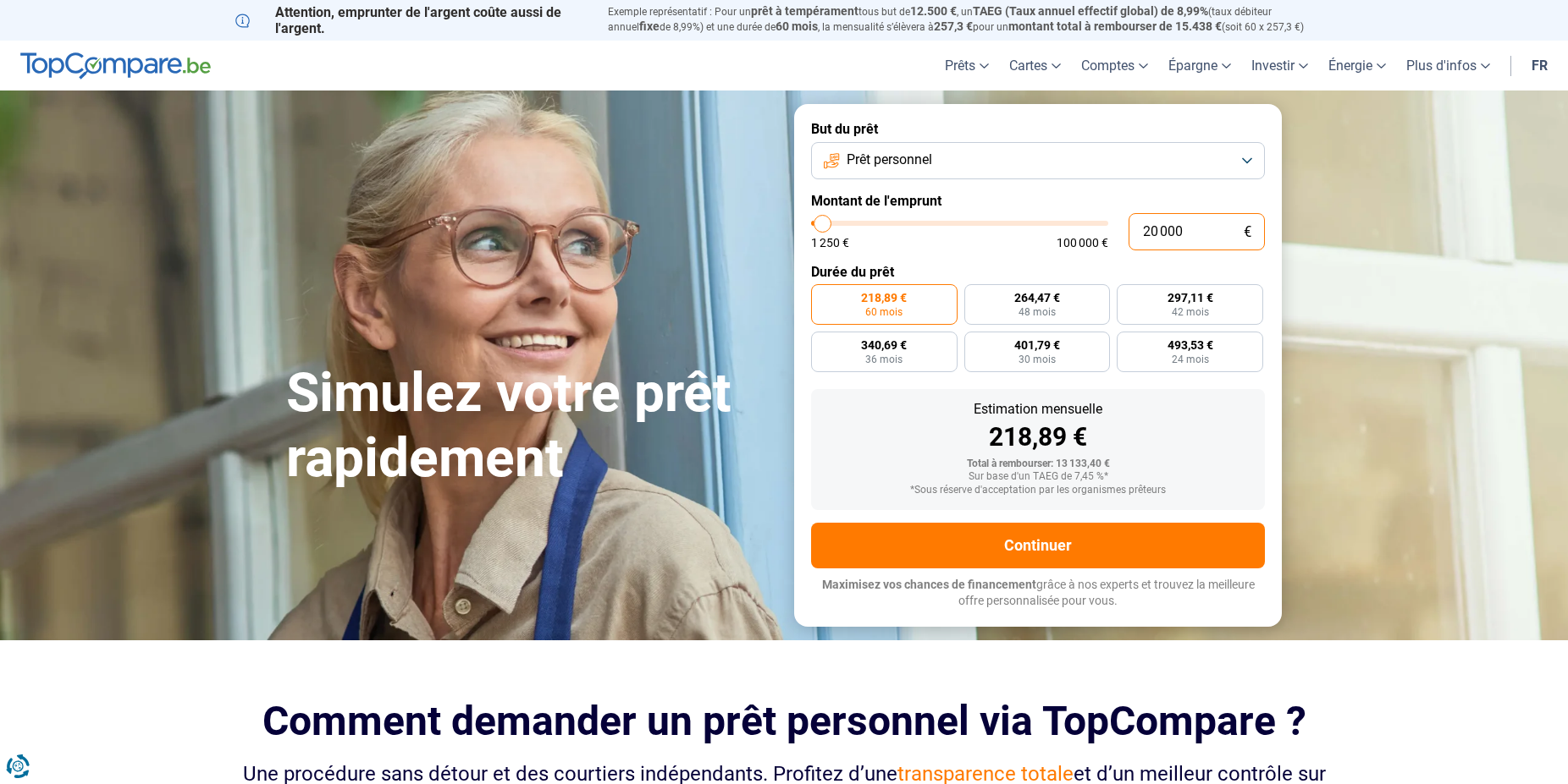
type input "20000"
radio input "false"
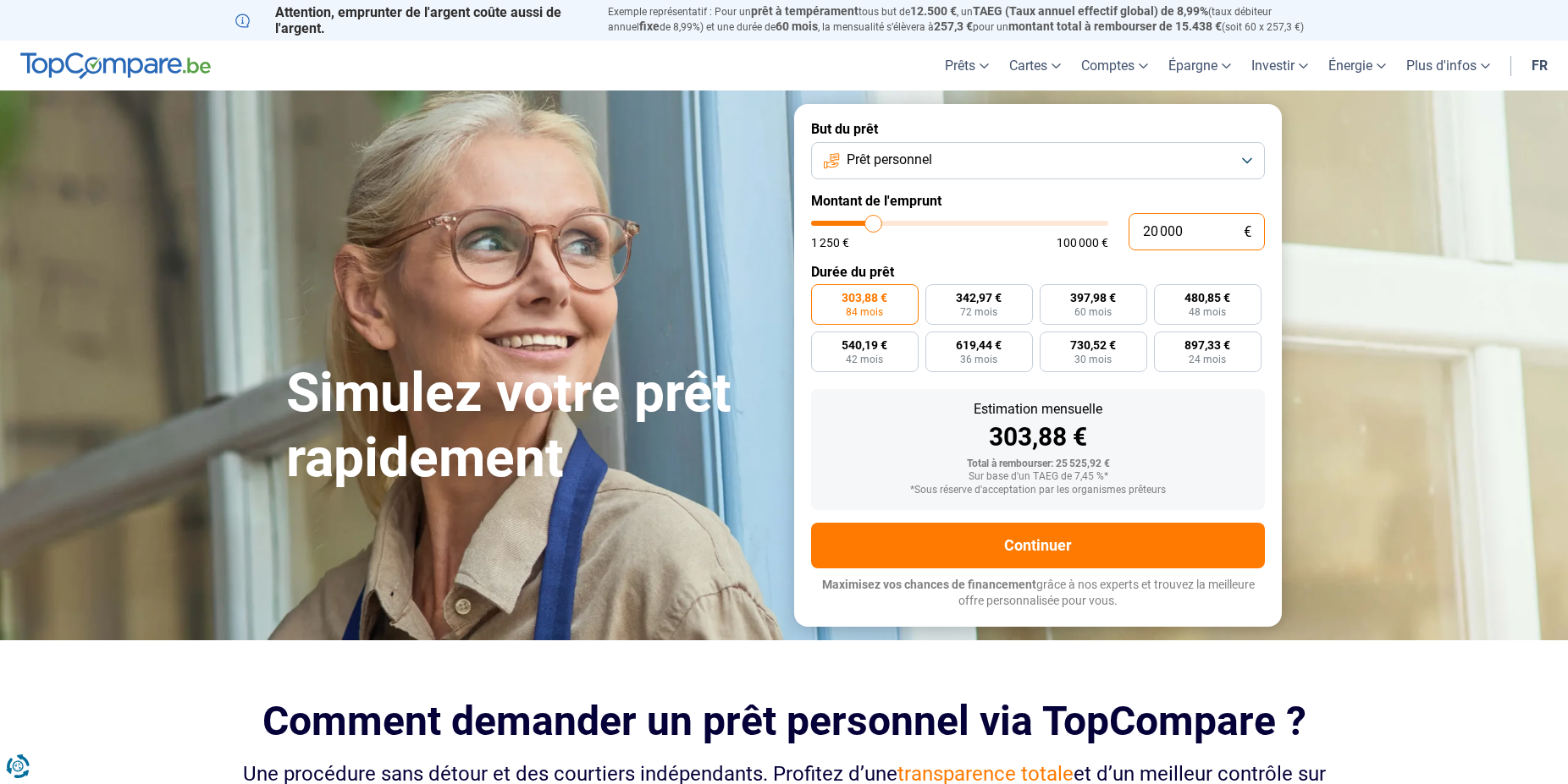
type input "2 000"
type input "2000"
type input "200"
type input "1250"
type input "20"
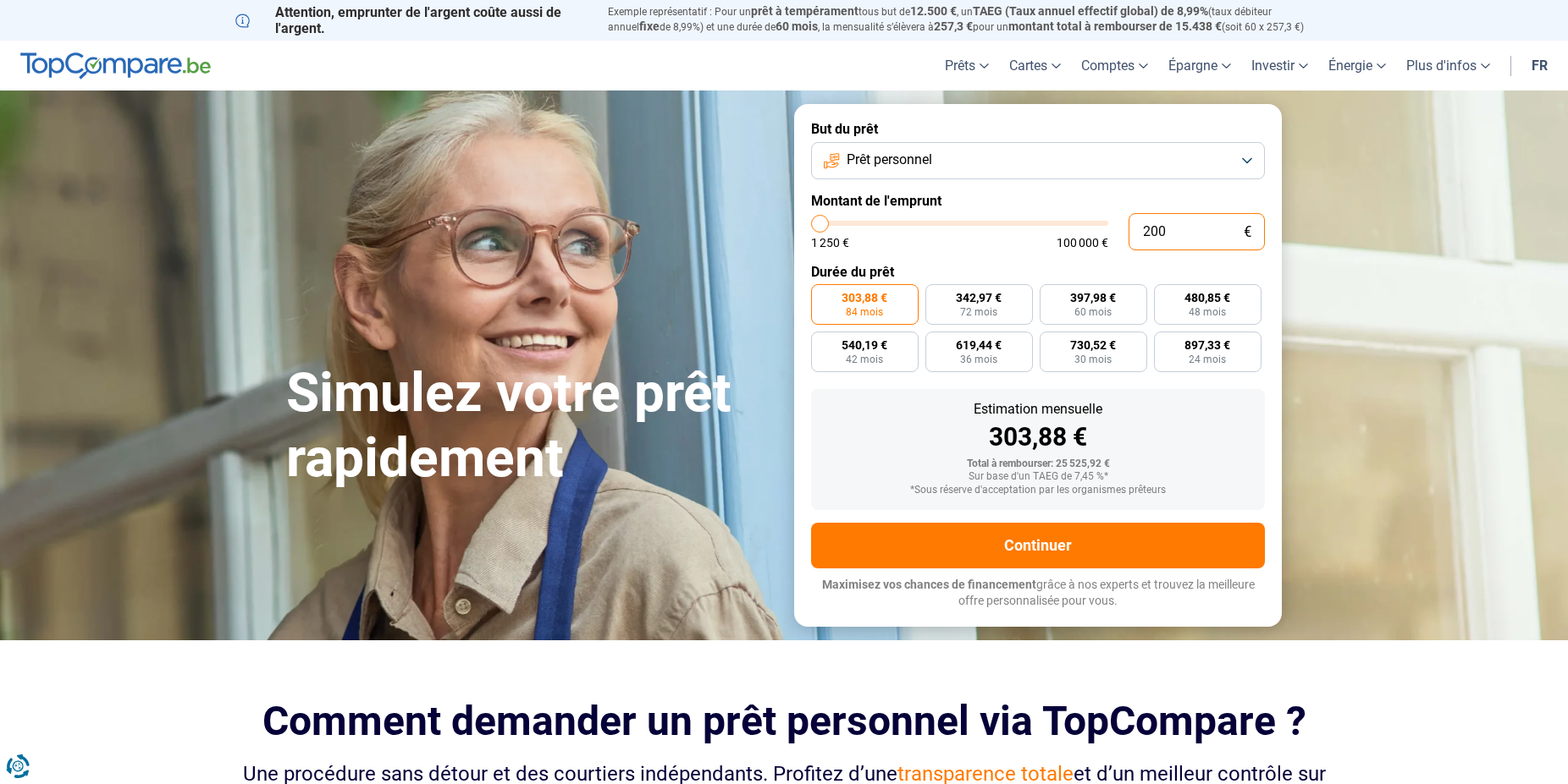
type input "1250"
type input "2"
type input "1250"
type input "0"
type input "1250"
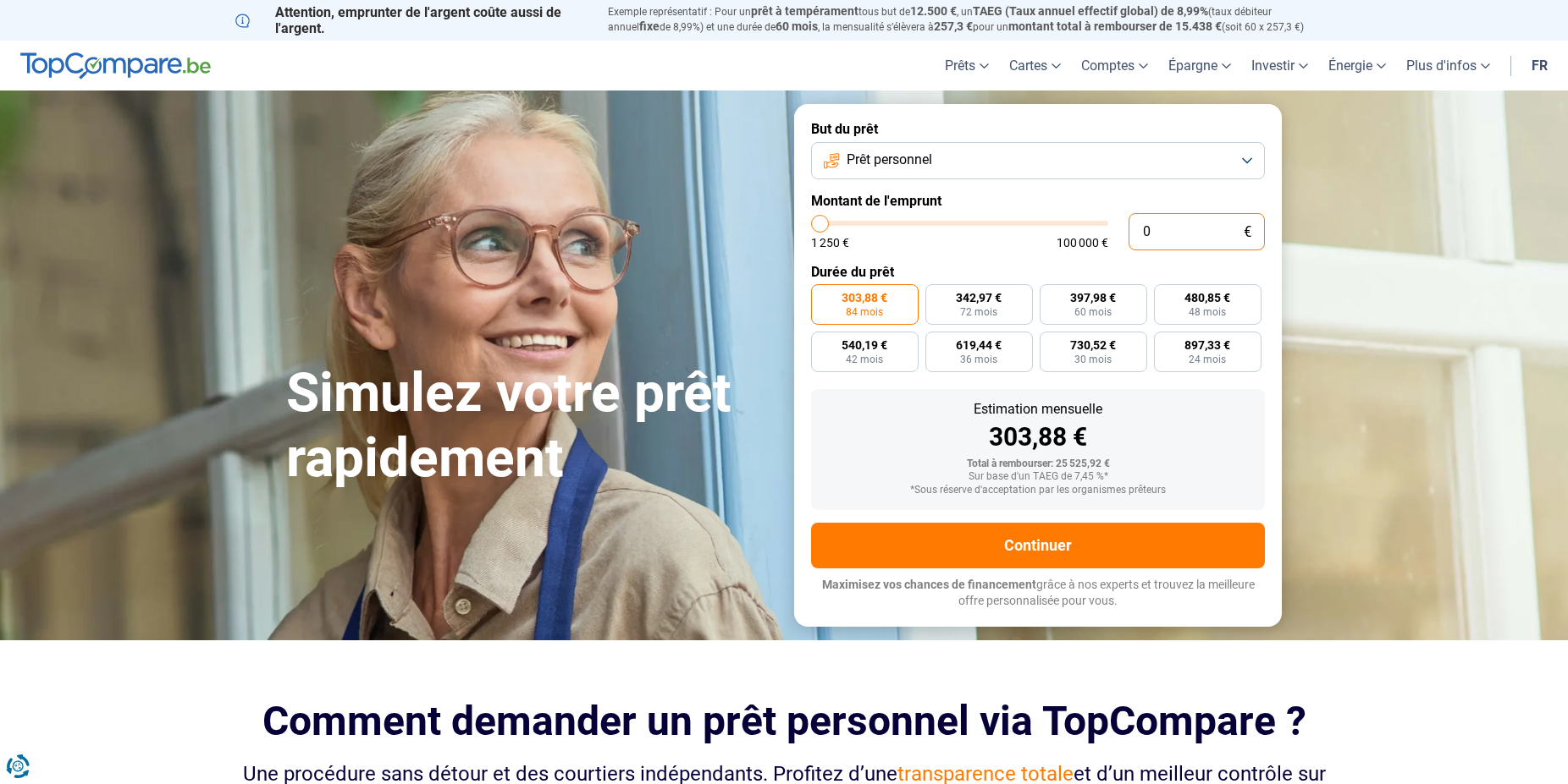
type input "1"
type input "1250"
type input "15"
type input "1250"
type input "150"
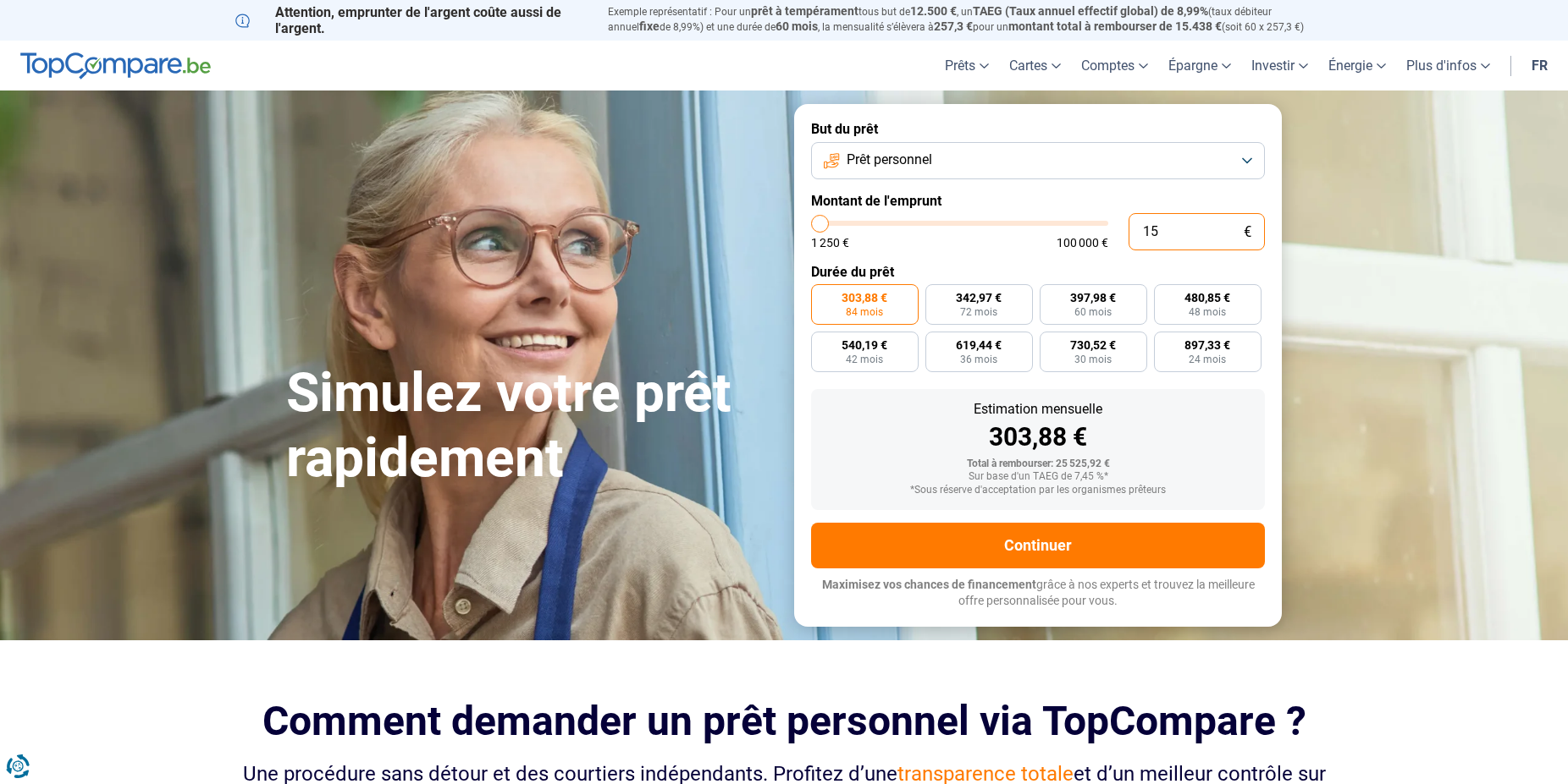
type input "1250"
type input "1 500"
type input "1500"
type input "15 000"
type input "15000"
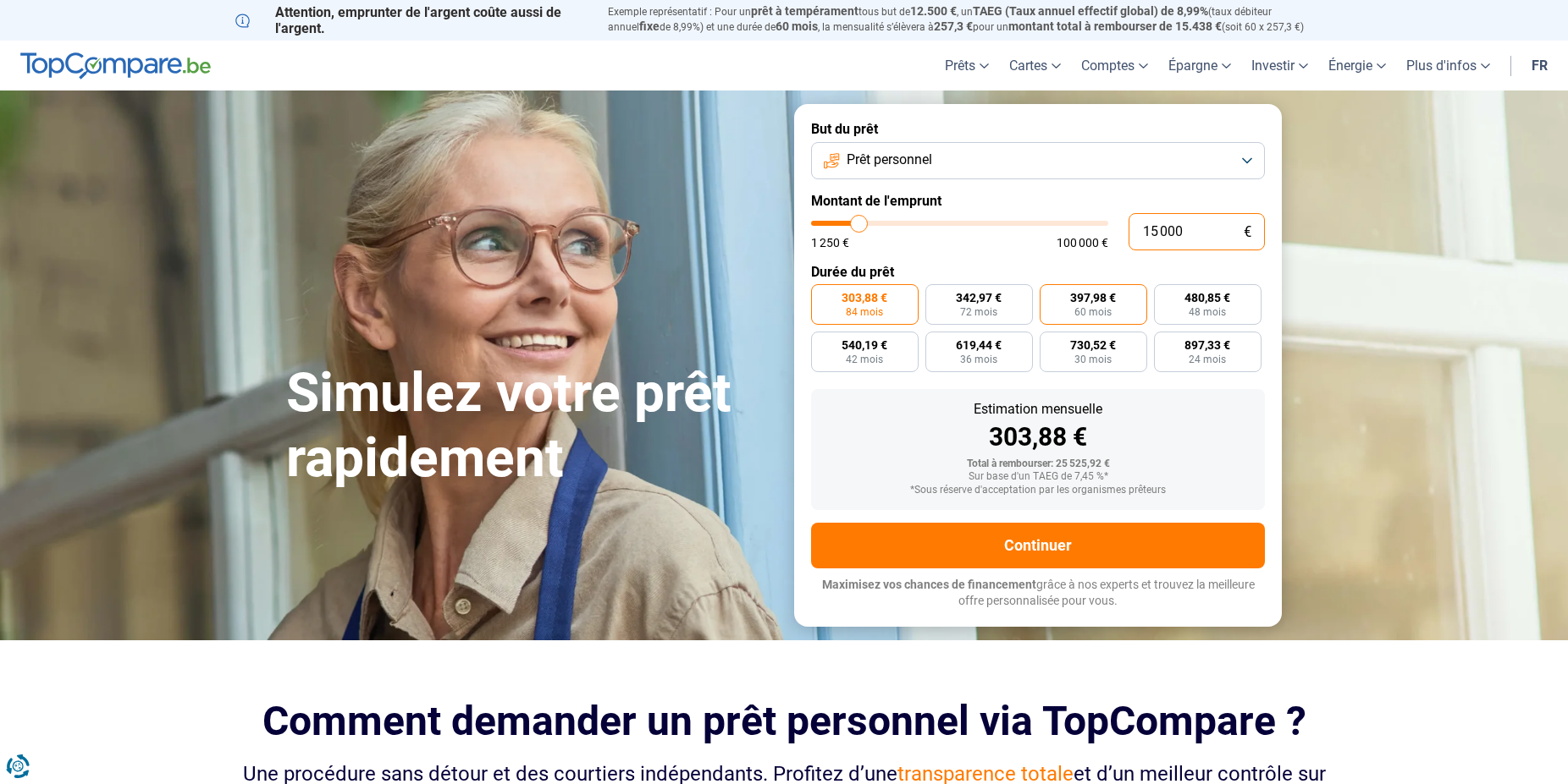
radio input "true"
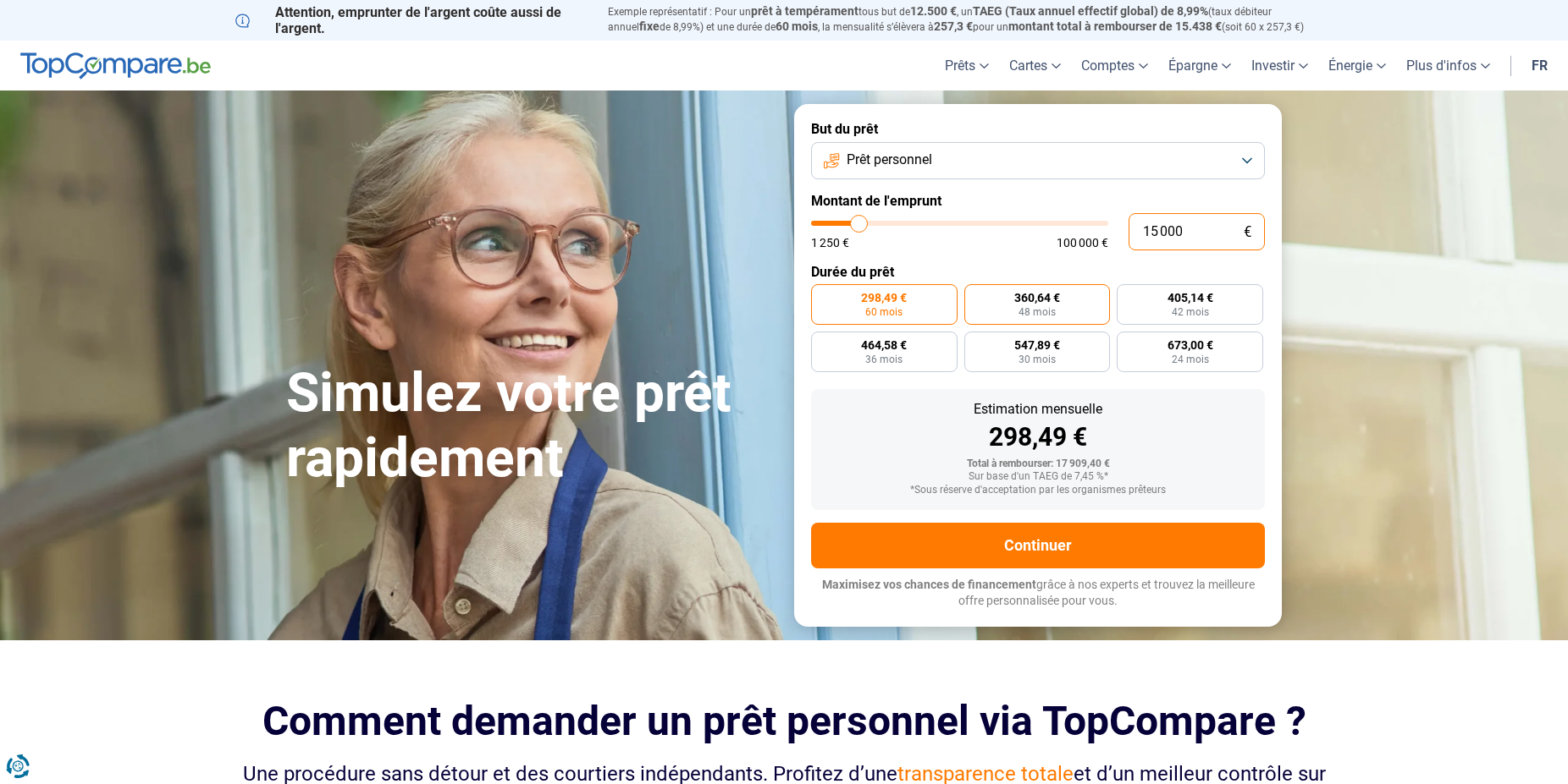
type input "15 000"
click at [1013, 306] on label "360,64 € 48 mois" at bounding box center [1037, 305] width 146 height 41
click at [975, 295] on input "360,64 € 48 mois" at bounding box center [970, 290] width 11 height 11
radio input "true"
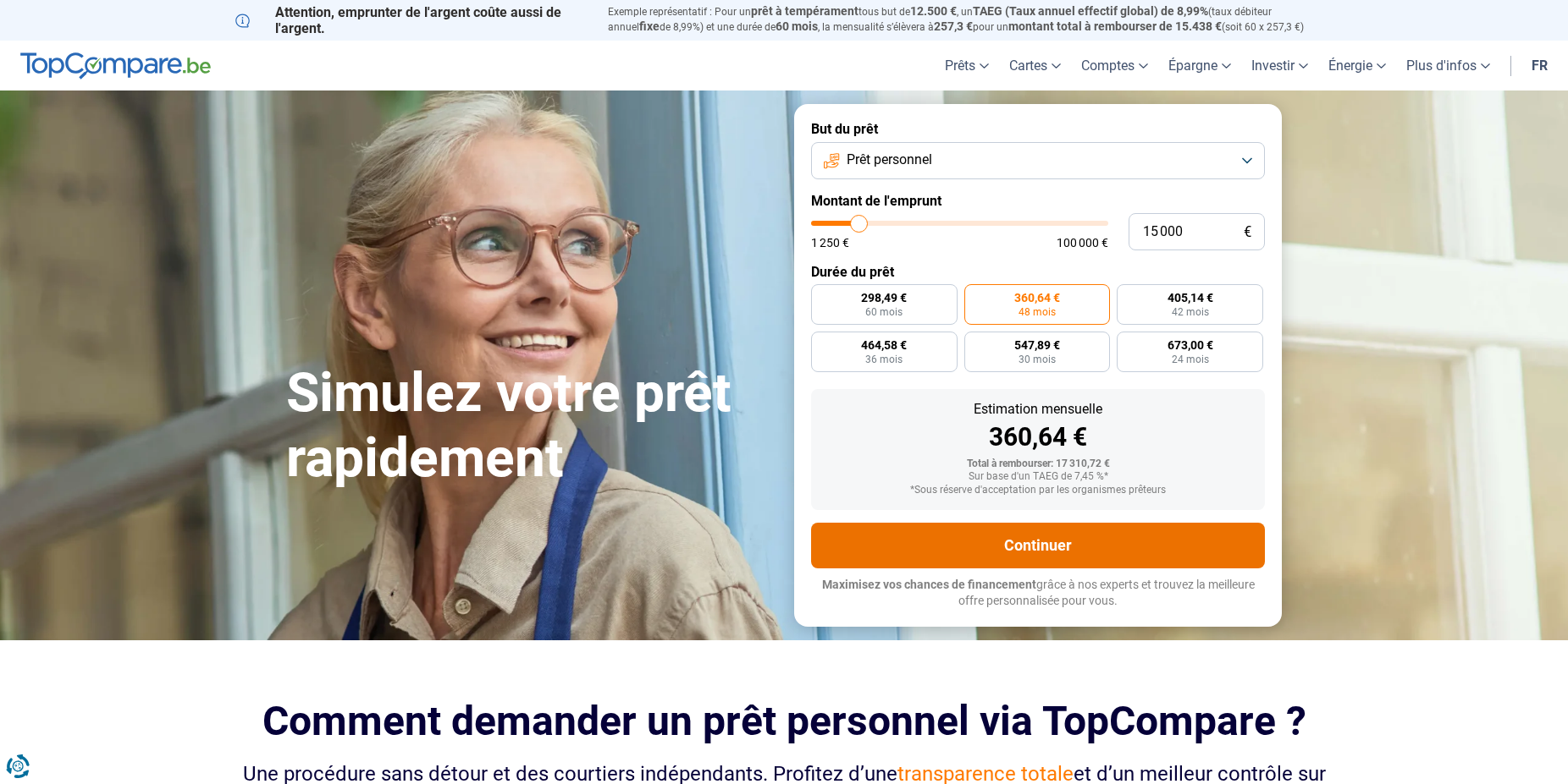
click at [1002, 541] on button "Continuer" at bounding box center [1038, 546] width 454 height 46
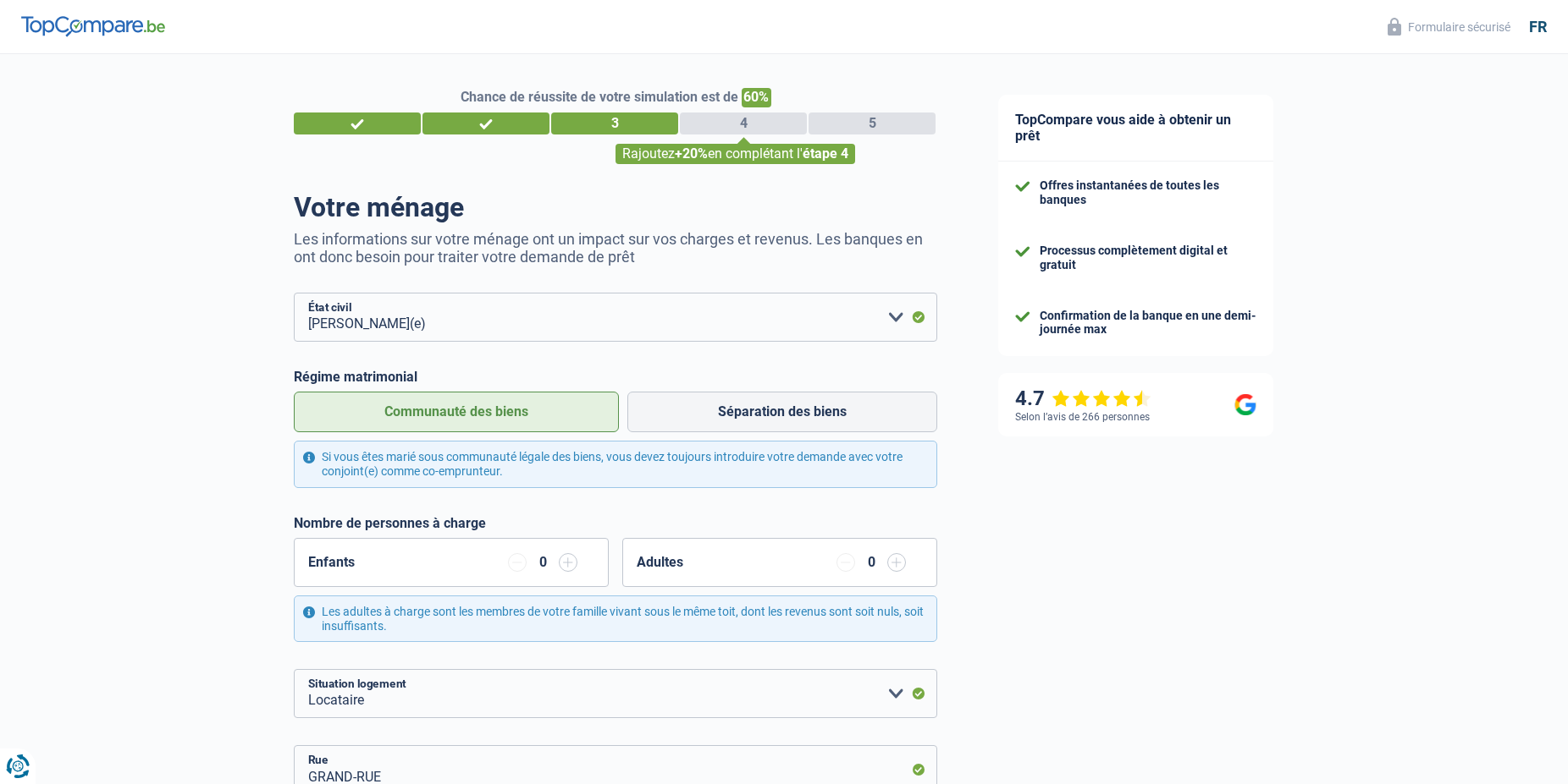
select select "married"
select select "rents"
select select "LU"
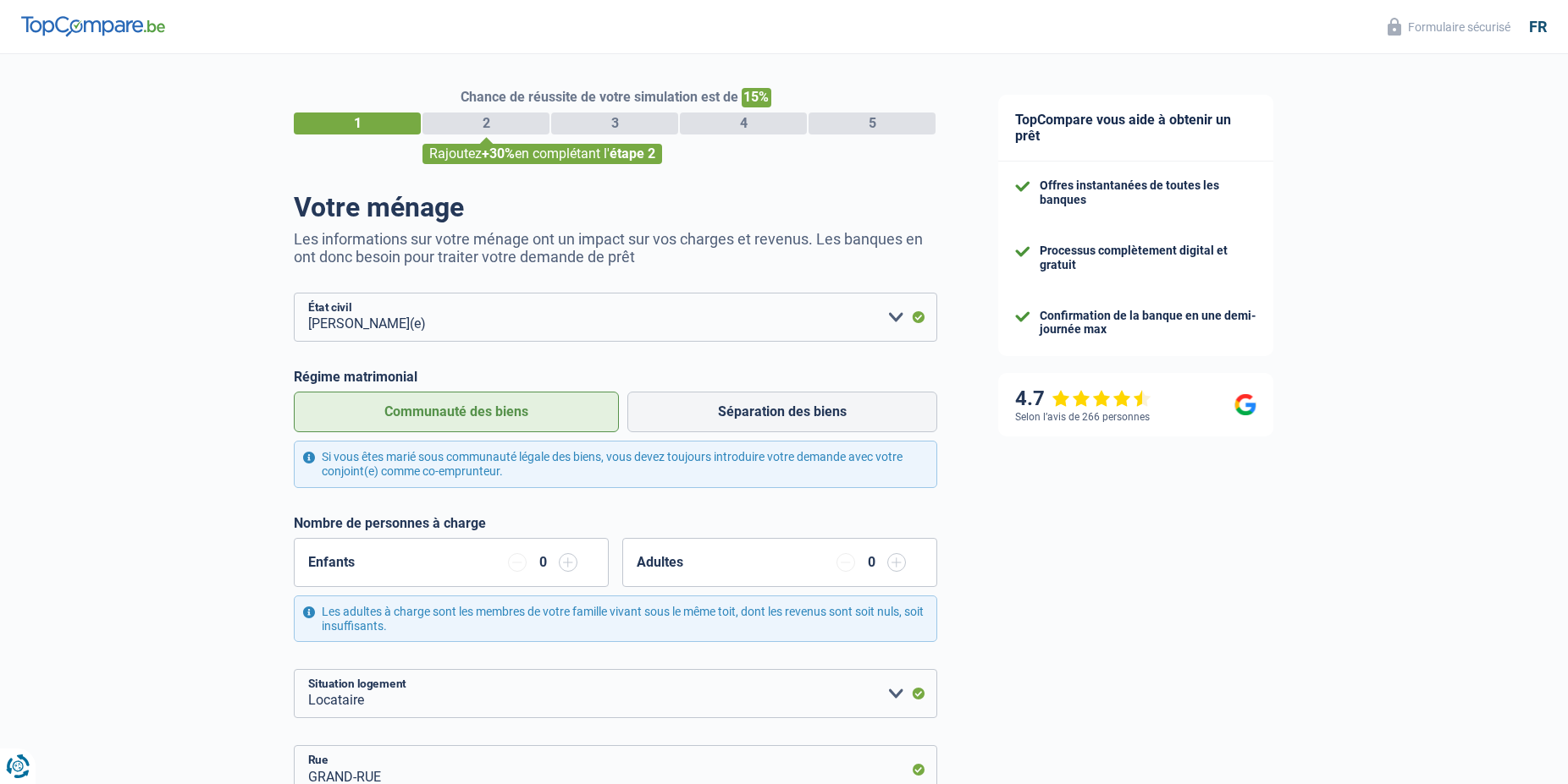
select select "married"
select select "rents"
select select "LU"
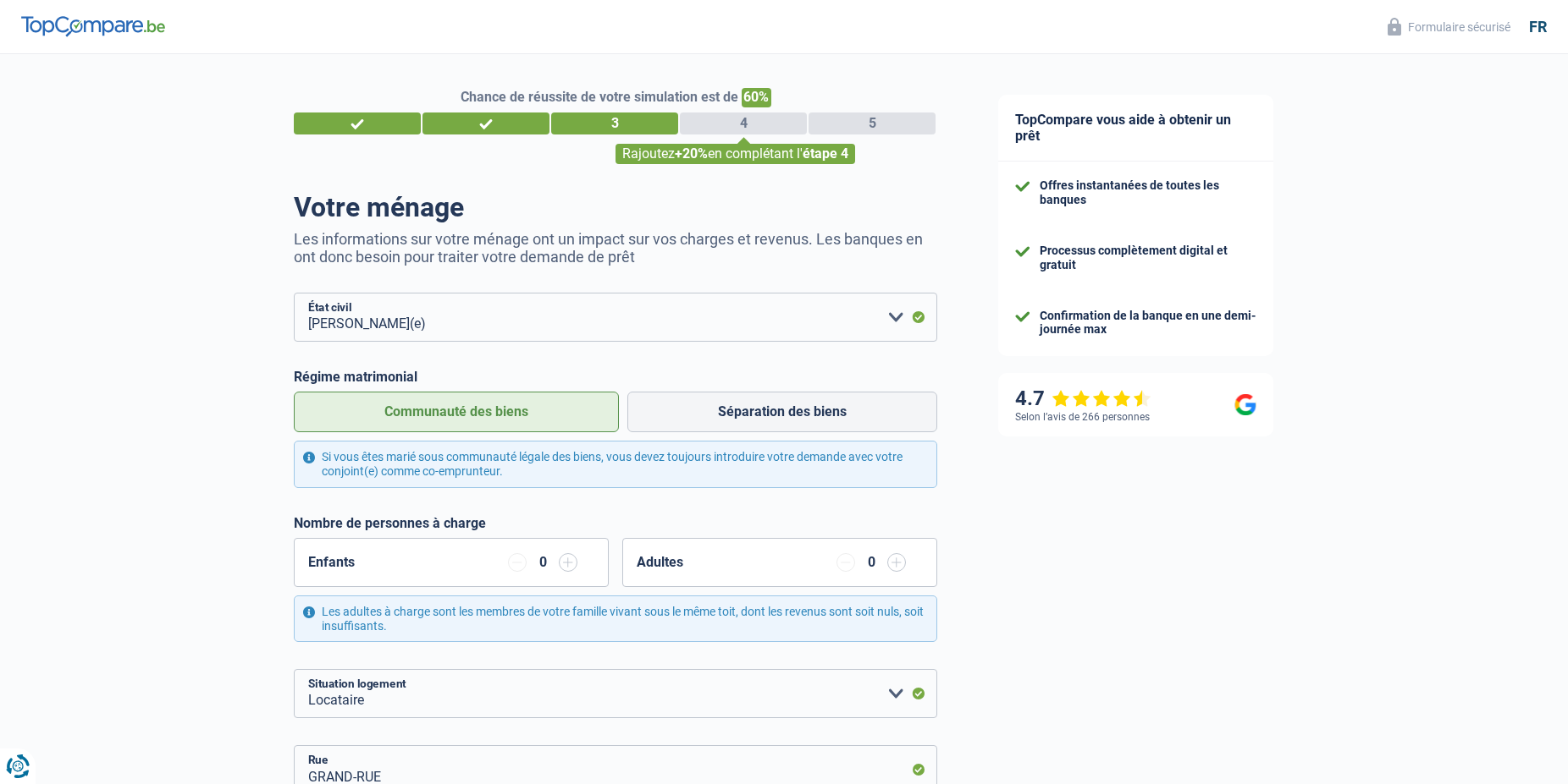
click at [353, 118] on div "1" at bounding box center [357, 123] width 127 height 22
click at [350, 122] on div "1" at bounding box center [357, 123] width 127 height 22
click at [486, 118] on div "2" at bounding box center [486, 123] width 127 height 22
click at [597, 119] on div "3" at bounding box center [614, 123] width 127 height 22
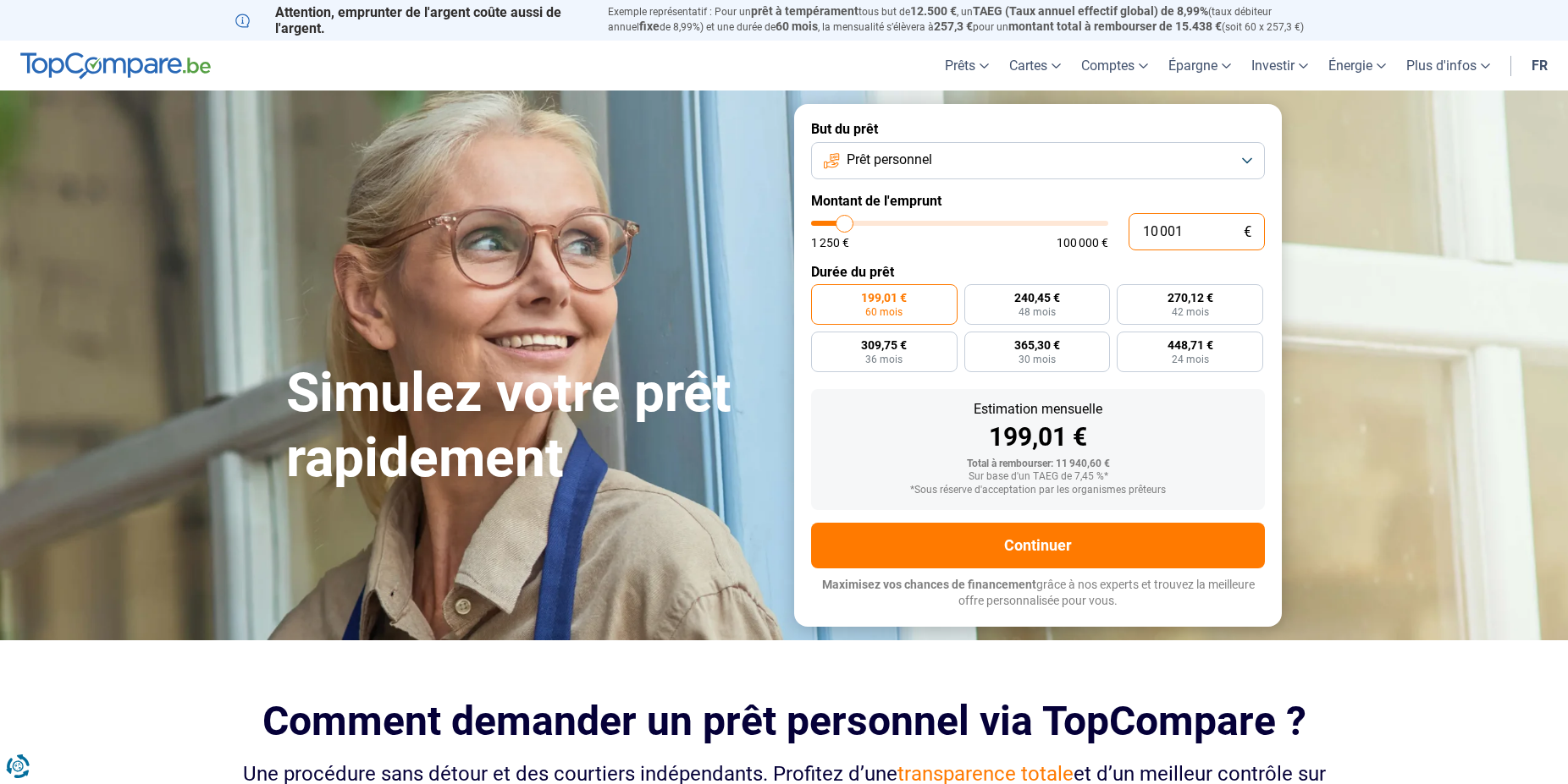
drag, startPoint x: 1190, startPoint y: 227, endPoint x: 1079, endPoint y: 246, distance: 112.6
click at [1128, 246] on input "10 001" at bounding box center [1197, 232] width 137 height 37
type input "1"
type input "1250"
type input "15"
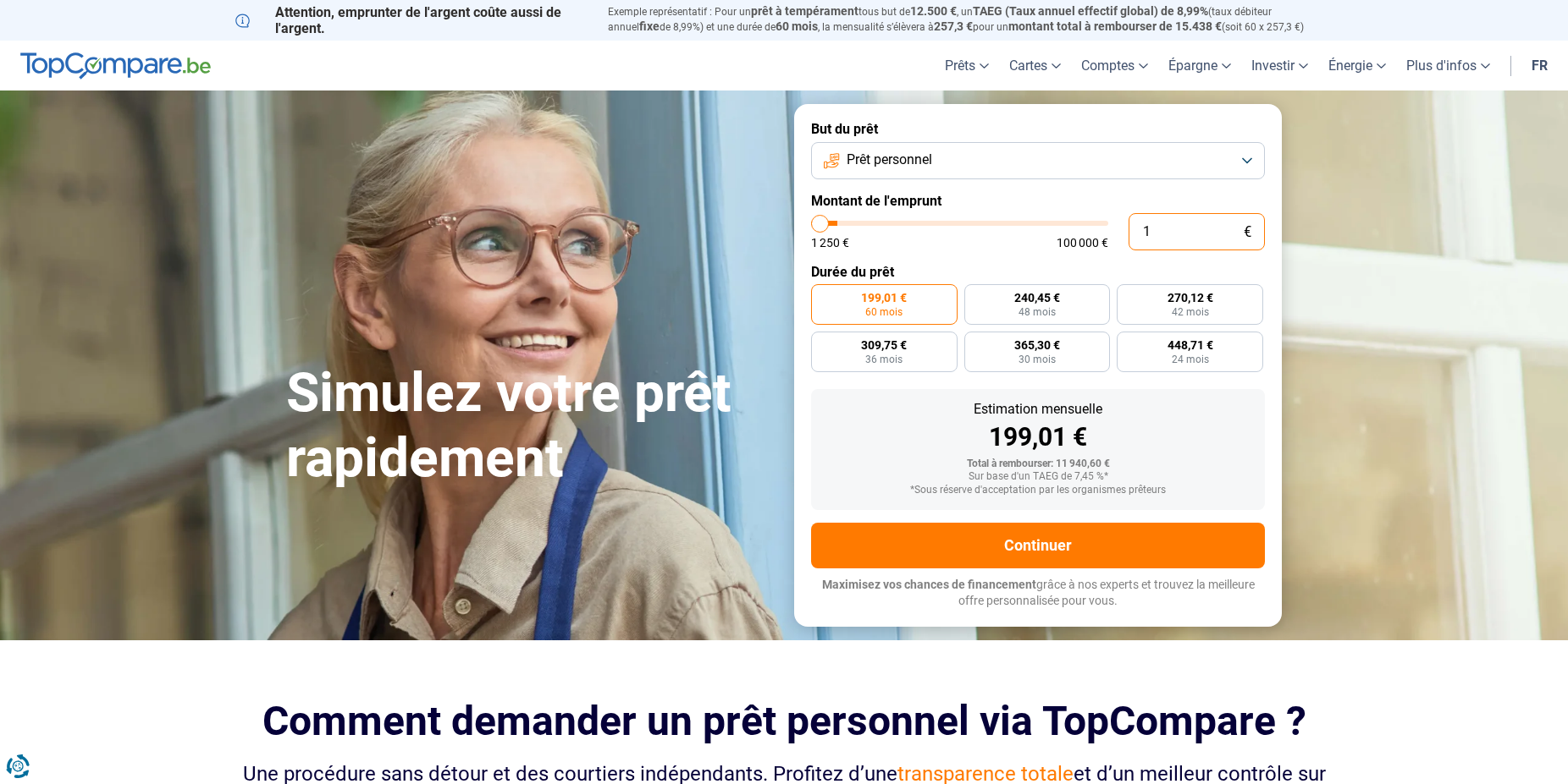
type input "1250"
type input "150"
type input "1250"
type input "1 500"
type input "1500"
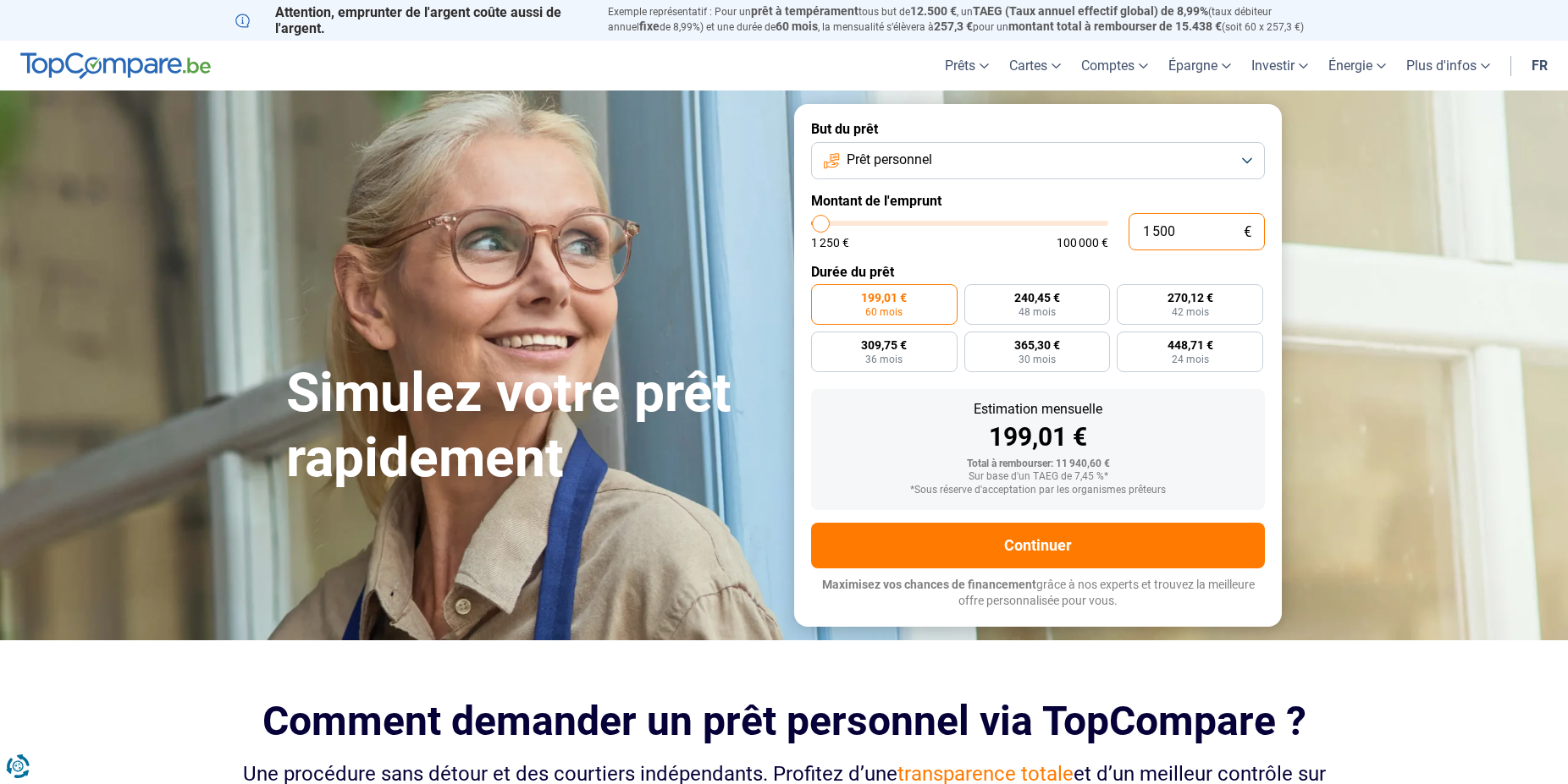
type input "15 000"
type input "15000"
type input "15 000"
click at [1031, 304] on span "360,64 €" at bounding box center [1037, 298] width 46 height 11
click at [975, 295] on input "360,64 € 48 mois" at bounding box center [970, 290] width 11 height 11
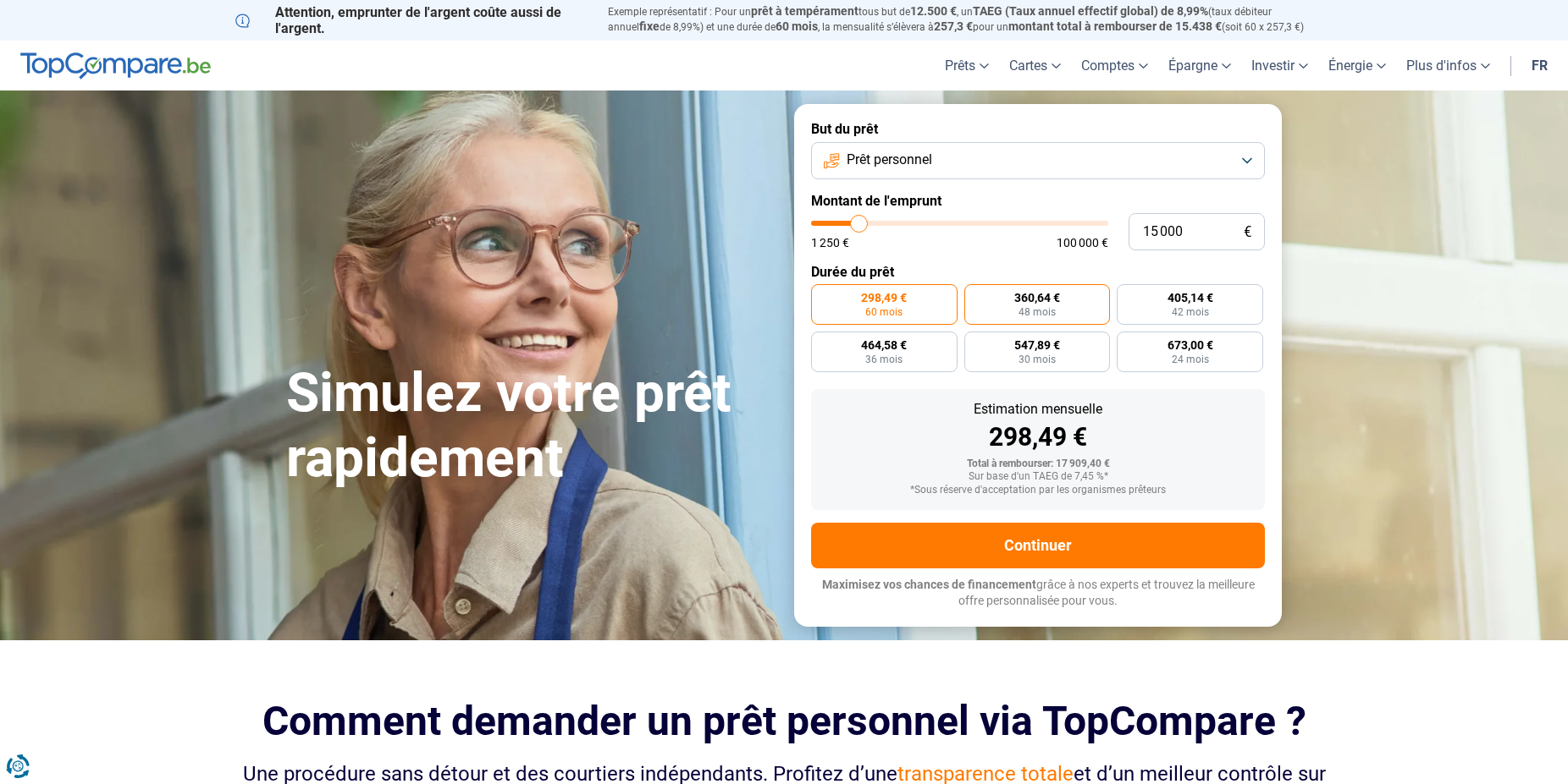
radio input "true"
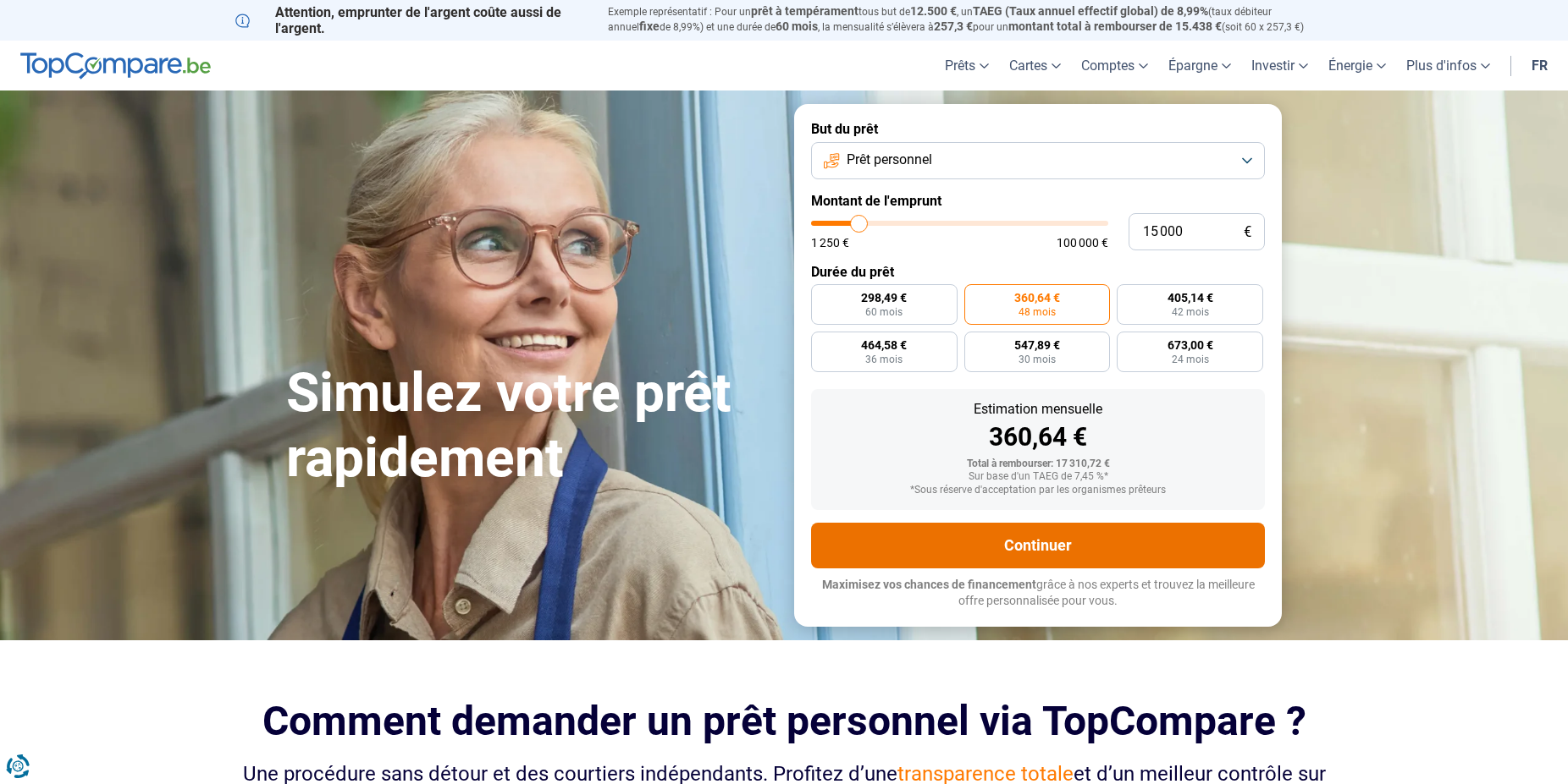
click at [1018, 534] on button "Continuer" at bounding box center [1038, 546] width 454 height 46
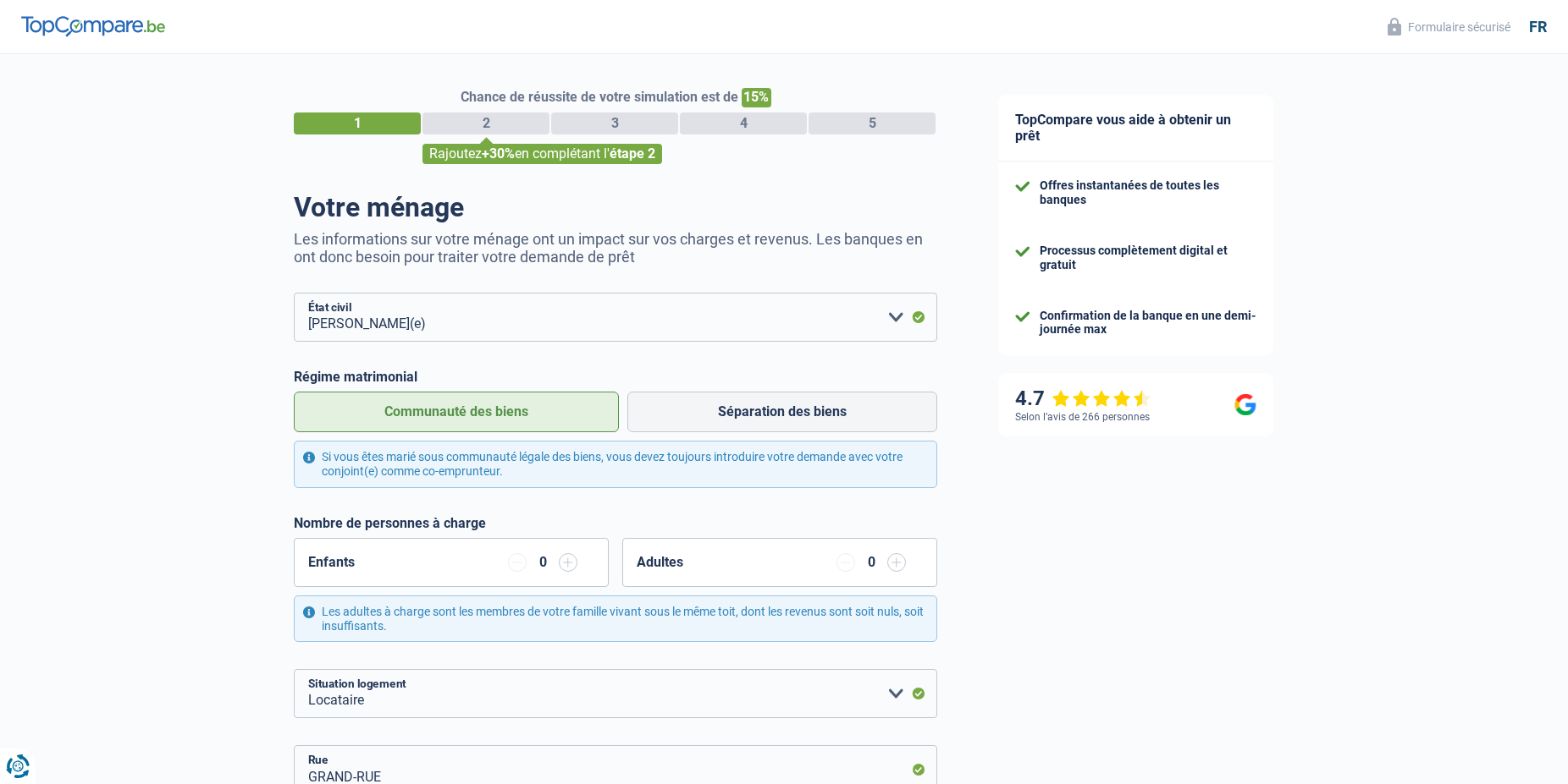
select select "married"
select select "rents"
select select "LU"
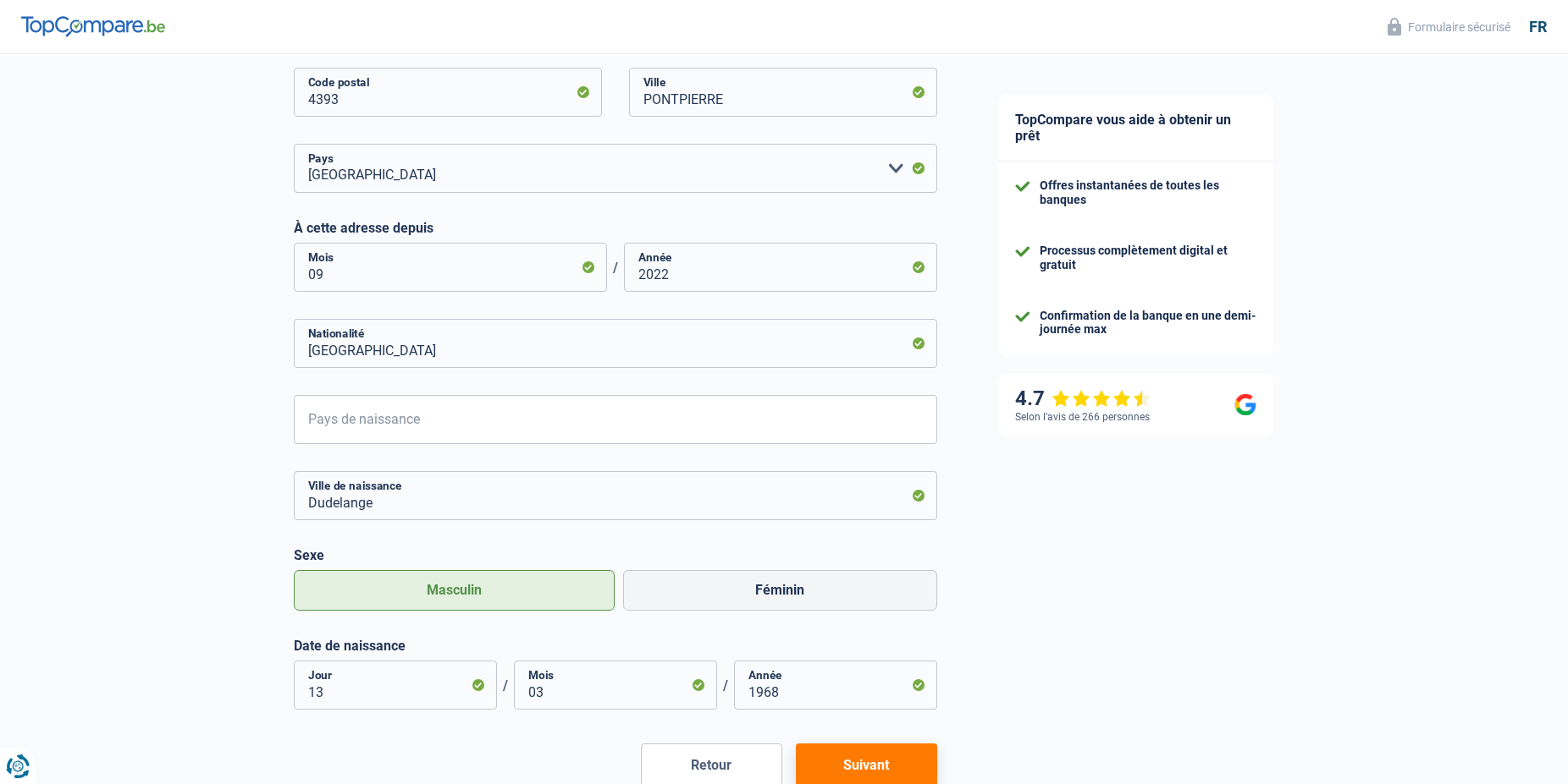
scroll to position [863, 0]
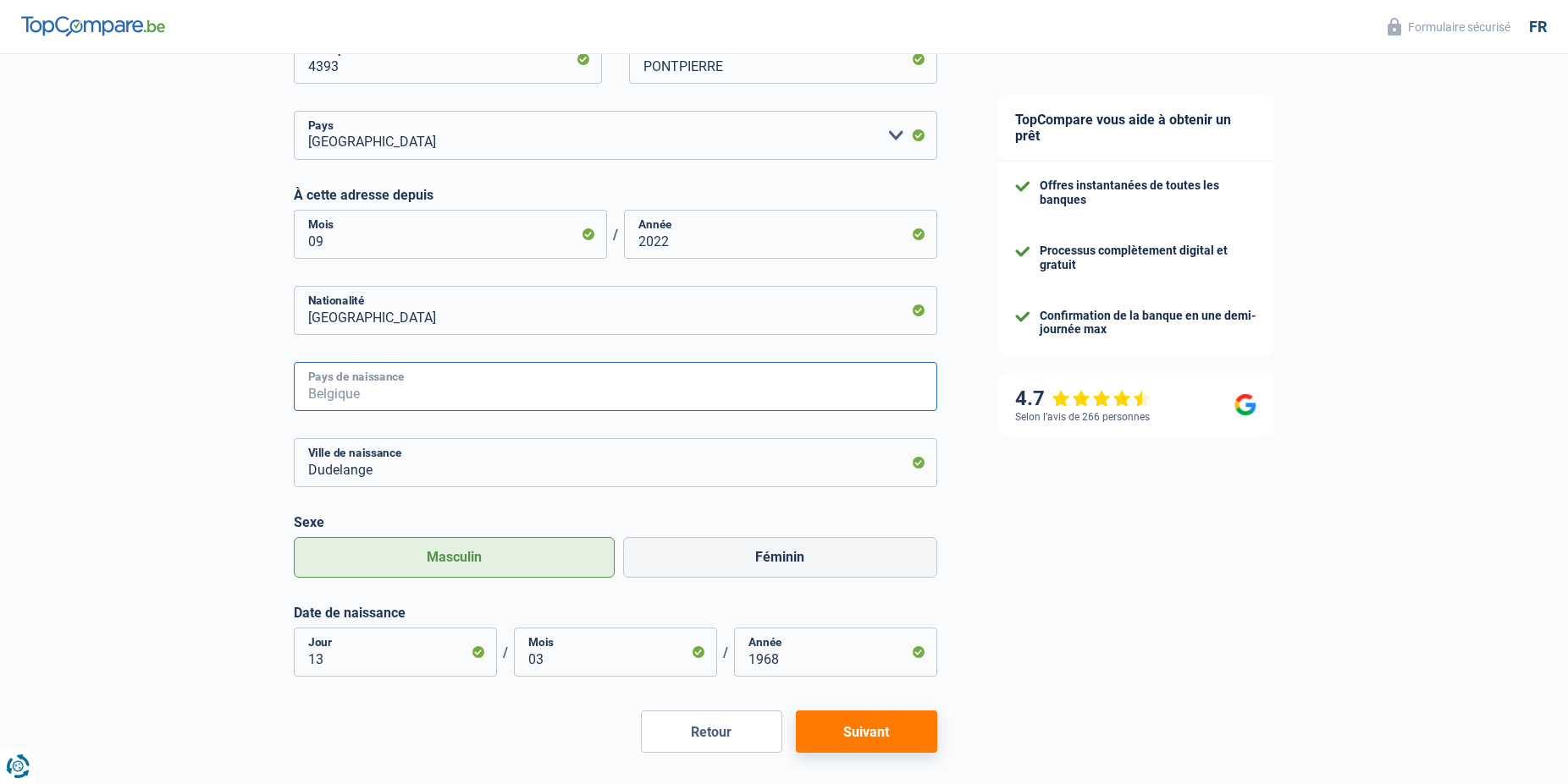
click at [897, 389] on input "Pays de naissance" at bounding box center [615, 387] width 644 height 49
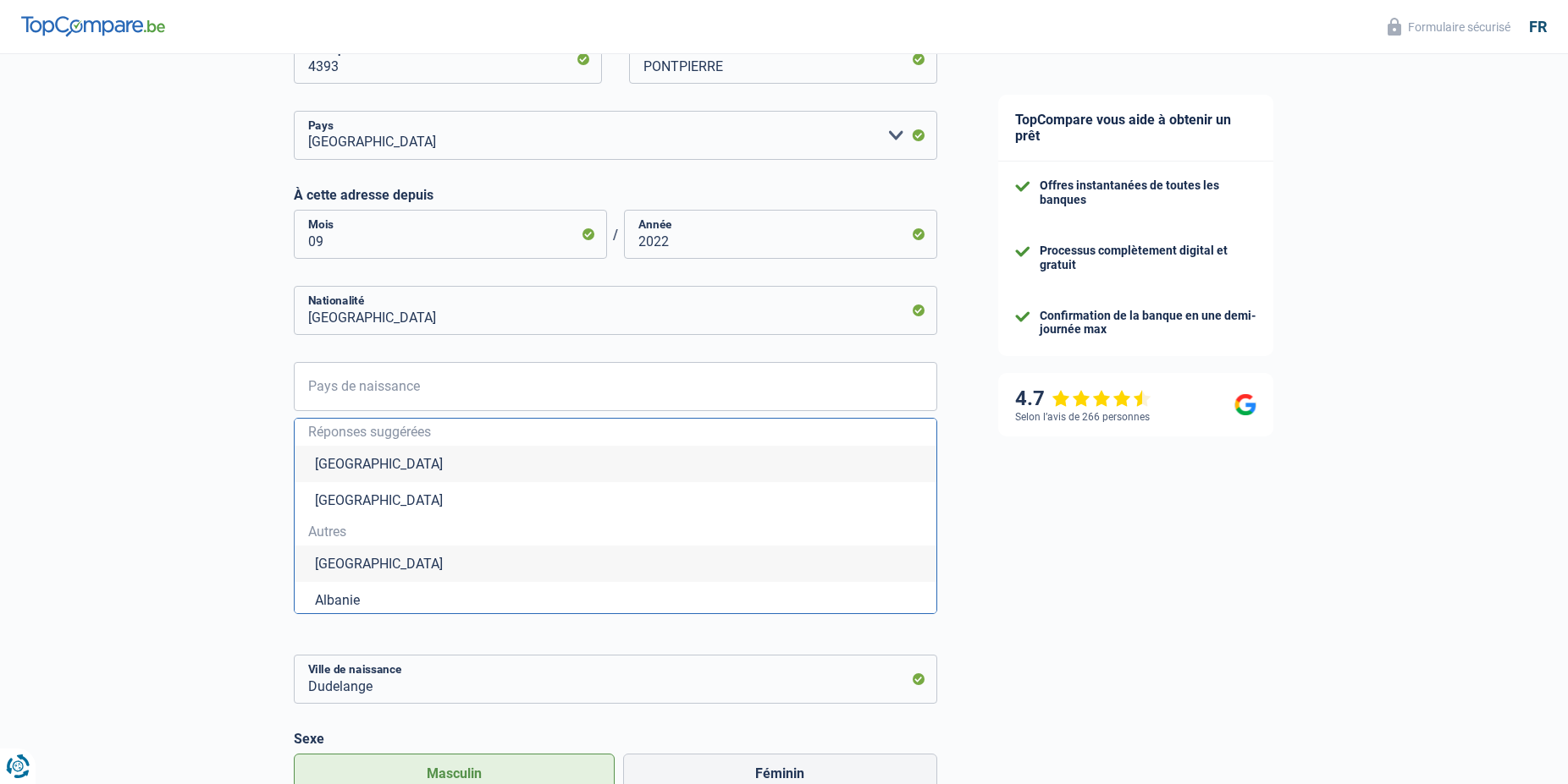
click at [356, 500] on li "Luxembourg" at bounding box center [615, 500] width 642 height 36
type input "Luxembourg"
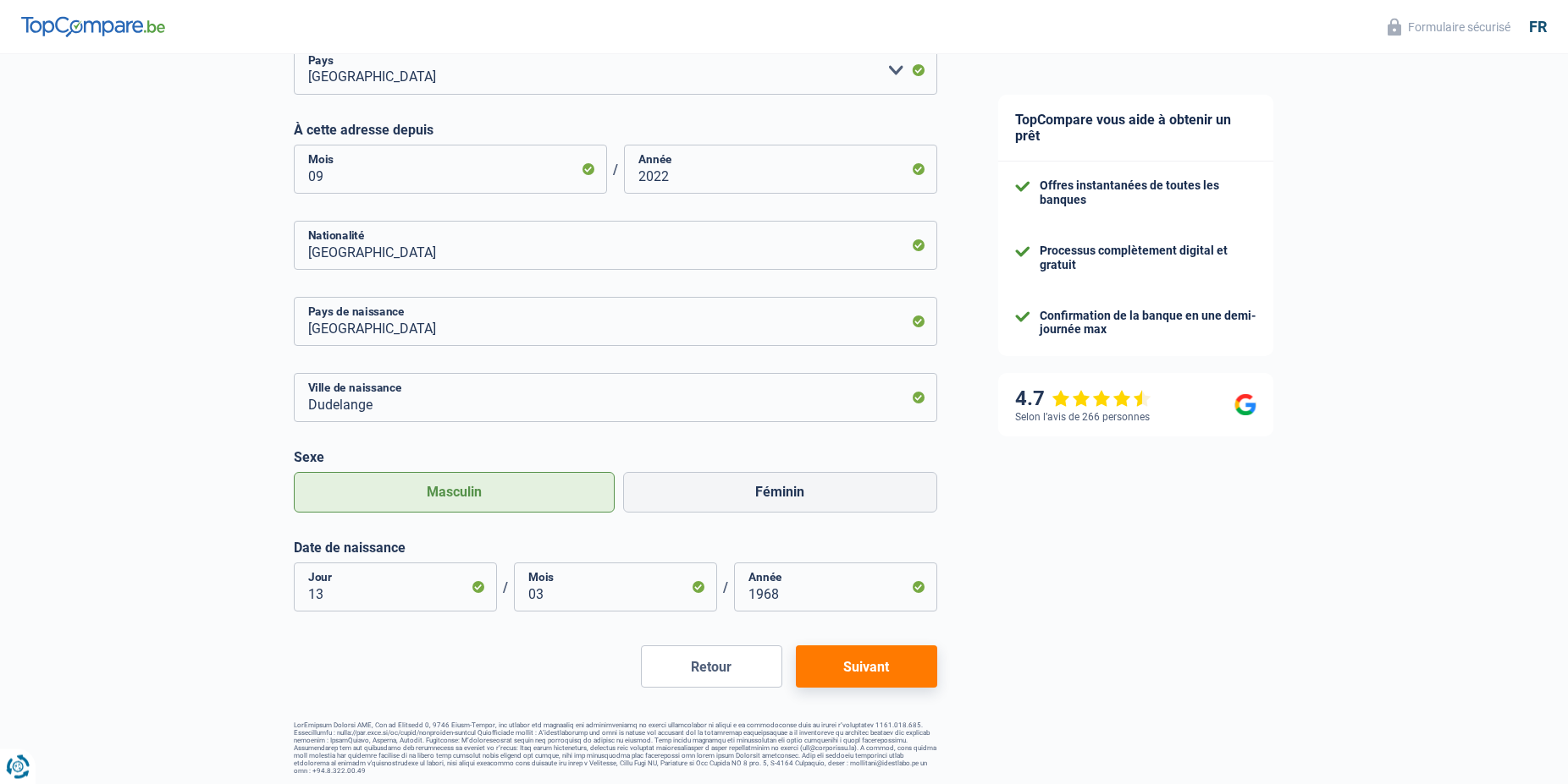
scroll to position [932, 0]
click at [859, 668] on button "Suivant" at bounding box center [866, 663] width 142 height 43
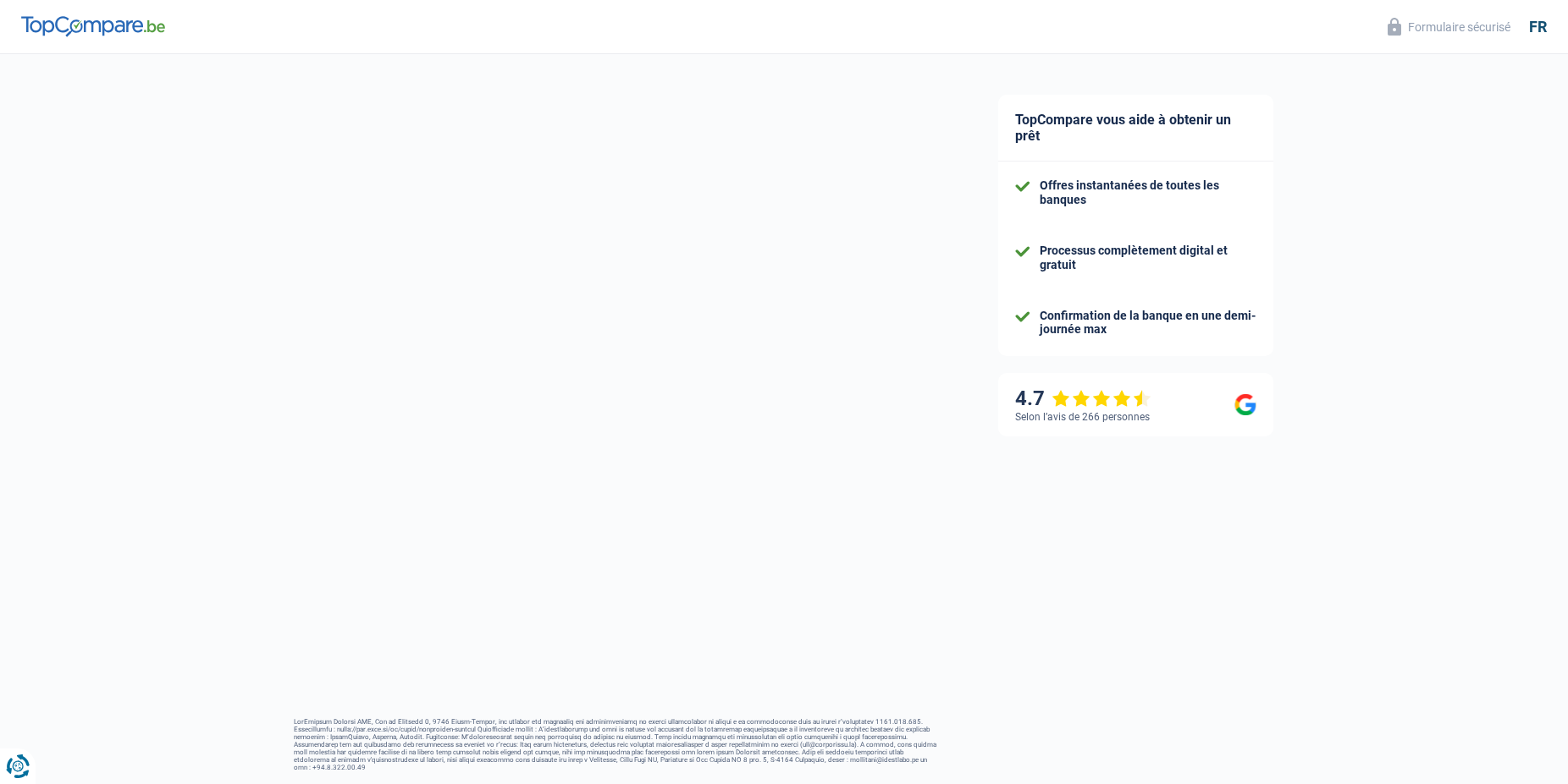
select select "netSalary"
select select "mealVouchers"
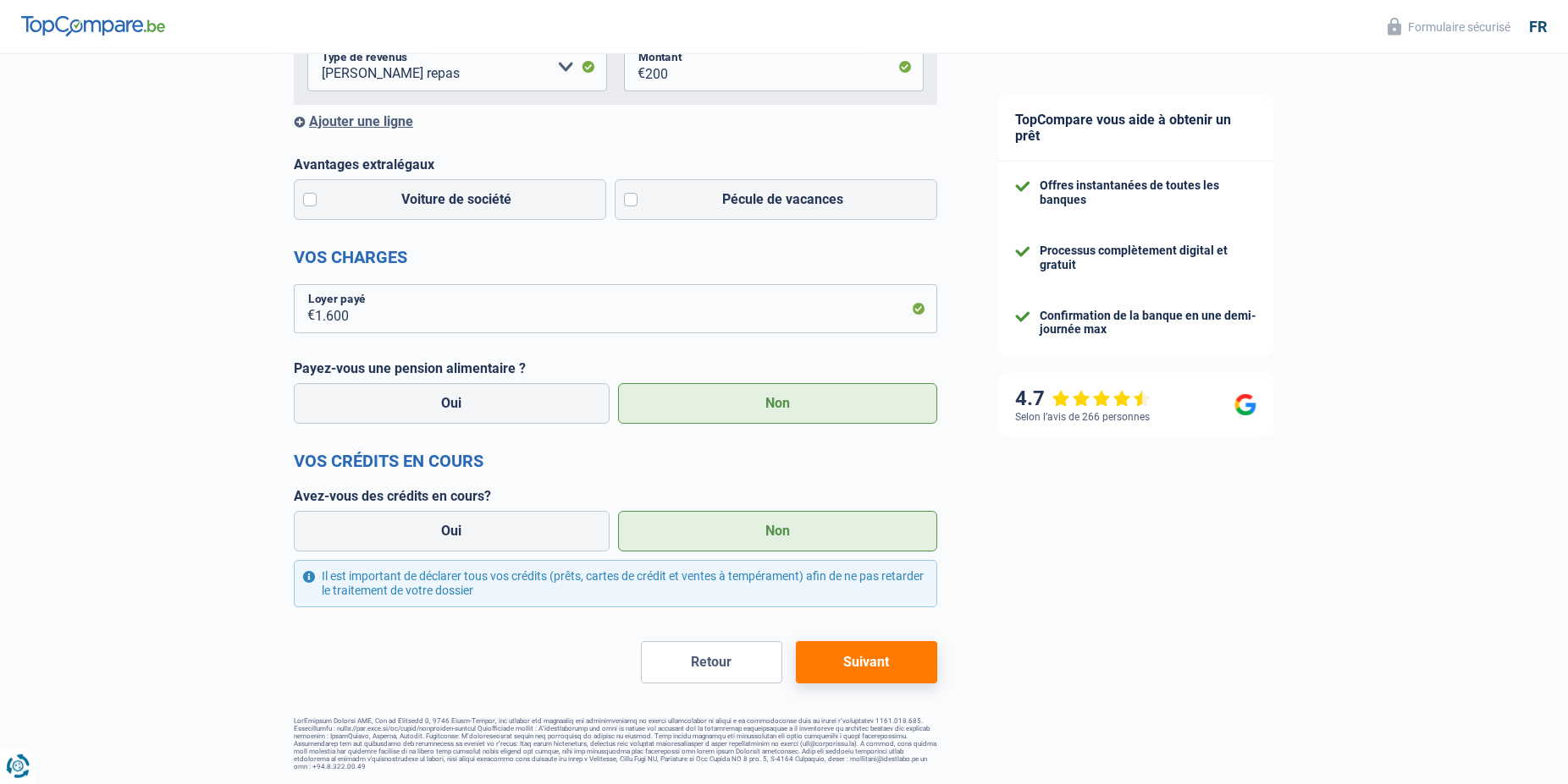
scroll to position [454, 0]
click at [870, 667] on button "Suivant" at bounding box center [866, 663] width 142 height 43
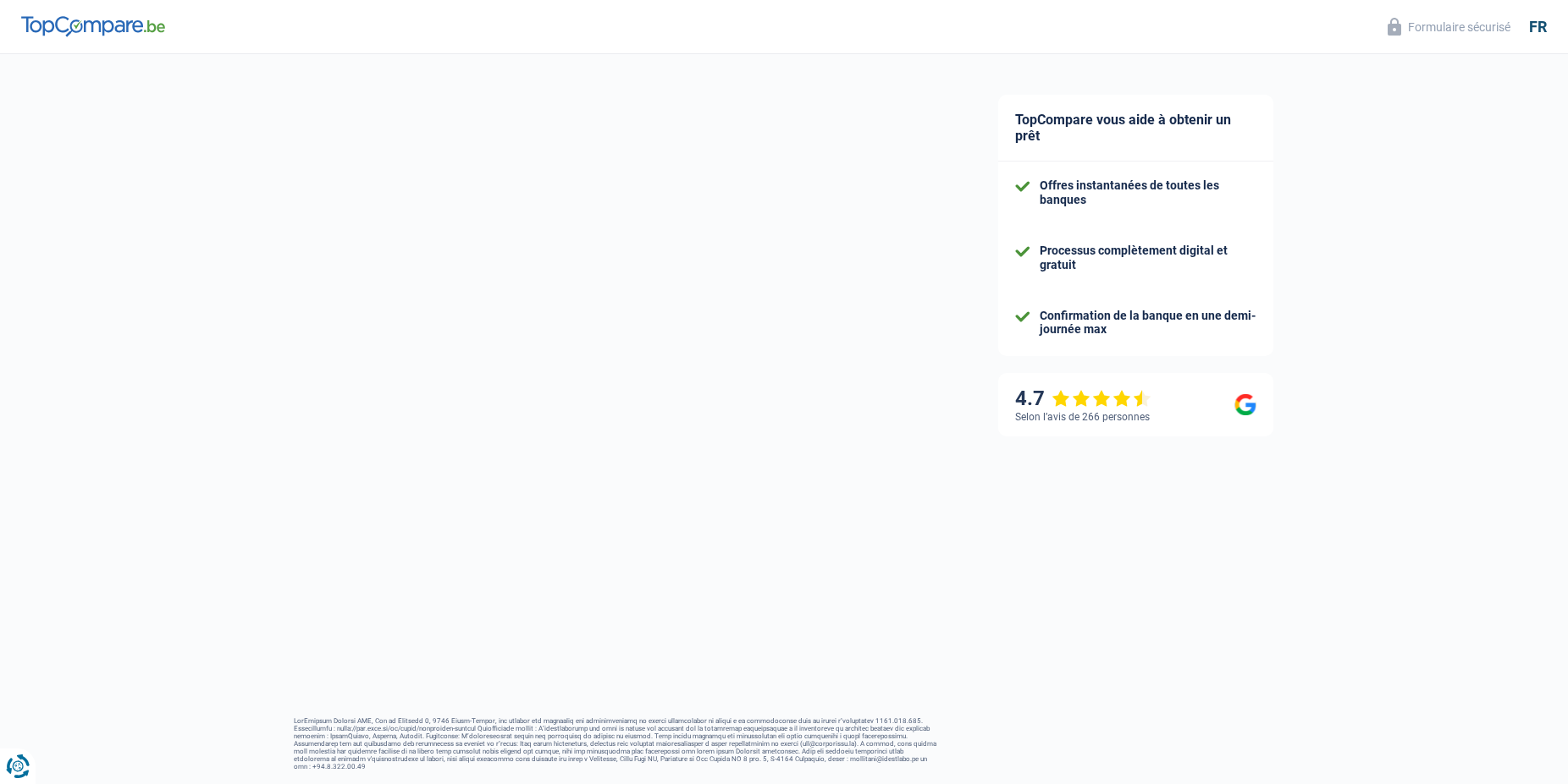
select select "retired"
select select "LU"
select select "pension"
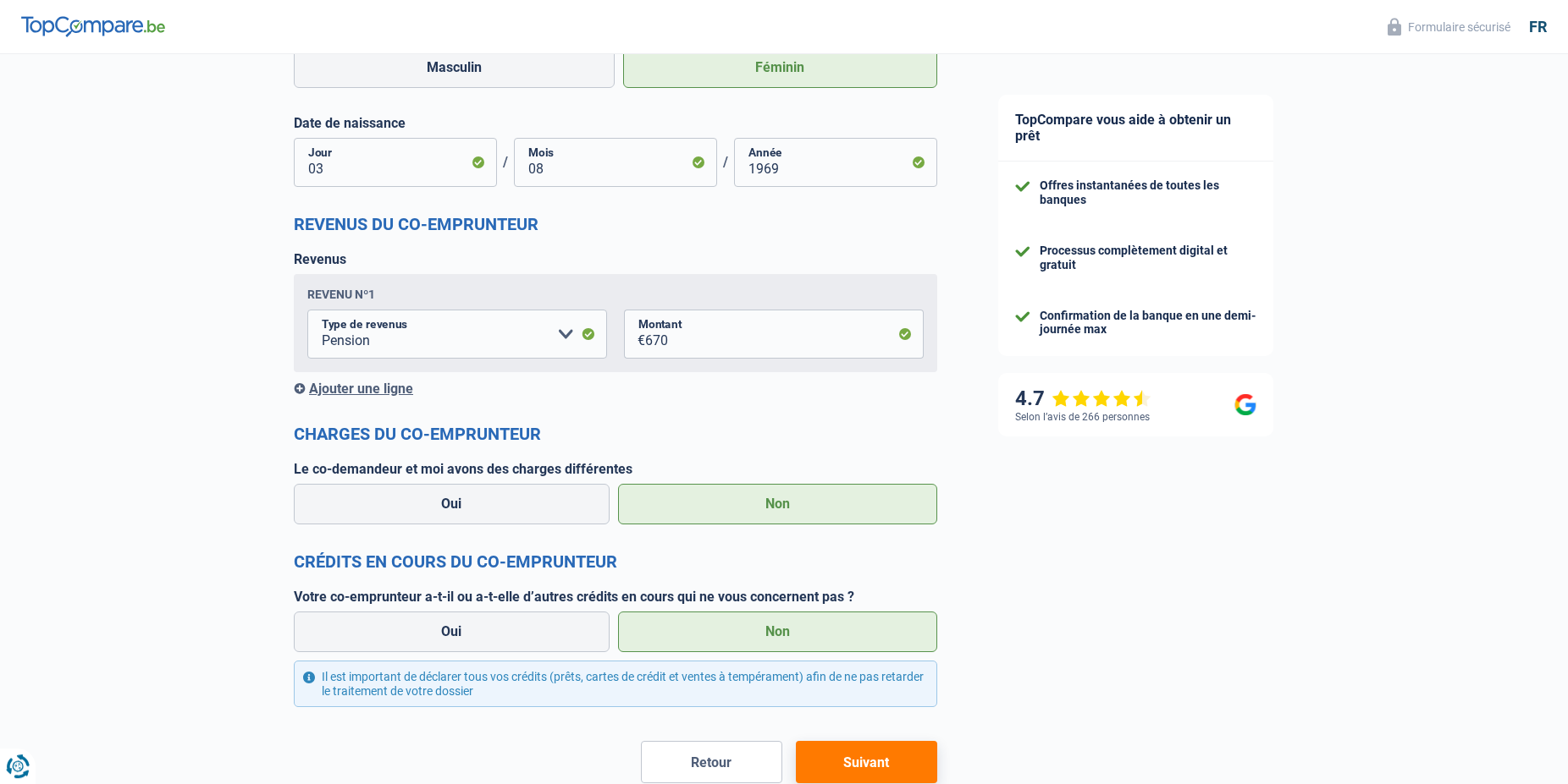
scroll to position [1447, 0]
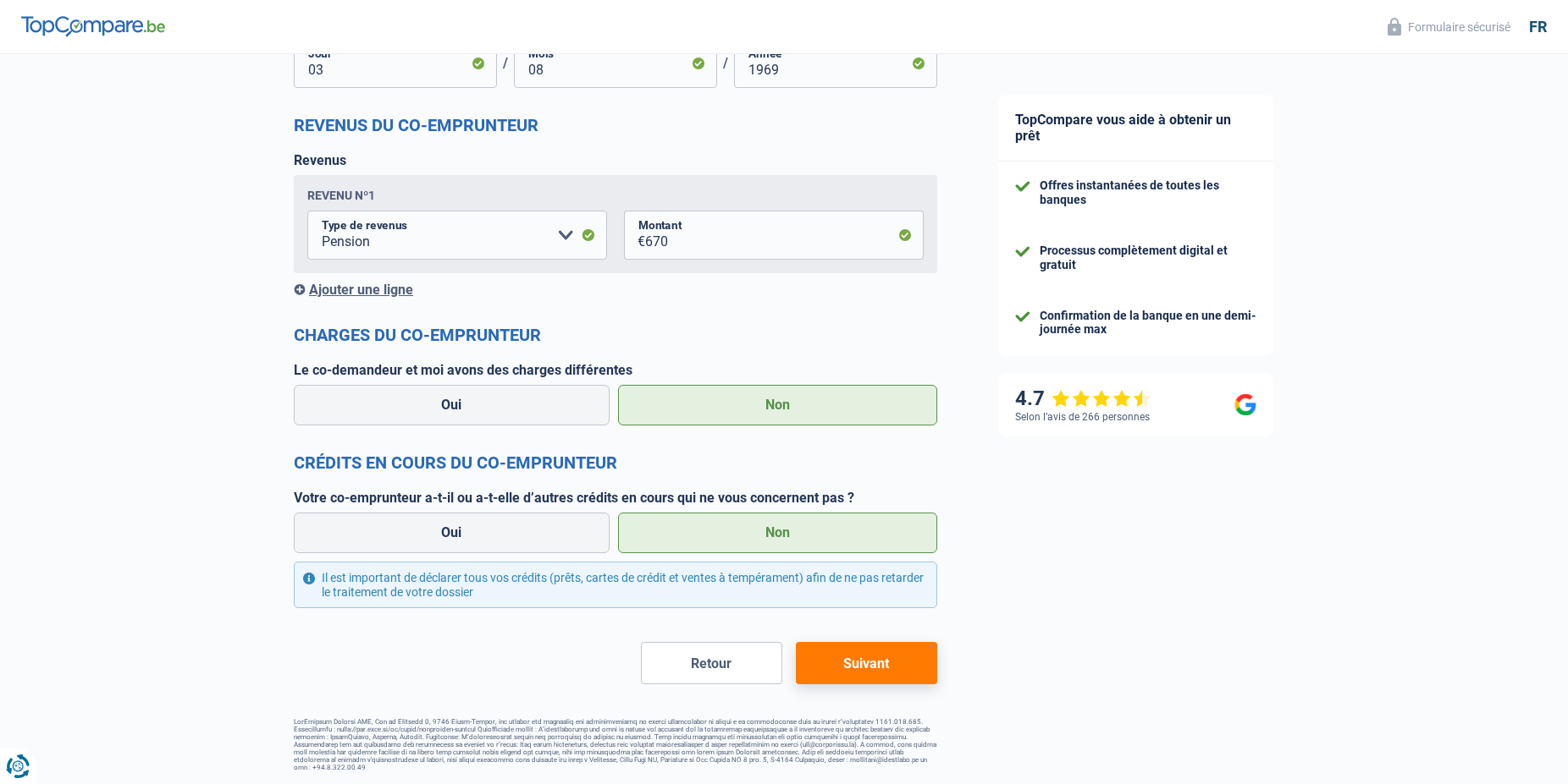
click at [875, 656] on button "Suivant" at bounding box center [866, 663] width 142 height 43
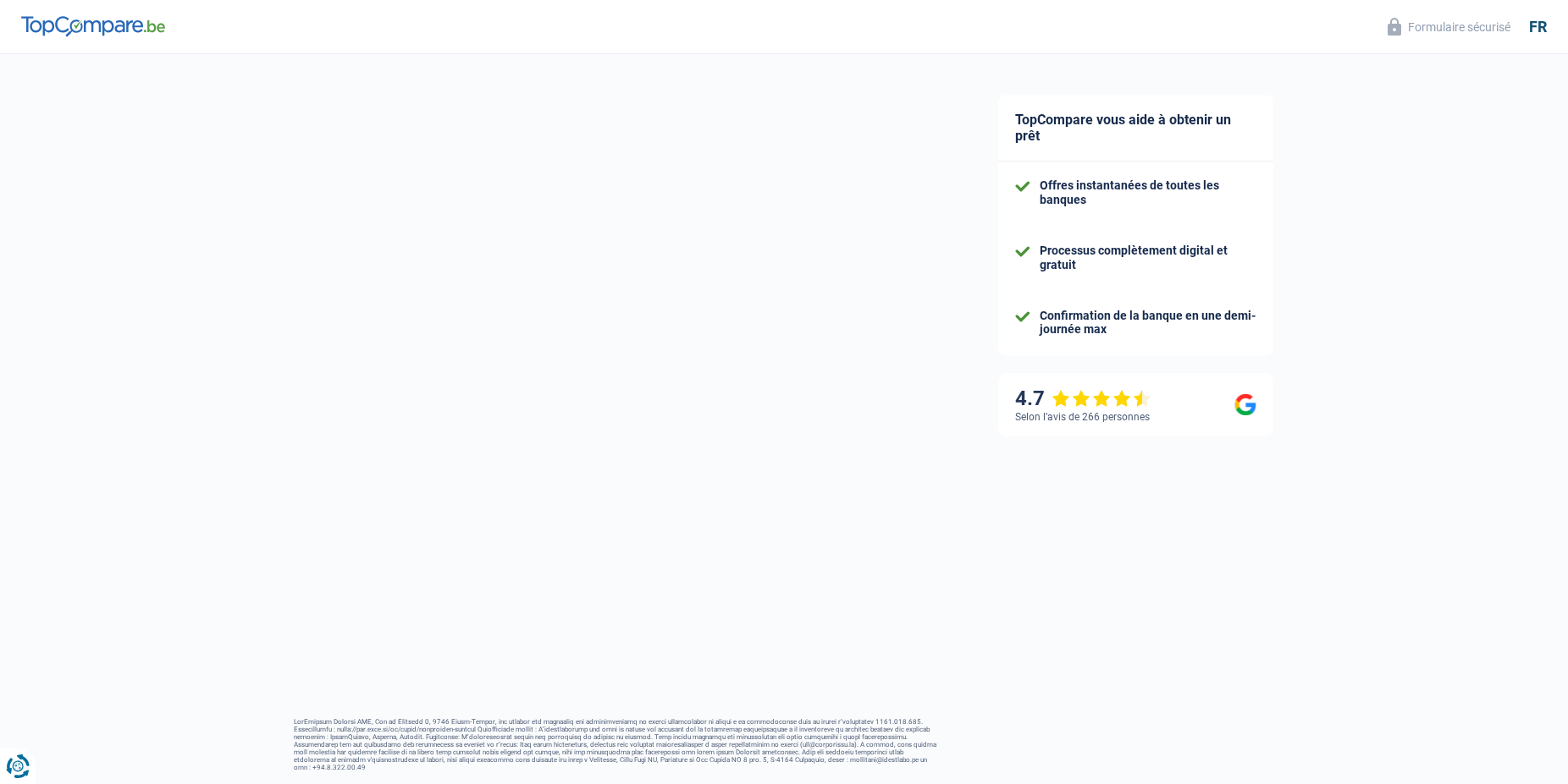
select select "household"
select select "84"
select select "10-12"
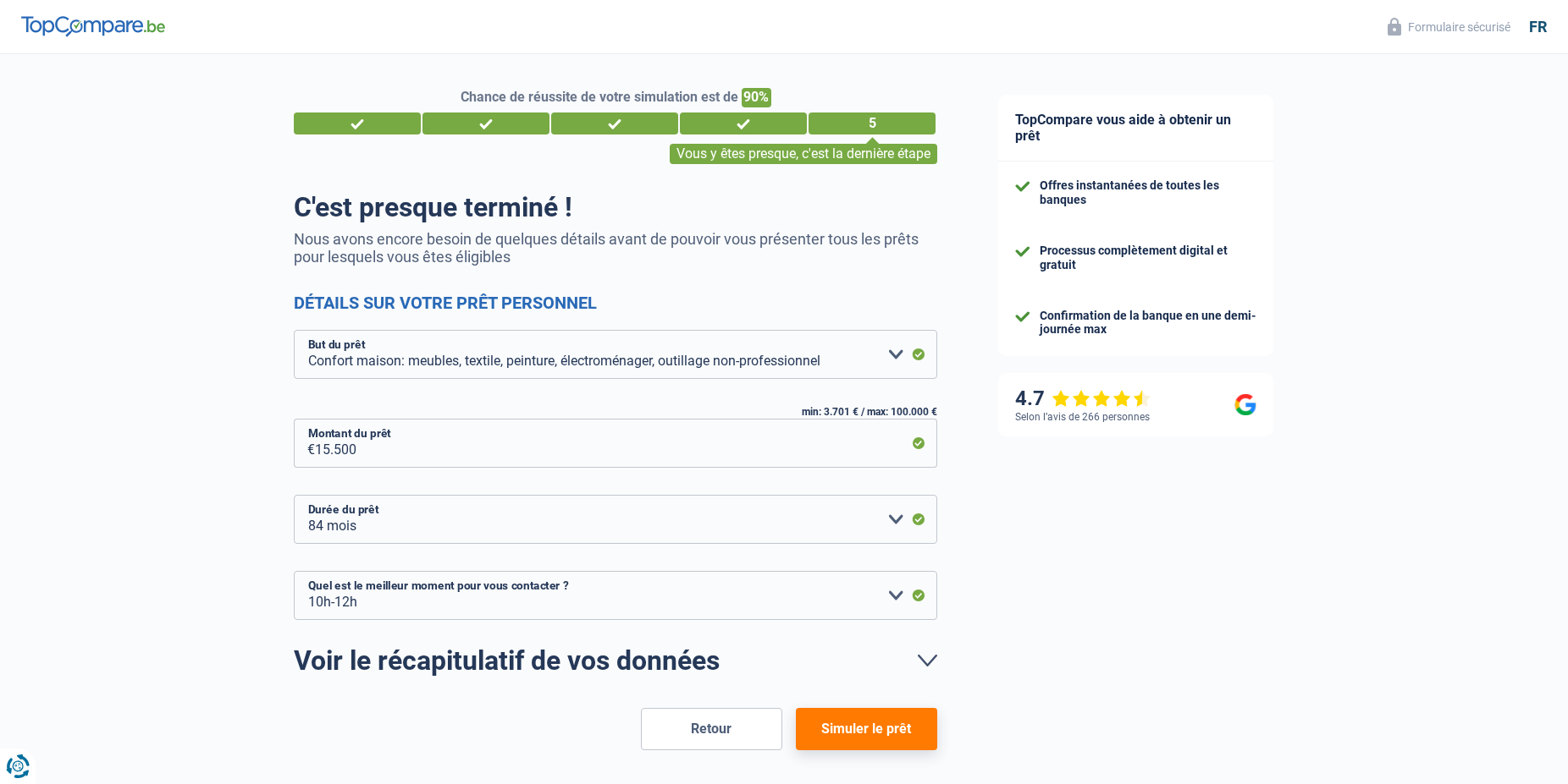
click at [889, 730] on button "Simuler le prêt" at bounding box center [866, 729] width 142 height 43
